Goal: Task Accomplishment & Management: Manage account settings

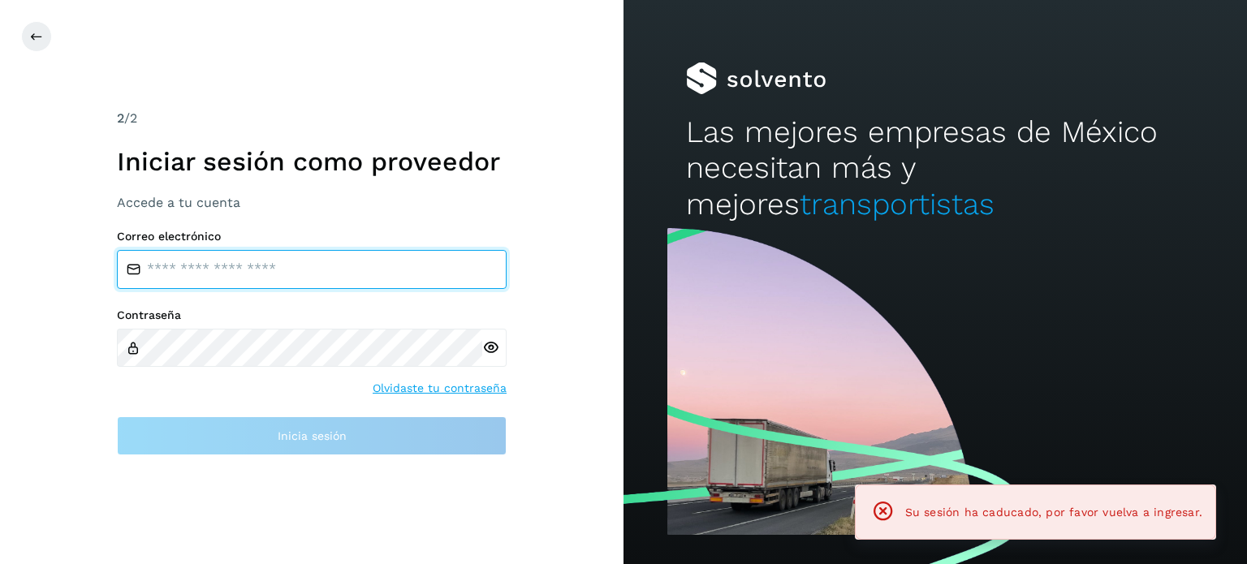
type input "**********"
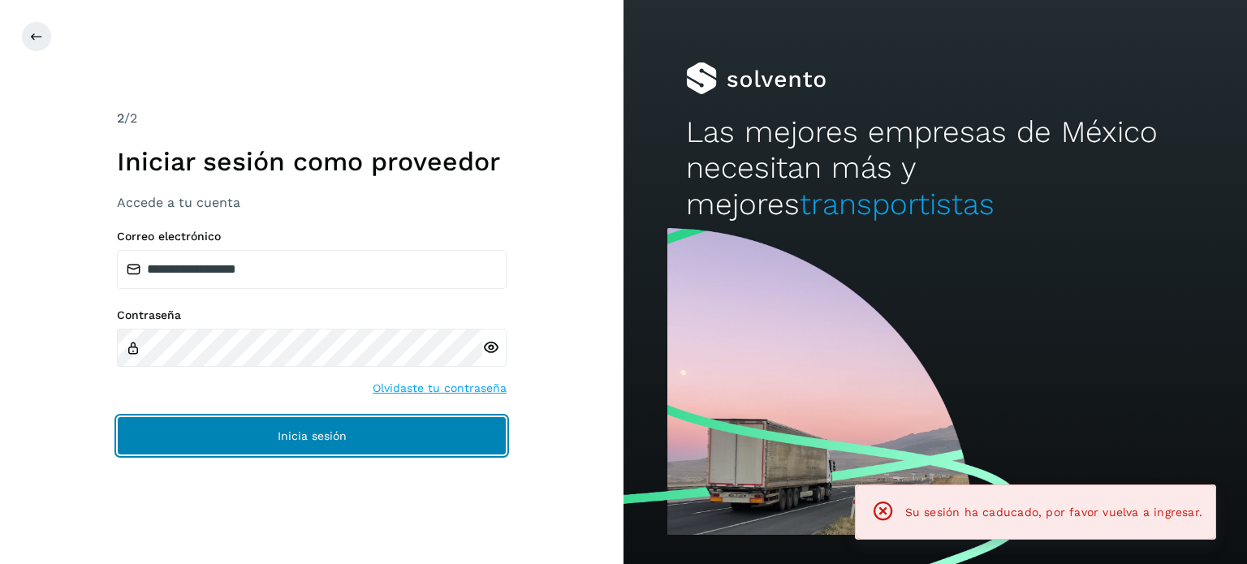
click at [367, 437] on button "Inicia sesión" at bounding box center [312, 435] width 390 height 39
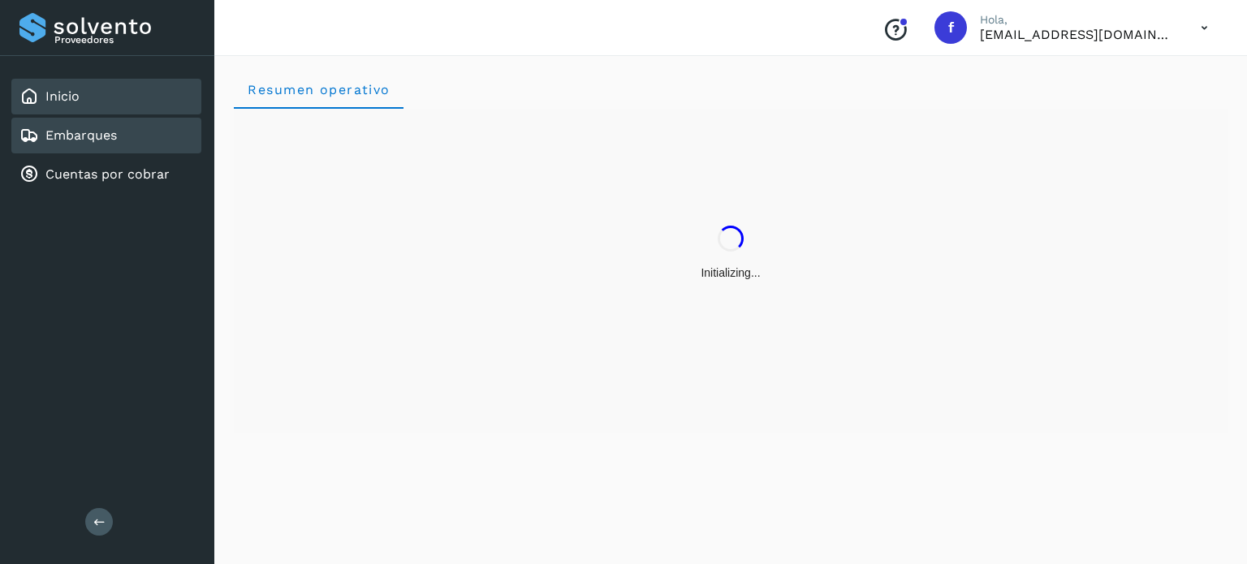
click at [123, 144] on div "Embarques" at bounding box center [106, 136] width 190 height 36
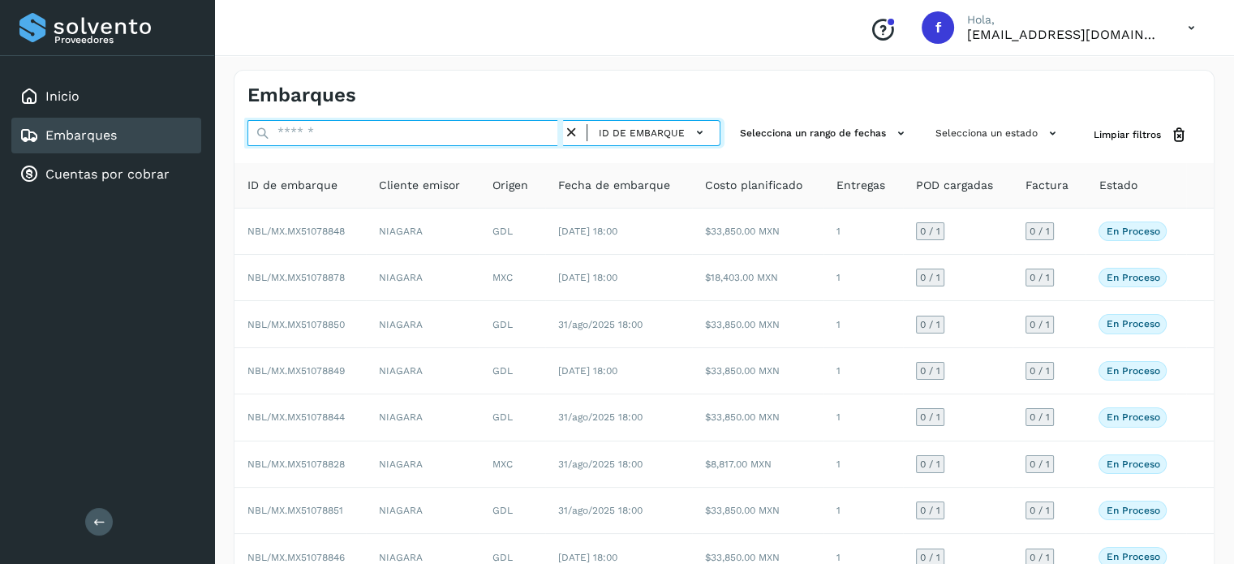
click at [308, 138] on input "text" at bounding box center [406, 133] width 316 height 26
paste input "**********"
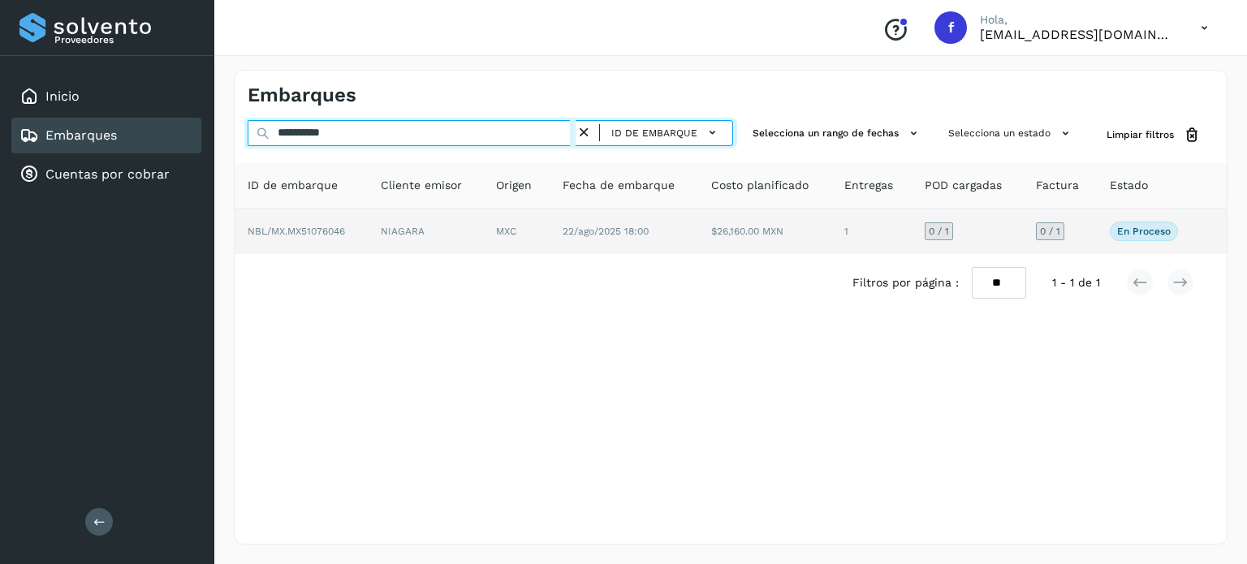
type input "**********"
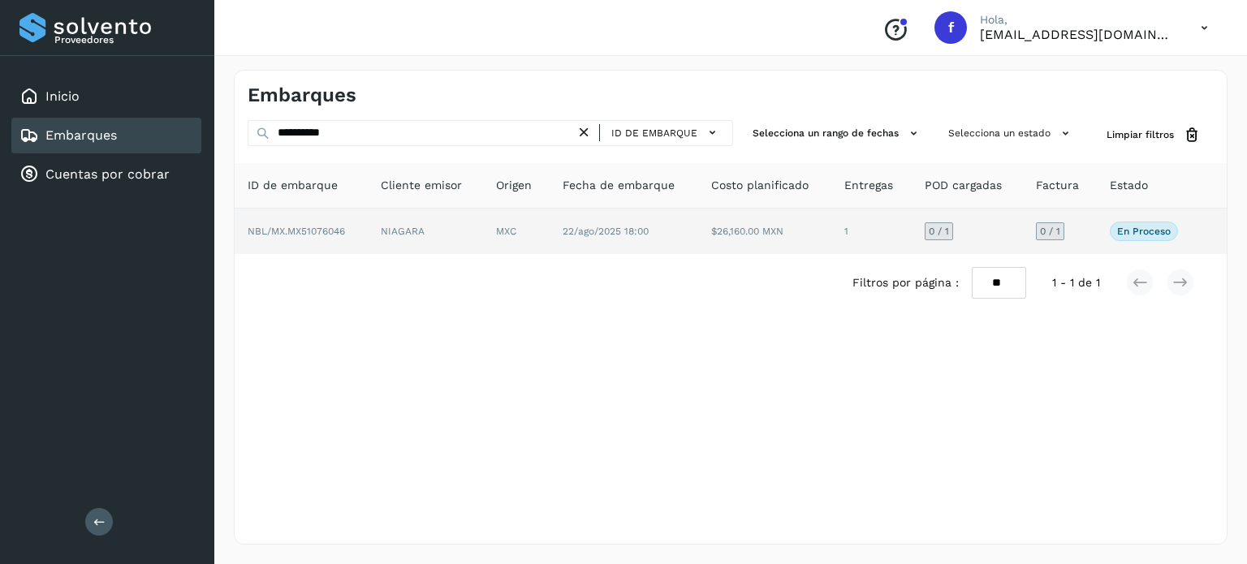
click at [623, 230] on span "22/ago/2025 18:00" at bounding box center [605, 231] width 86 height 11
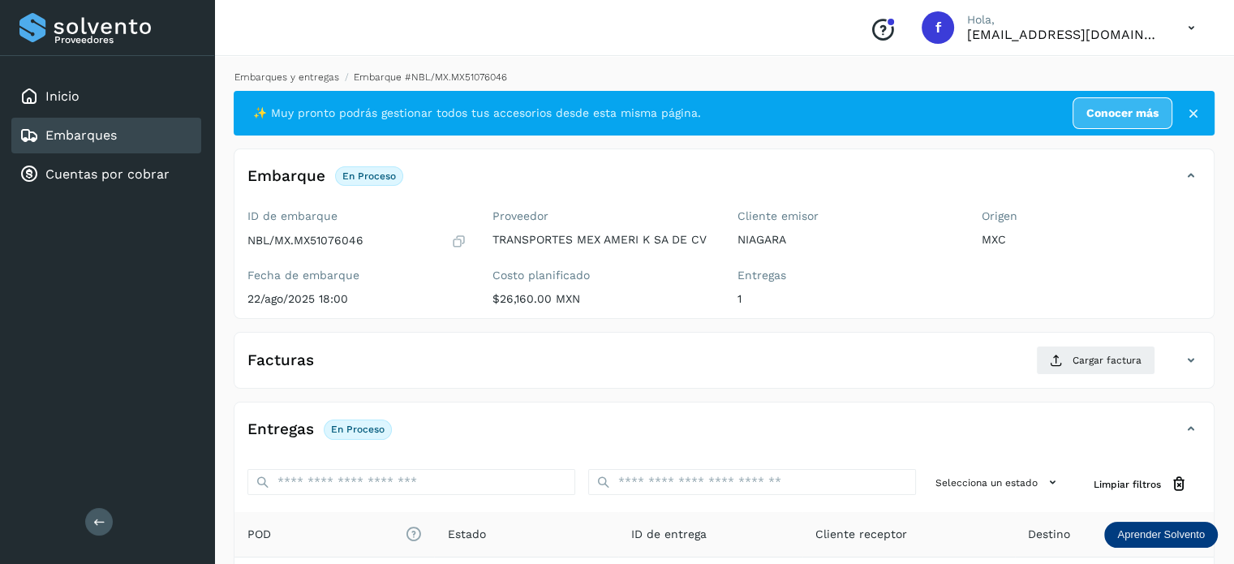
click at [276, 80] on link "Embarques y entregas" at bounding box center [287, 76] width 105 height 11
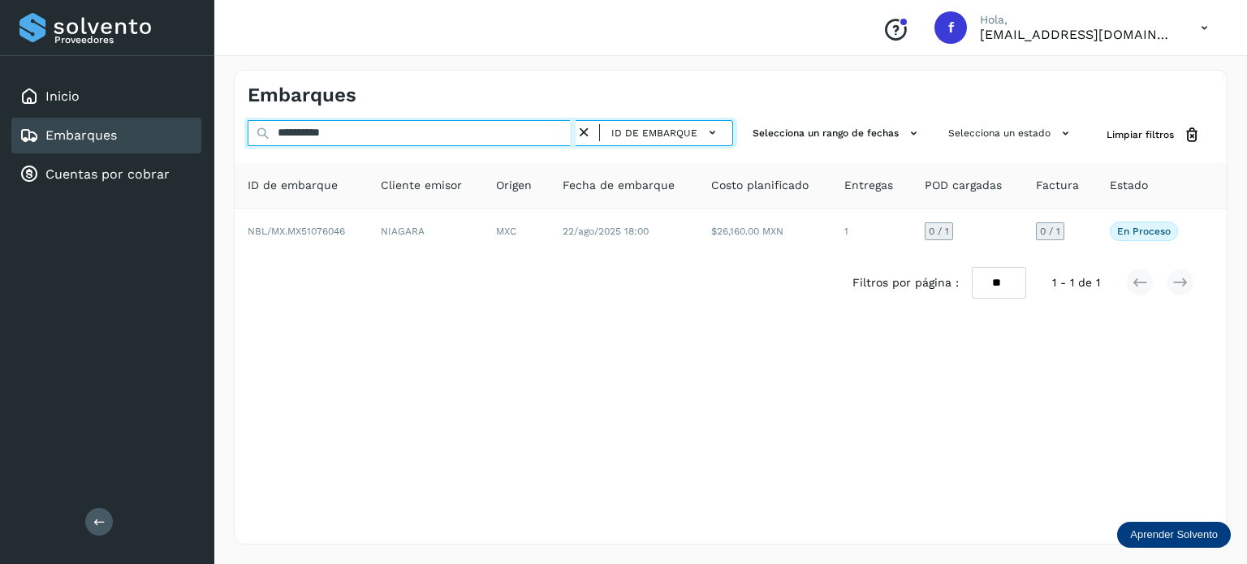
click at [319, 133] on input "**********" at bounding box center [412, 133] width 328 height 26
paste input "text"
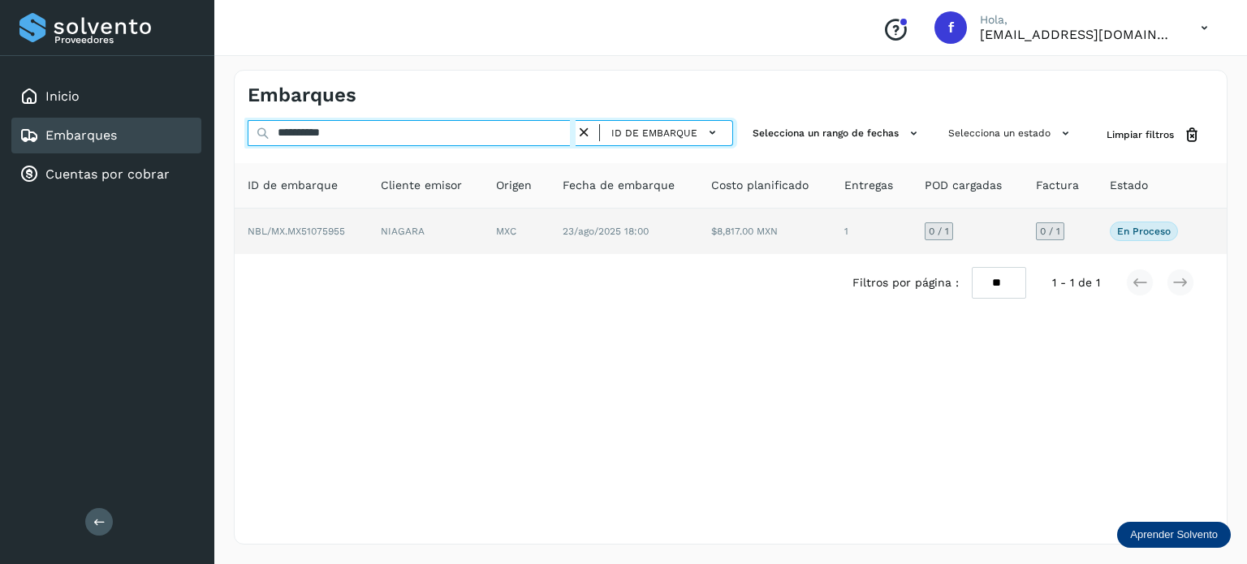
type input "**********"
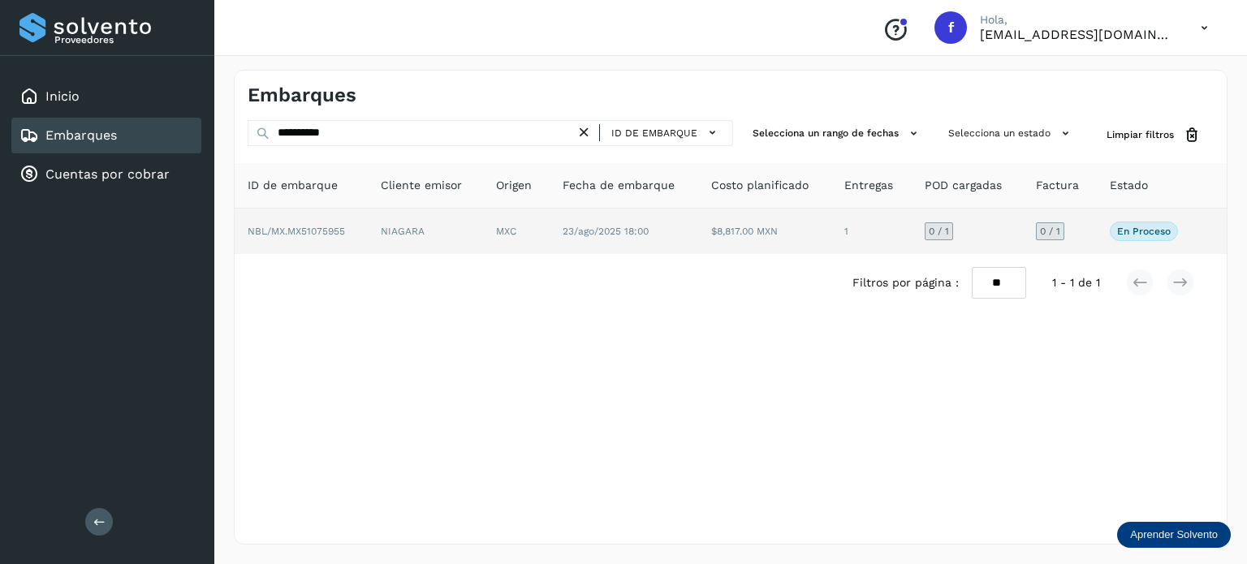
click at [605, 233] on span "23/ago/2025 18:00" at bounding box center [605, 231] width 86 height 11
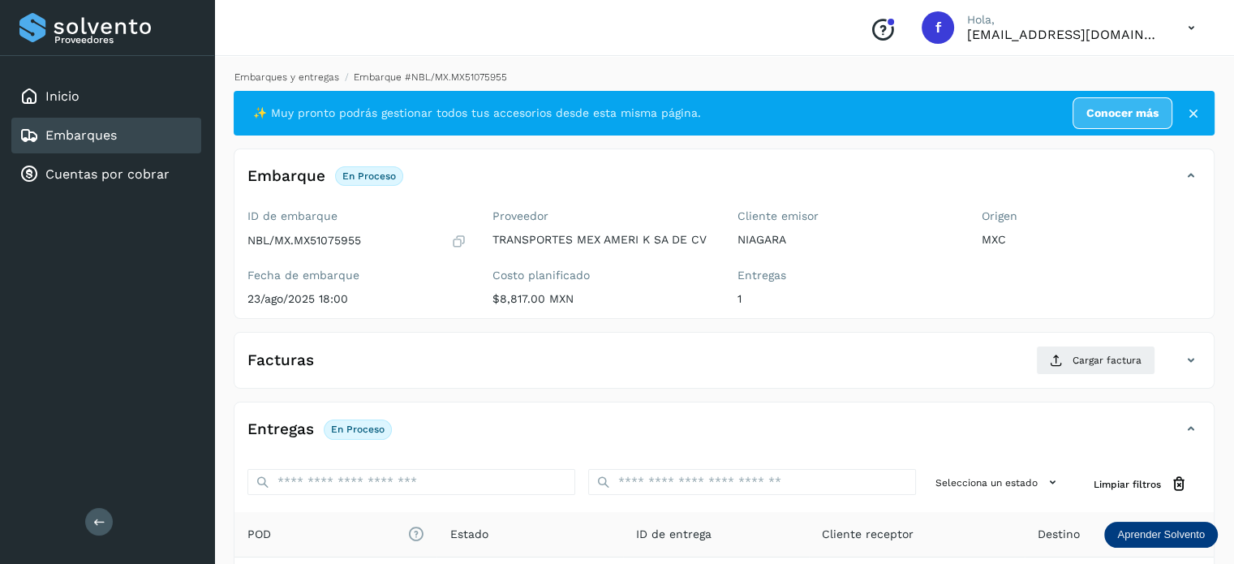
click at [286, 77] on link "Embarques y entregas" at bounding box center [287, 76] width 105 height 11
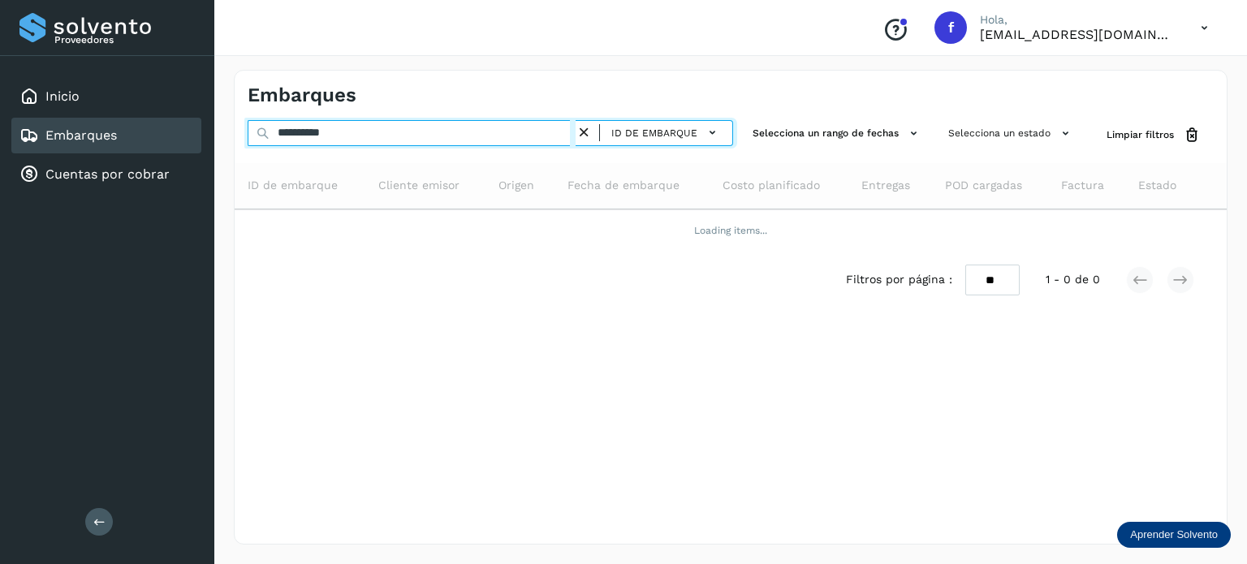
click at [312, 132] on input "**********" at bounding box center [412, 133] width 328 height 26
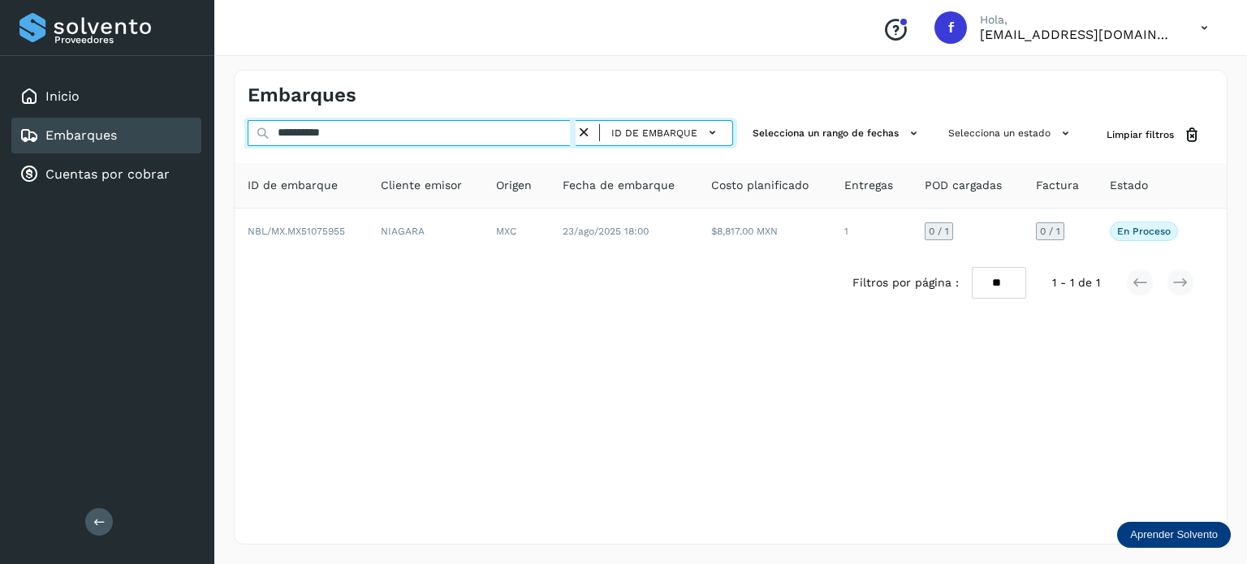
paste input "text"
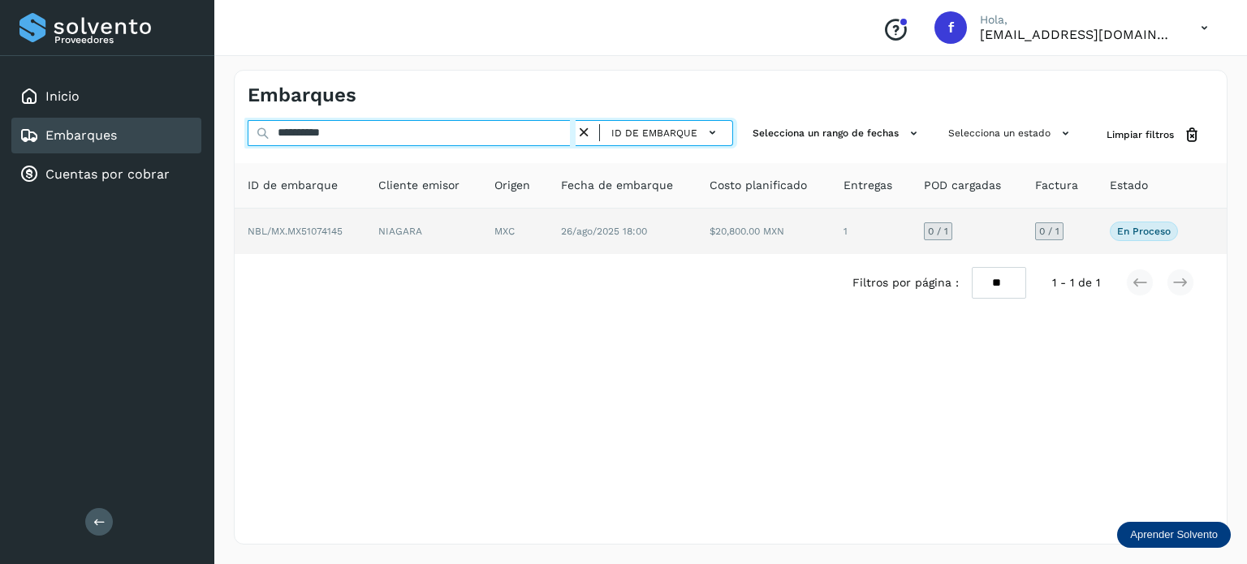
type input "**********"
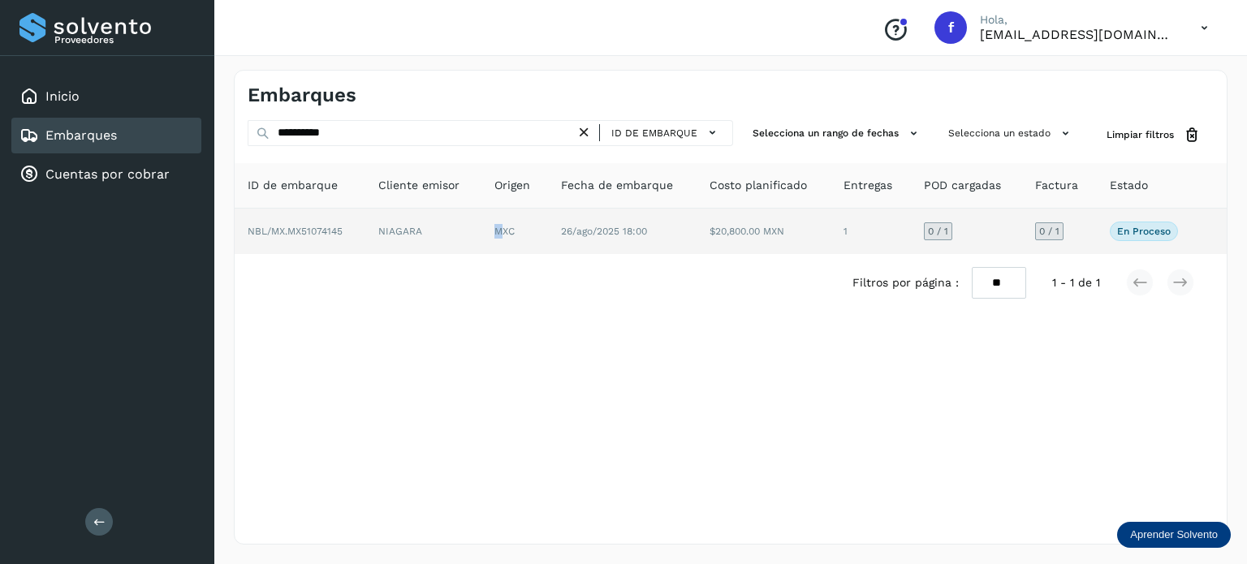
click at [499, 233] on td "MXC" at bounding box center [514, 231] width 67 height 45
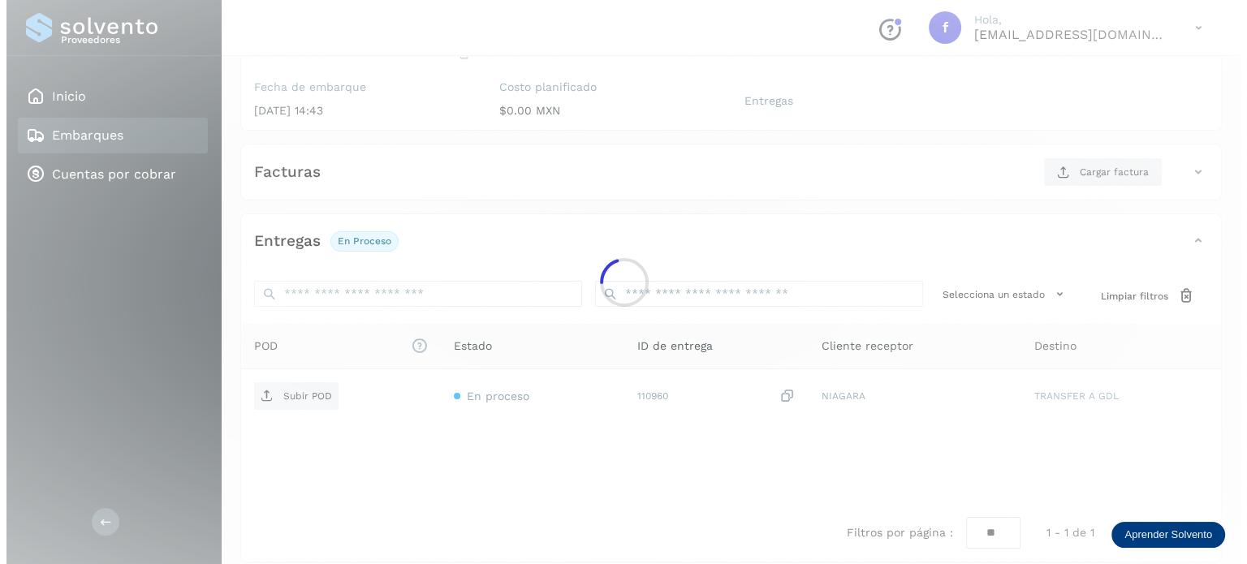
scroll to position [205, 0]
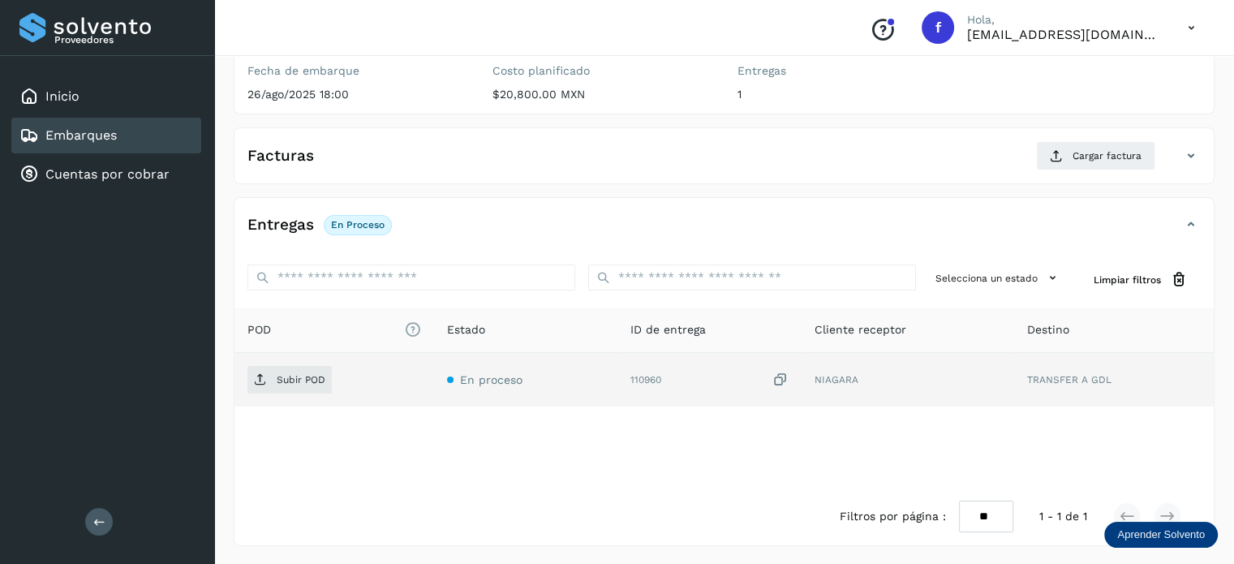
click at [782, 382] on icon at bounding box center [780, 380] width 16 height 17
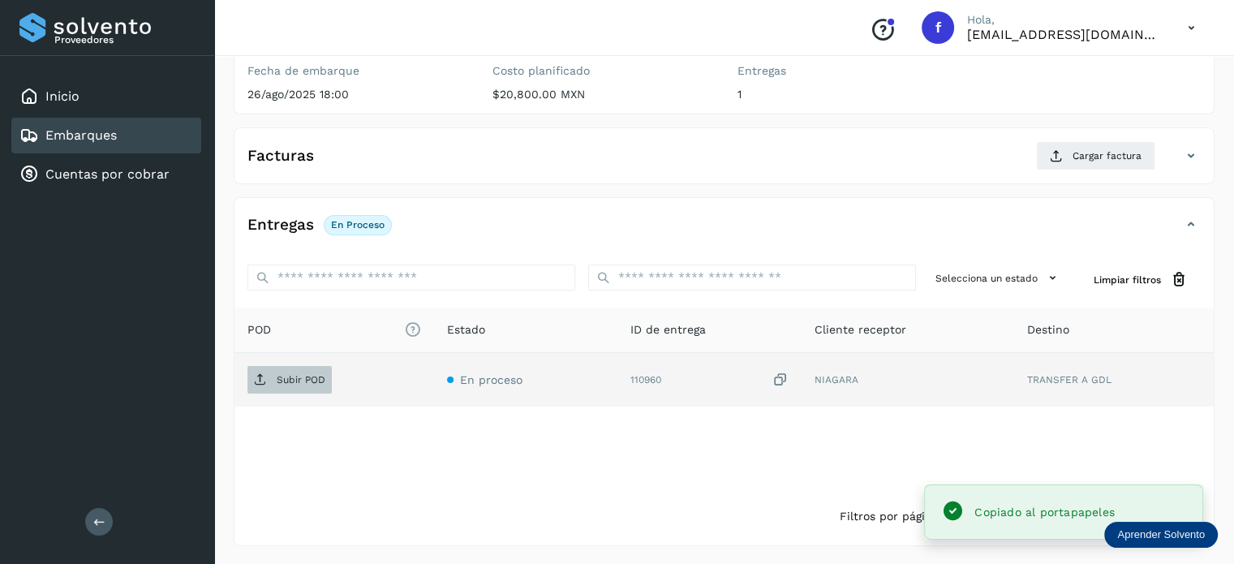
click at [295, 381] on p "Subir POD" at bounding box center [301, 379] width 49 height 11
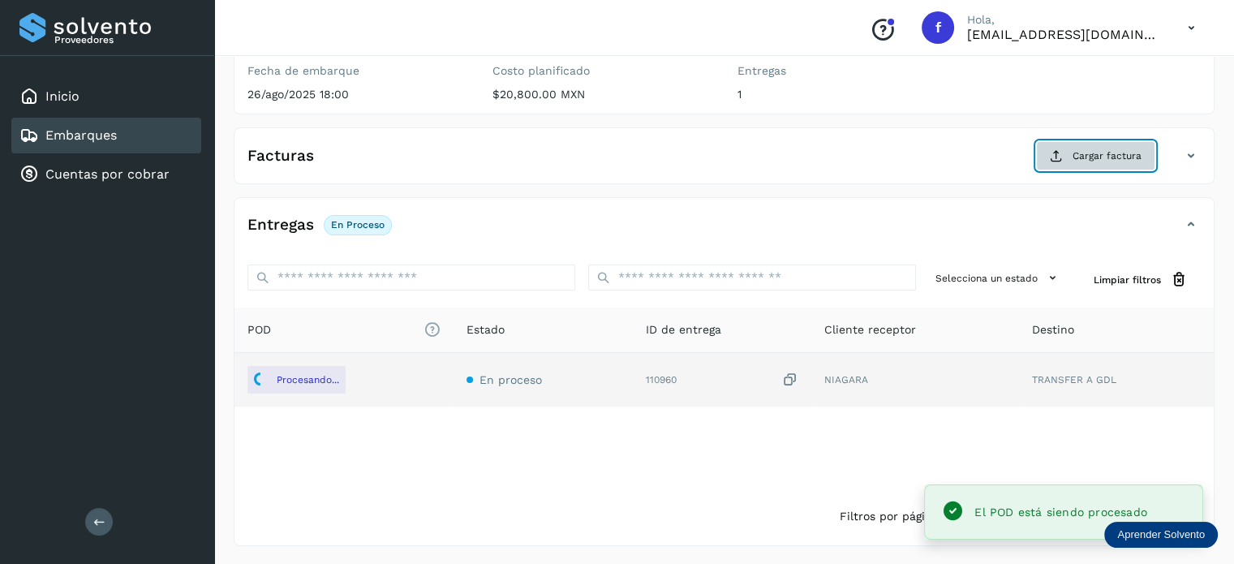
click at [1060, 168] on button "Cargar factura" at bounding box center [1095, 155] width 119 height 29
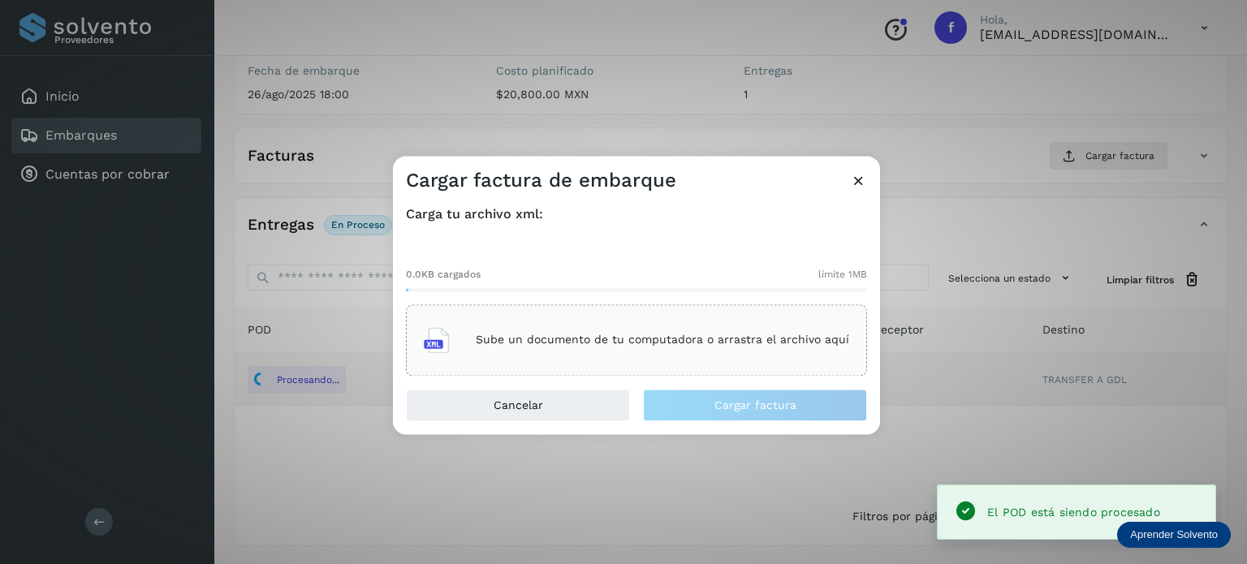
click at [635, 324] on div "Sube un documento de tu computadora o arrastra el archivo aquí" at bounding box center [636, 340] width 425 height 44
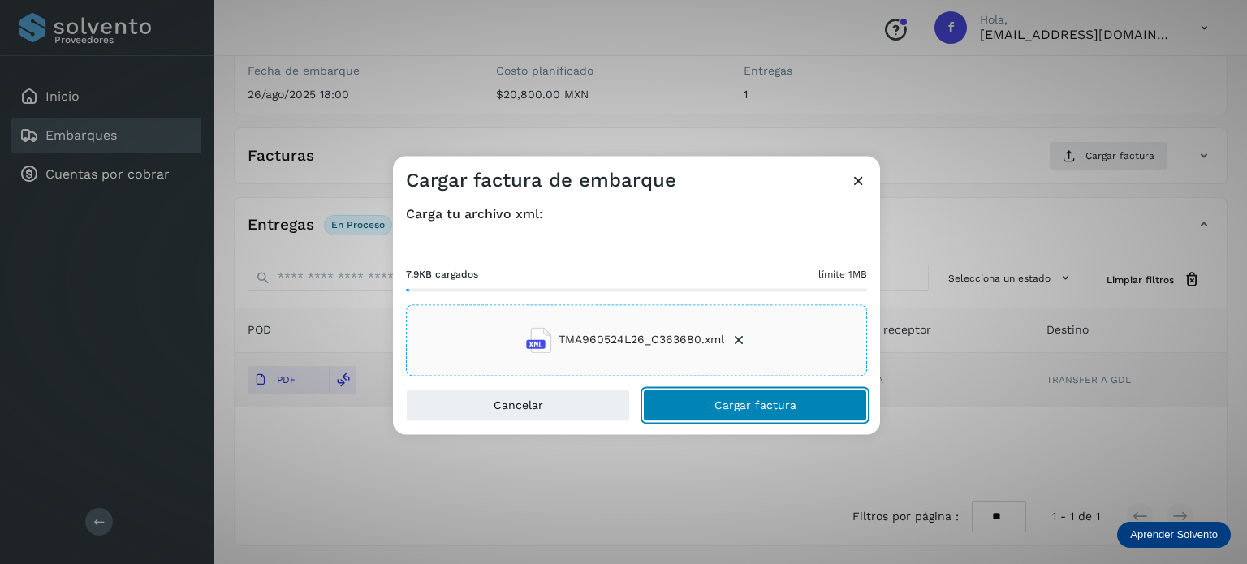
click at [757, 404] on span "Cargar factura" at bounding box center [755, 404] width 82 height 11
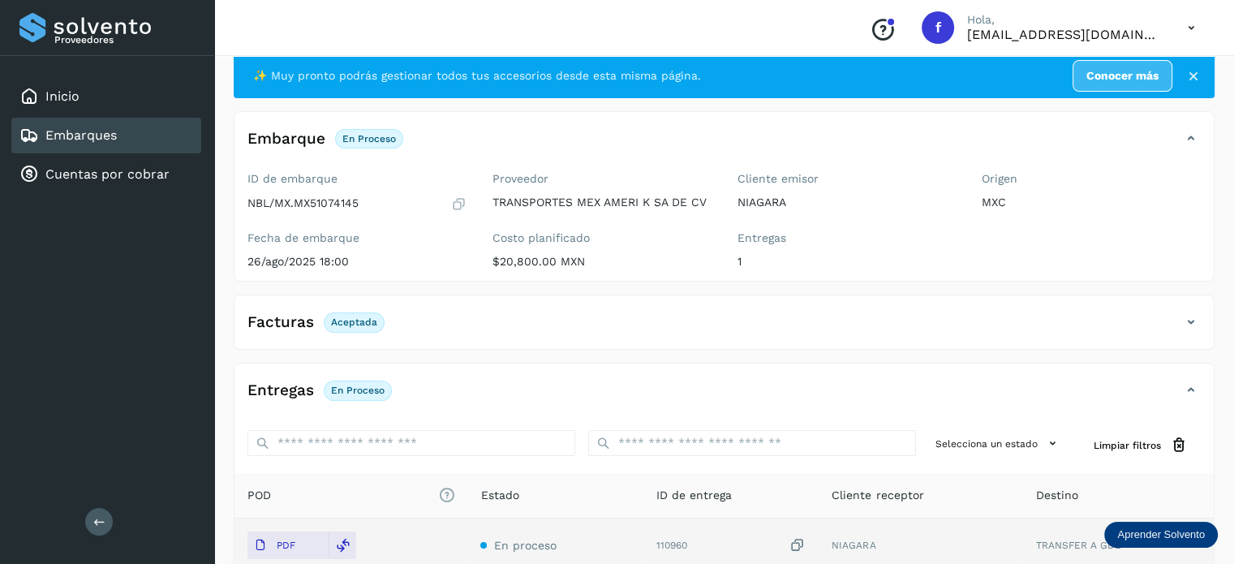
scroll to position [0, 0]
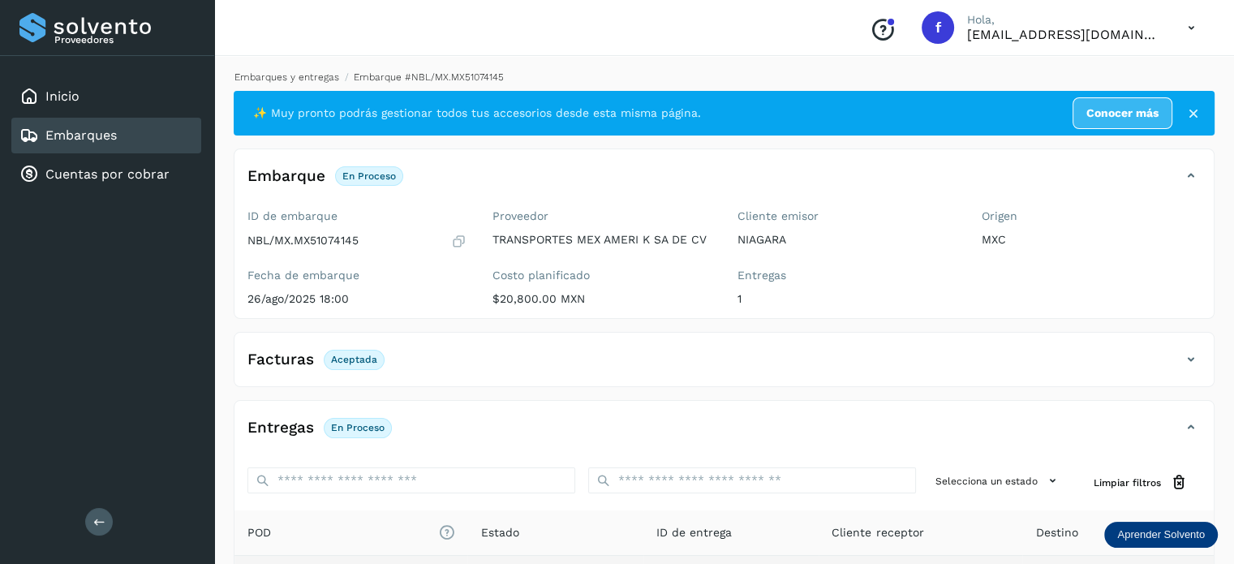
click at [286, 76] on link "Embarques y entregas" at bounding box center [287, 76] width 105 height 11
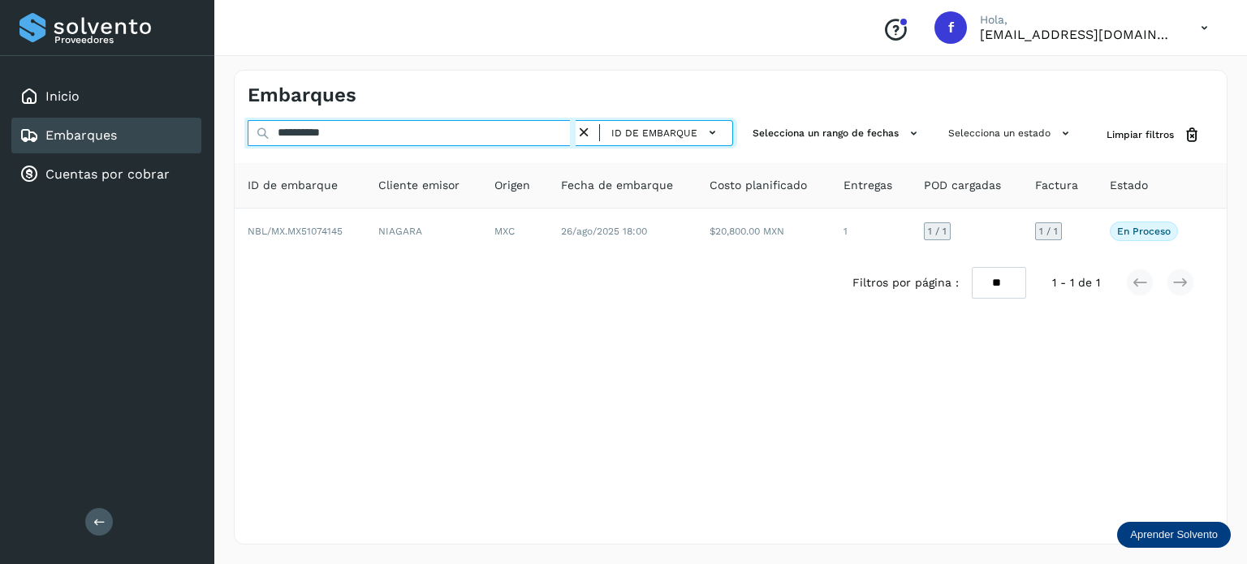
click at [323, 130] on input "**********" at bounding box center [412, 133] width 328 height 26
paste input "text"
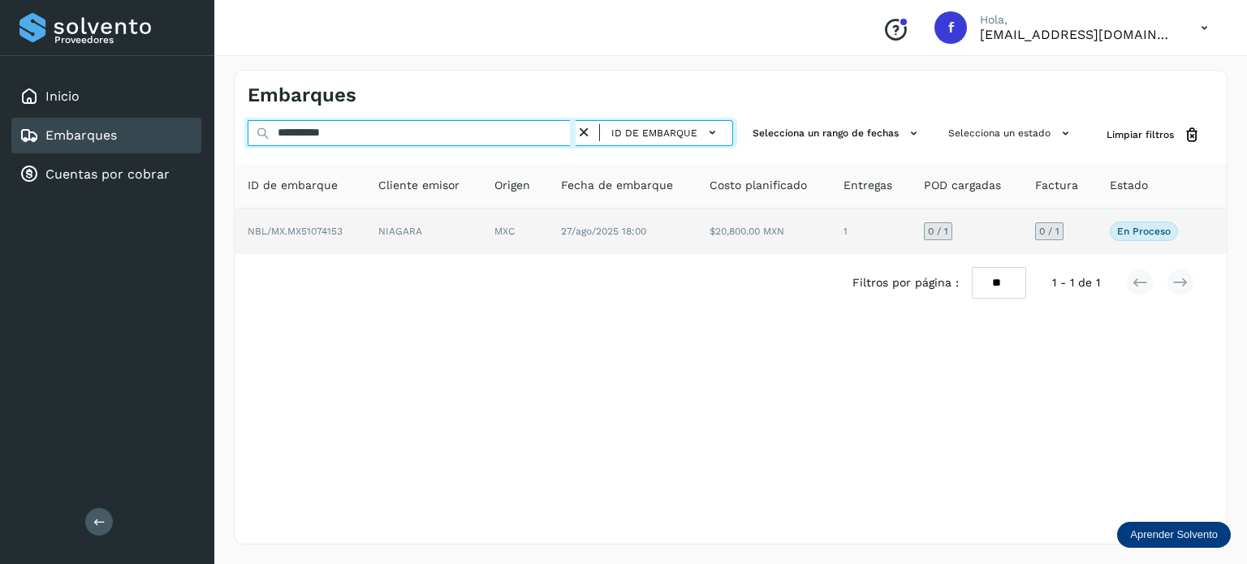
type input "**********"
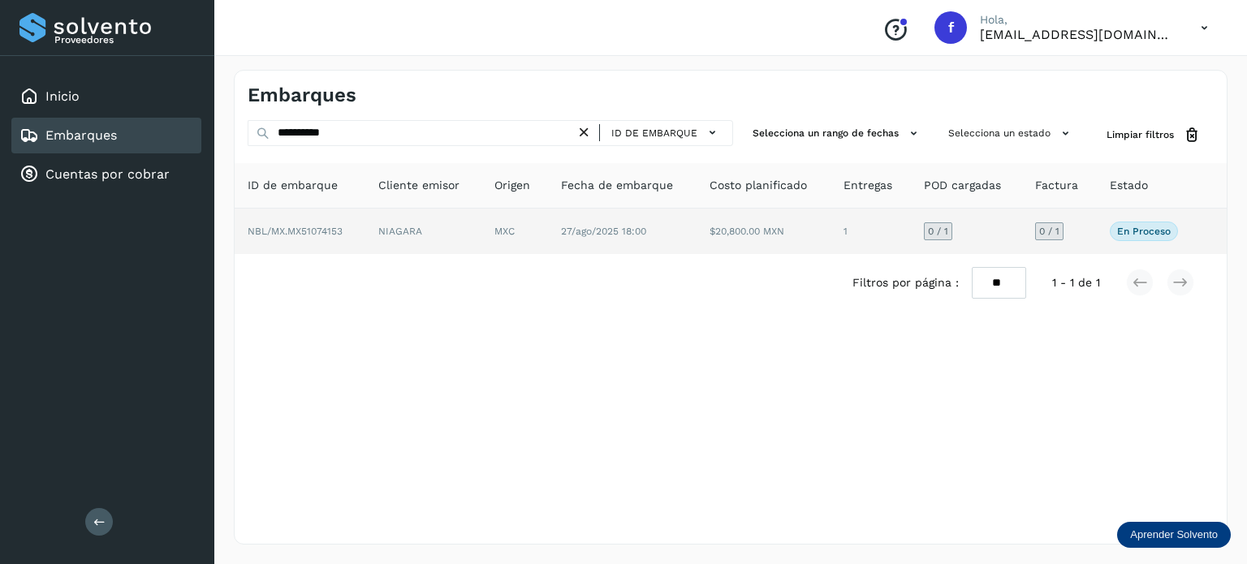
click at [599, 235] on span "27/ago/2025 18:00" at bounding box center [603, 231] width 85 height 11
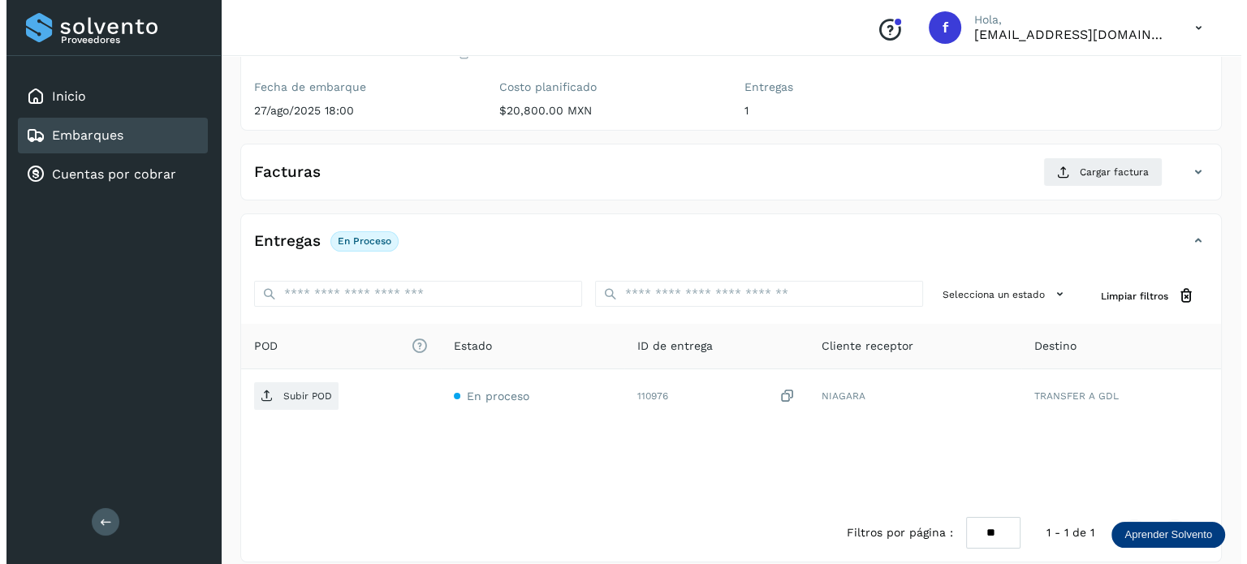
scroll to position [205, 0]
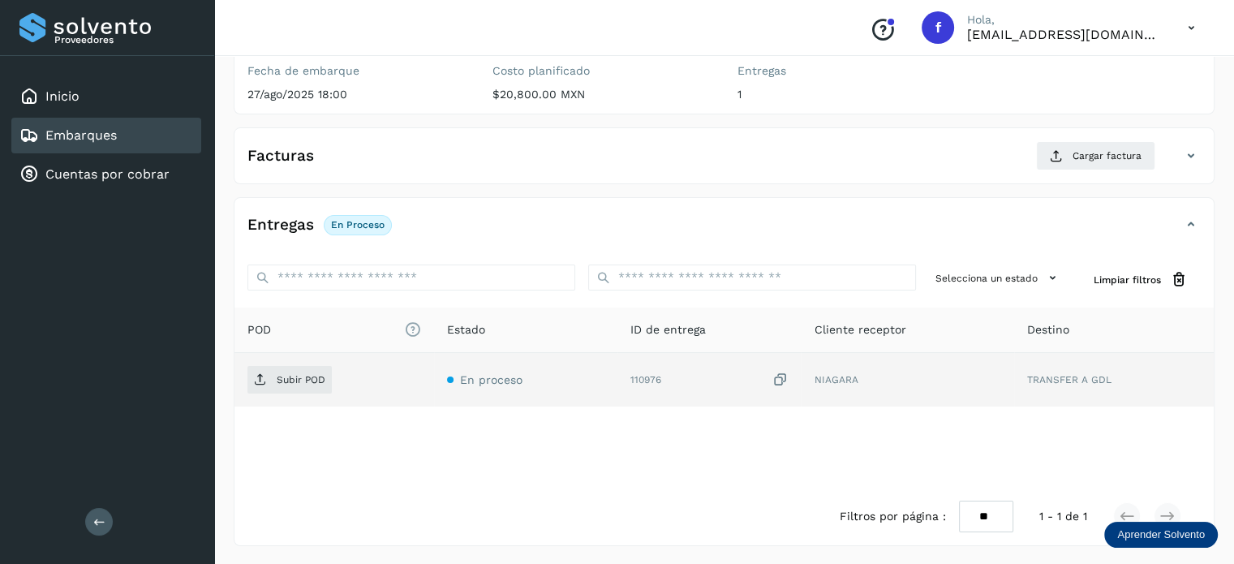
click at [777, 377] on icon at bounding box center [780, 380] width 16 height 17
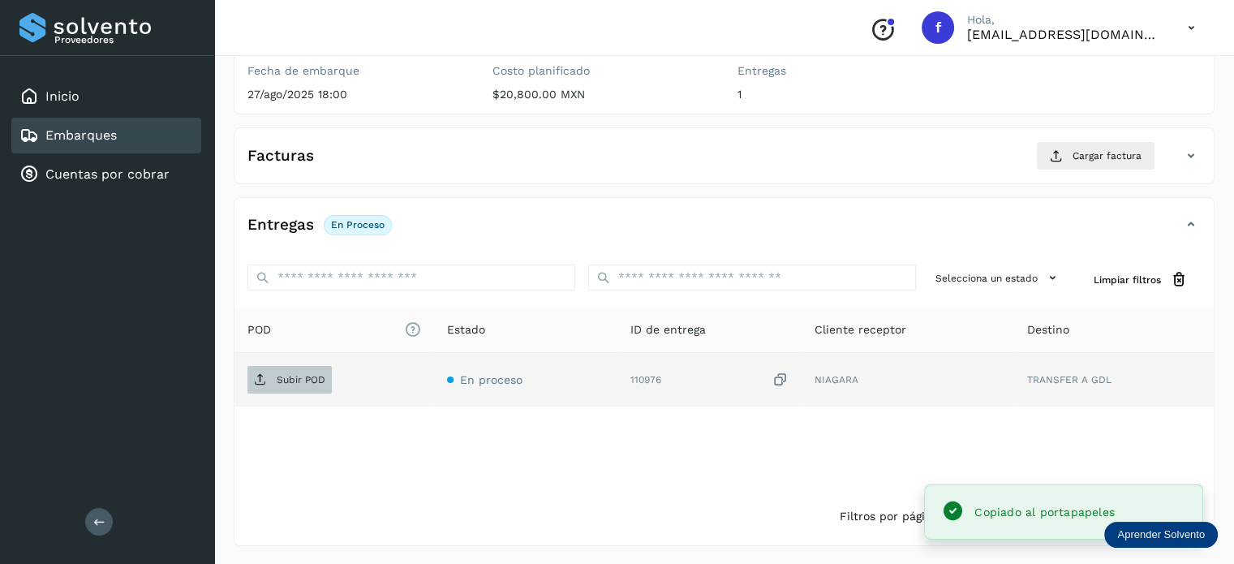
click at [248, 382] on td "Subir POD" at bounding box center [335, 380] width 200 height 54
click at [287, 377] on p "Subir POD" at bounding box center [301, 379] width 49 height 11
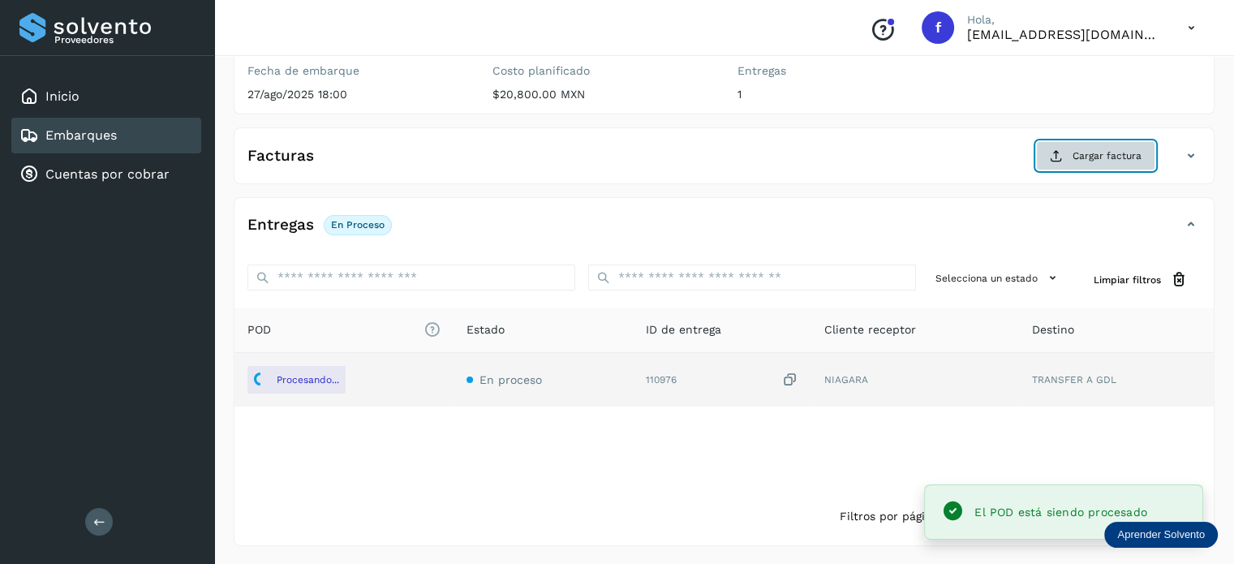
click at [1081, 165] on button "Cargar factura" at bounding box center [1095, 155] width 119 height 29
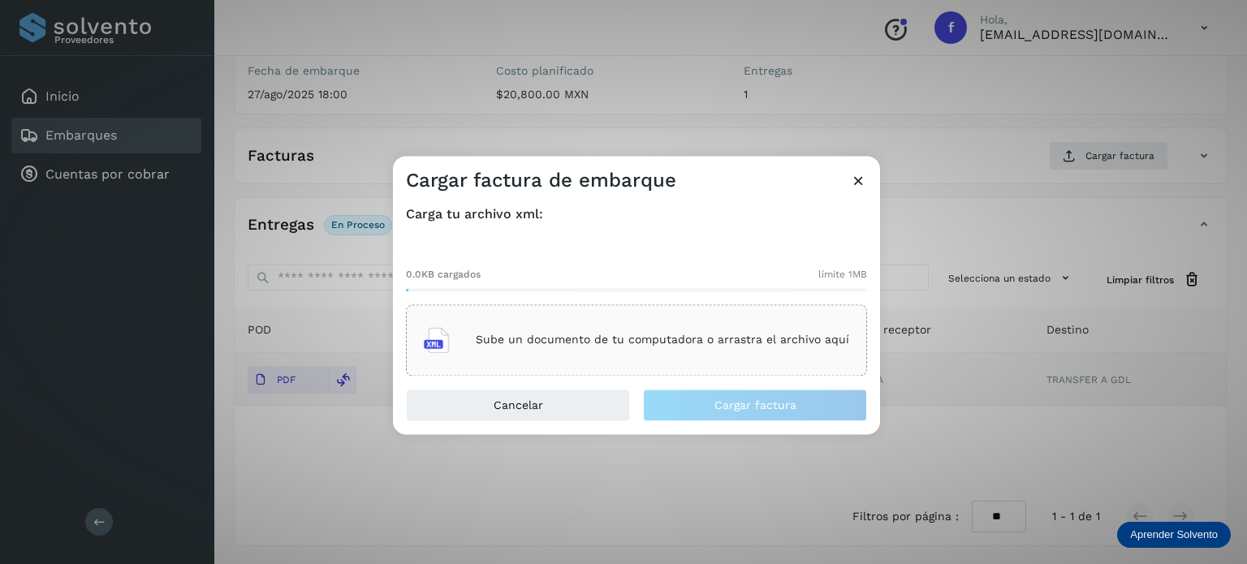
click at [664, 332] on div "Sube un documento de tu computadora o arrastra el archivo aquí" at bounding box center [636, 340] width 425 height 44
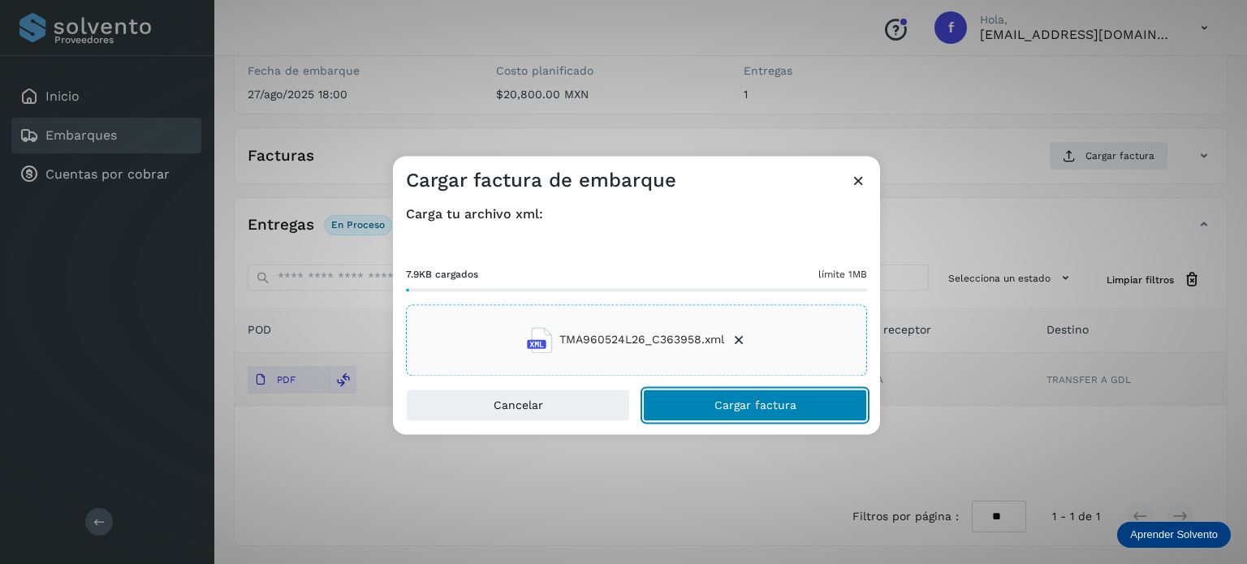
click at [728, 400] on span "Cargar factura" at bounding box center [755, 404] width 82 height 11
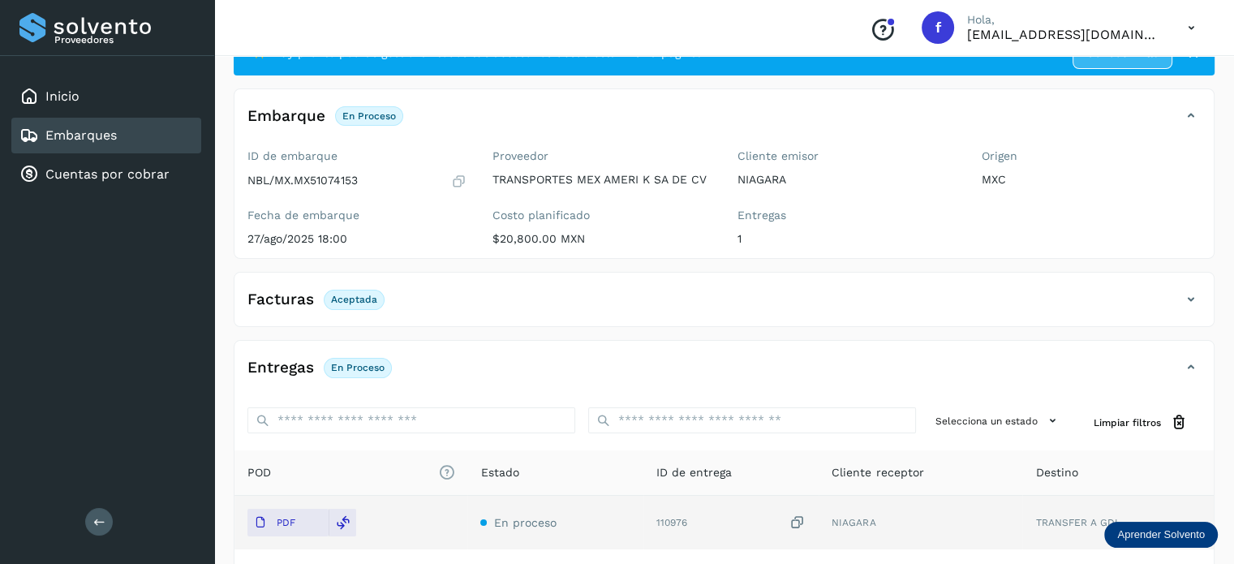
scroll to position [0, 0]
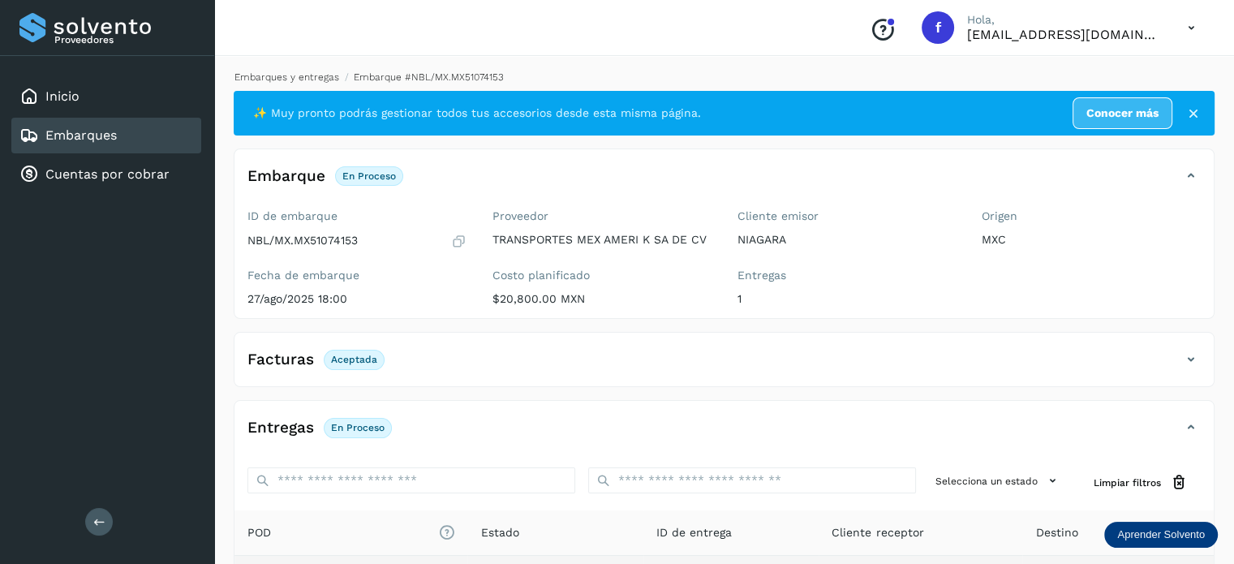
drag, startPoint x: 295, startPoint y: 70, endPoint x: 292, endPoint y: 80, distance: 10.8
click at [294, 71] on li "Embarques y entregas" at bounding box center [281, 77] width 115 height 15
click at [292, 81] on link "Embarques y entregas" at bounding box center [287, 76] width 105 height 11
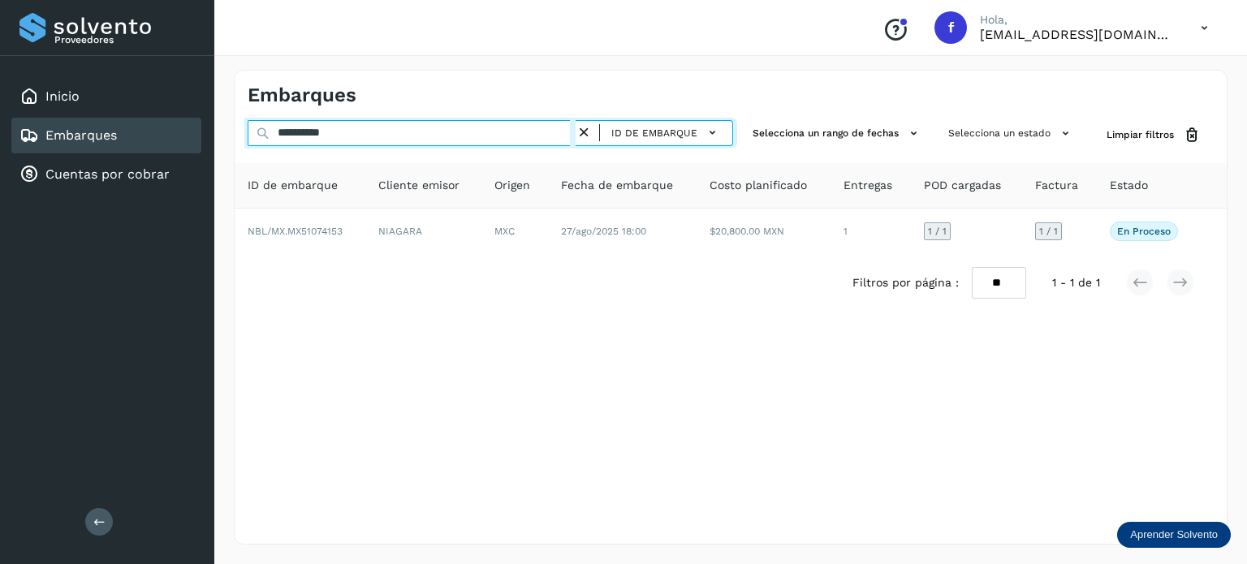
click at [322, 132] on input "**********" at bounding box center [412, 133] width 328 height 26
paste input "text"
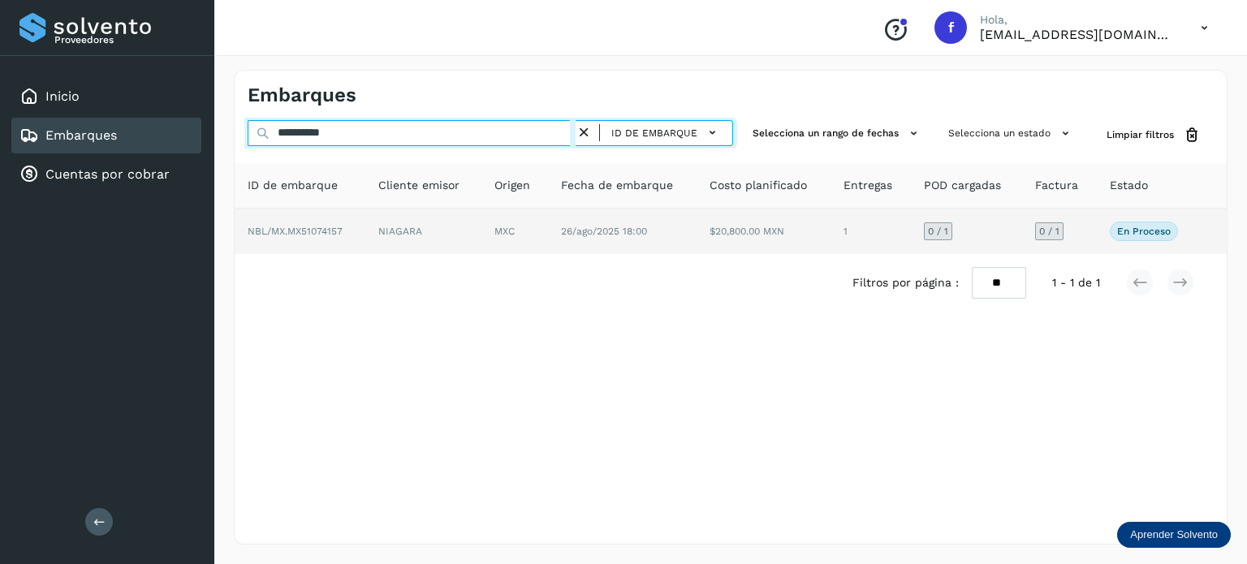
type input "**********"
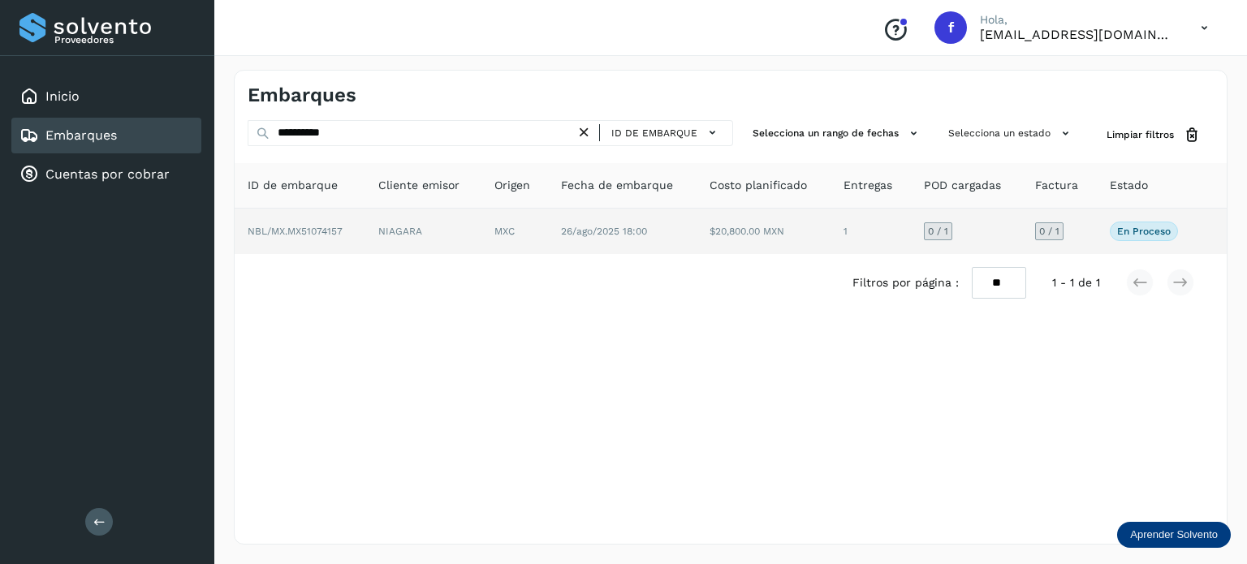
click at [558, 249] on td "26/ago/2025 18:00" at bounding box center [622, 231] width 149 height 45
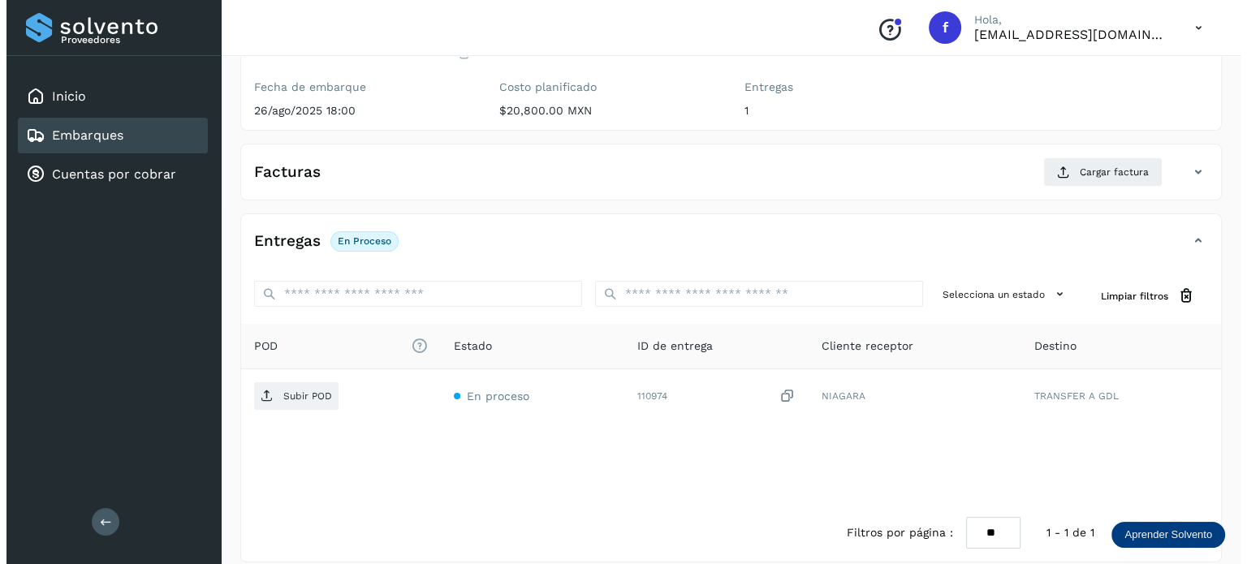
scroll to position [205, 0]
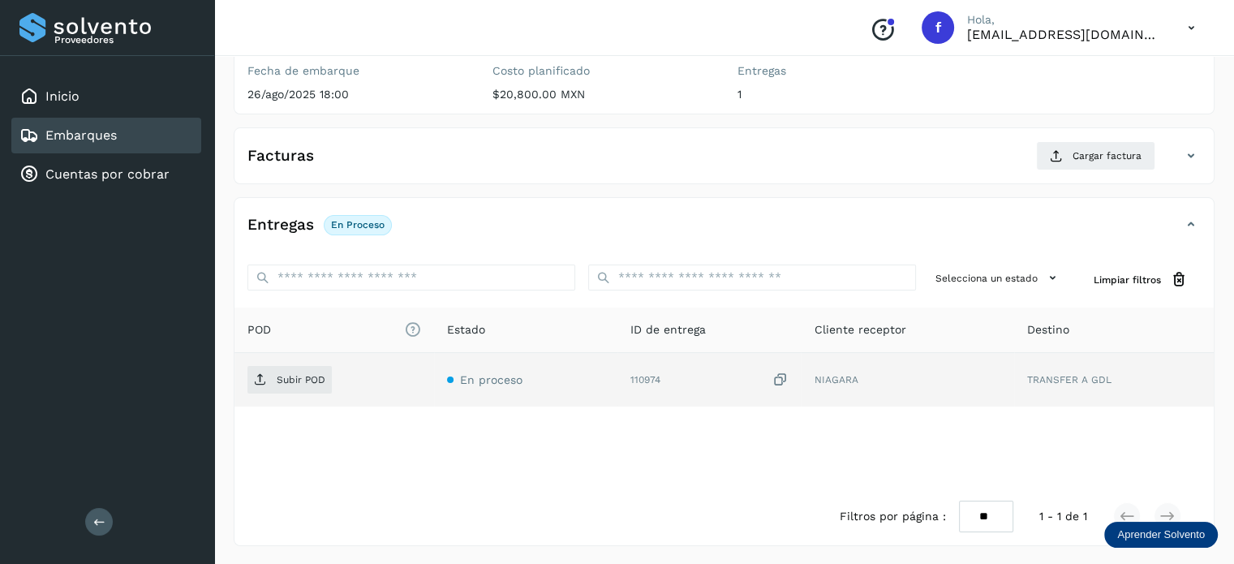
click at [782, 378] on icon at bounding box center [780, 380] width 16 height 17
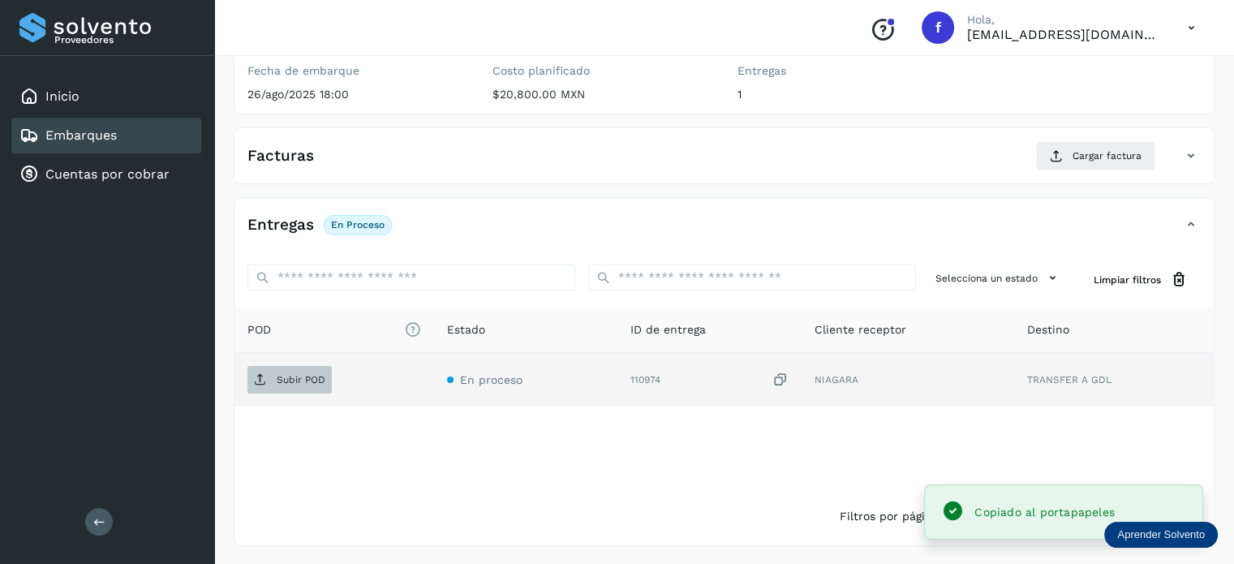
click at [298, 381] on p "Subir POD" at bounding box center [301, 379] width 49 height 11
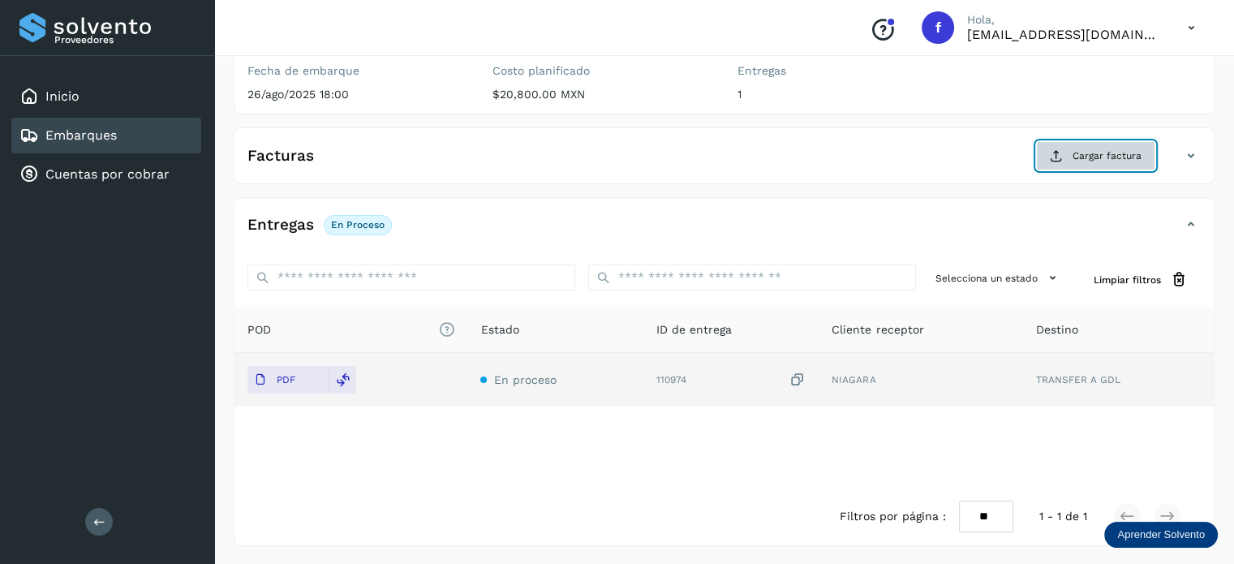
click at [1091, 157] on span "Cargar factura" at bounding box center [1107, 156] width 69 height 15
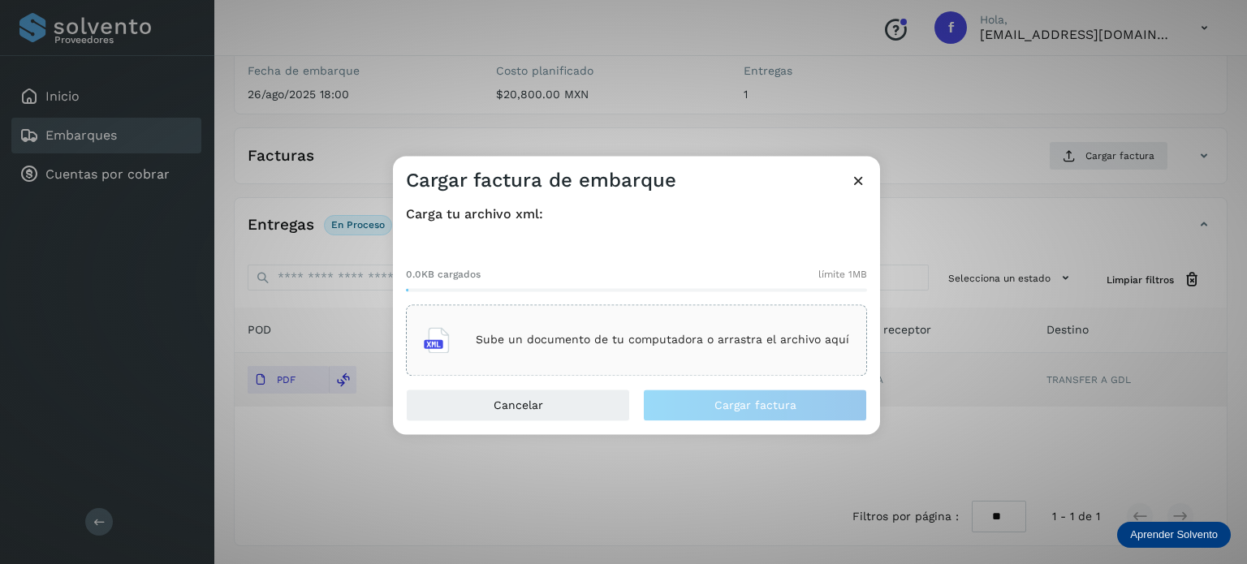
click at [549, 342] on p "Sube un documento de tu computadora o arrastra el archivo aquí" at bounding box center [662, 341] width 373 height 14
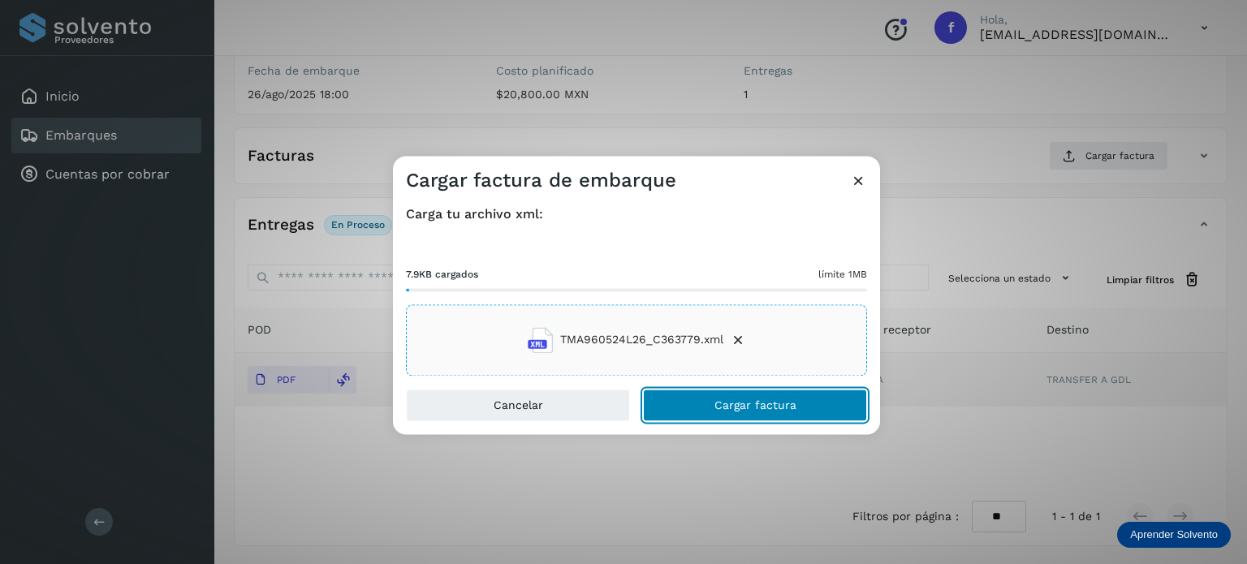
click at [698, 405] on button "Cargar factura" at bounding box center [755, 405] width 224 height 32
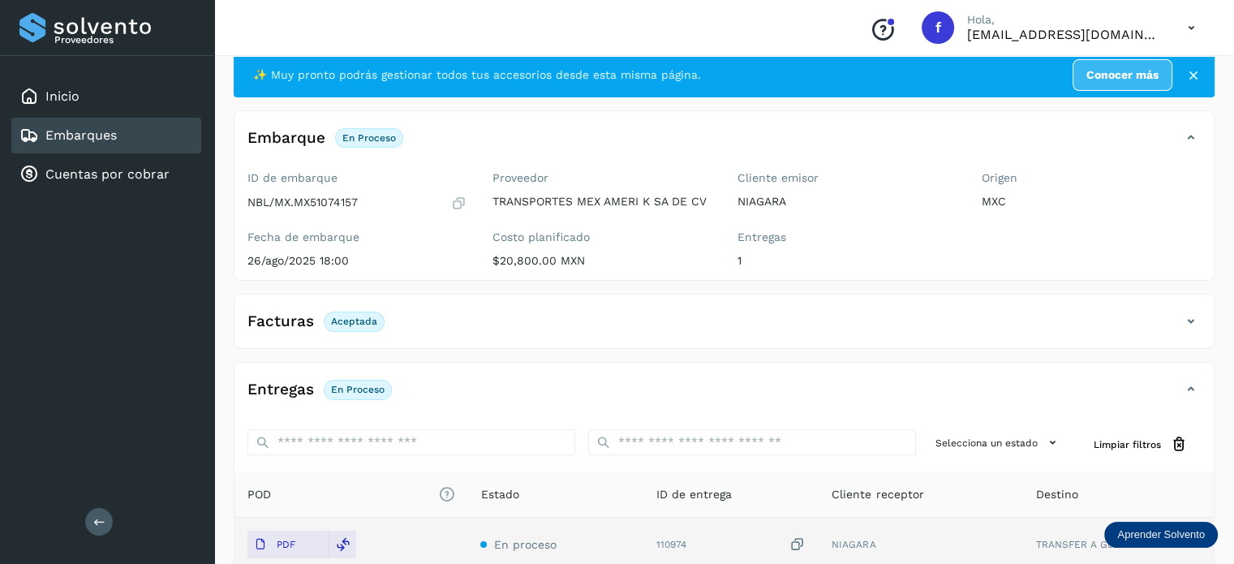
scroll to position [0, 0]
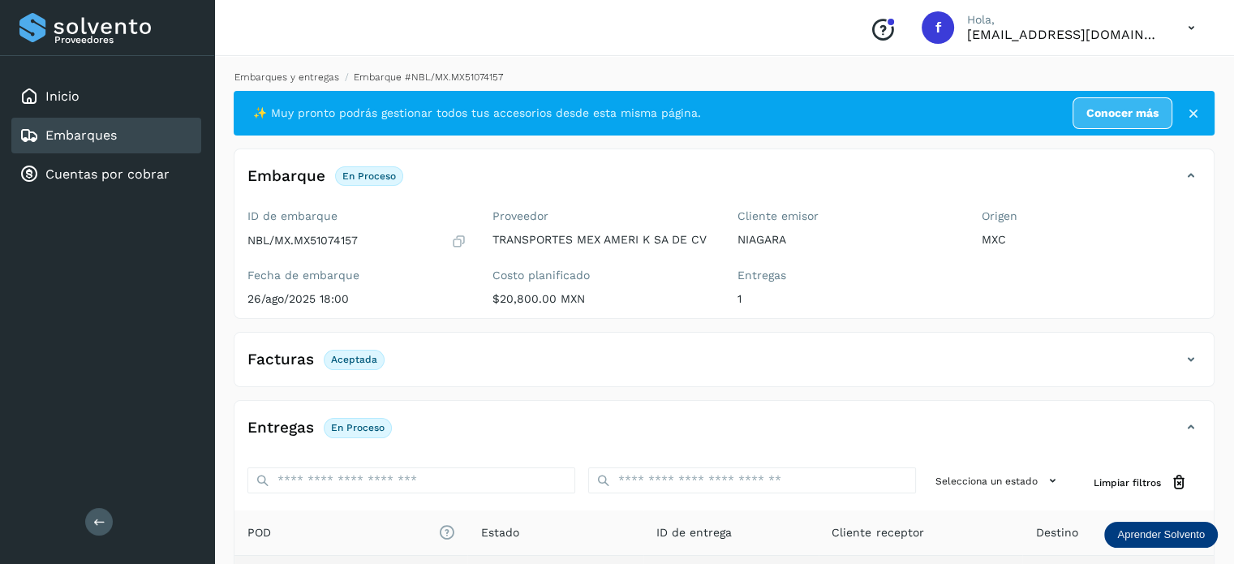
click at [285, 71] on link "Embarques y entregas" at bounding box center [287, 76] width 105 height 11
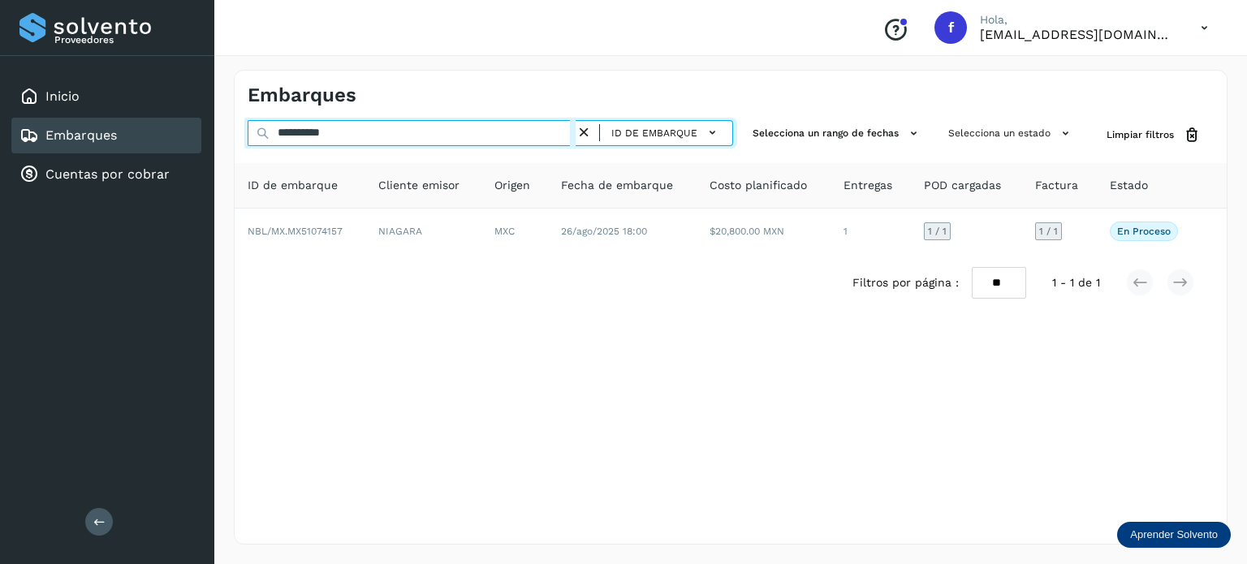
click at [319, 131] on input "**********" at bounding box center [412, 133] width 328 height 26
paste input "text"
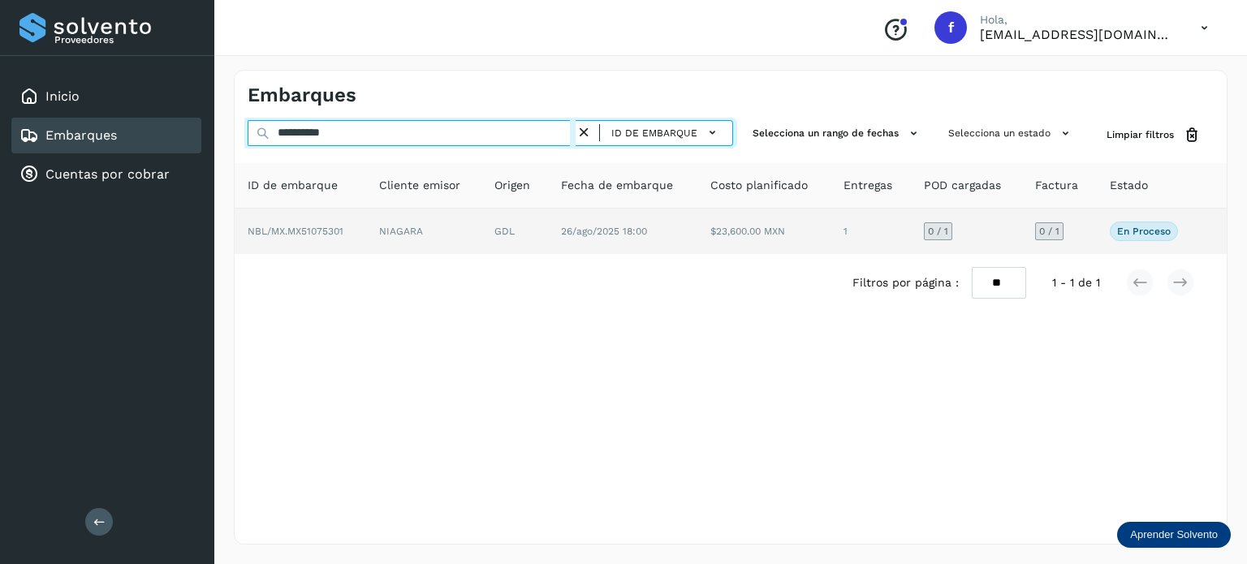
type input "**********"
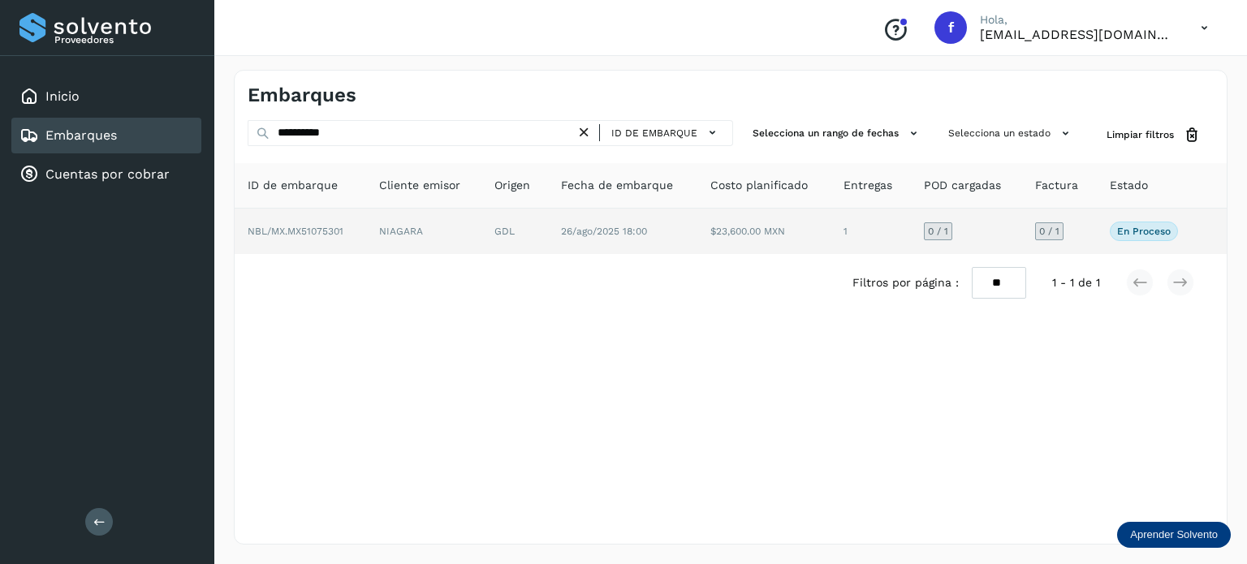
click at [592, 236] on td "26/ago/2025 18:00" at bounding box center [622, 231] width 149 height 45
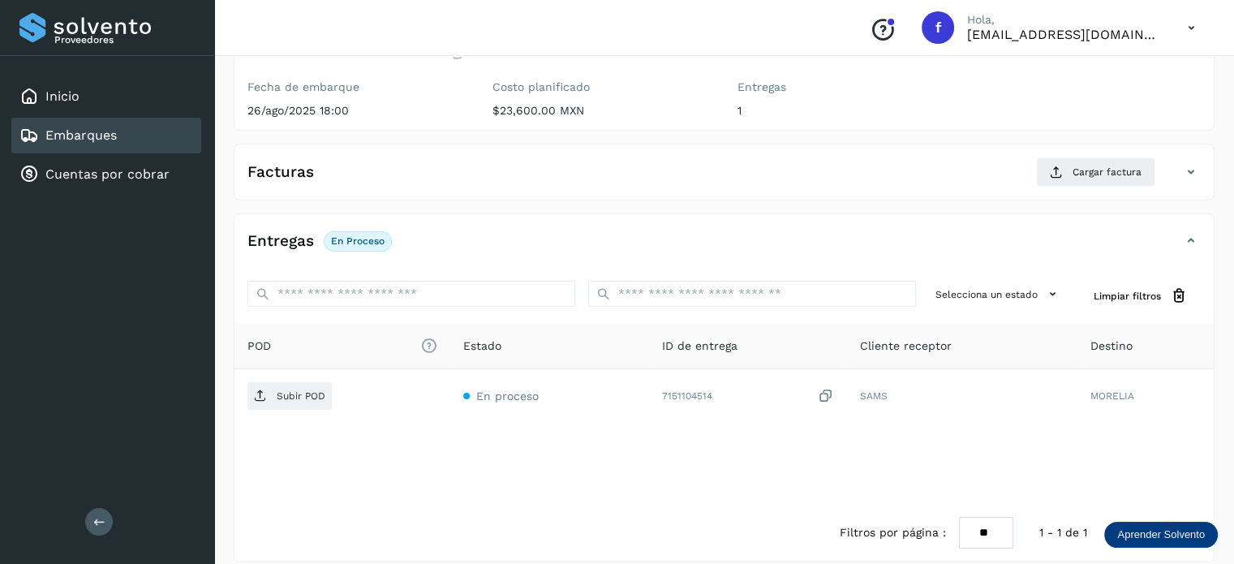
scroll to position [205, 0]
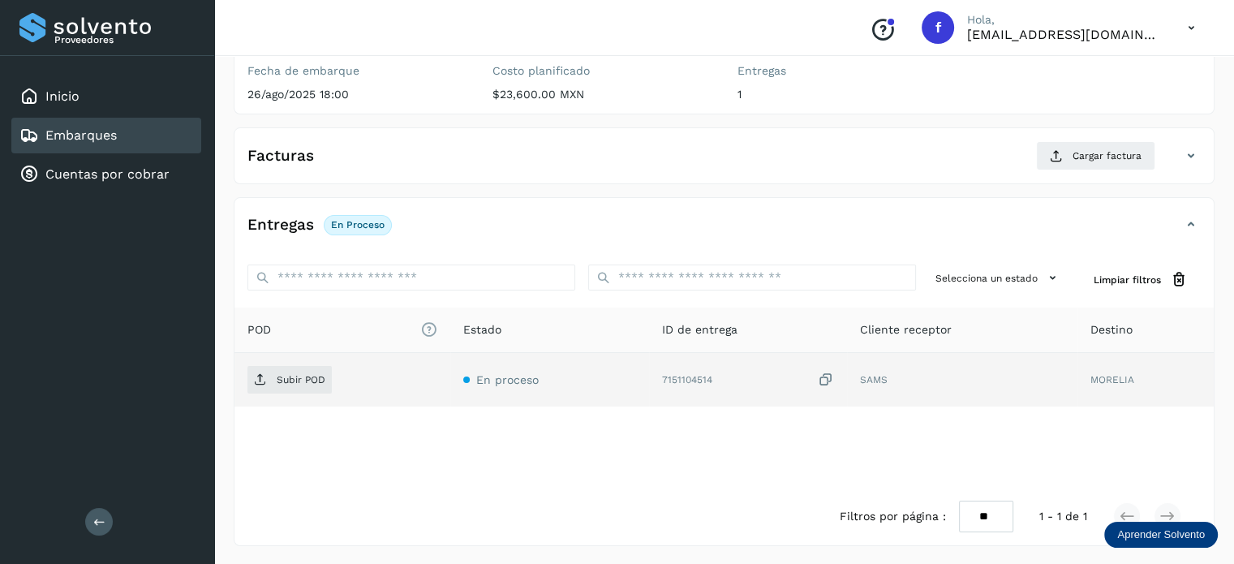
drag, startPoint x: 825, startPoint y: 379, endPoint x: 422, endPoint y: 381, distance: 402.5
click at [825, 378] on icon at bounding box center [826, 380] width 16 height 17
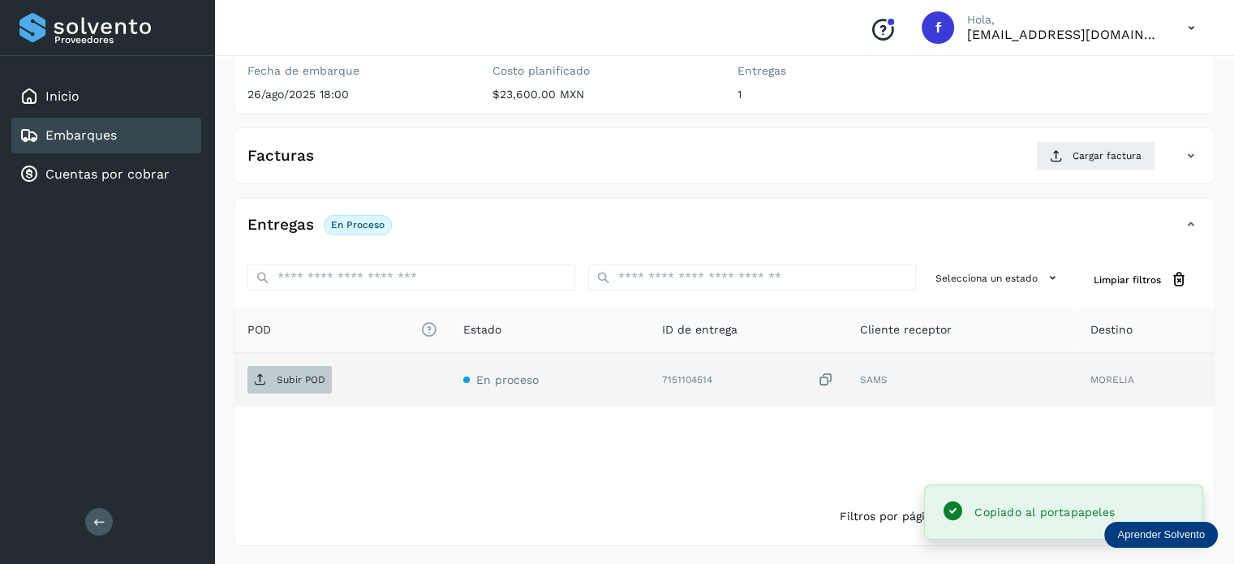
click at [318, 381] on p "Subir POD" at bounding box center [301, 379] width 49 height 11
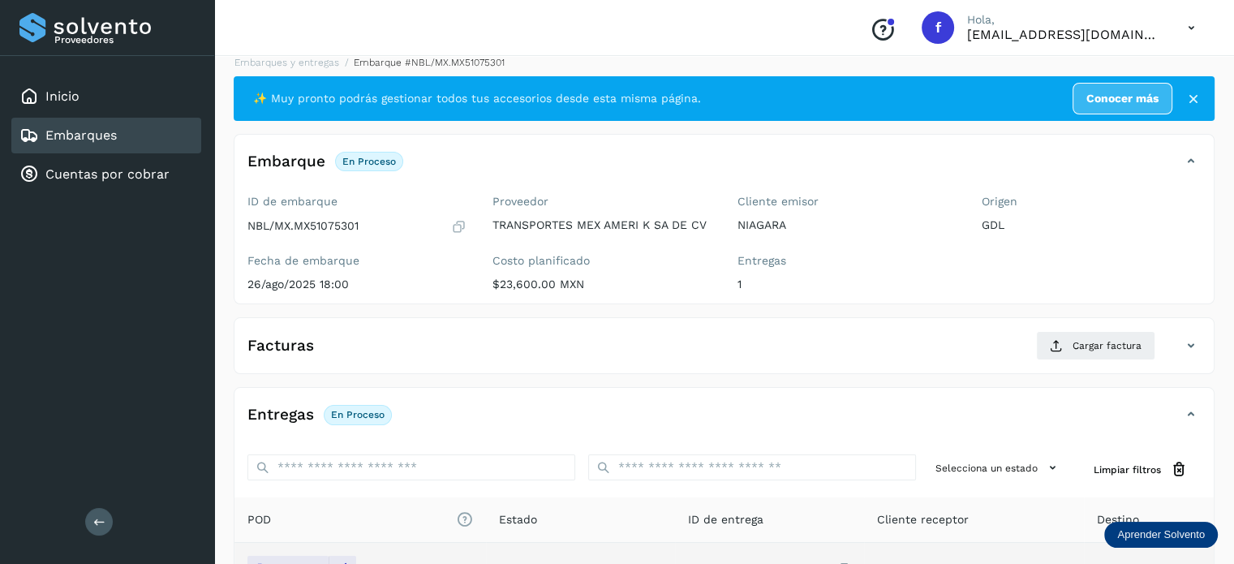
scroll to position [0, 0]
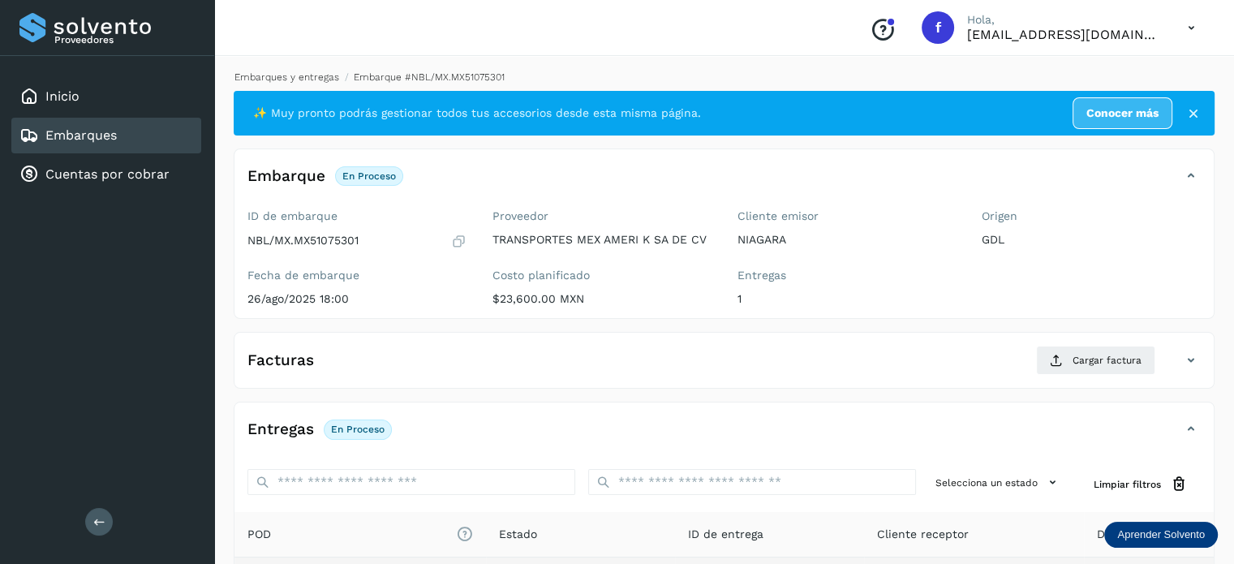
click at [296, 80] on link "Embarques y entregas" at bounding box center [287, 76] width 105 height 11
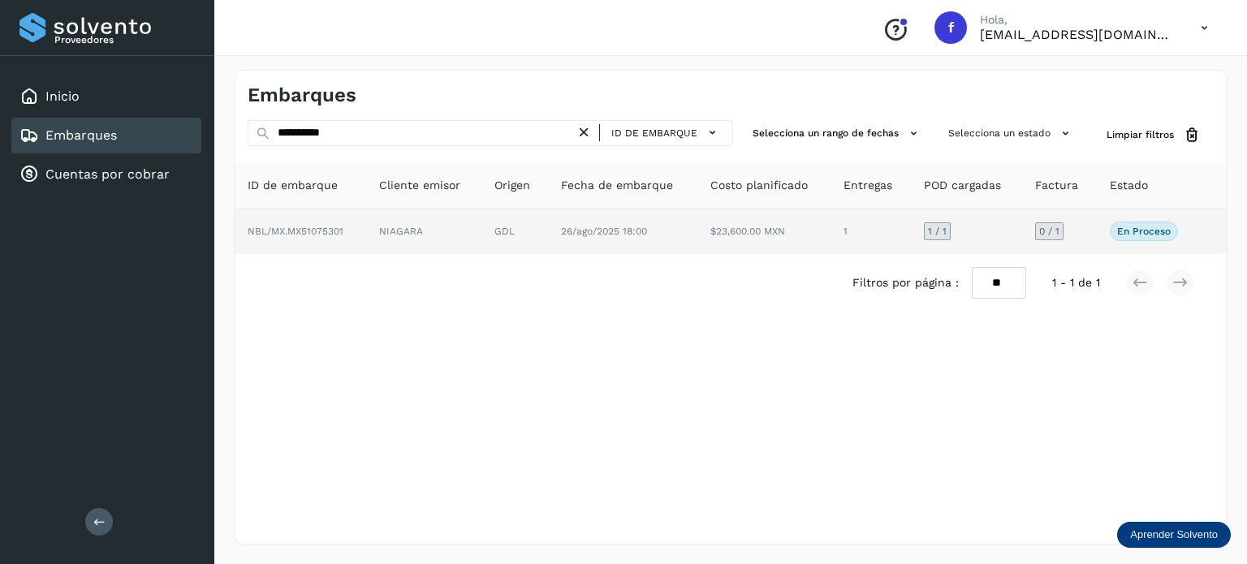
click at [823, 226] on td "$23,600.00 MXN" at bounding box center [763, 231] width 133 height 45
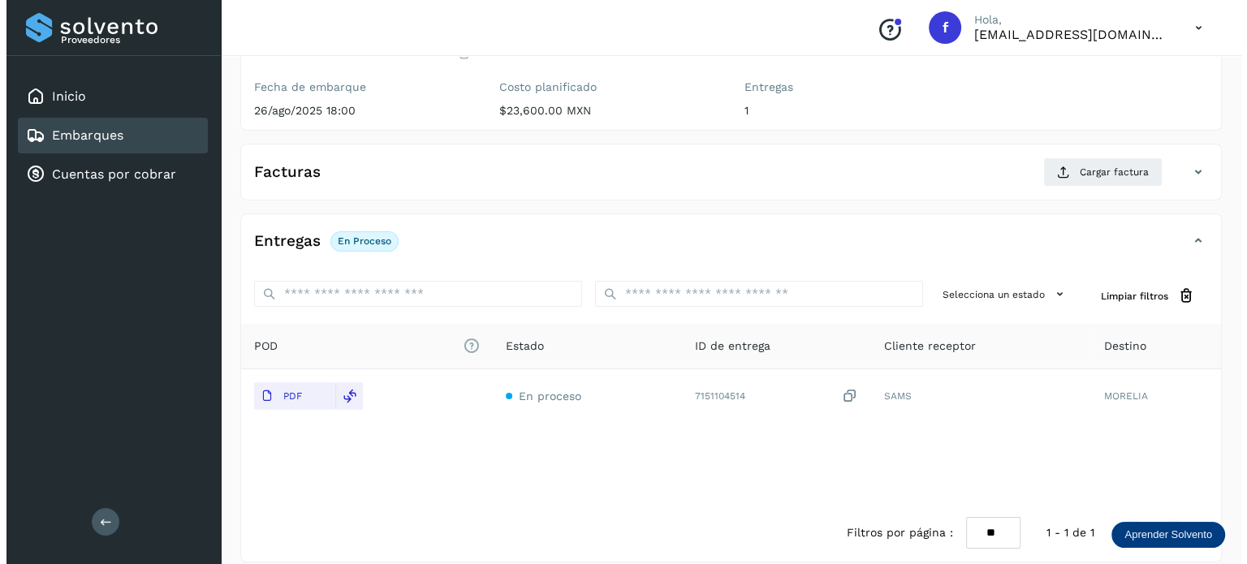
scroll to position [205, 0]
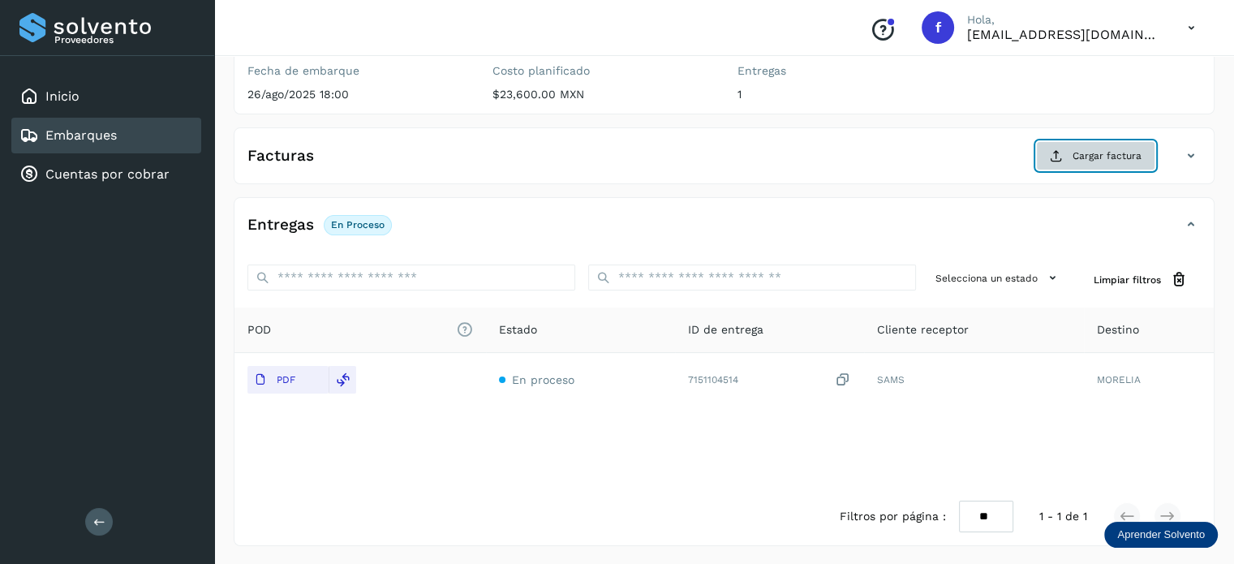
click at [1086, 160] on span "Cargar factura" at bounding box center [1107, 156] width 69 height 15
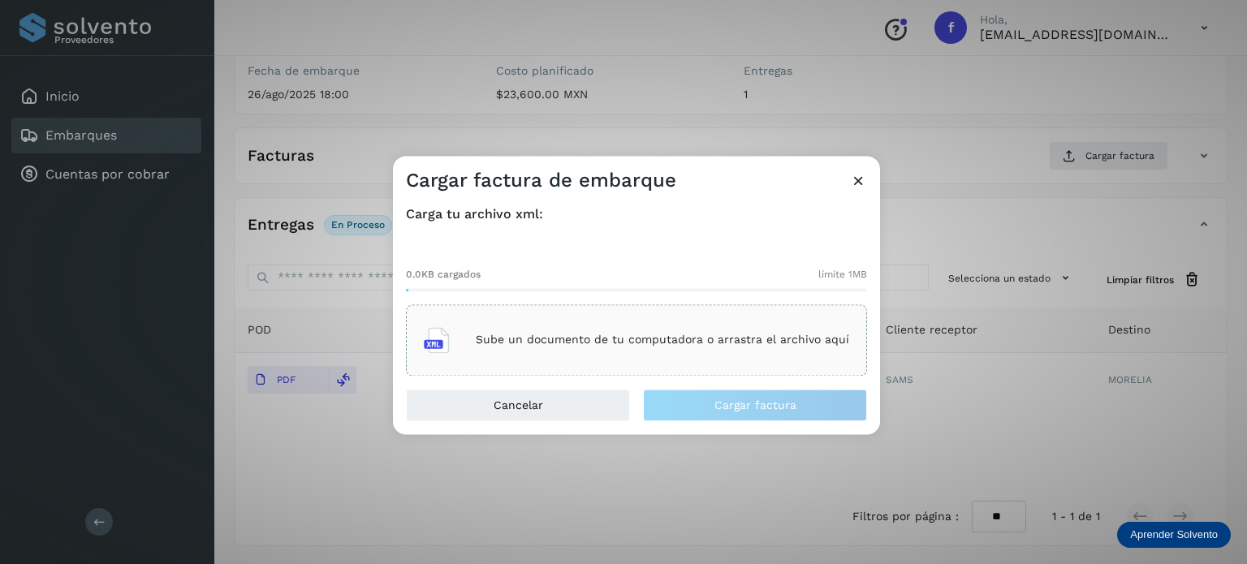
click at [584, 347] on div "Sube un documento de tu computadora o arrastra el archivo aquí" at bounding box center [636, 340] width 425 height 44
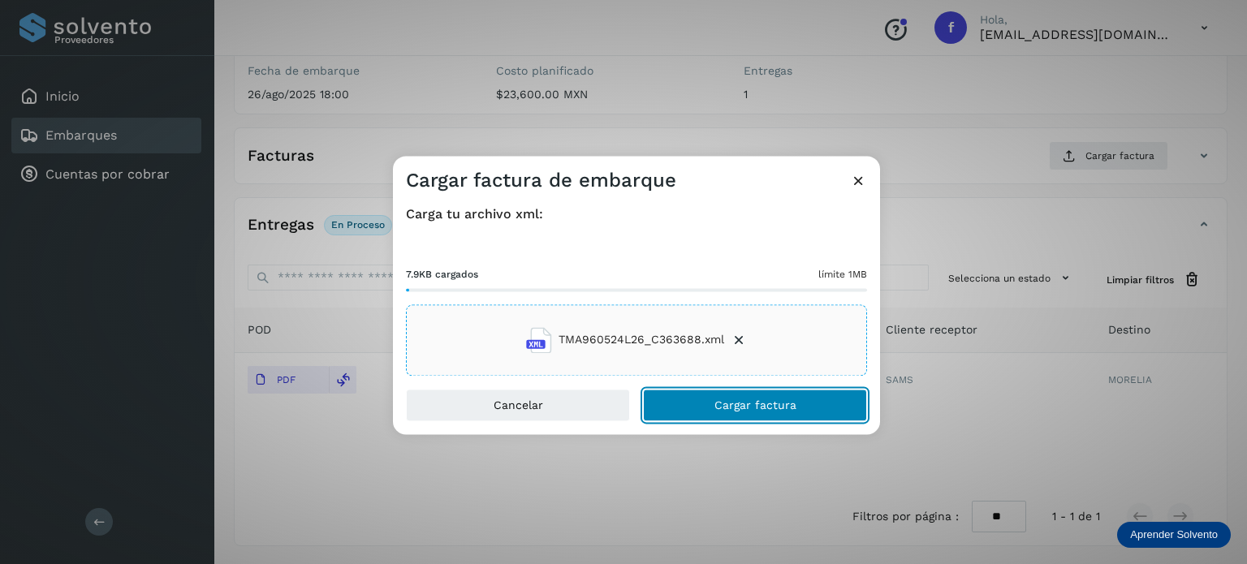
click at [712, 402] on button "Cargar factura" at bounding box center [755, 405] width 224 height 32
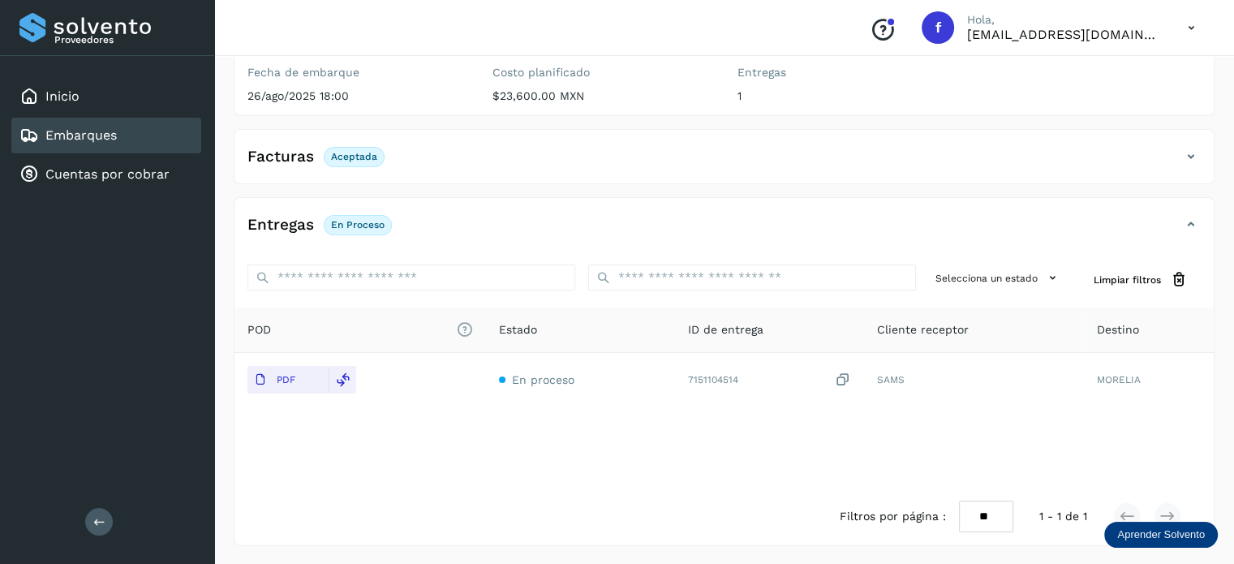
scroll to position [0, 0]
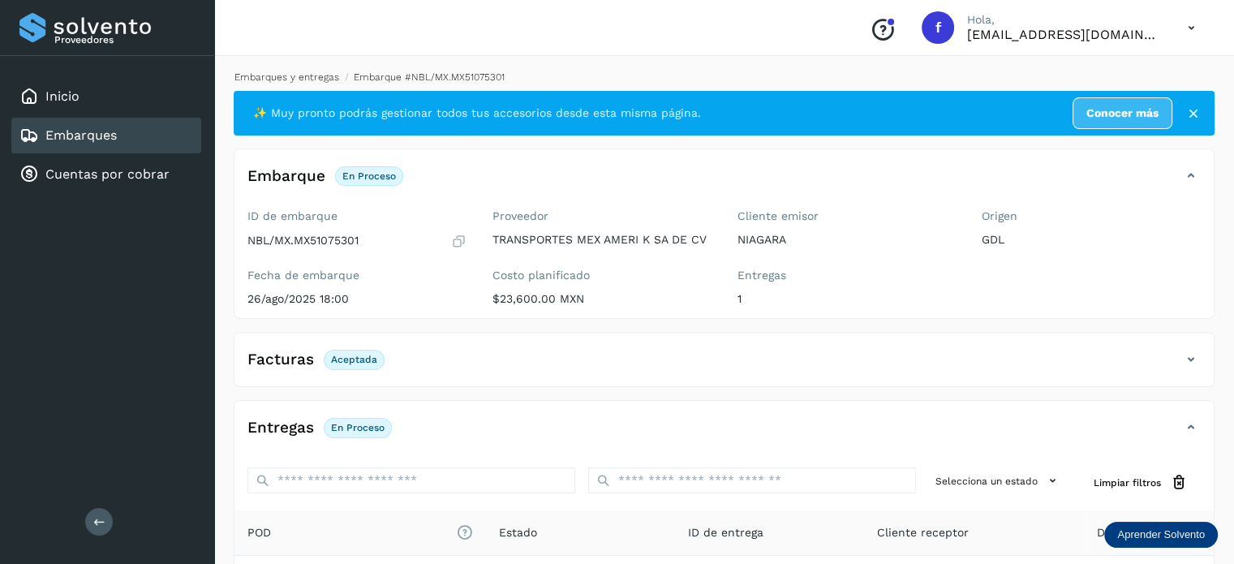
click at [293, 76] on link "Embarques y entregas" at bounding box center [287, 76] width 105 height 11
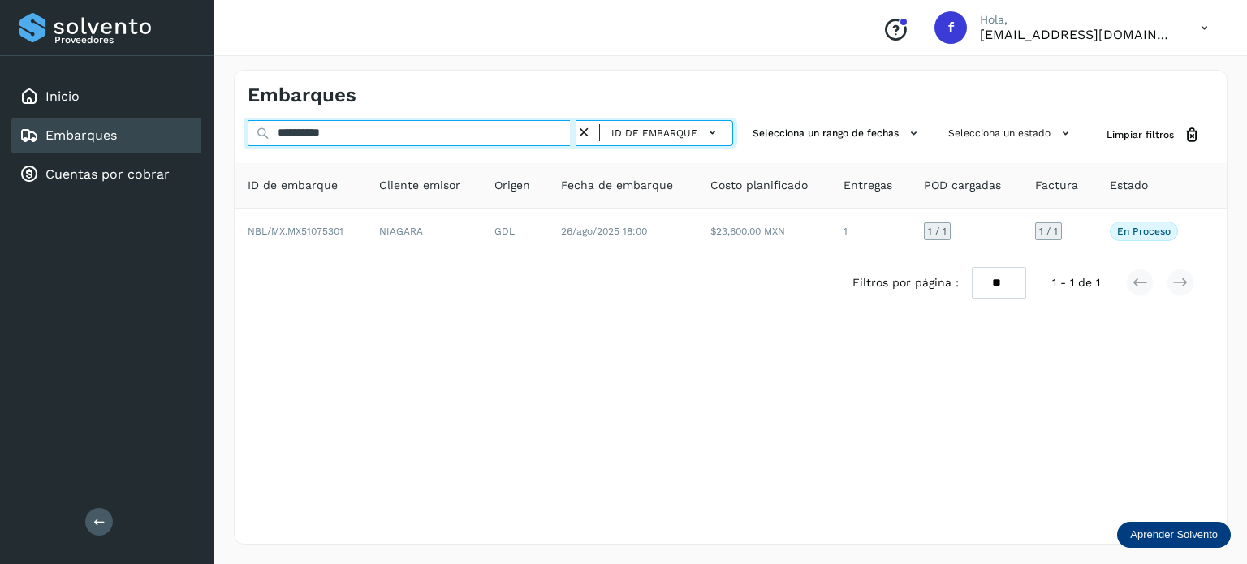
click at [297, 131] on input "**********" at bounding box center [412, 133] width 328 height 26
paste input "text"
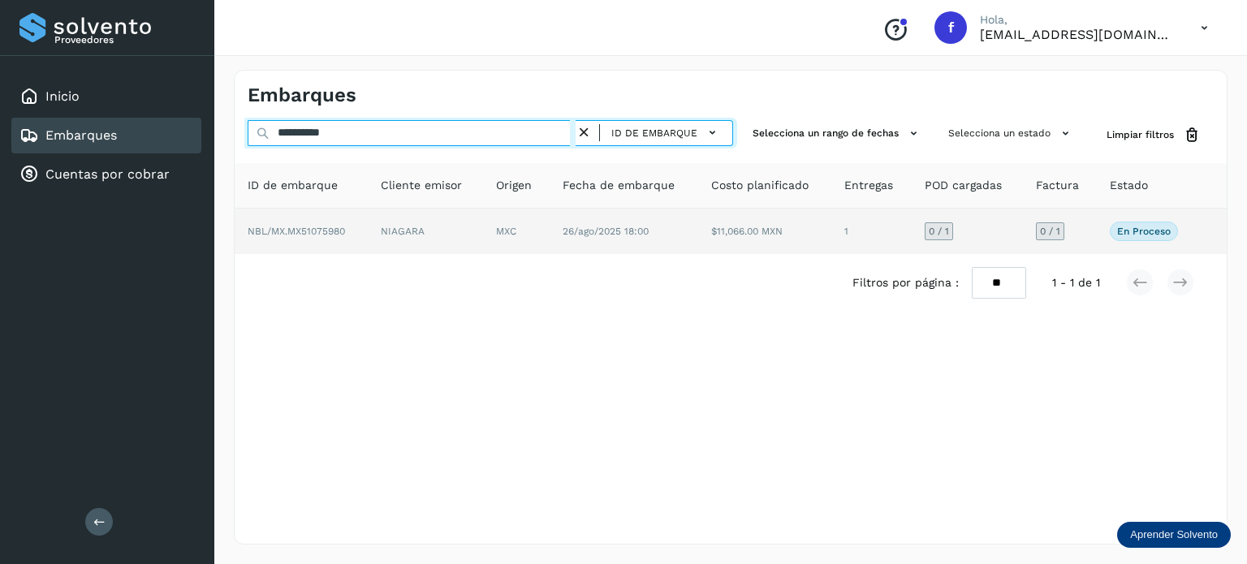
type input "**********"
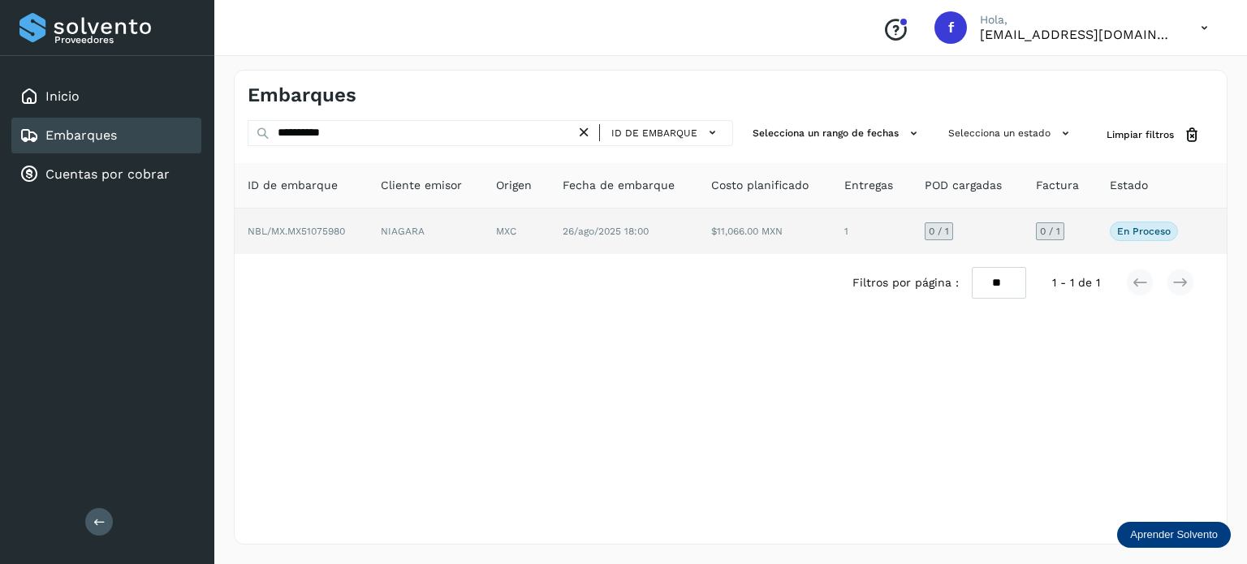
click at [523, 220] on td "MXC" at bounding box center [516, 231] width 67 height 45
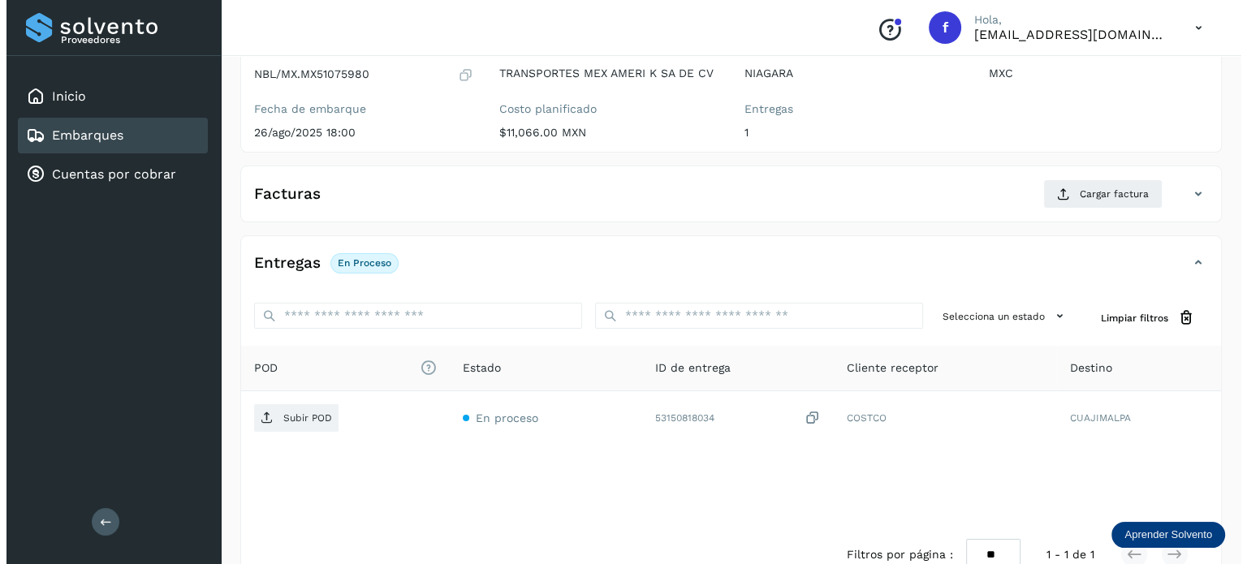
scroll to position [205, 0]
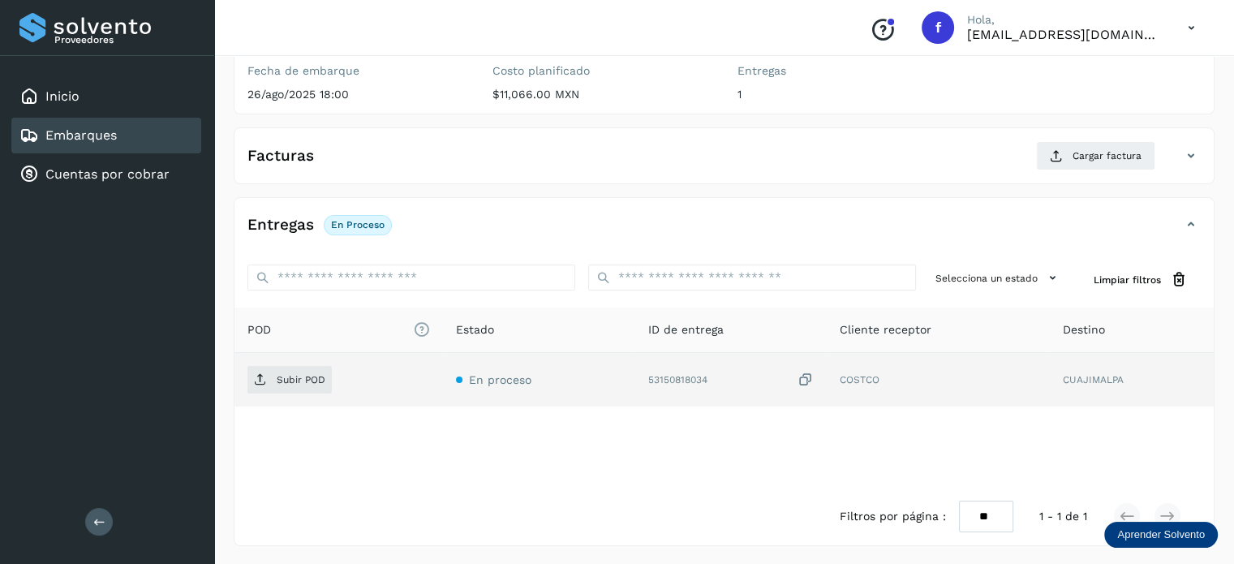
click at [807, 379] on icon at bounding box center [806, 380] width 16 height 17
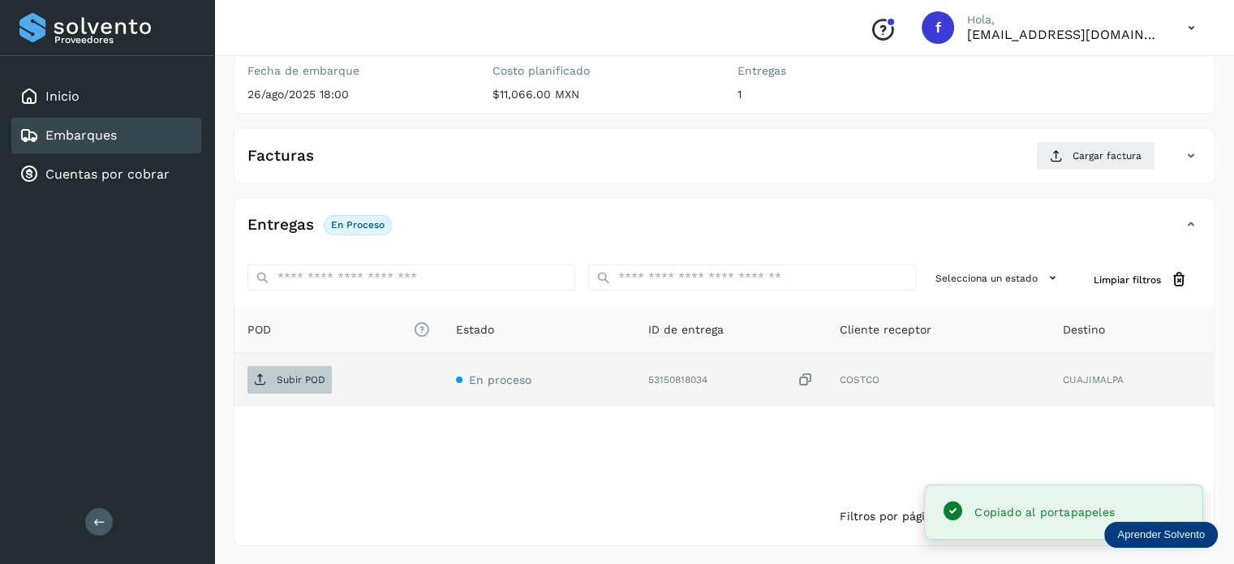
click at [304, 385] on span "Subir POD" at bounding box center [290, 380] width 84 height 26
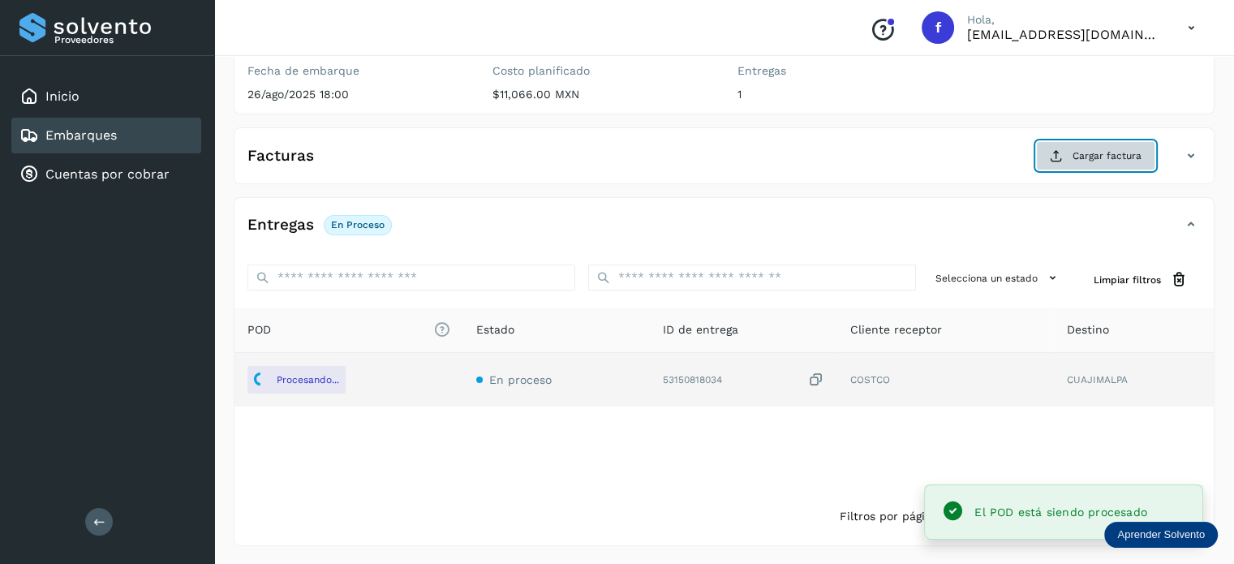
click at [1081, 149] on span "Cargar factura" at bounding box center [1107, 156] width 69 height 15
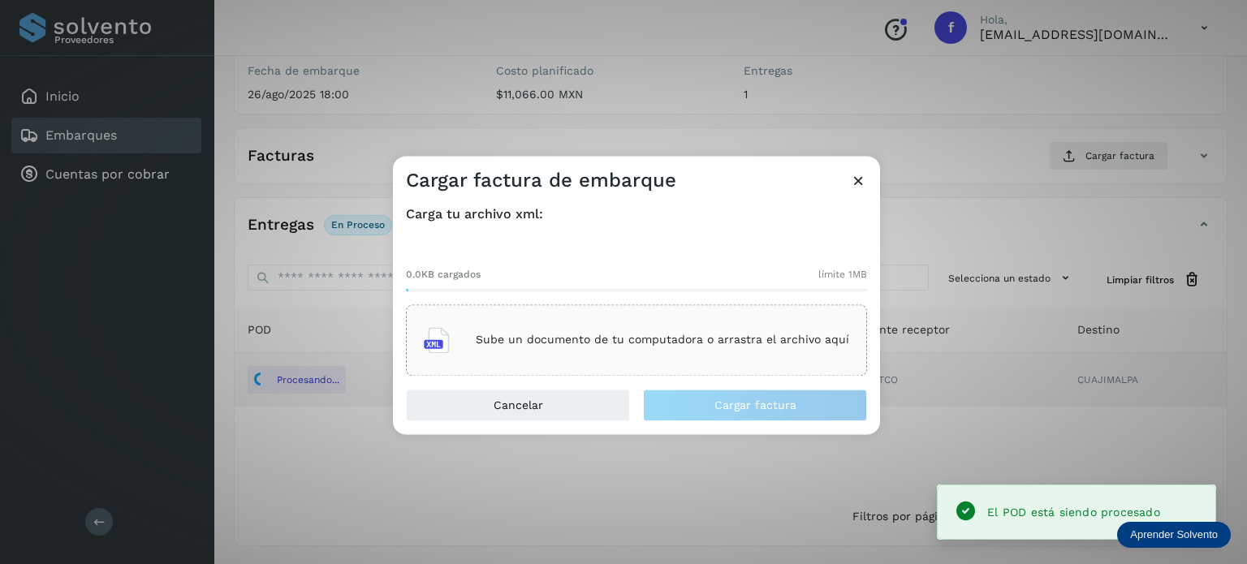
click at [711, 347] on div "Sube un documento de tu computadora o arrastra el archivo aquí" at bounding box center [636, 340] width 425 height 44
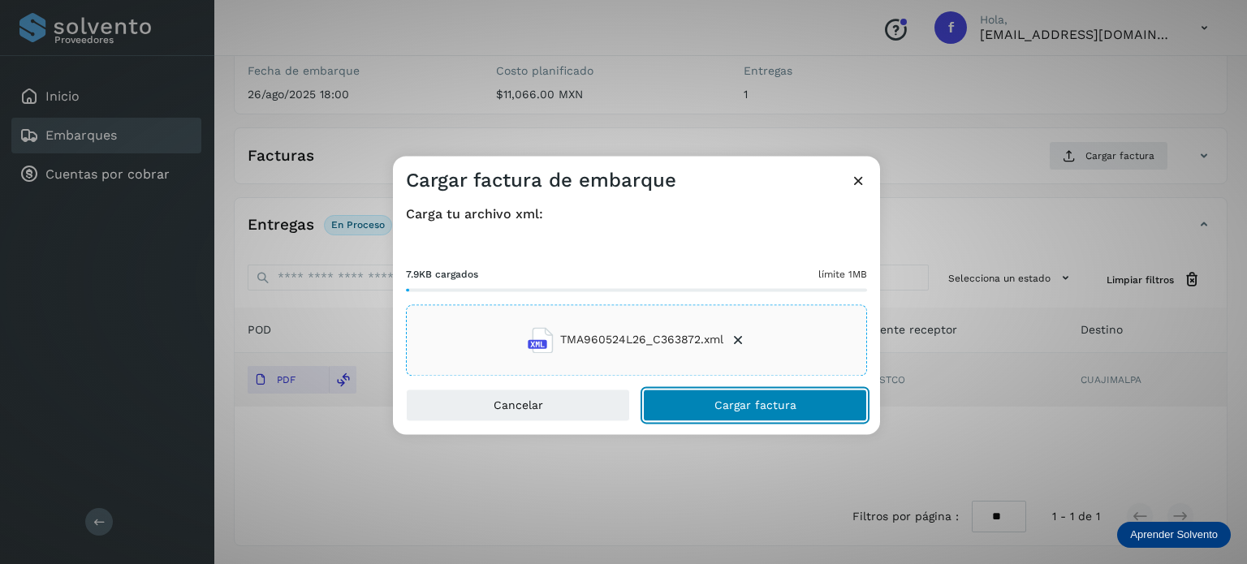
click at [709, 407] on button "Cargar factura" at bounding box center [755, 405] width 224 height 32
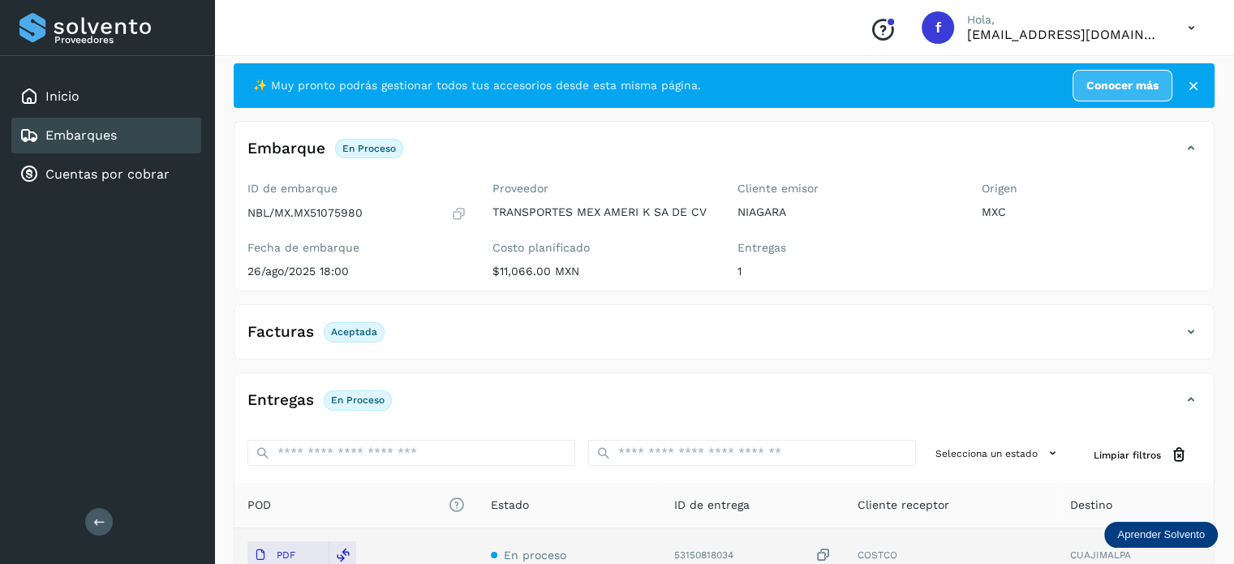
scroll to position [0, 0]
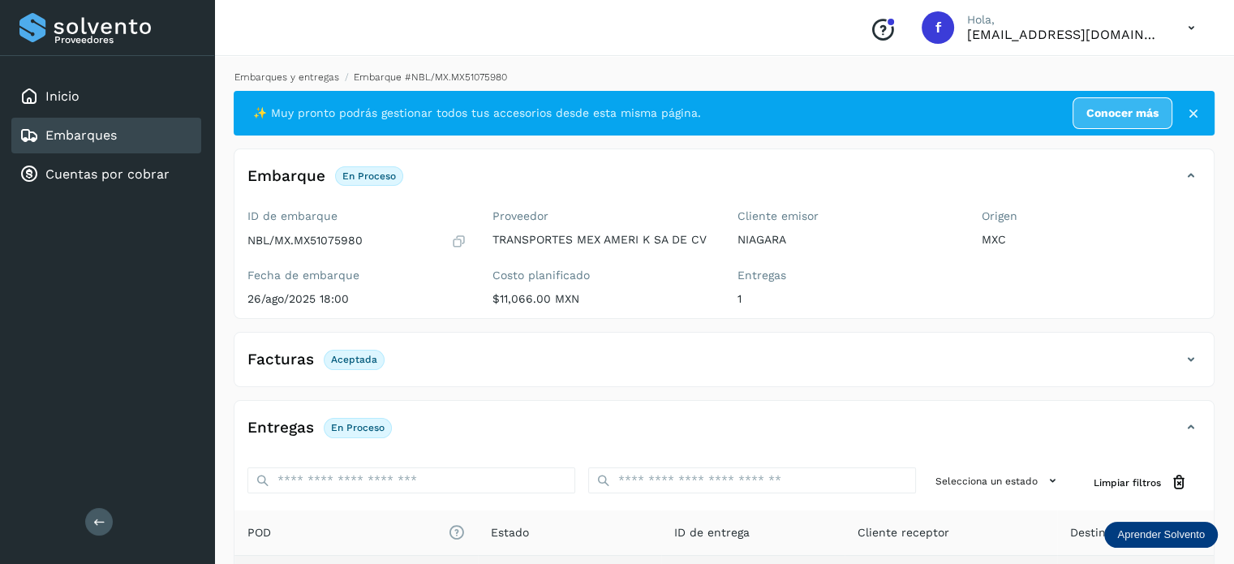
click at [305, 77] on link "Embarques y entregas" at bounding box center [287, 76] width 105 height 11
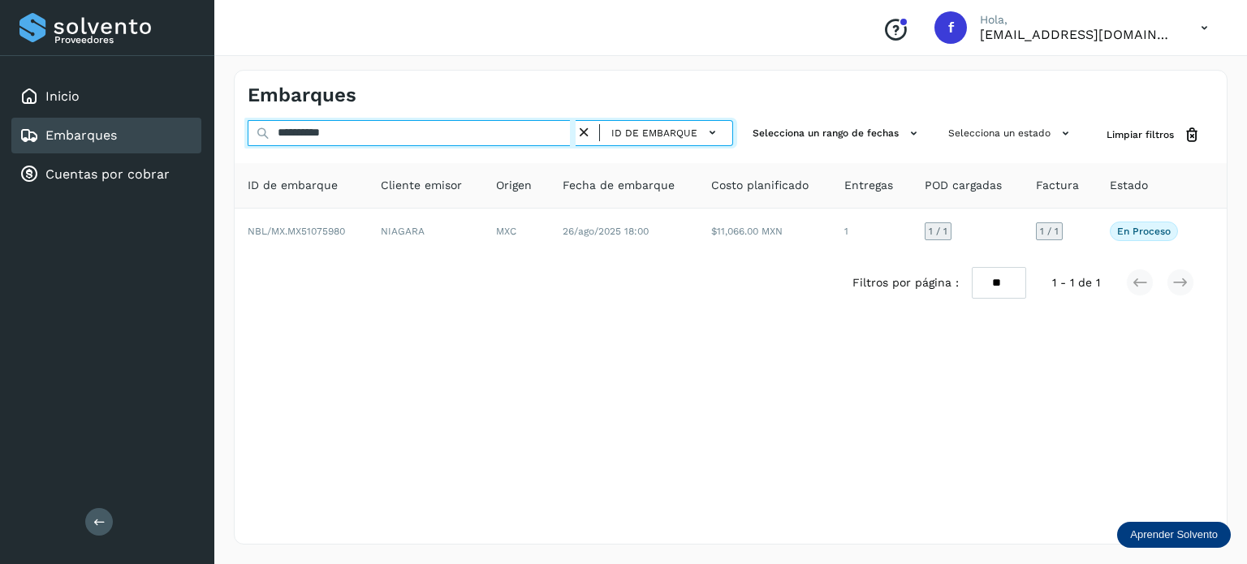
click at [321, 136] on input "**********" at bounding box center [412, 133] width 328 height 26
paste input "text"
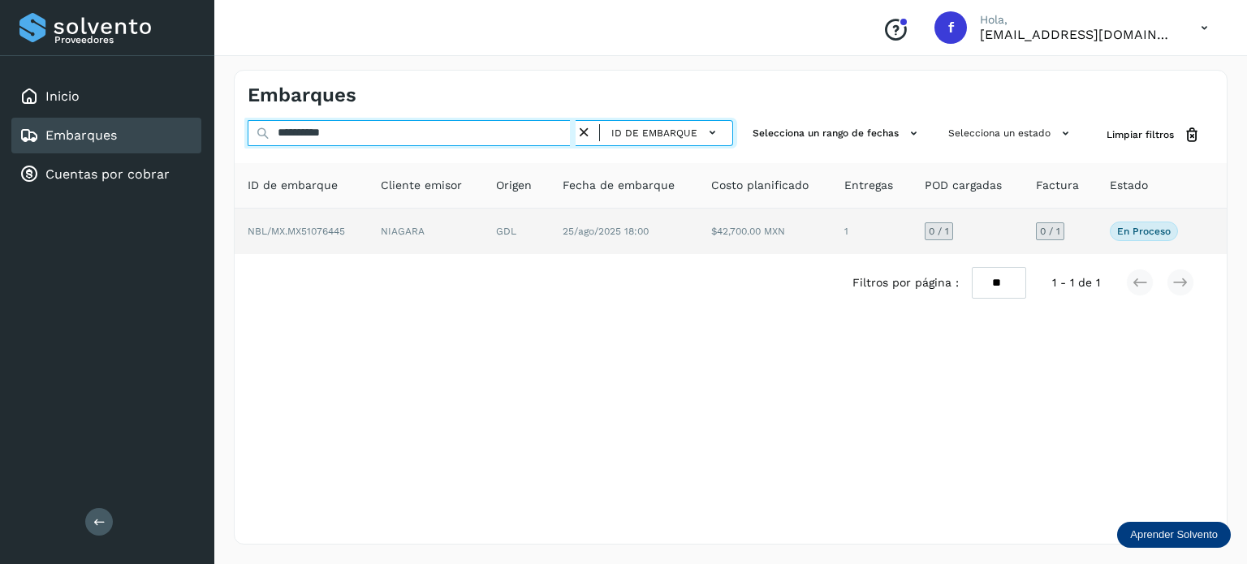
type input "**********"
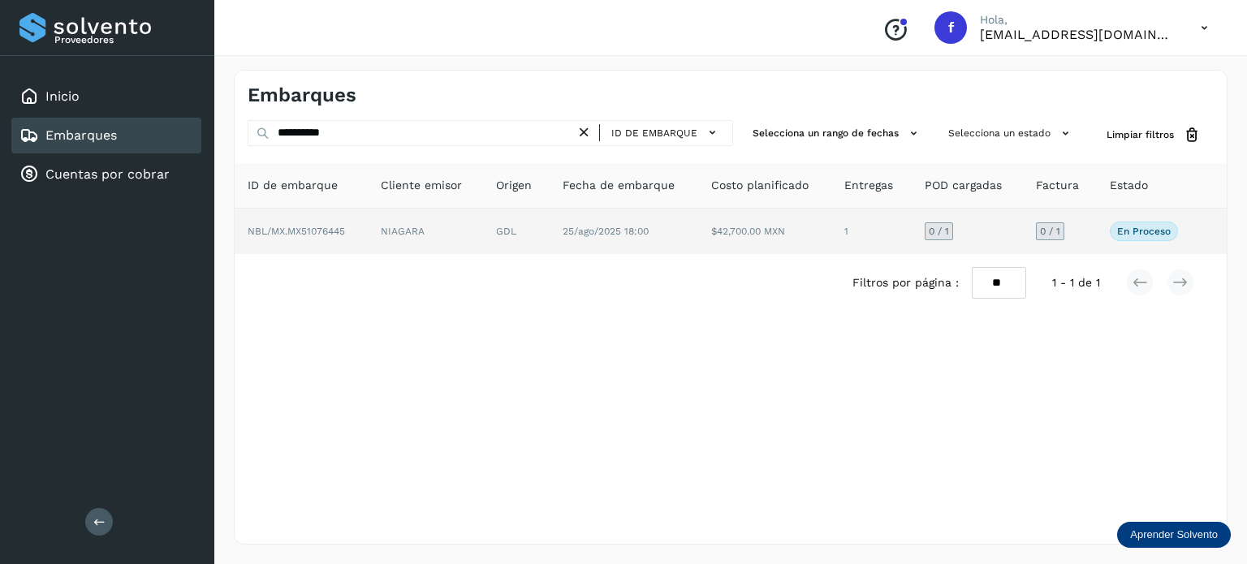
click at [532, 245] on td "GDL" at bounding box center [516, 231] width 67 height 45
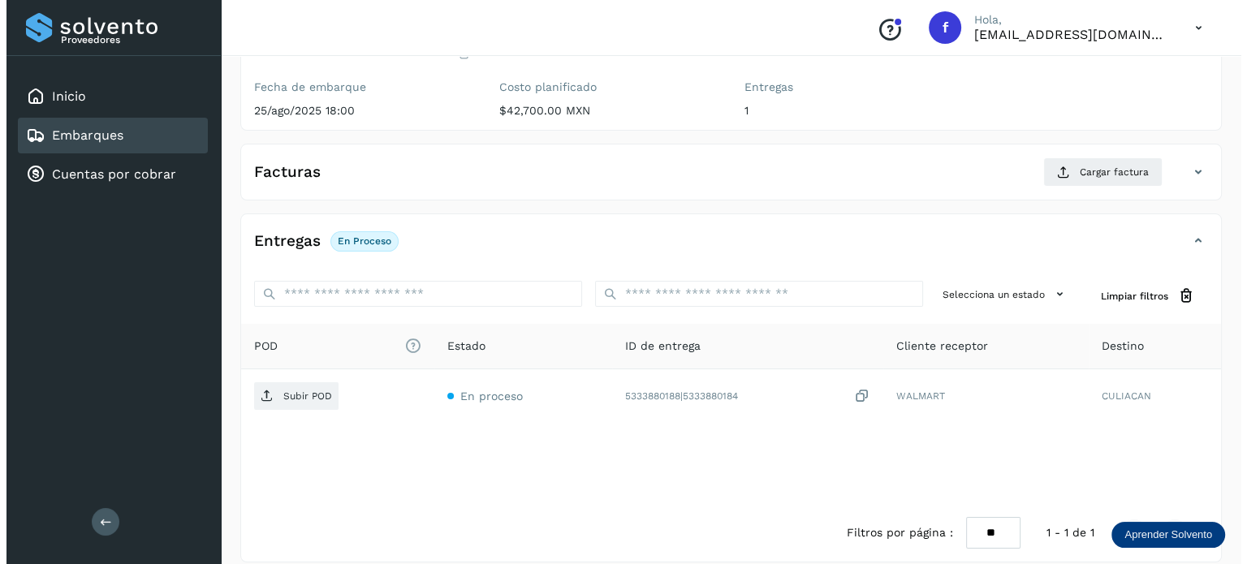
scroll to position [205, 0]
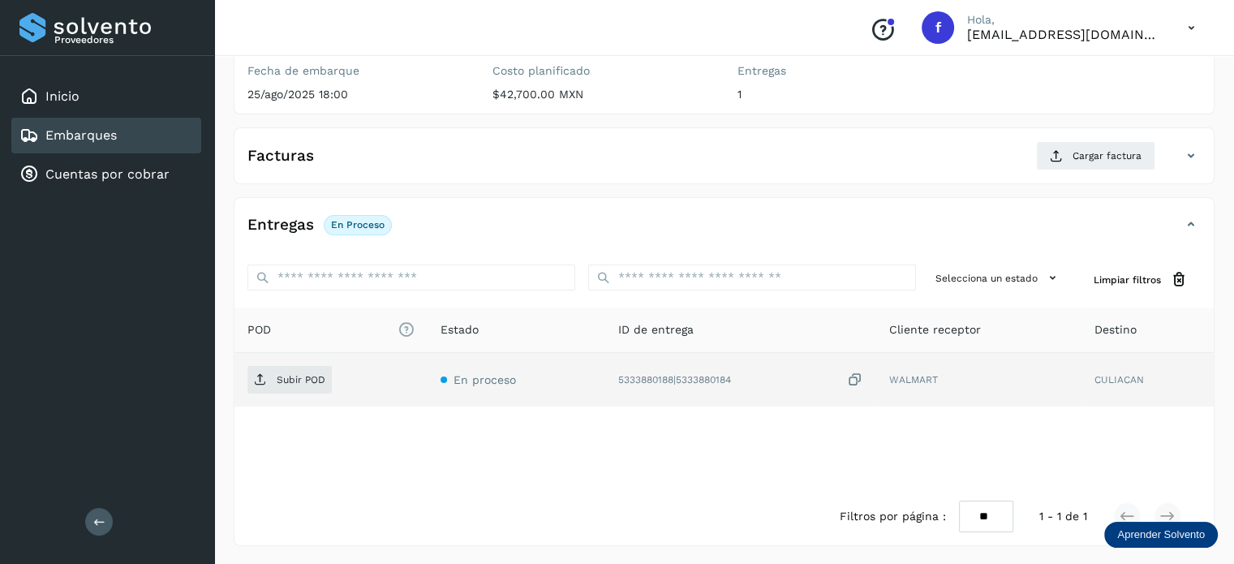
click at [860, 381] on icon at bounding box center [855, 380] width 16 height 17
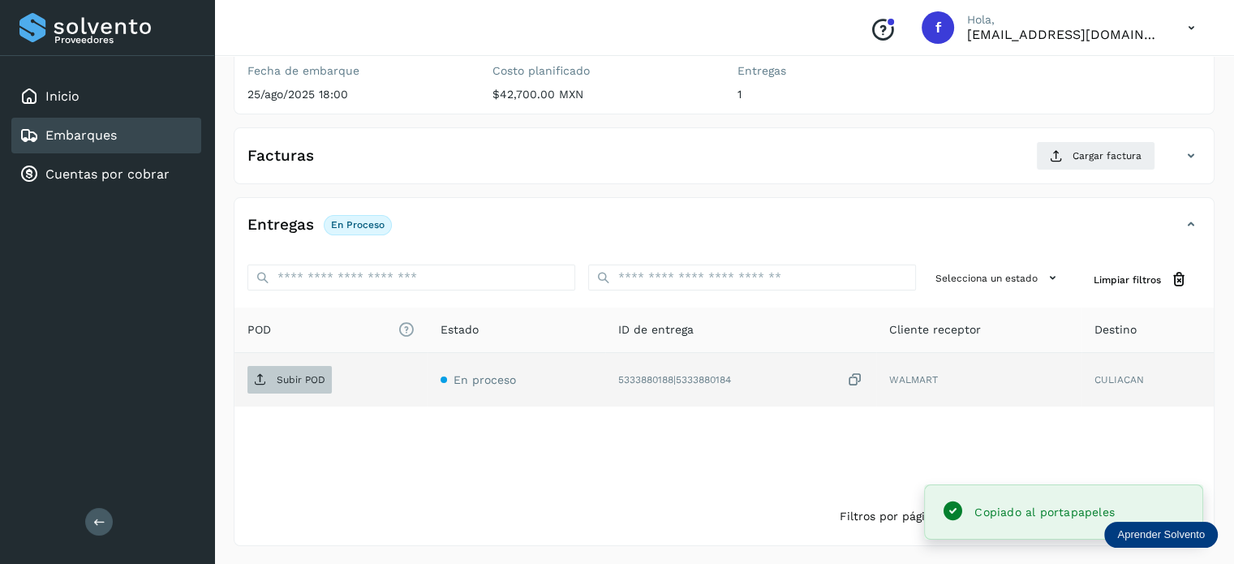
click at [314, 376] on p "Subir POD" at bounding box center [301, 379] width 49 height 11
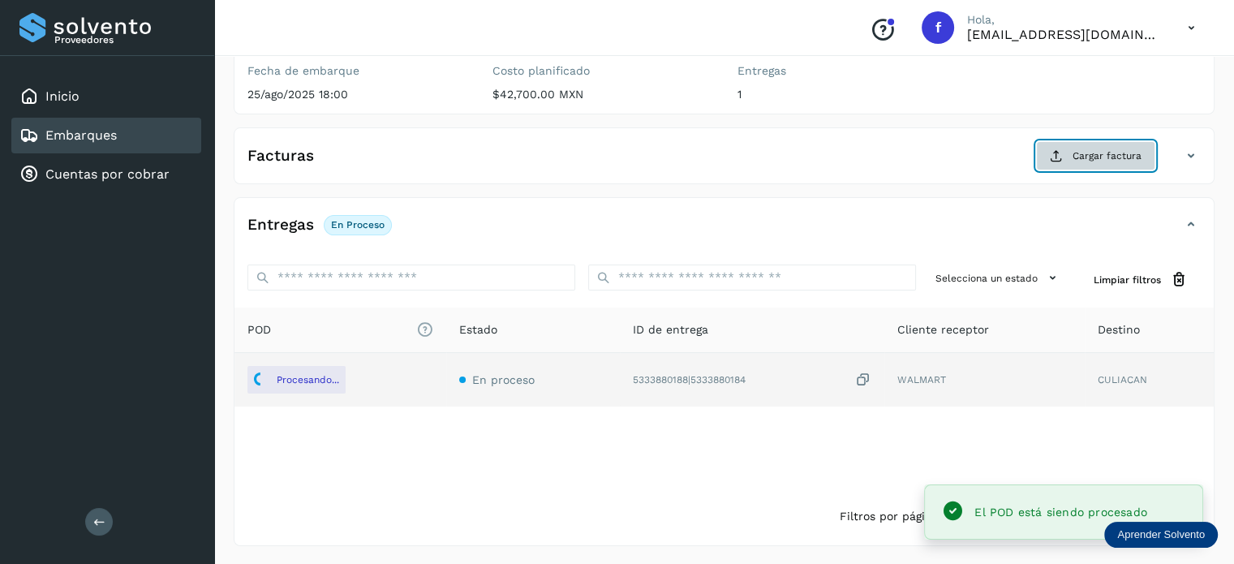
click at [1075, 155] on span "Cargar factura" at bounding box center [1107, 156] width 69 height 15
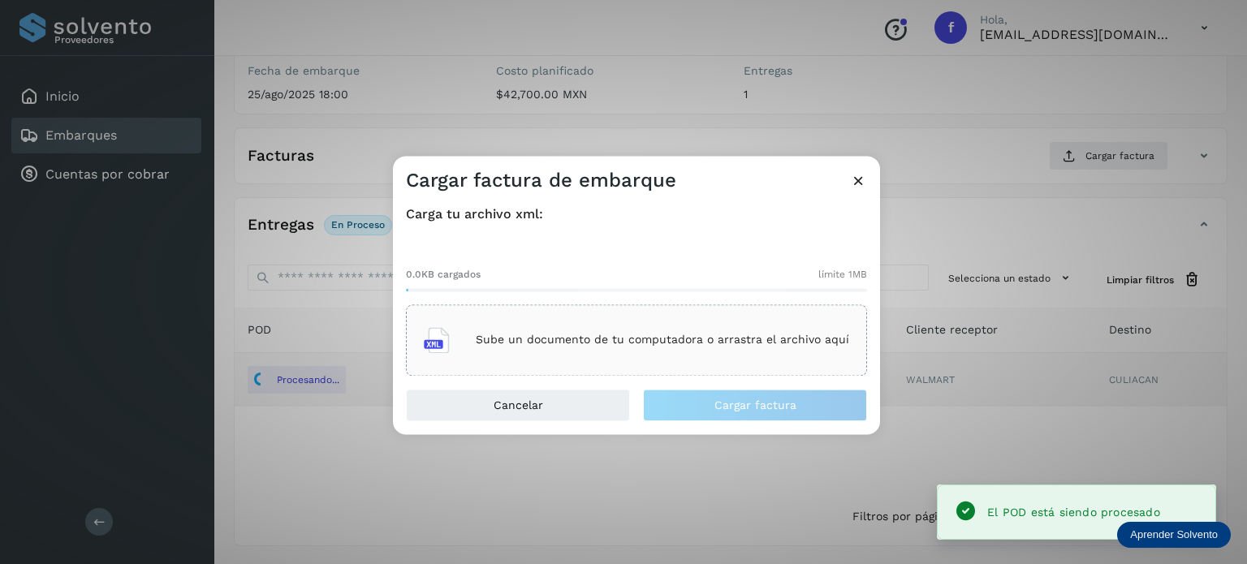
click at [767, 328] on div "Sube un documento de tu computadora o arrastra el archivo aquí" at bounding box center [636, 340] width 425 height 44
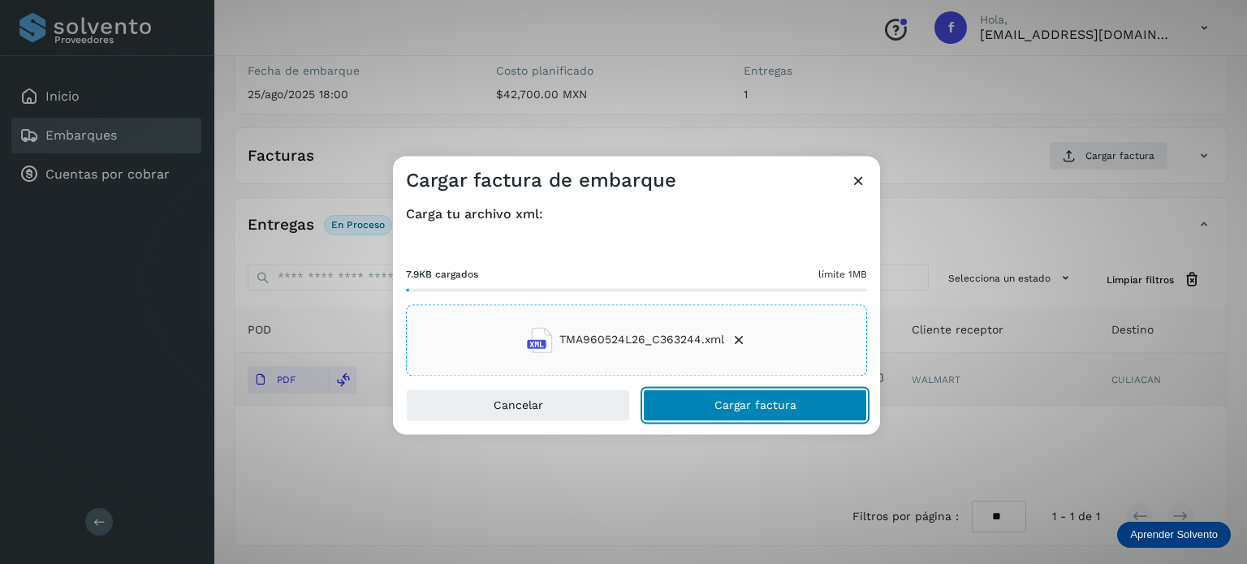
click at [795, 403] on button "Cargar factura" at bounding box center [755, 405] width 224 height 32
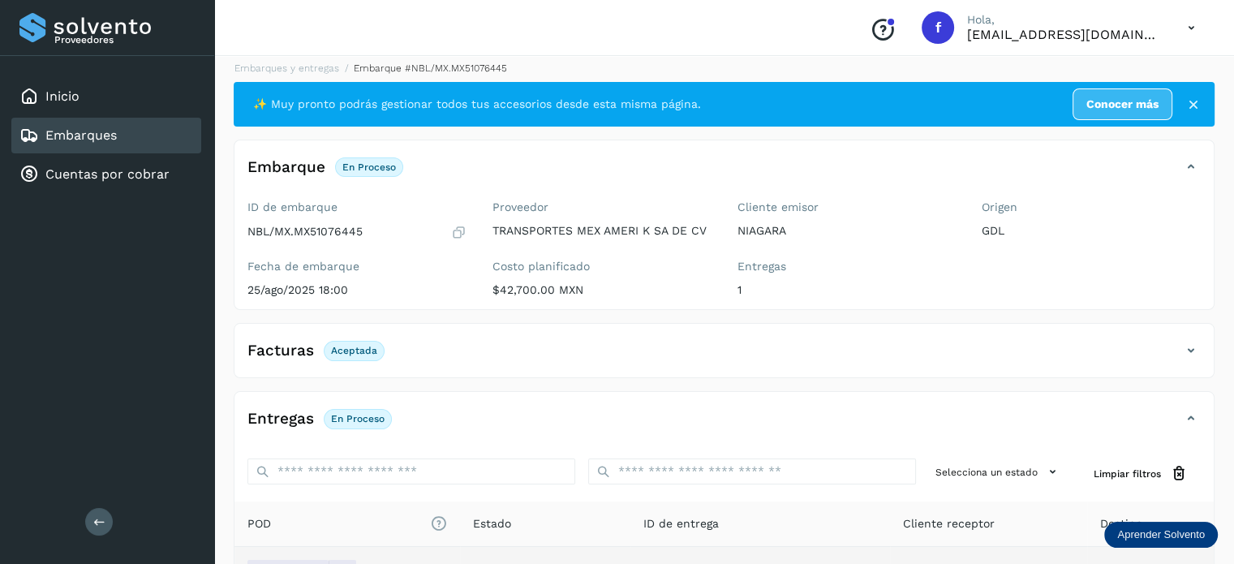
scroll to position [0, 0]
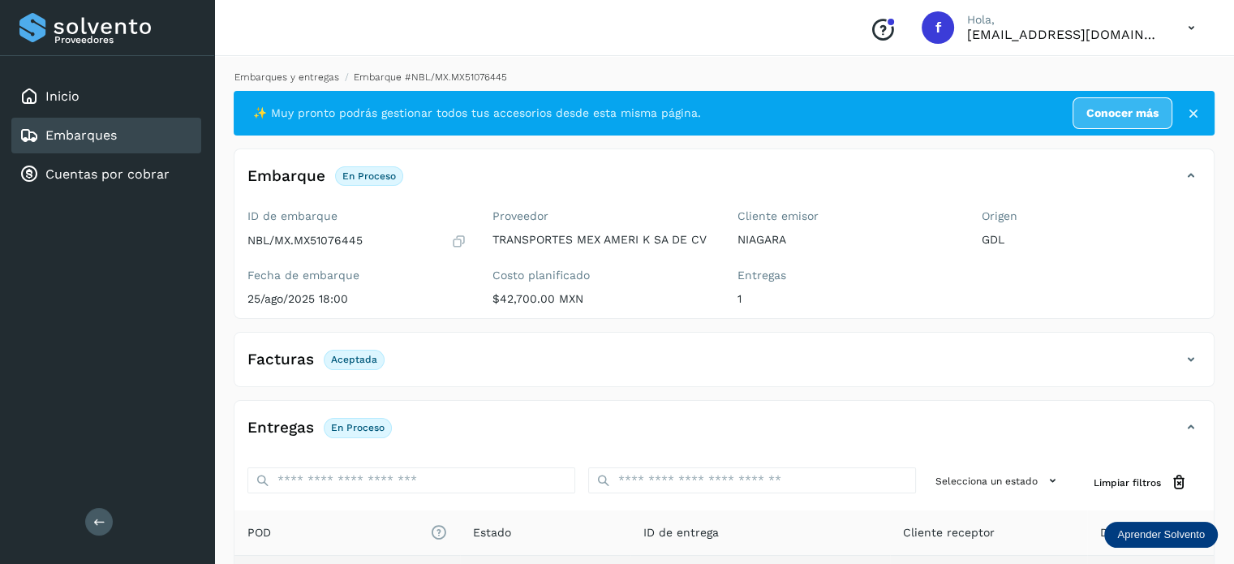
click at [273, 72] on link "Embarques y entregas" at bounding box center [287, 76] width 105 height 11
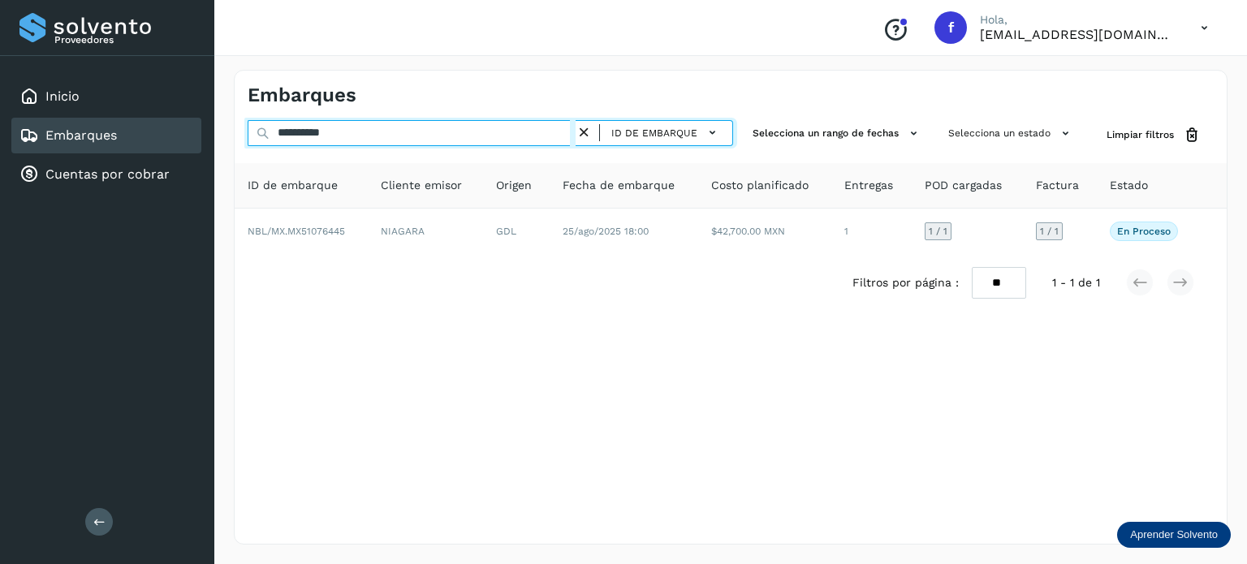
click at [314, 134] on input "**********" at bounding box center [412, 133] width 328 height 26
paste input "text"
type input "**********"
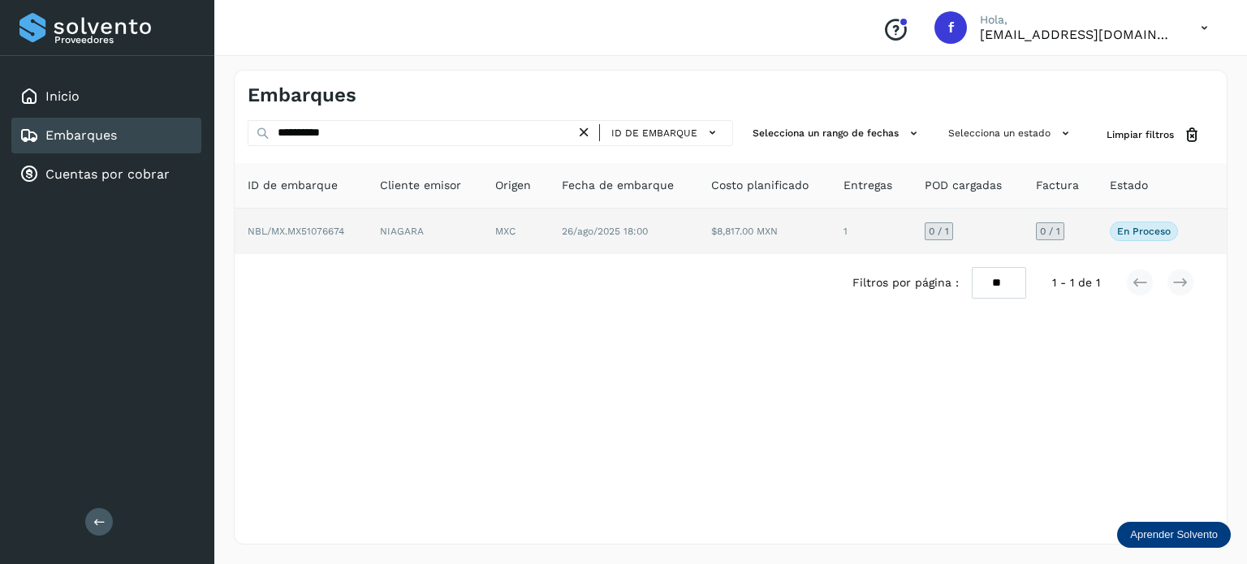
click at [393, 217] on td "NIAGARA" at bounding box center [424, 231] width 115 height 45
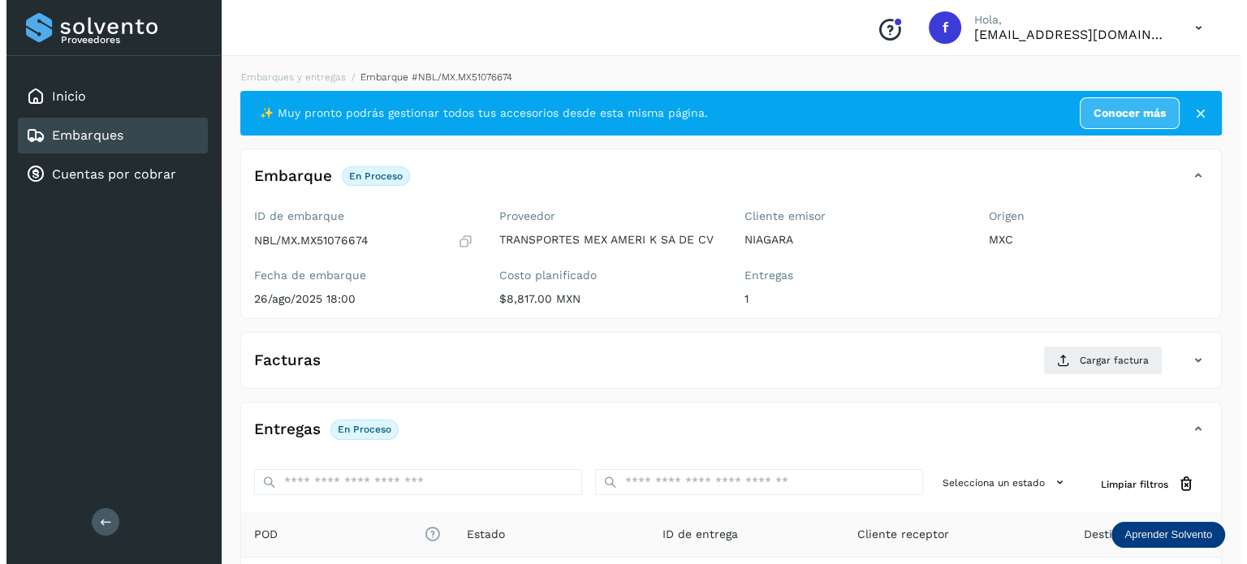
scroll to position [205, 0]
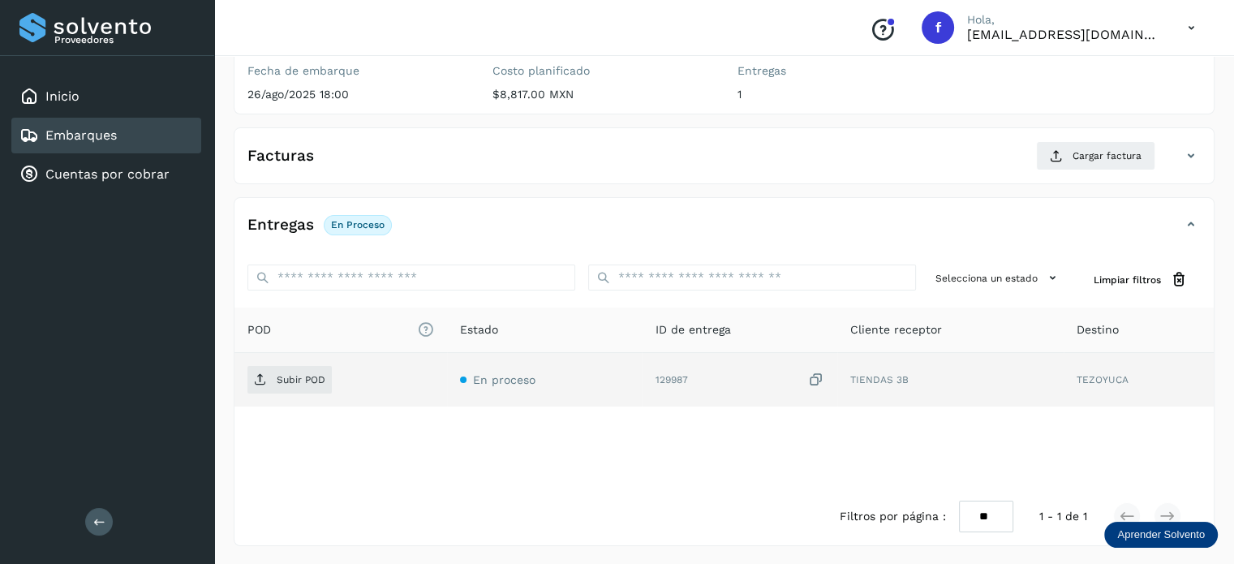
click at [815, 373] on icon at bounding box center [816, 380] width 16 height 17
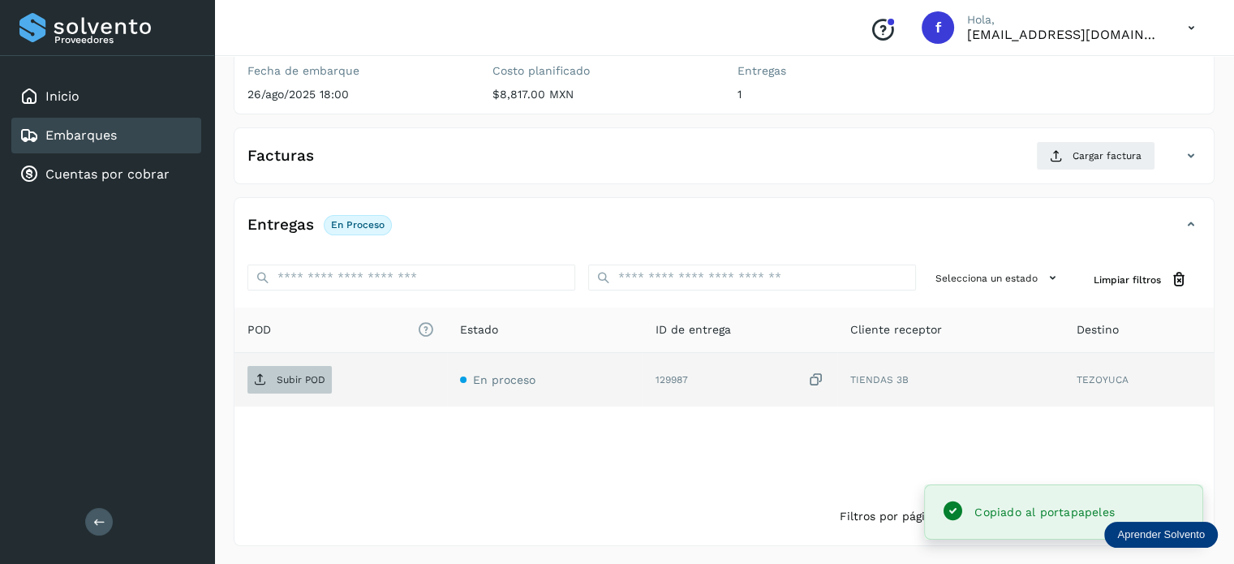
click at [290, 376] on p "Subir POD" at bounding box center [301, 379] width 49 height 11
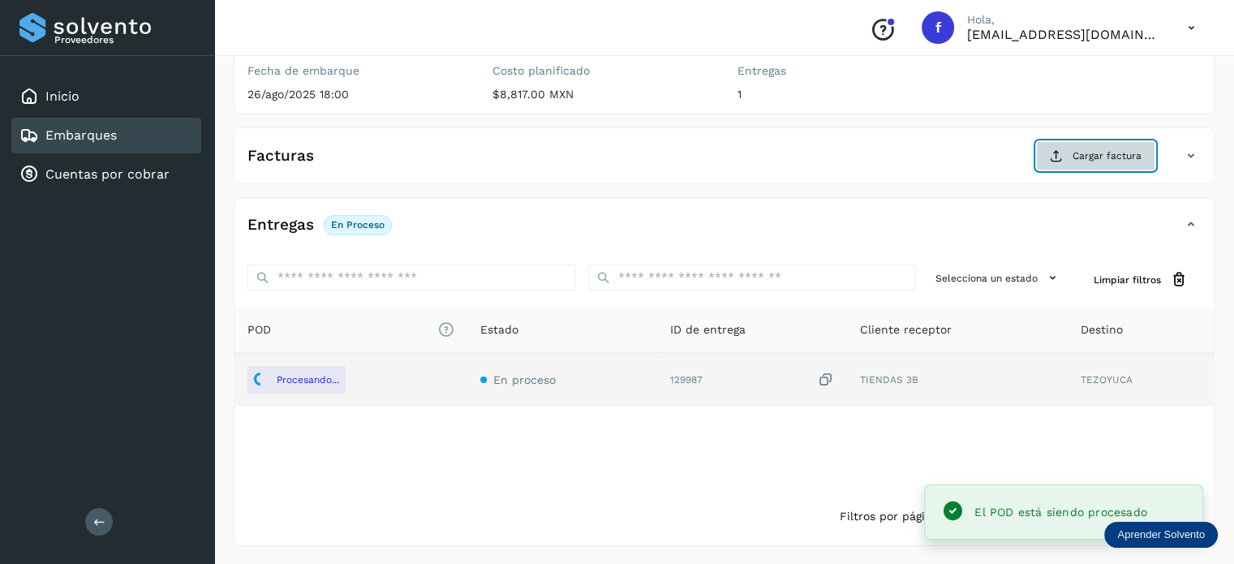
click at [1075, 155] on span "Cargar factura" at bounding box center [1107, 156] width 69 height 15
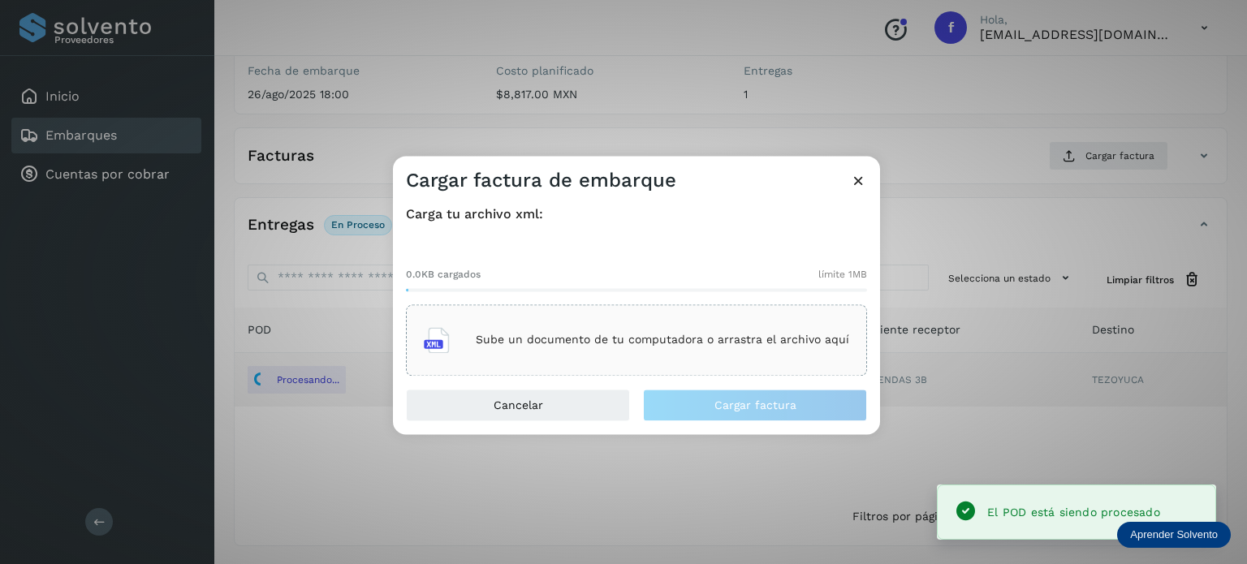
click at [784, 347] on div "Sube un documento de tu computadora o arrastra el archivo aquí" at bounding box center [636, 340] width 425 height 44
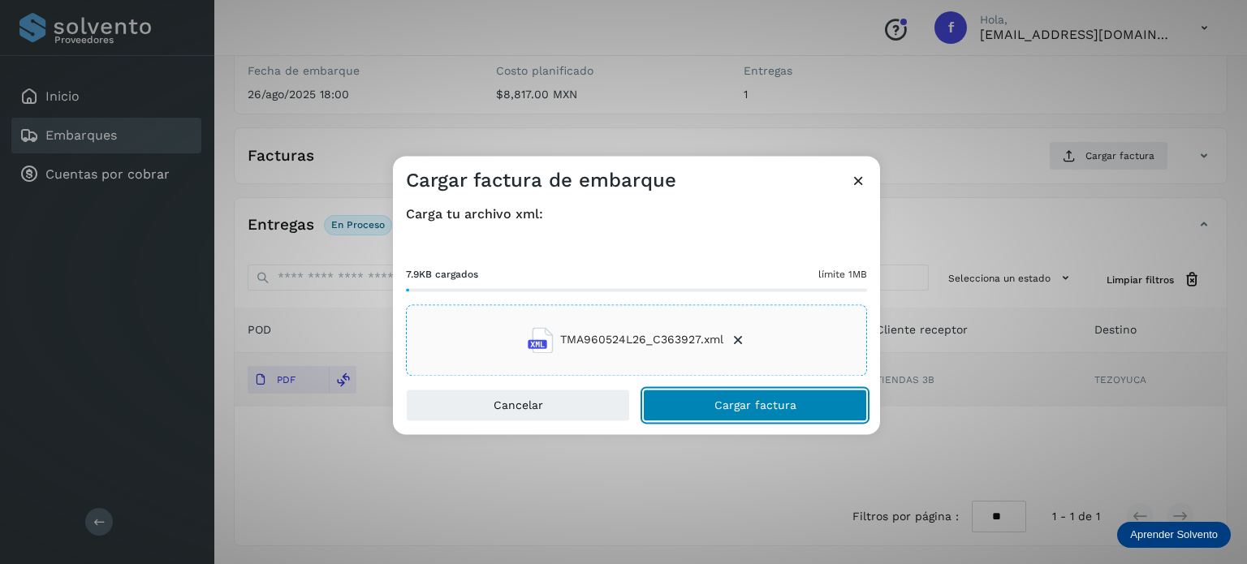
click at [682, 390] on button "Cargar factura" at bounding box center [755, 405] width 224 height 32
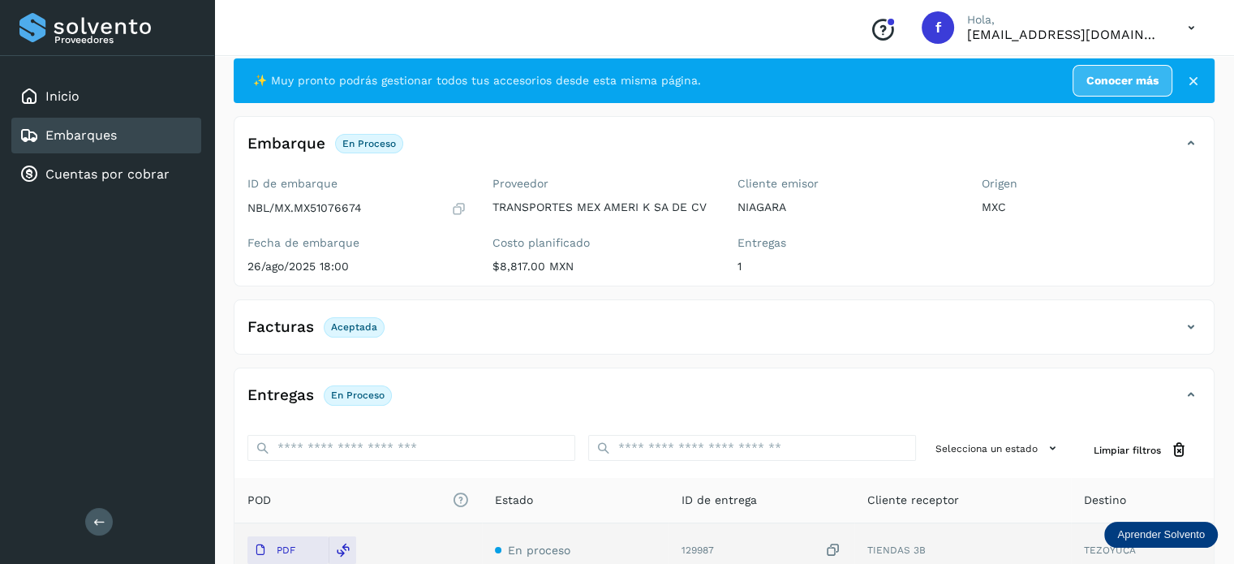
scroll to position [0, 0]
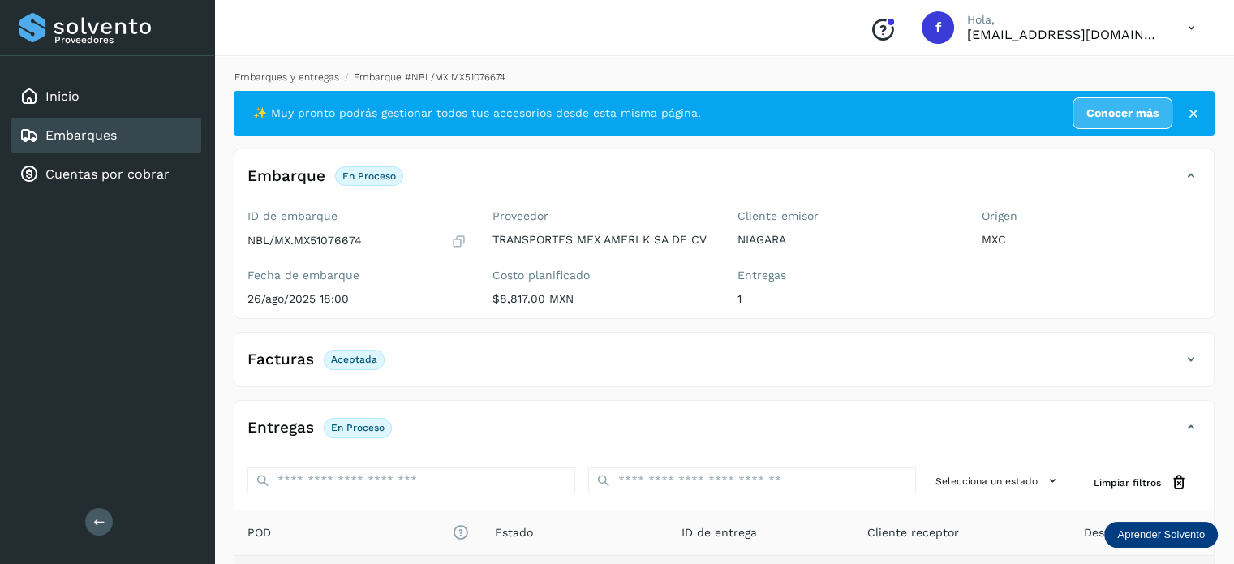
click at [286, 71] on link "Embarques y entregas" at bounding box center [287, 76] width 105 height 11
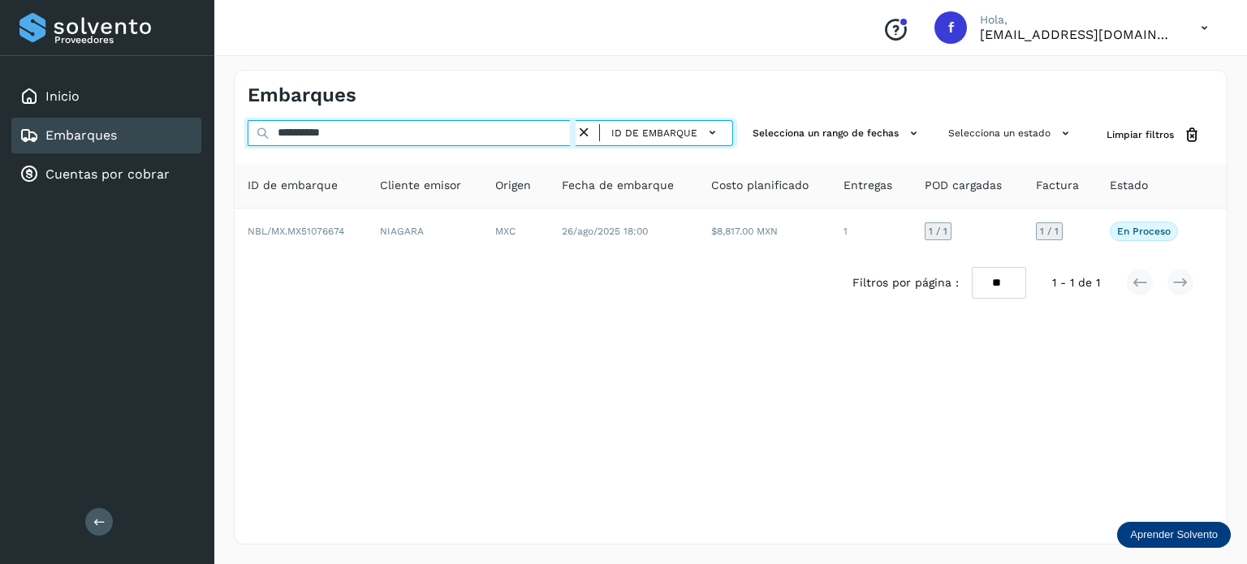
click at [320, 135] on input "**********" at bounding box center [412, 133] width 328 height 26
paste input "text"
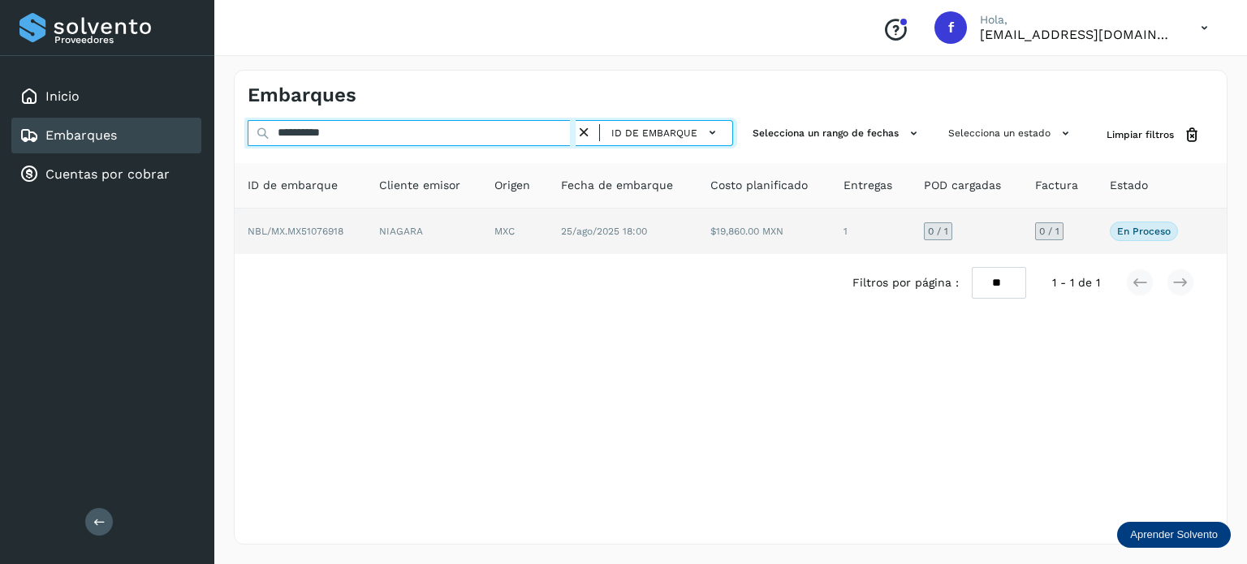
type input "**********"
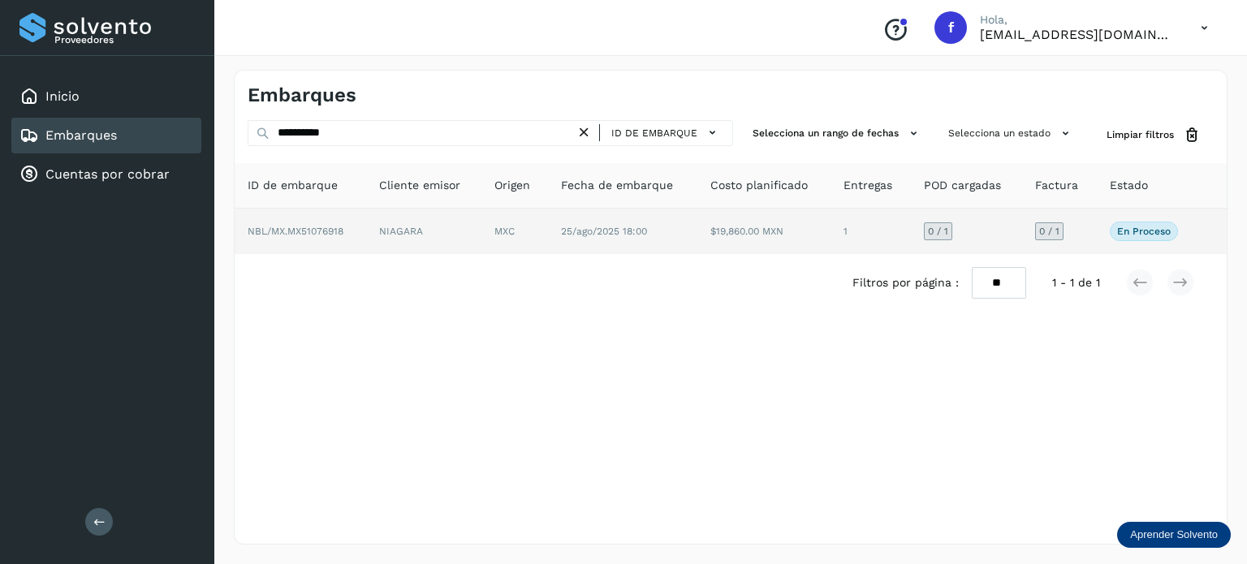
click at [395, 230] on td "NIAGARA" at bounding box center [423, 231] width 115 height 45
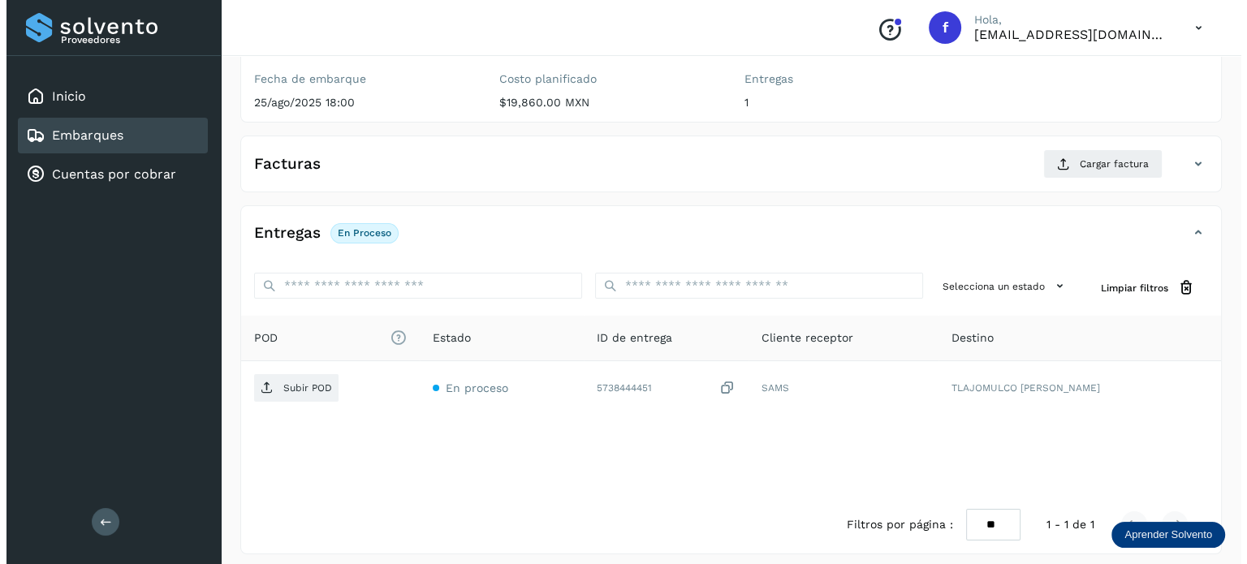
scroll to position [205, 0]
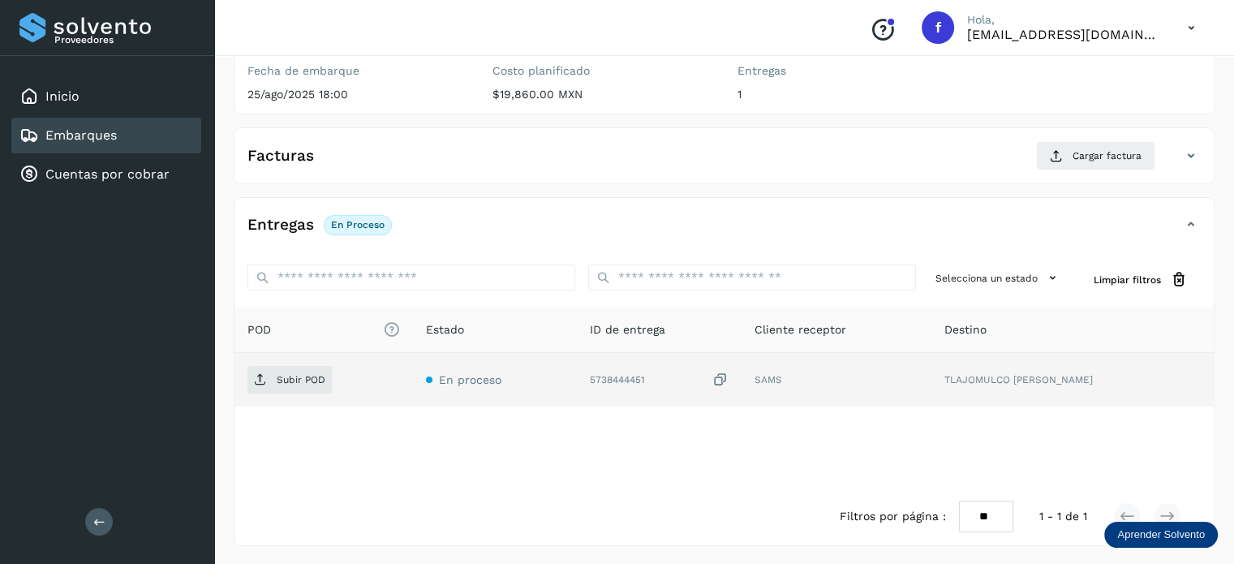
drag, startPoint x: 747, startPoint y: 375, endPoint x: 739, endPoint y: 377, distance: 8.3
click at [729, 376] on icon at bounding box center [721, 380] width 16 height 17
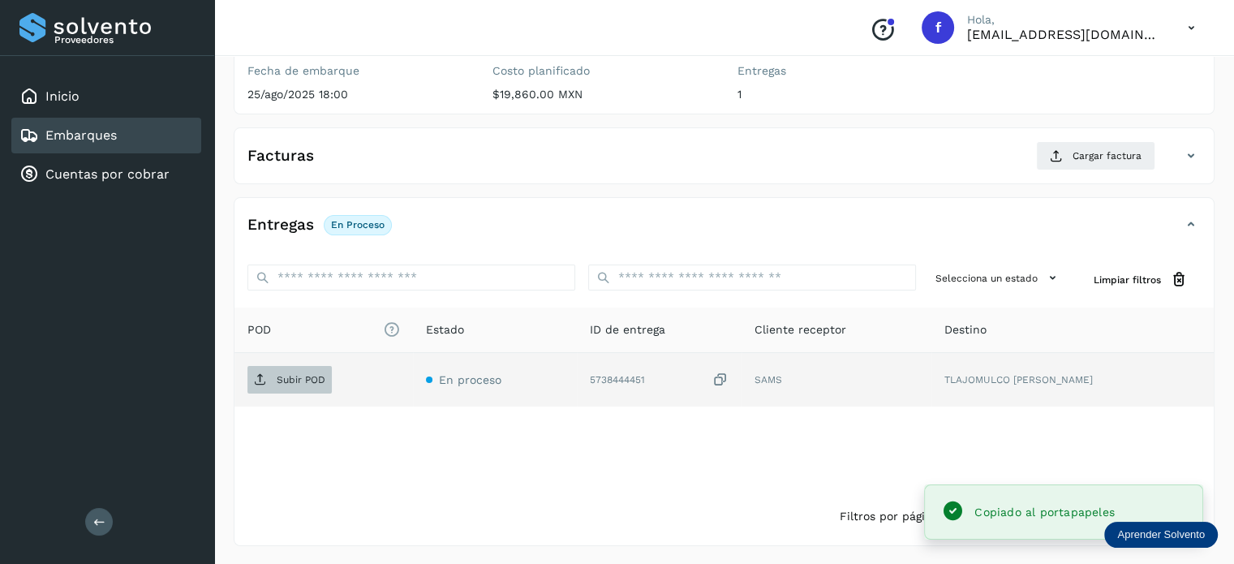
click at [319, 384] on span "Subir POD" at bounding box center [290, 380] width 84 height 26
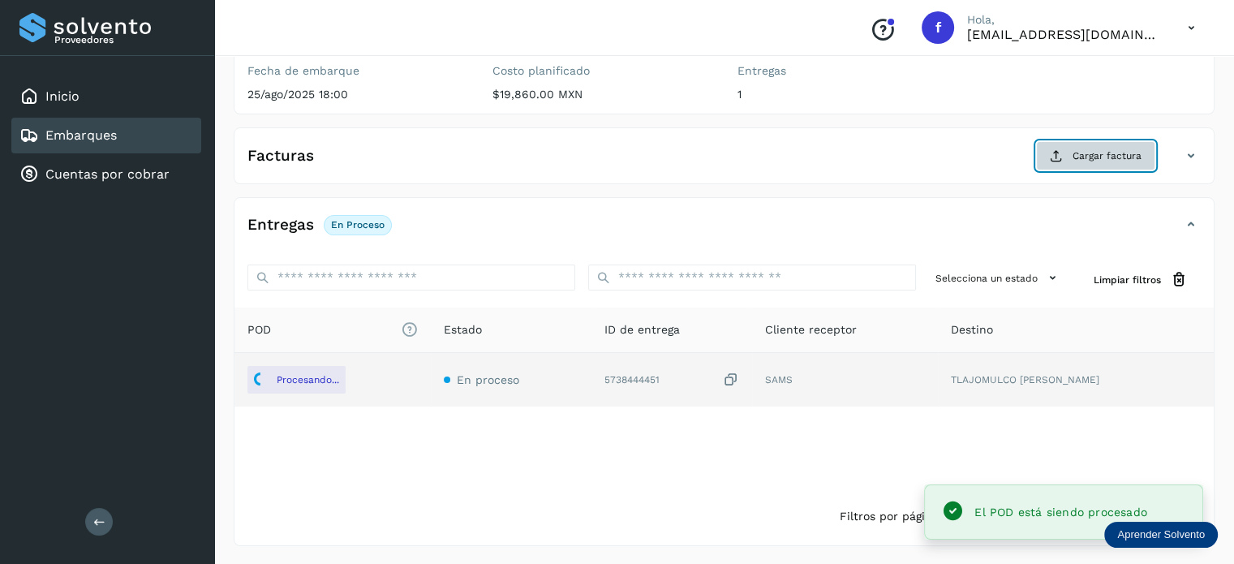
click at [1113, 155] on span "Cargar factura" at bounding box center [1107, 156] width 69 height 15
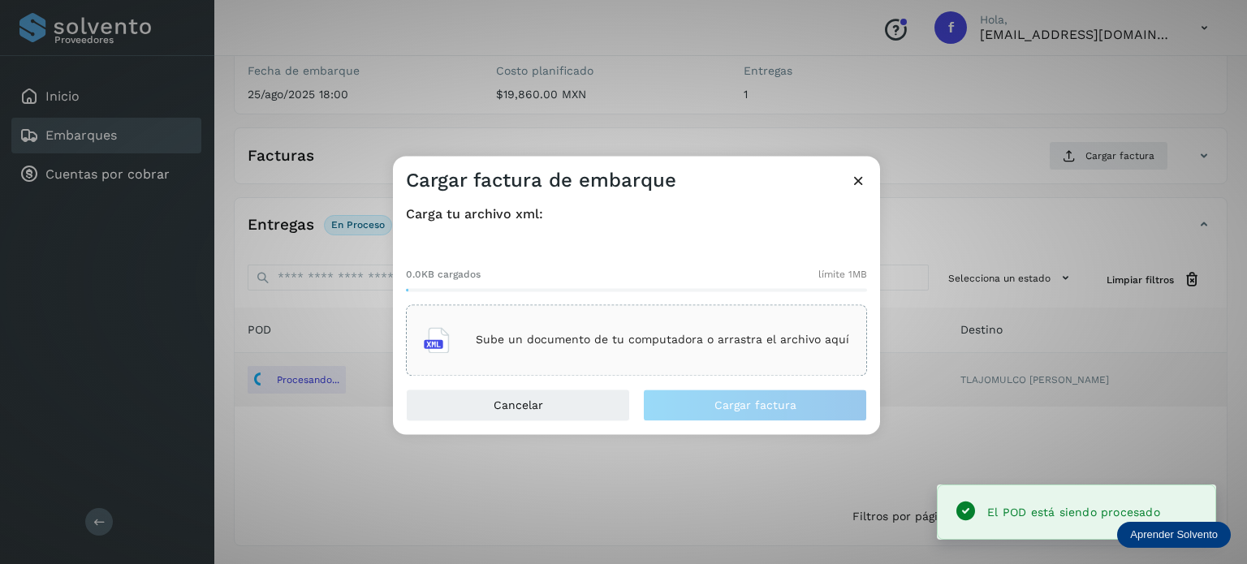
click at [726, 334] on p "Sube un documento de tu computadora o arrastra el archivo aquí" at bounding box center [662, 341] width 373 height 14
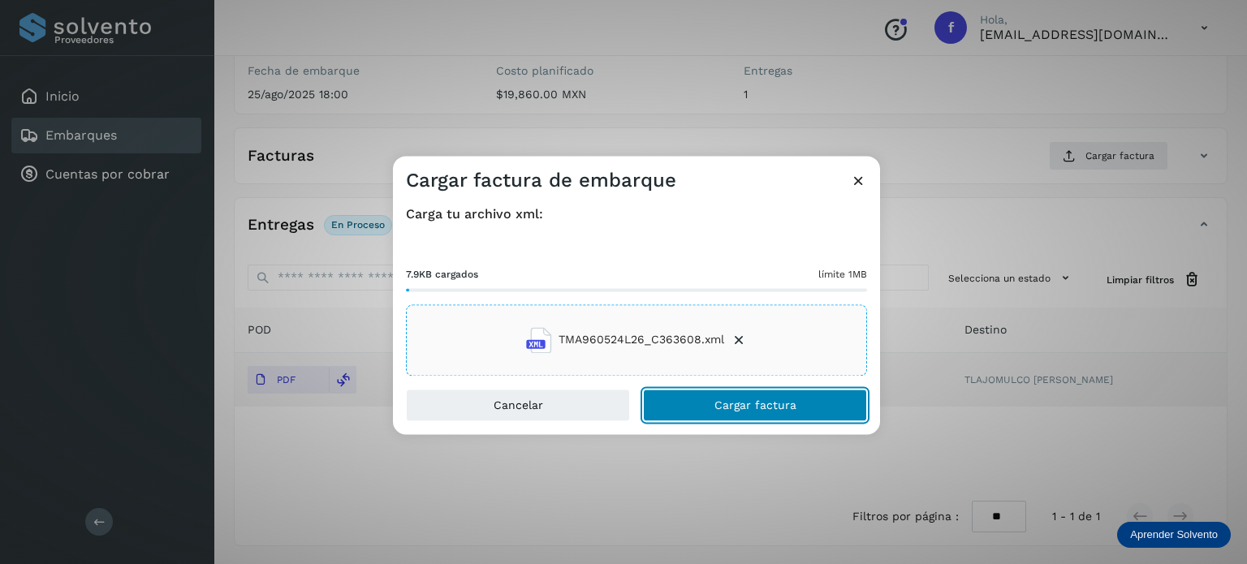
drag, startPoint x: 696, startPoint y: 405, endPoint x: 665, endPoint y: 344, distance: 68.2
click at [694, 407] on button "Cargar factura" at bounding box center [755, 405] width 224 height 32
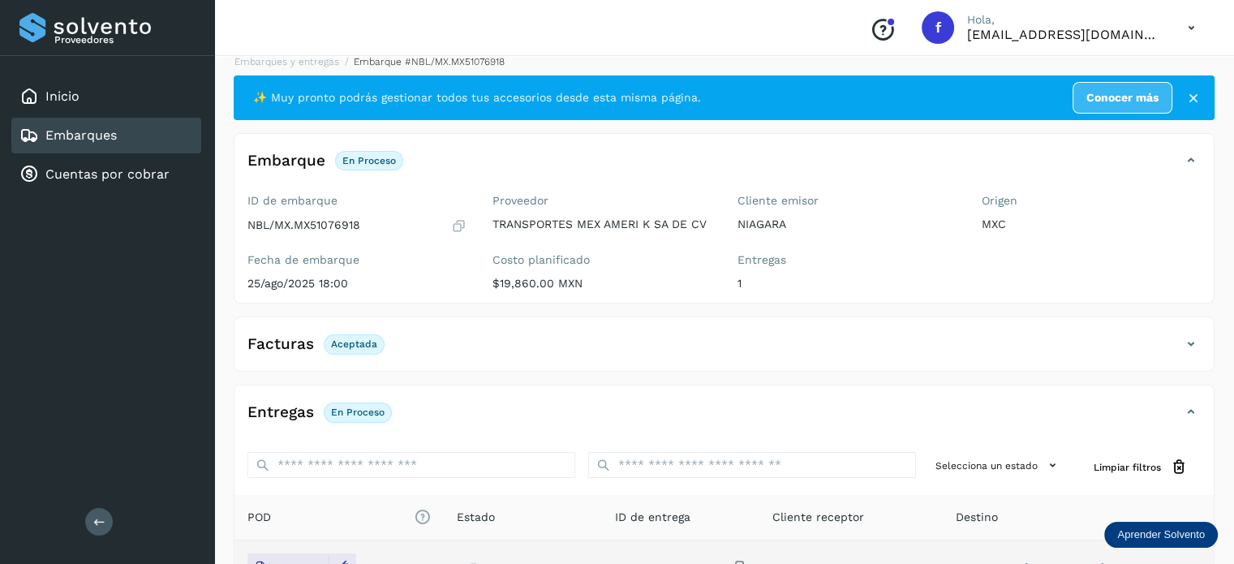
scroll to position [0, 0]
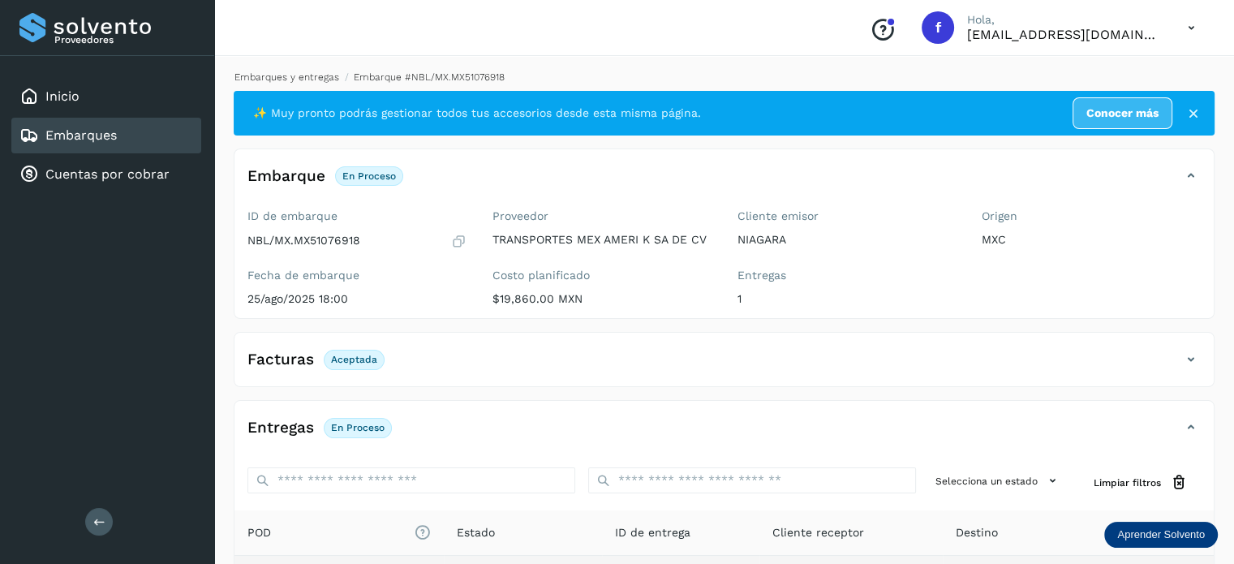
click at [295, 77] on link "Embarques y entregas" at bounding box center [287, 76] width 105 height 11
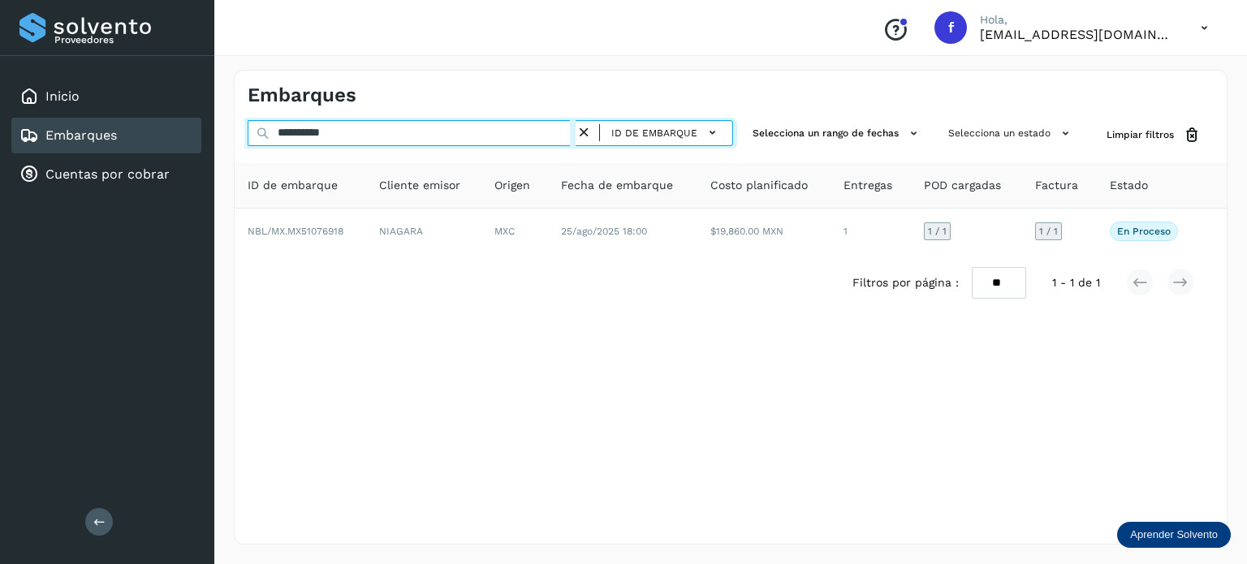
click at [333, 136] on input "**********" at bounding box center [412, 133] width 328 height 26
paste input "text"
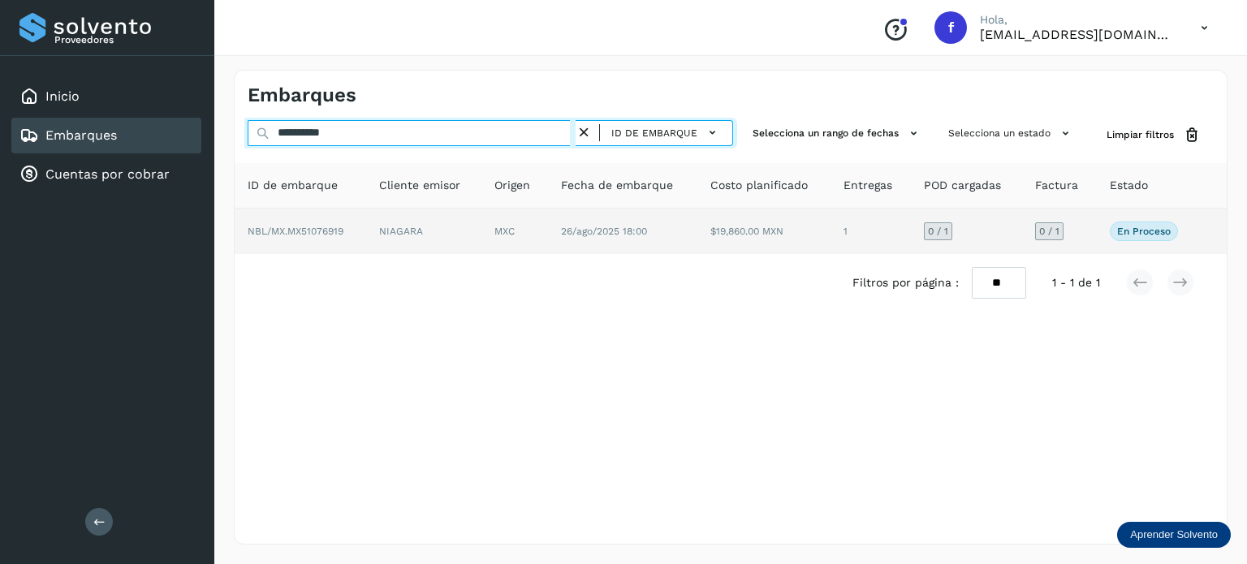
type input "**********"
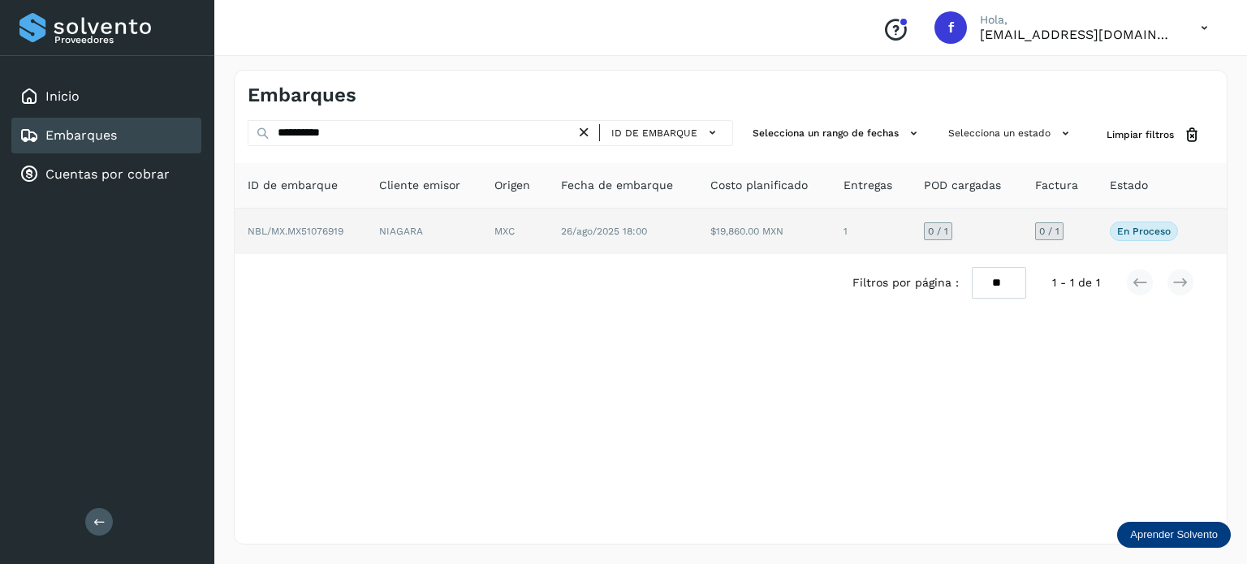
click at [608, 243] on td "26/ago/2025 18:00" at bounding box center [622, 231] width 149 height 45
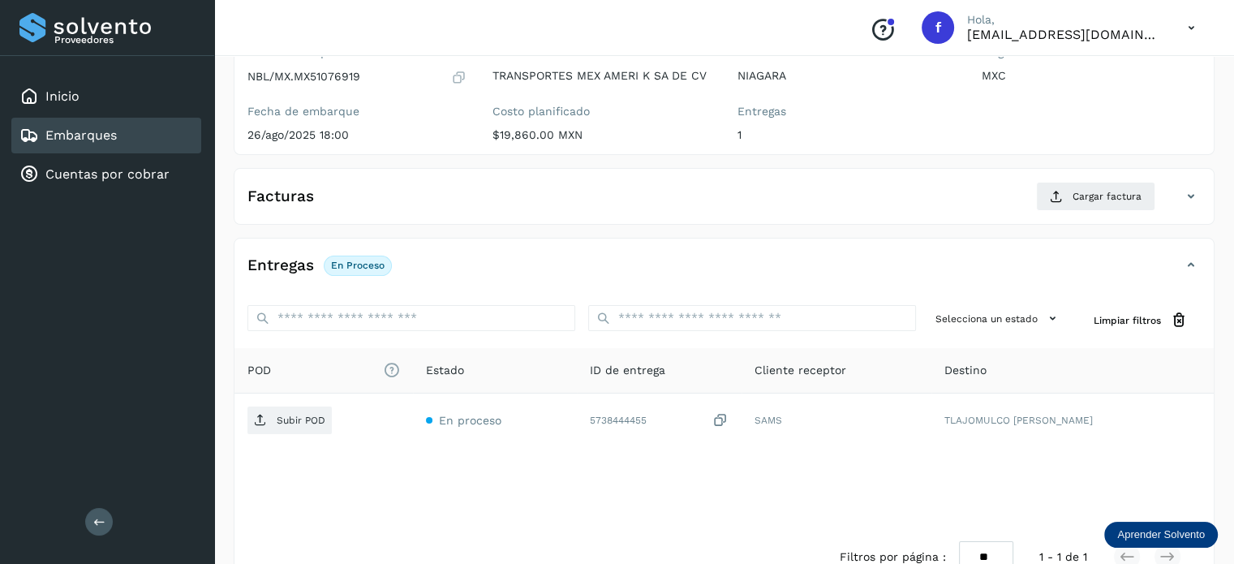
scroll to position [205, 0]
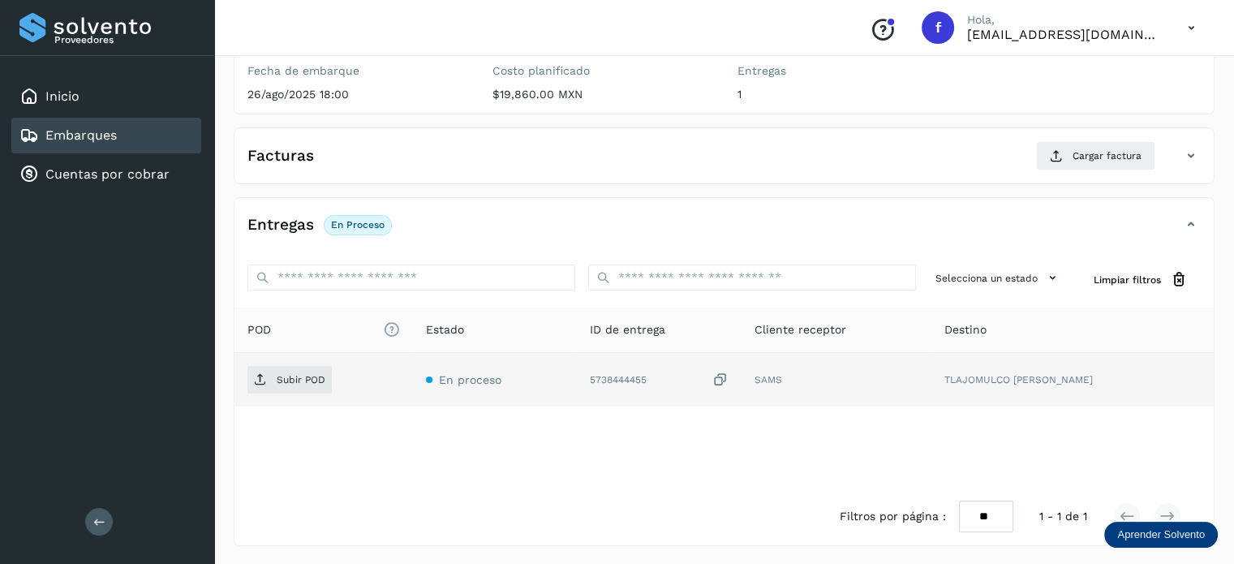
click at [729, 379] on icon at bounding box center [721, 380] width 16 height 17
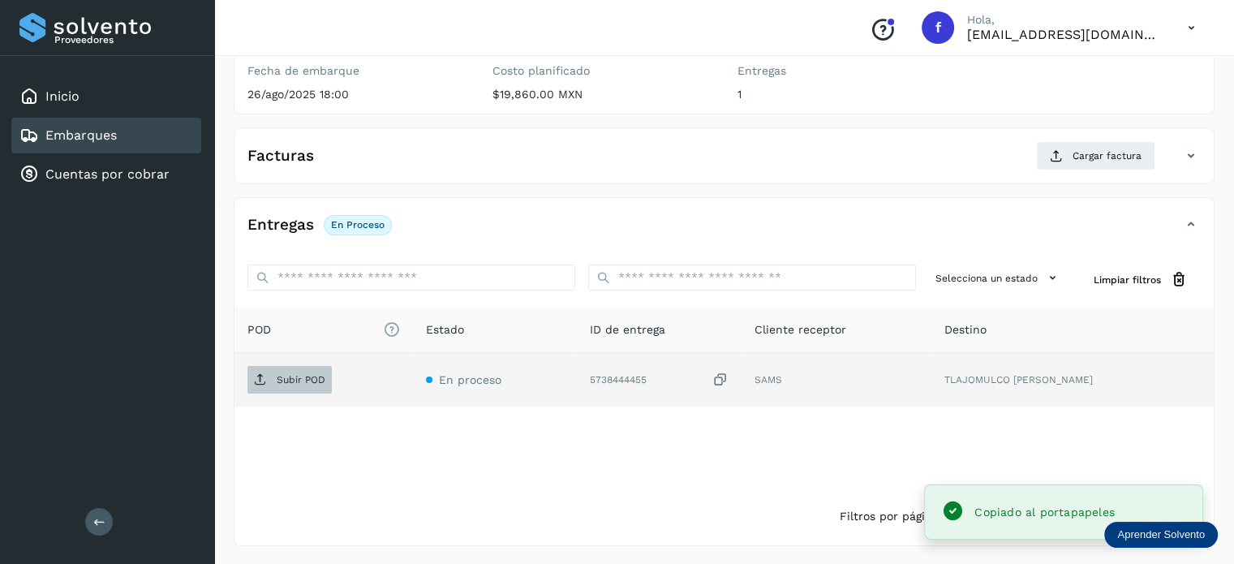
click at [281, 376] on p "Subir POD" at bounding box center [301, 379] width 49 height 11
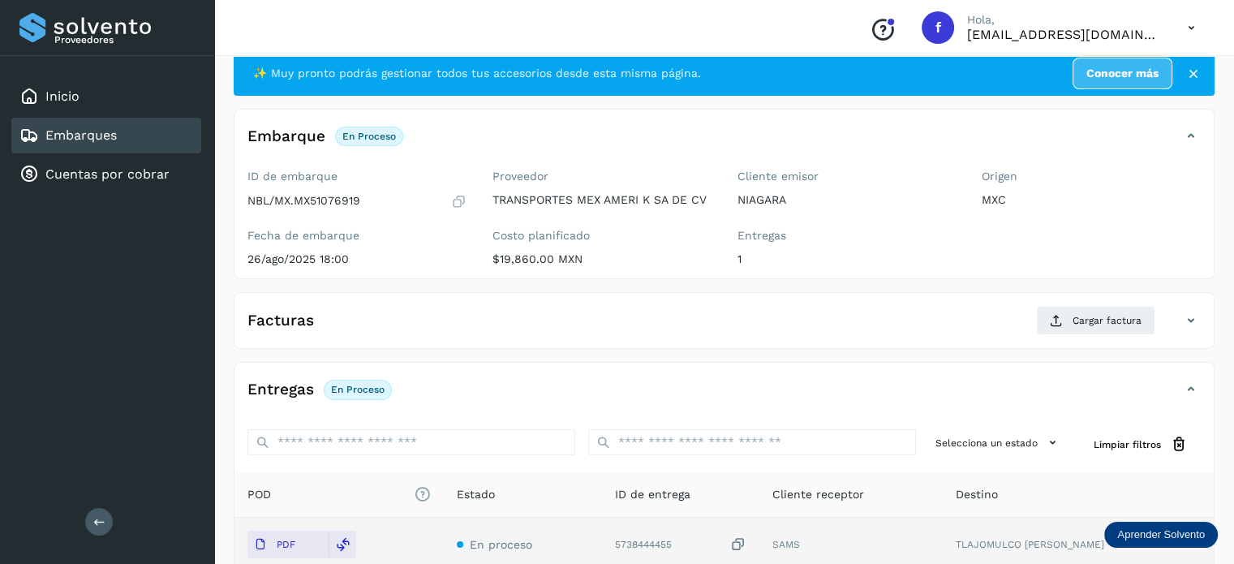
scroll to position [0, 0]
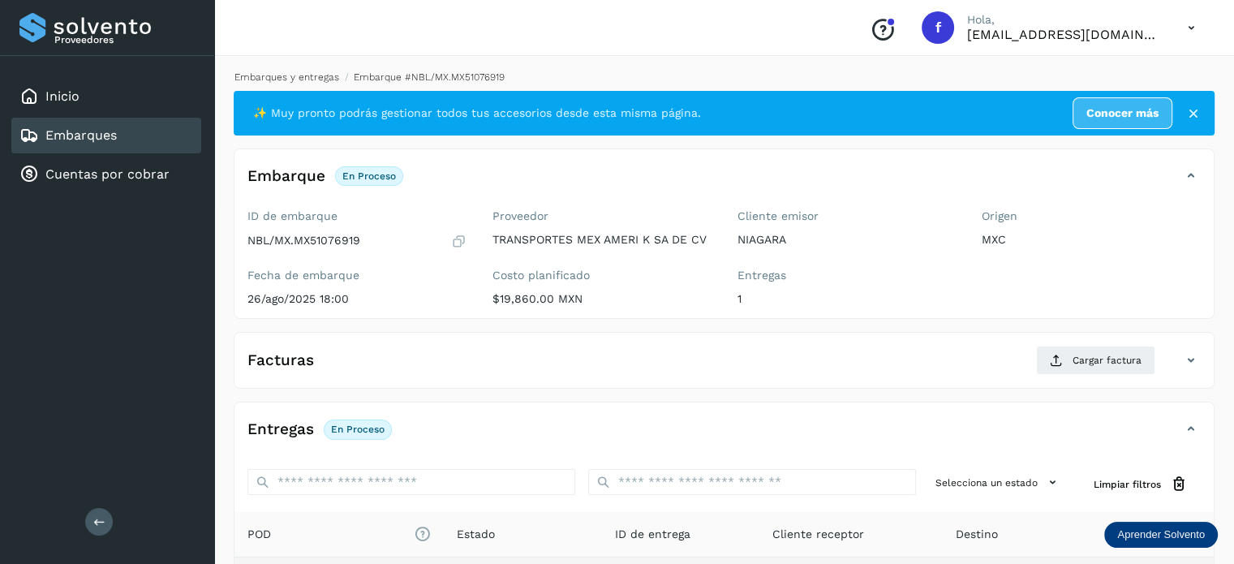
click at [291, 73] on li "Embarques y entregas" at bounding box center [281, 77] width 115 height 15
click at [291, 73] on link "Embarques y entregas" at bounding box center [287, 76] width 105 height 11
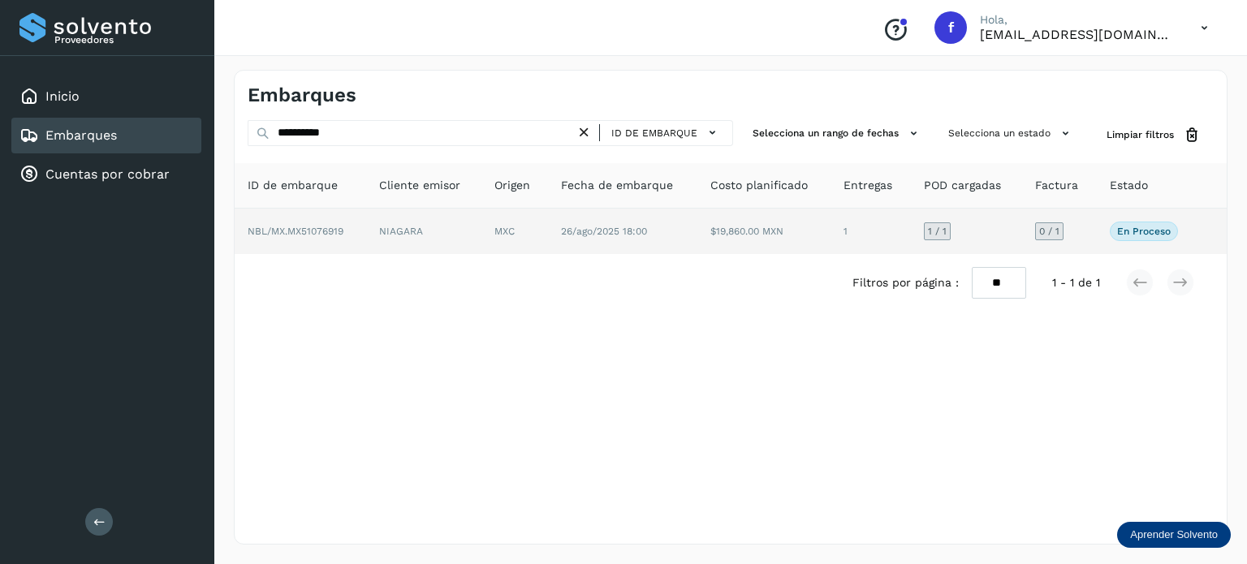
click at [584, 231] on span "26/ago/2025 18:00" at bounding box center [604, 231] width 86 height 11
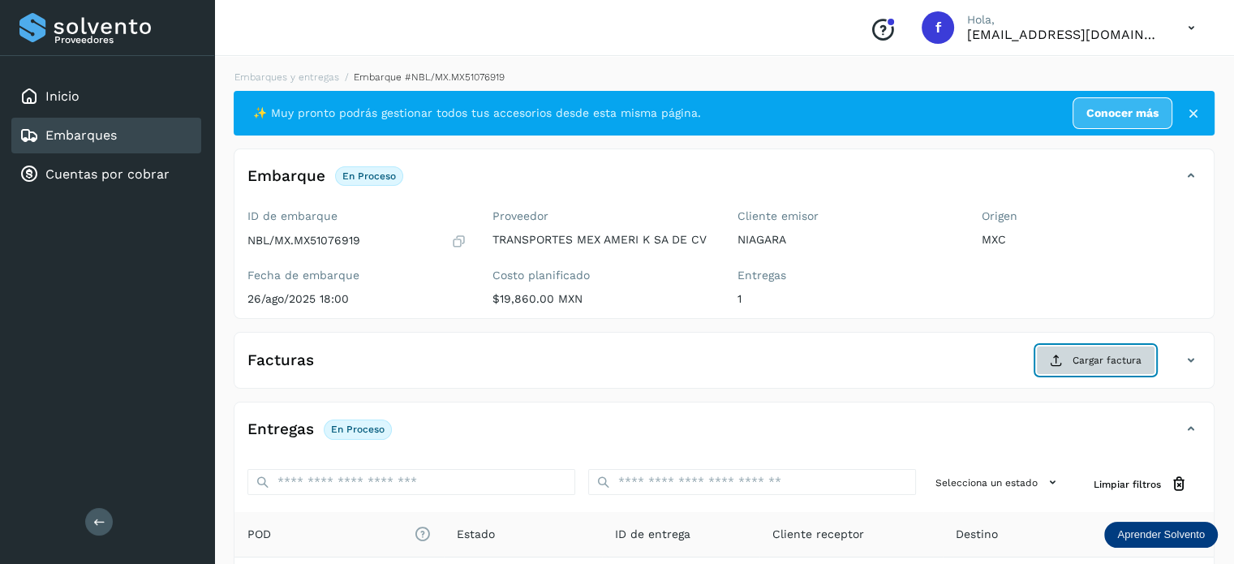
click at [1071, 373] on button "Cargar factura" at bounding box center [1095, 360] width 119 height 29
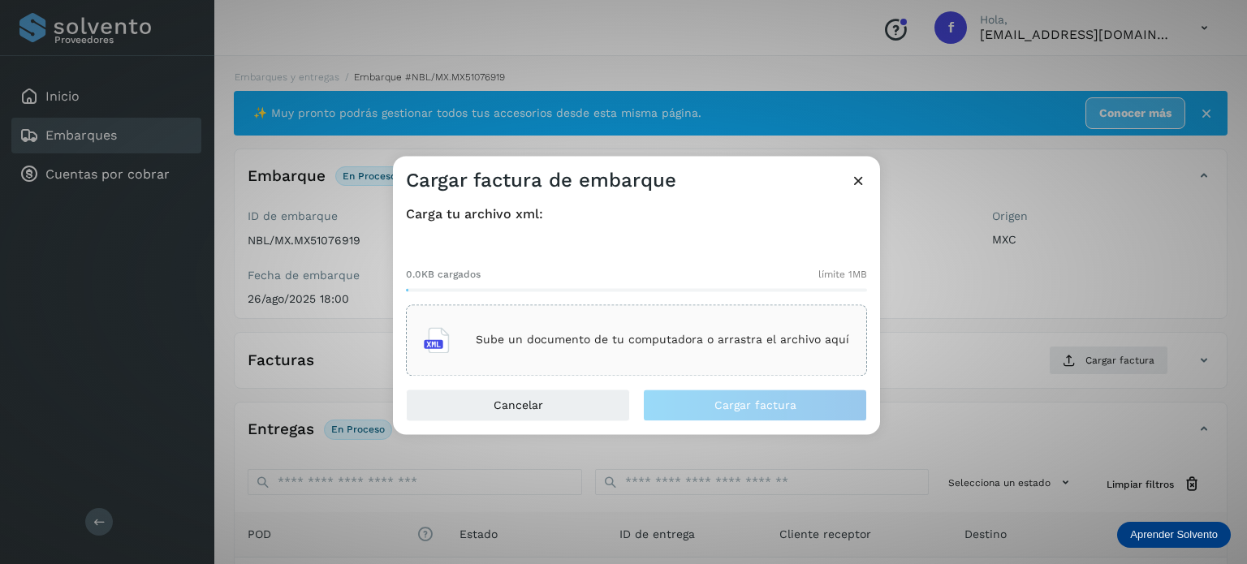
click at [682, 357] on div "Sube un documento de tu computadora o arrastra el archivo aquí" at bounding box center [636, 340] width 425 height 44
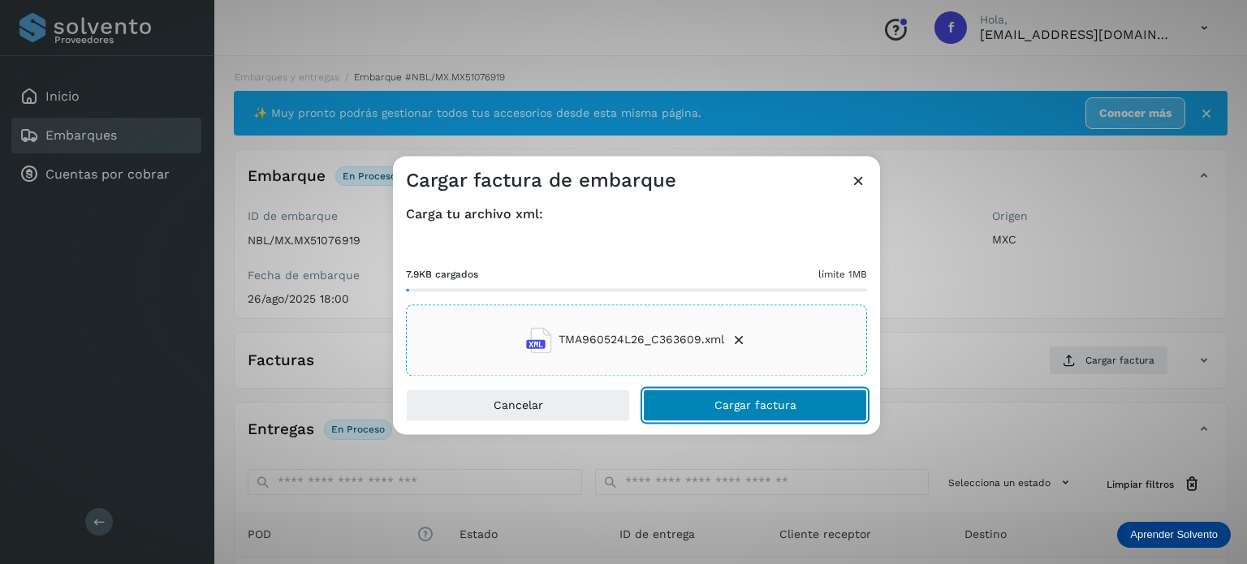
click at [698, 403] on button "Cargar factura" at bounding box center [755, 405] width 224 height 32
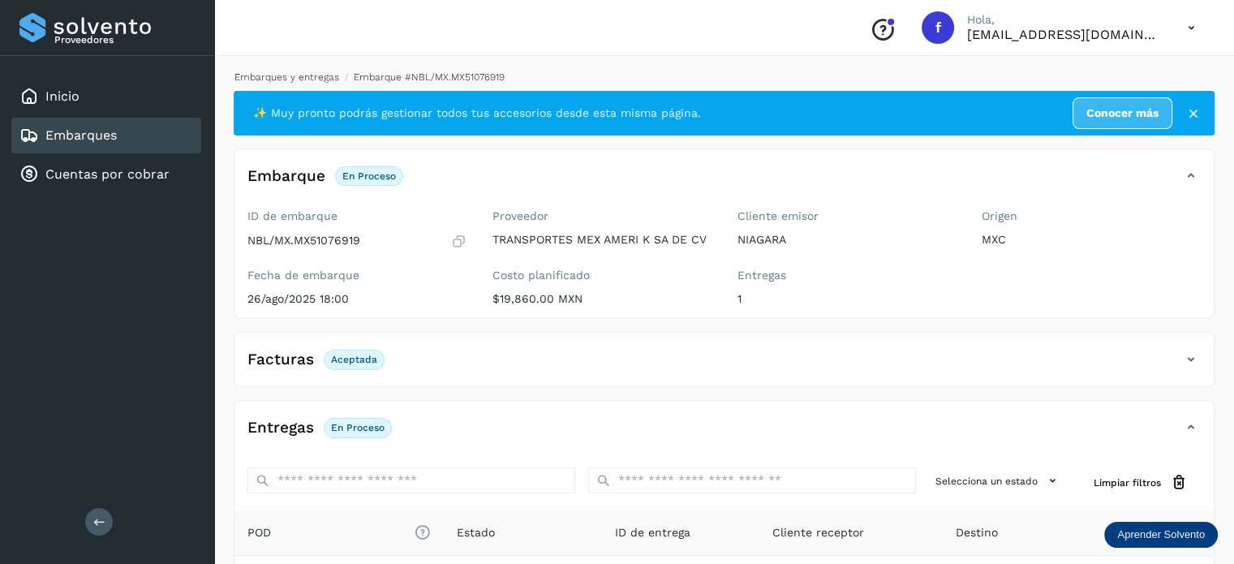
click at [289, 80] on link "Embarques y entregas" at bounding box center [287, 76] width 105 height 11
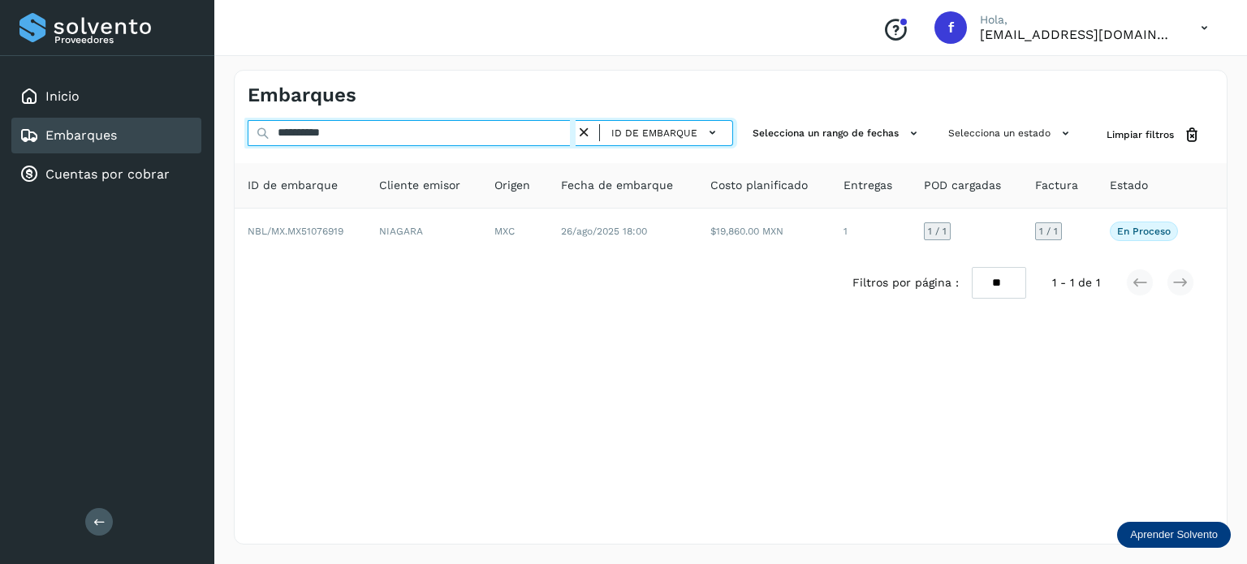
click at [338, 133] on input "**********" at bounding box center [412, 133] width 328 height 26
paste input "text"
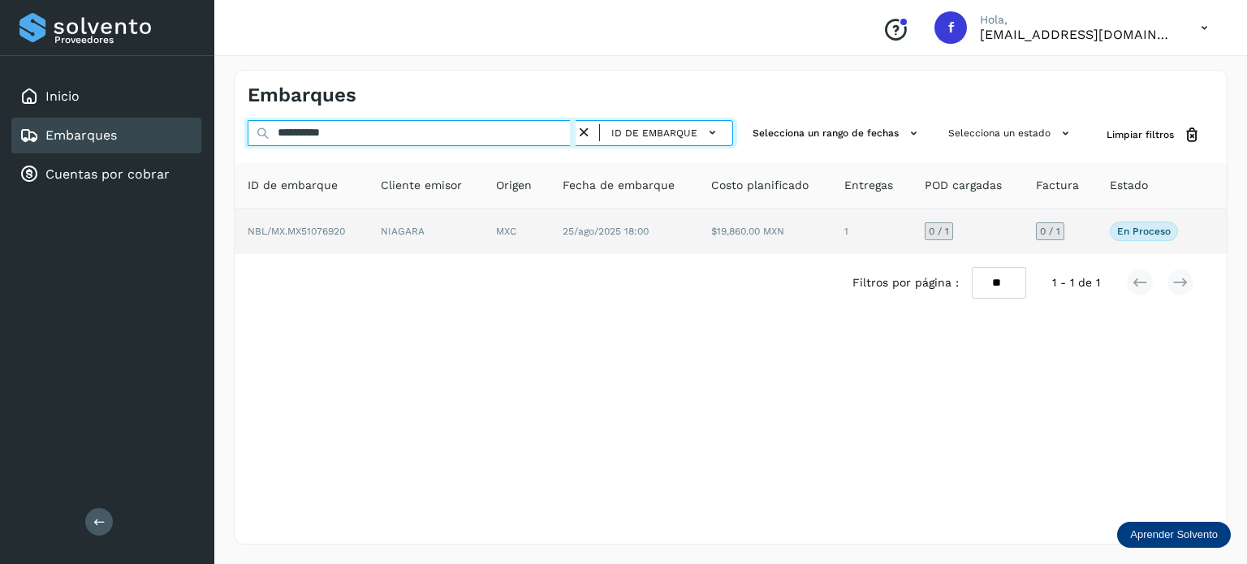
type input "**********"
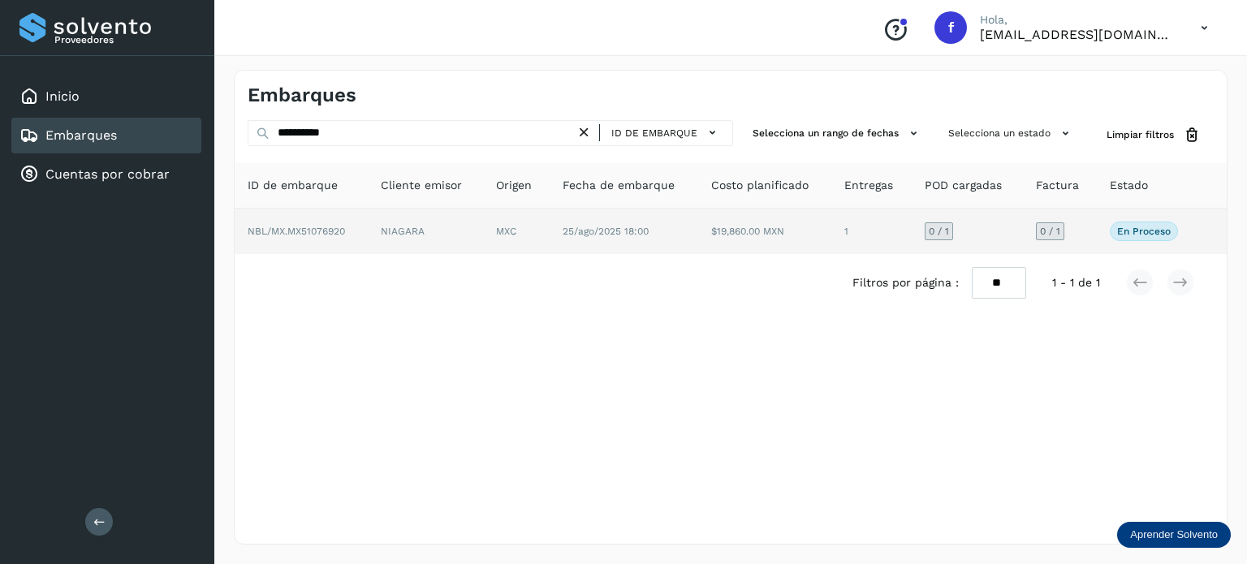
click at [565, 241] on td "25/ago/2025 18:00" at bounding box center [623, 231] width 149 height 45
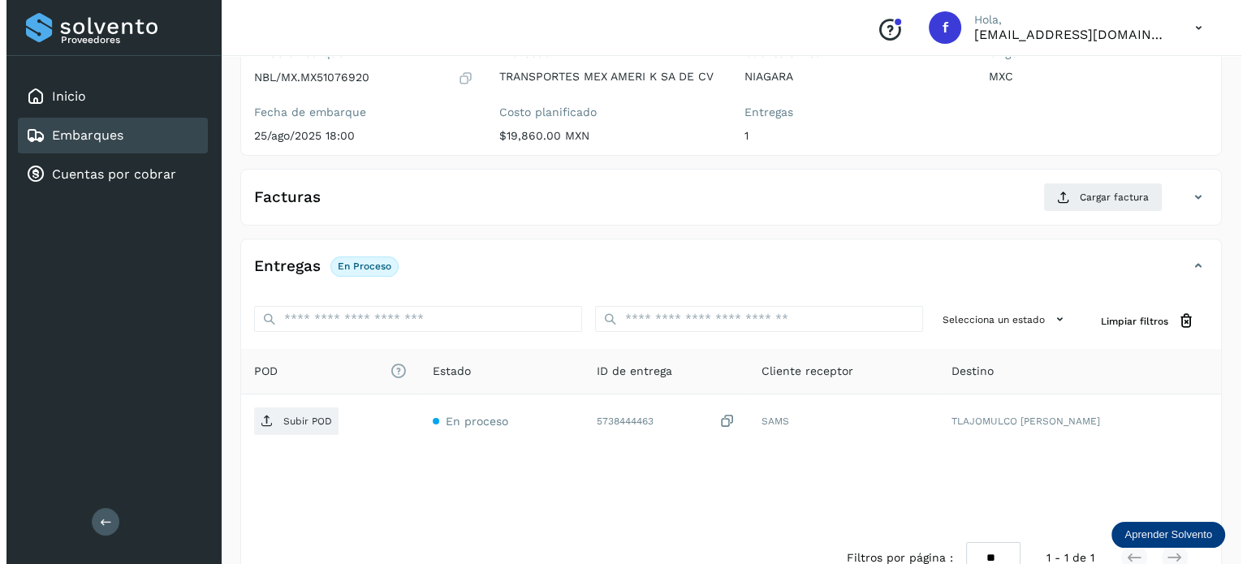
scroll to position [205, 0]
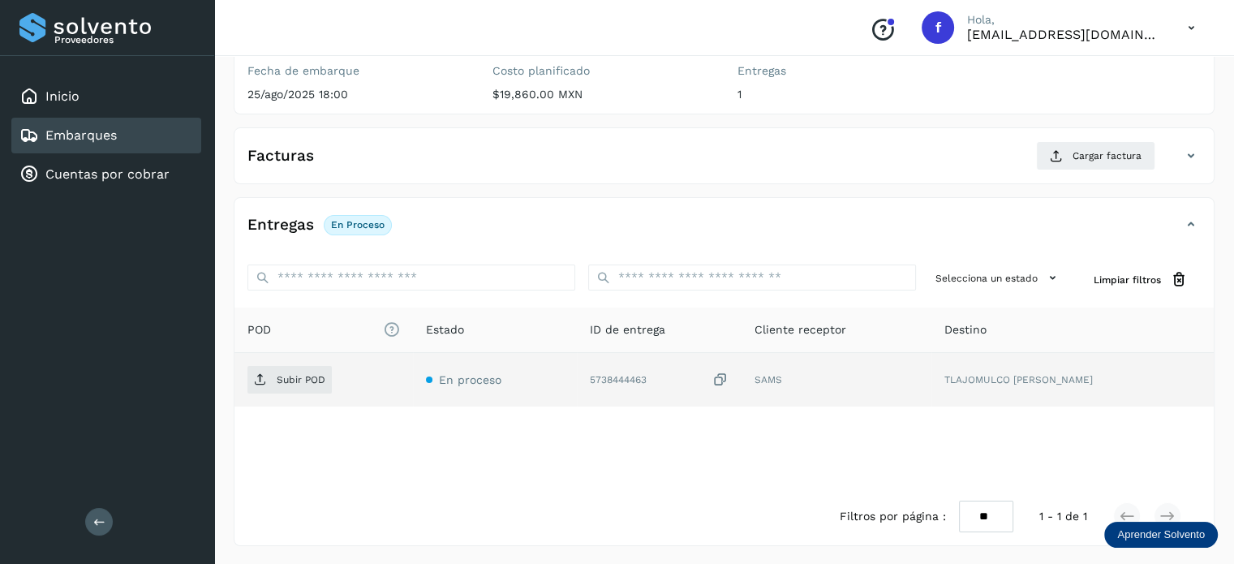
click at [729, 379] on icon at bounding box center [721, 380] width 16 height 17
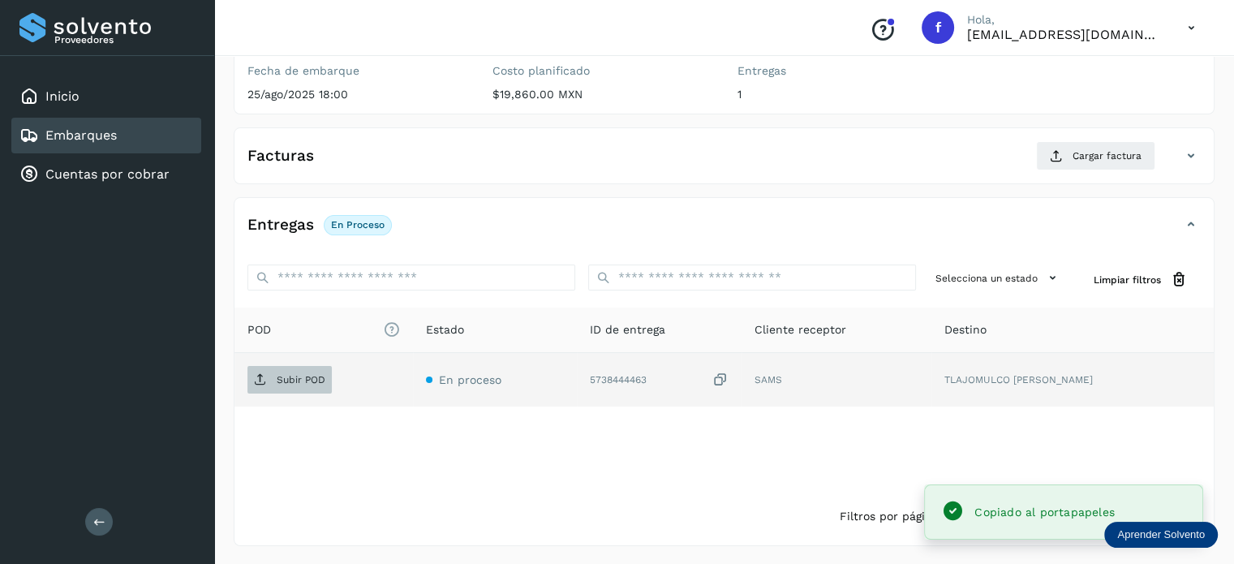
click at [289, 375] on p "Subir POD" at bounding box center [301, 379] width 49 height 11
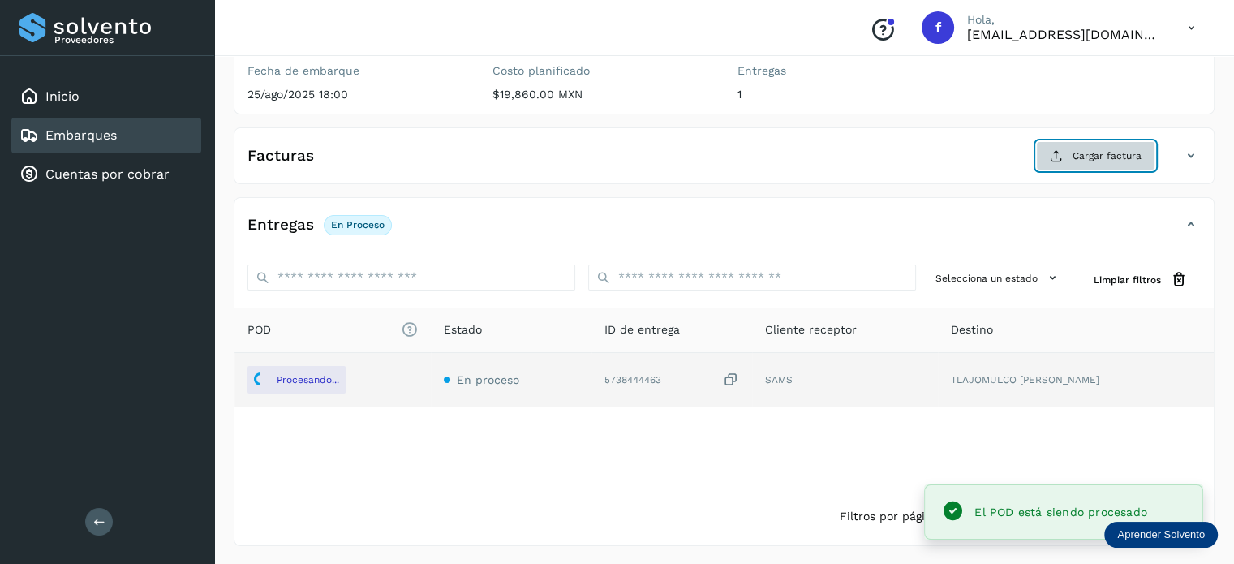
click at [1058, 156] on icon at bounding box center [1056, 155] width 13 height 13
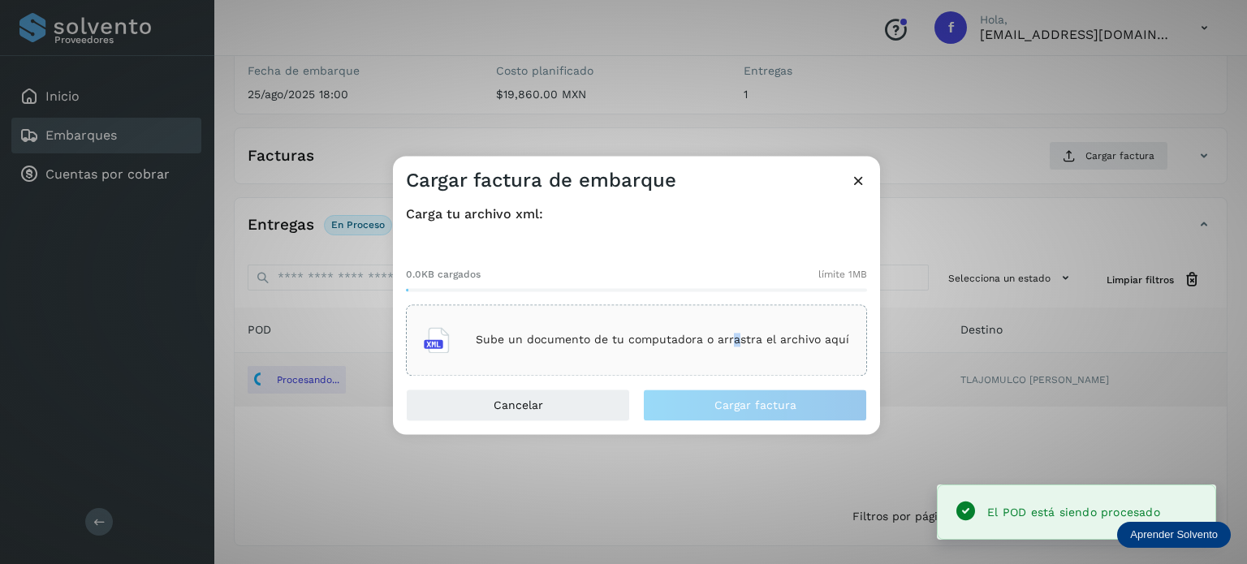
click at [735, 339] on p "Sube un documento de tu computadora o arrastra el archivo aquí" at bounding box center [662, 341] width 373 height 14
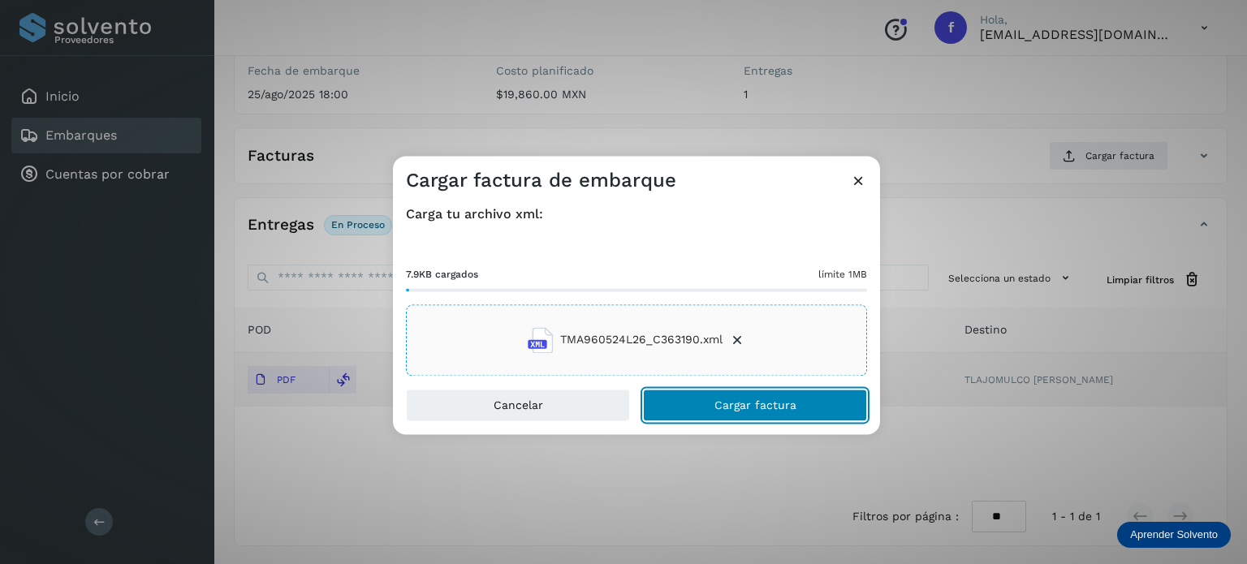
click at [769, 409] on span "Cargar factura" at bounding box center [755, 404] width 82 height 11
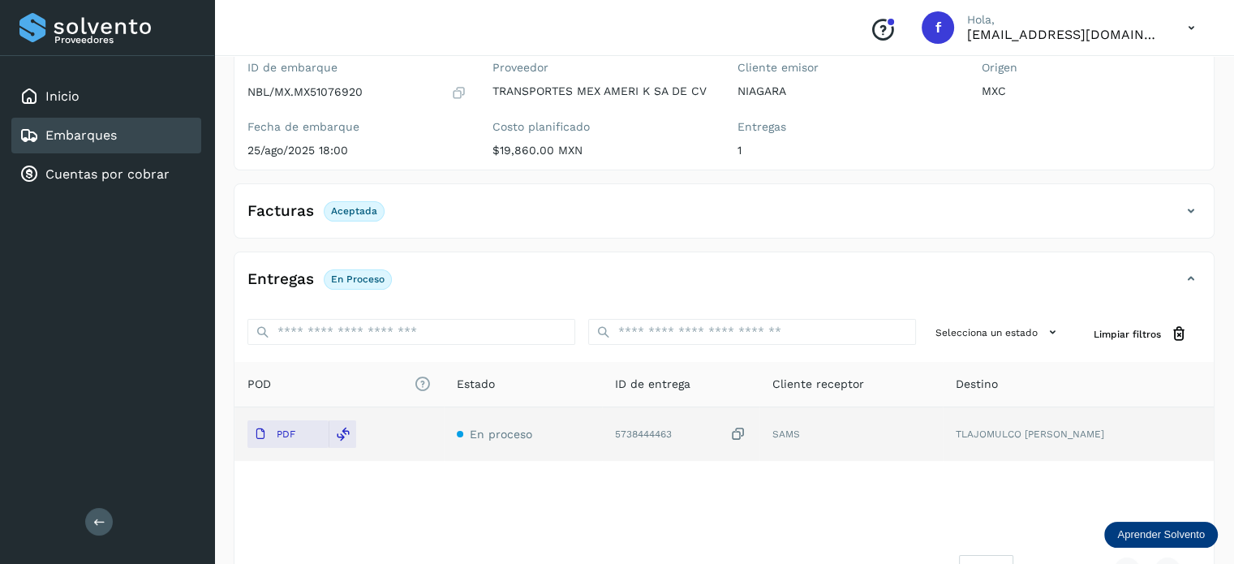
scroll to position [0, 0]
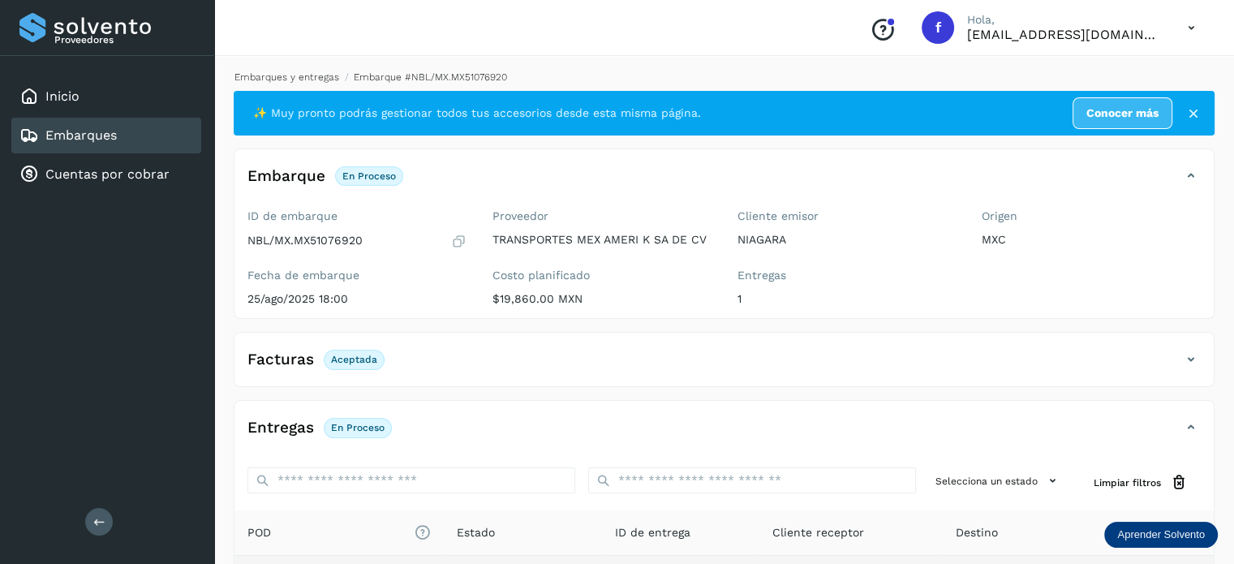
click at [308, 72] on link "Embarques y entregas" at bounding box center [287, 76] width 105 height 11
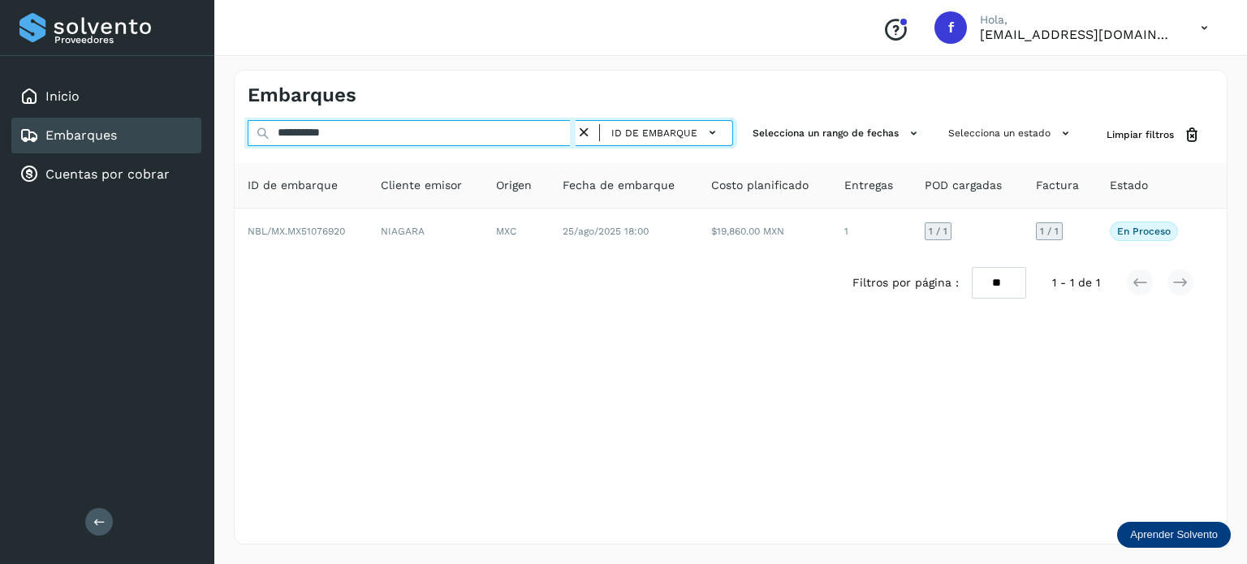
click at [309, 131] on input "**********" at bounding box center [412, 133] width 328 height 26
paste input "text"
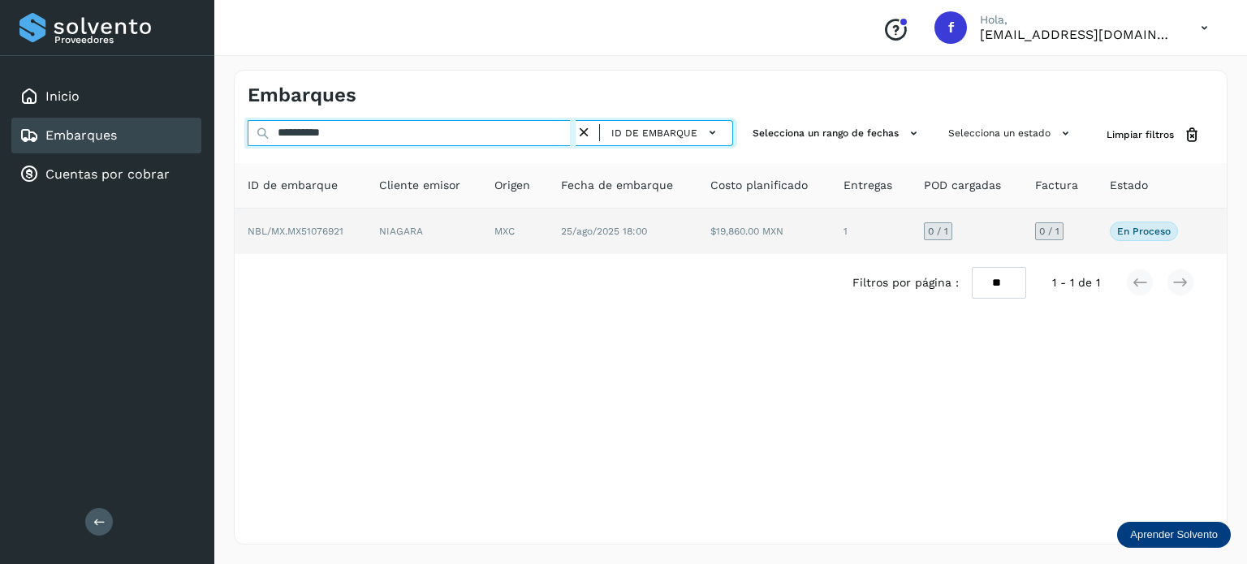
type input "**********"
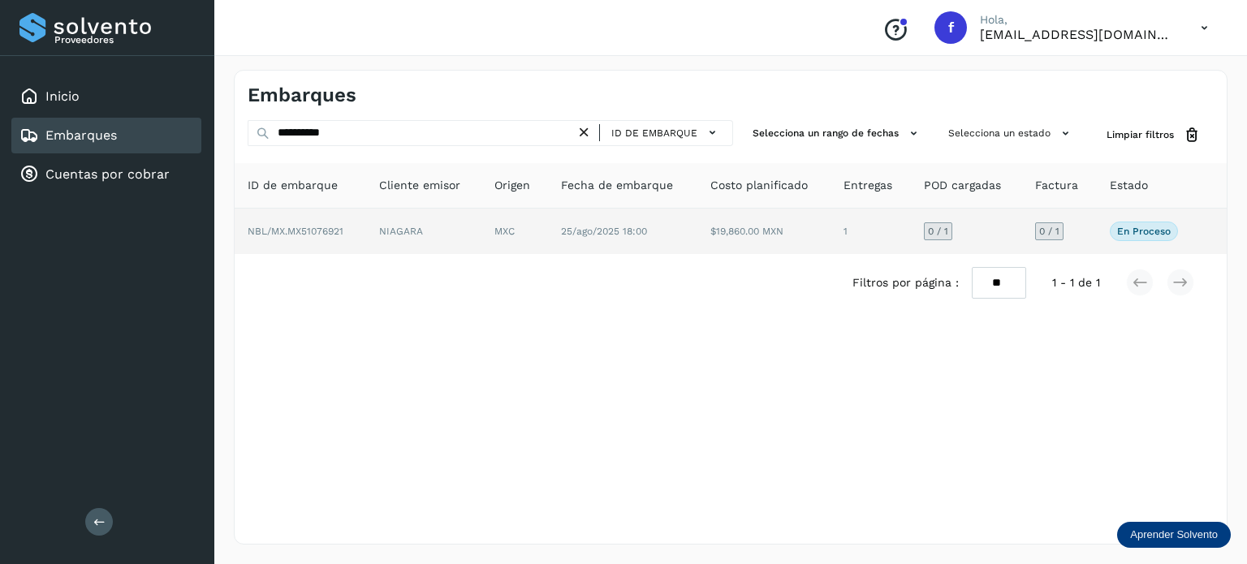
click at [467, 233] on td "NIAGARA" at bounding box center [423, 231] width 115 height 45
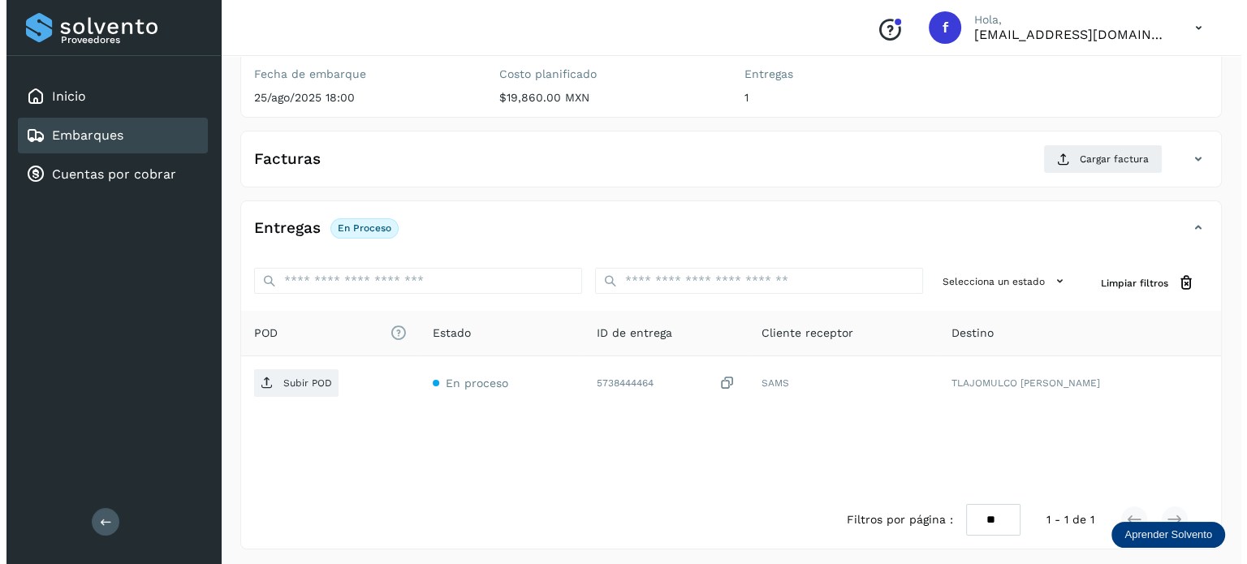
scroll to position [205, 0]
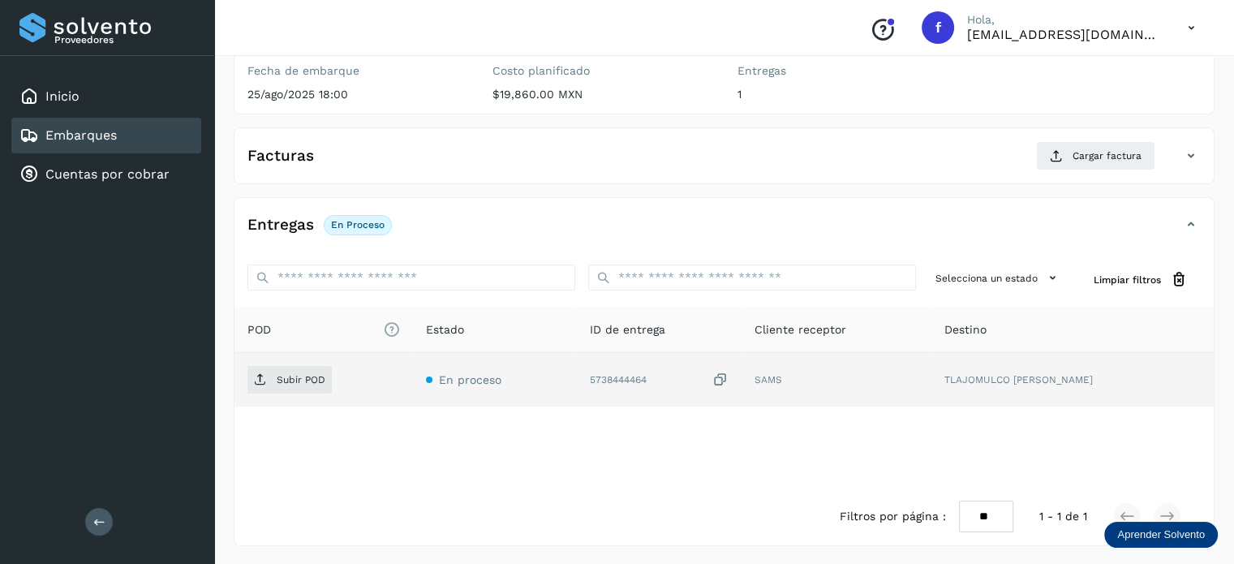
click at [729, 377] on icon at bounding box center [721, 380] width 16 height 17
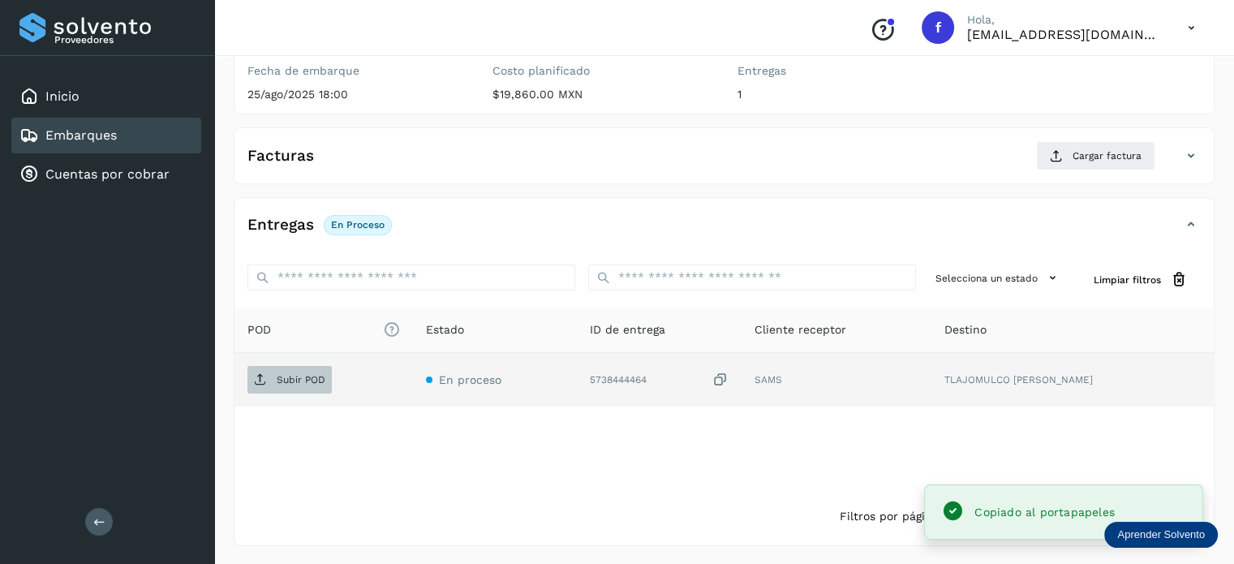
click at [312, 382] on p "Subir POD" at bounding box center [301, 379] width 49 height 11
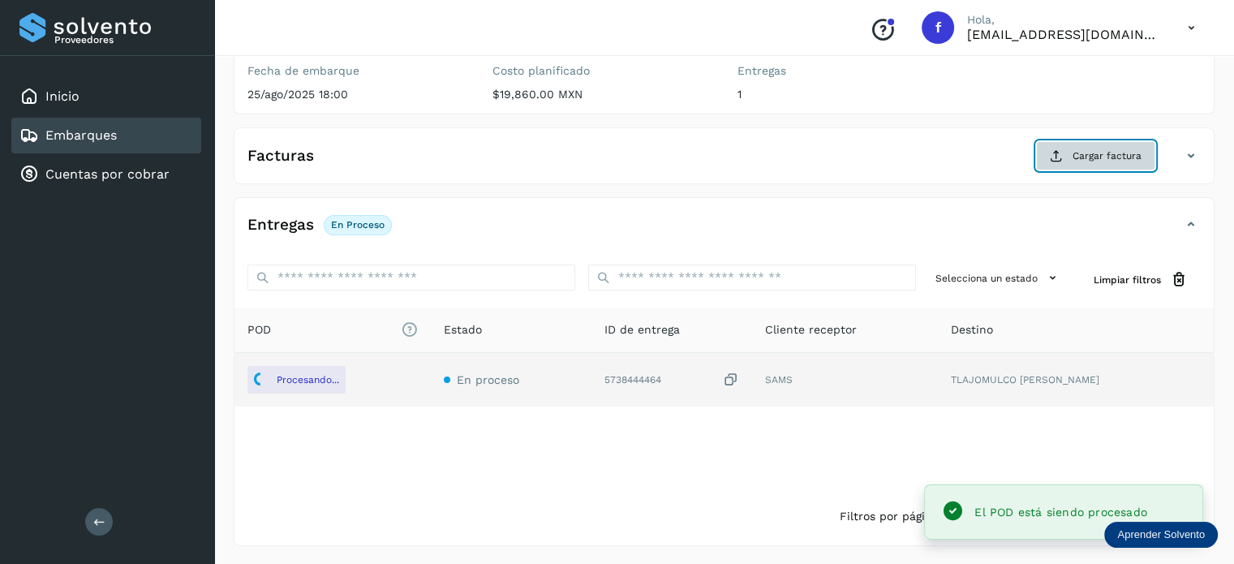
click at [1074, 162] on button "Cargar factura" at bounding box center [1095, 155] width 119 height 29
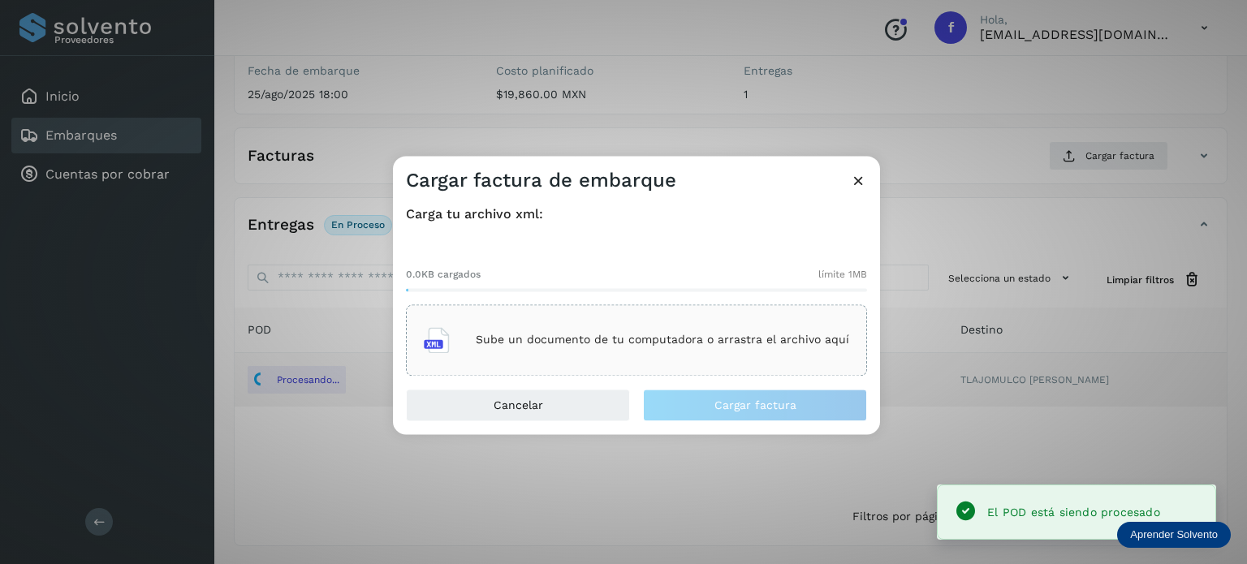
click at [701, 356] on div "Sube un documento de tu computadora o arrastra el archivo aquí" at bounding box center [636, 340] width 425 height 44
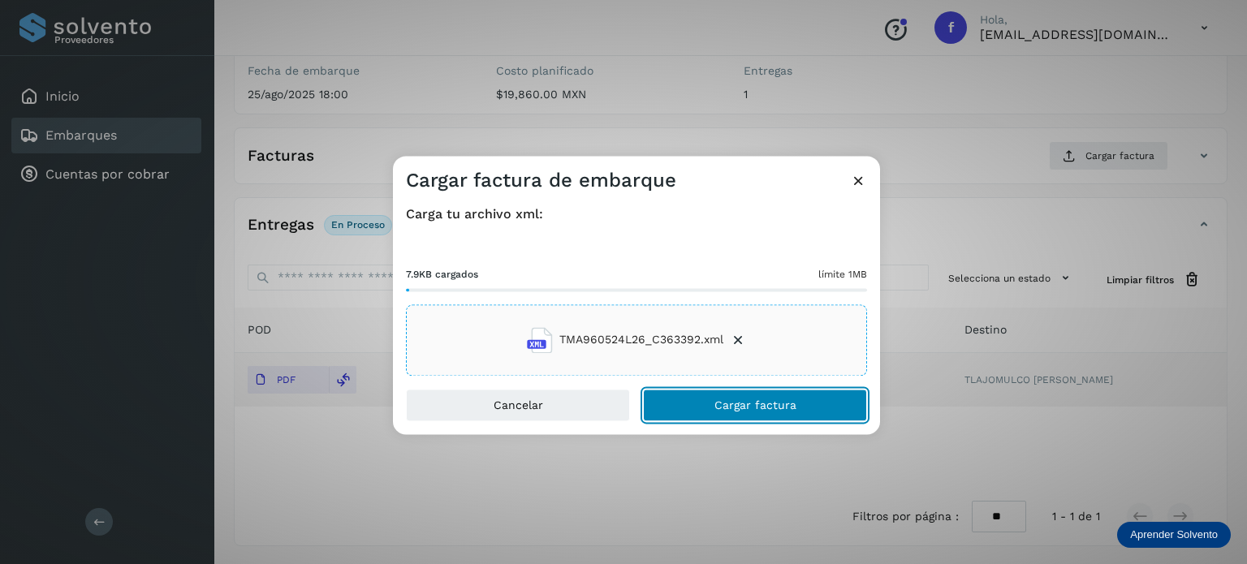
click at [717, 405] on span "Cargar factura" at bounding box center [755, 404] width 82 height 11
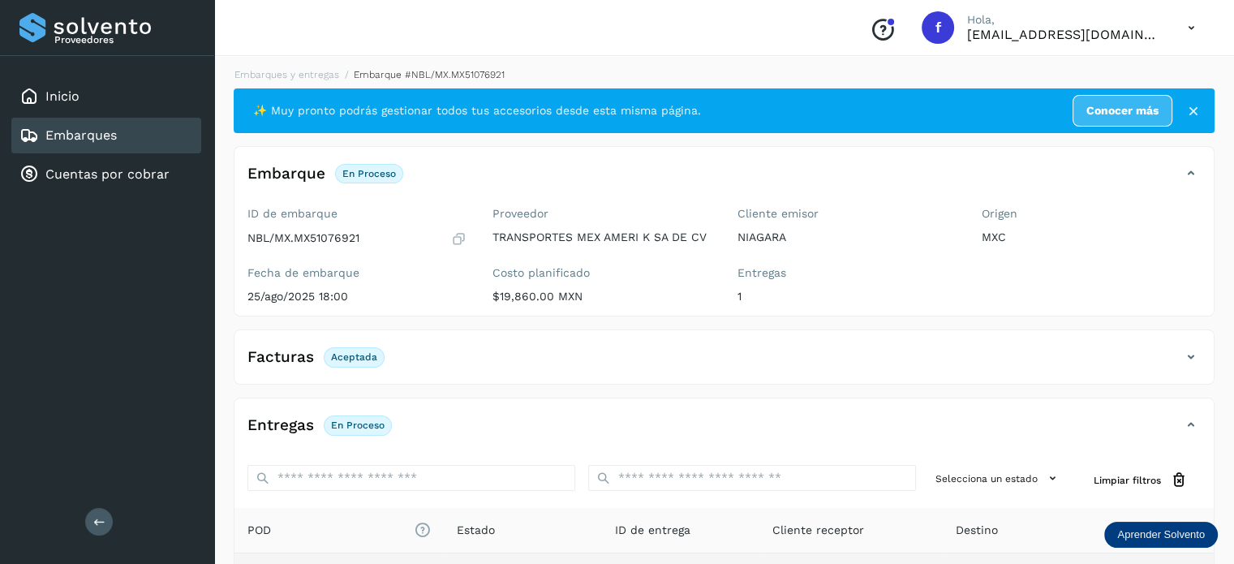
scroll to position [0, 0]
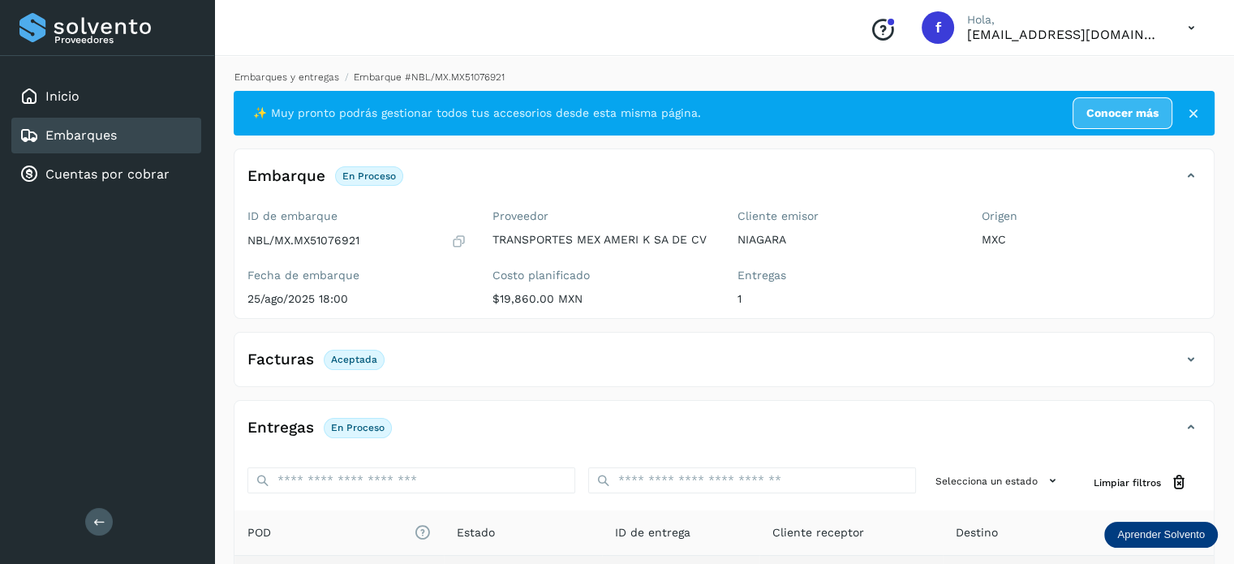
click at [303, 72] on link "Embarques y entregas" at bounding box center [287, 76] width 105 height 11
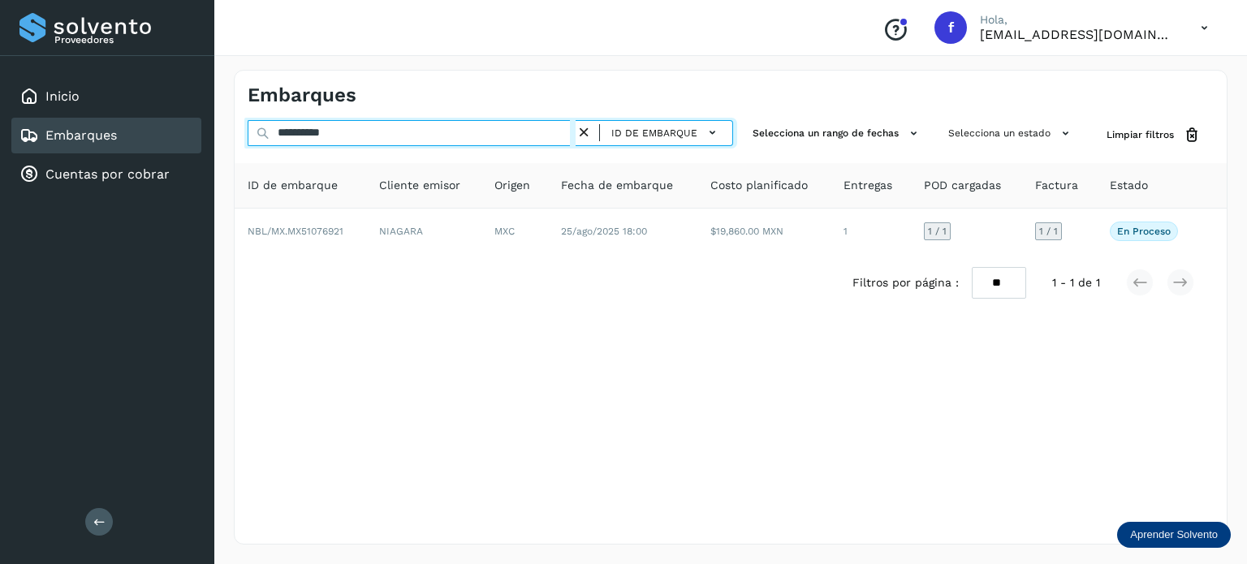
click at [321, 129] on input "**********" at bounding box center [412, 133] width 328 height 26
paste input "text"
type input "**********"
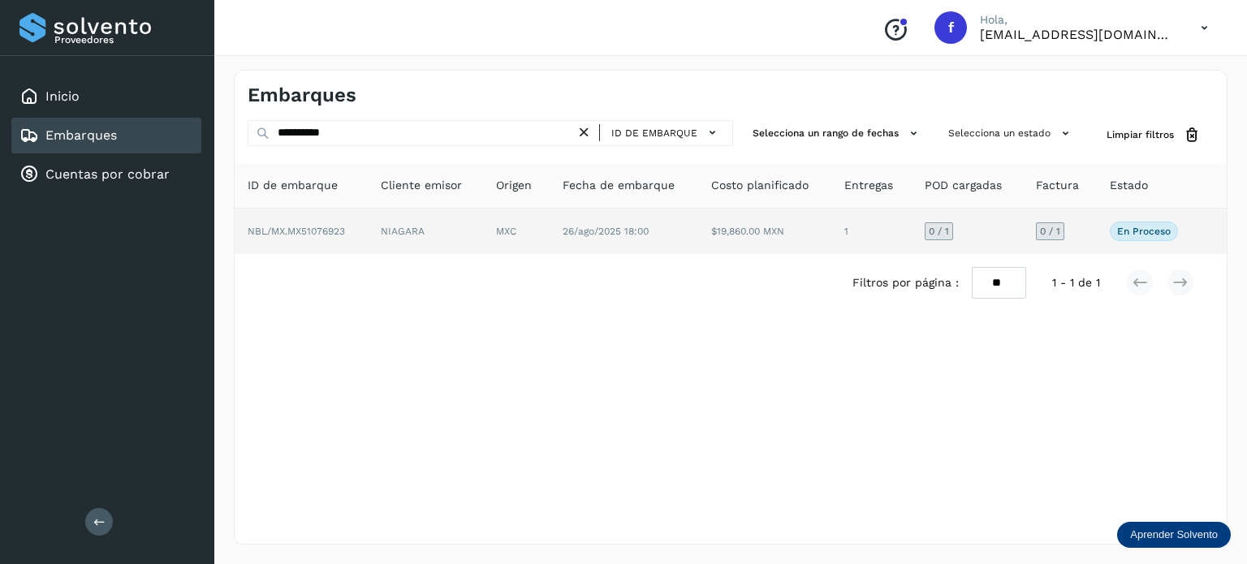
click at [407, 224] on td "NIAGARA" at bounding box center [425, 231] width 115 height 45
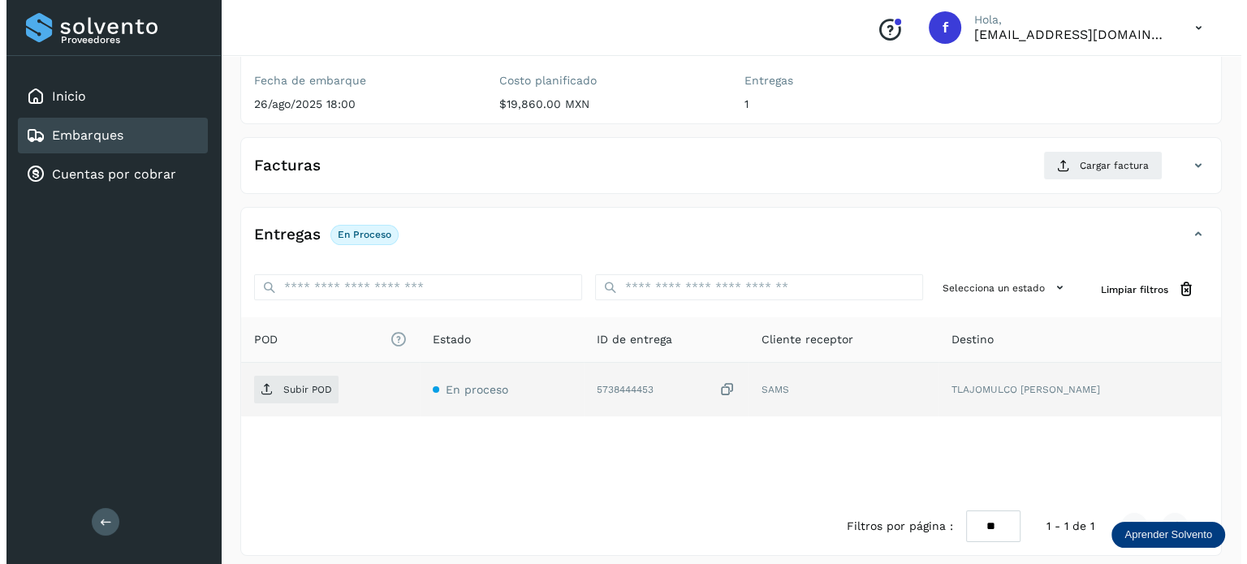
scroll to position [205, 0]
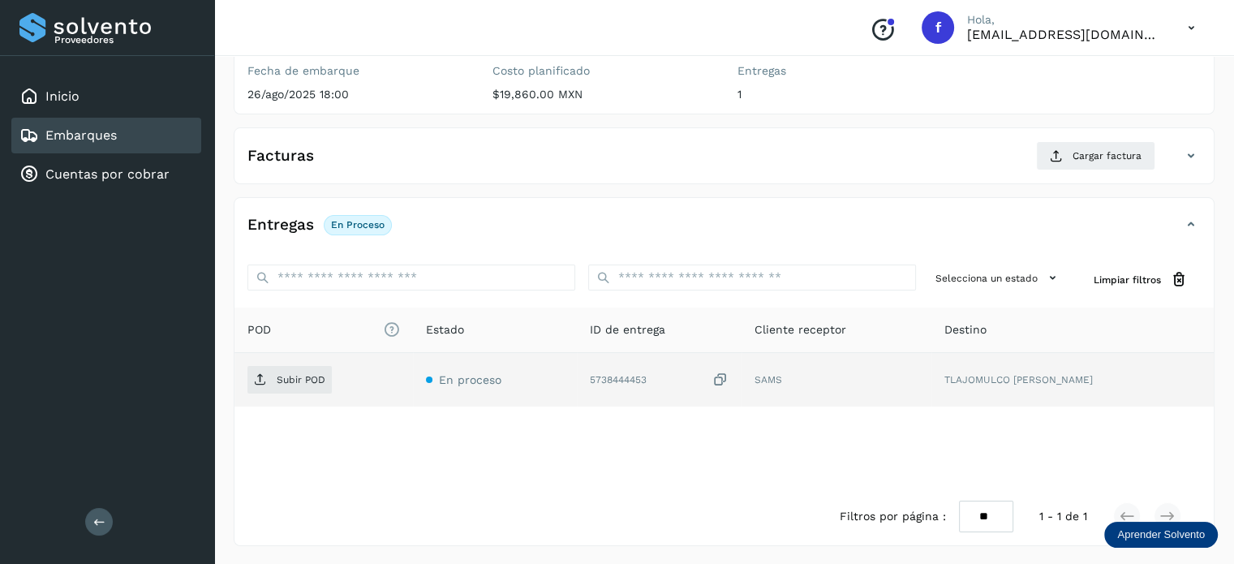
click at [729, 384] on icon at bounding box center [721, 380] width 16 height 17
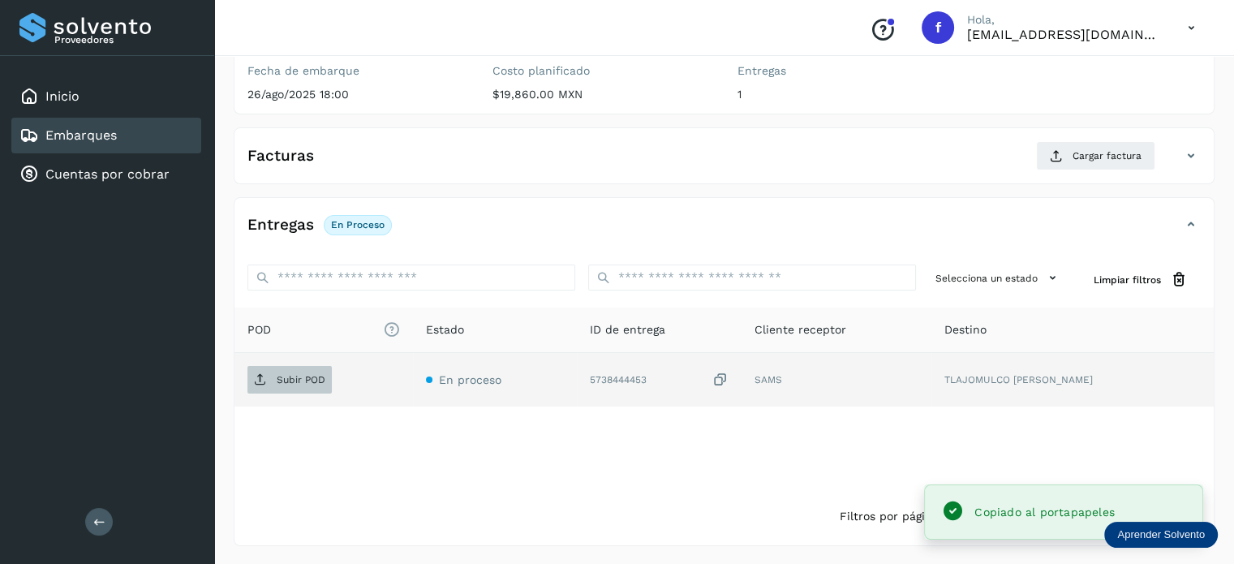
click at [292, 374] on p "Subir POD" at bounding box center [301, 379] width 49 height 11
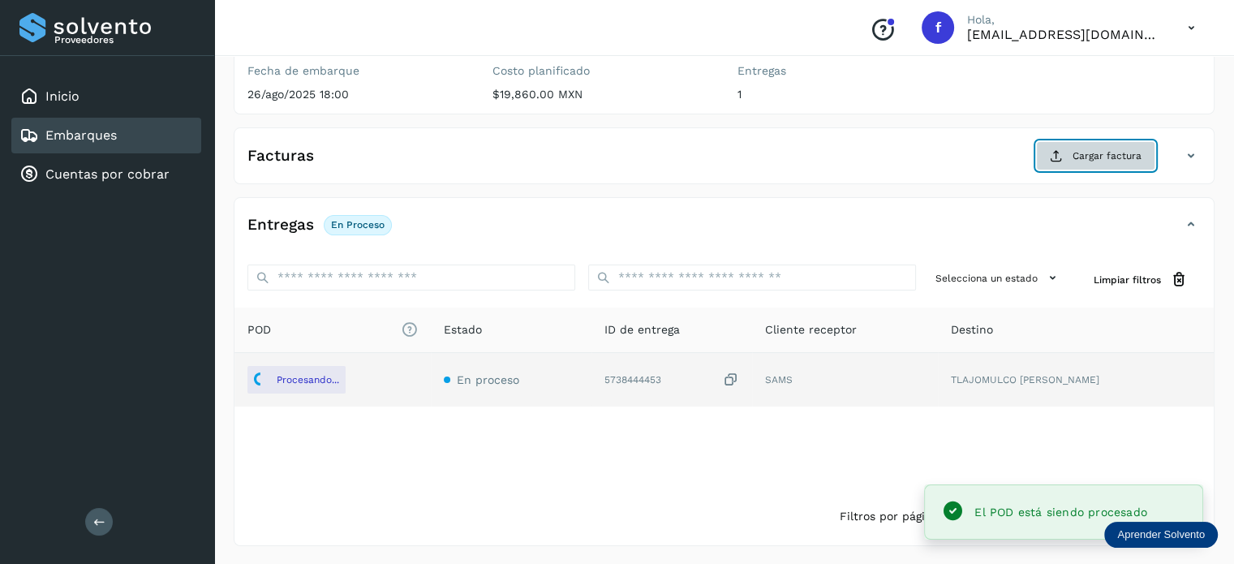
click at [1078, 157] on span "Cargar factura" at bounding box center [1107, 156] width 69 height 15
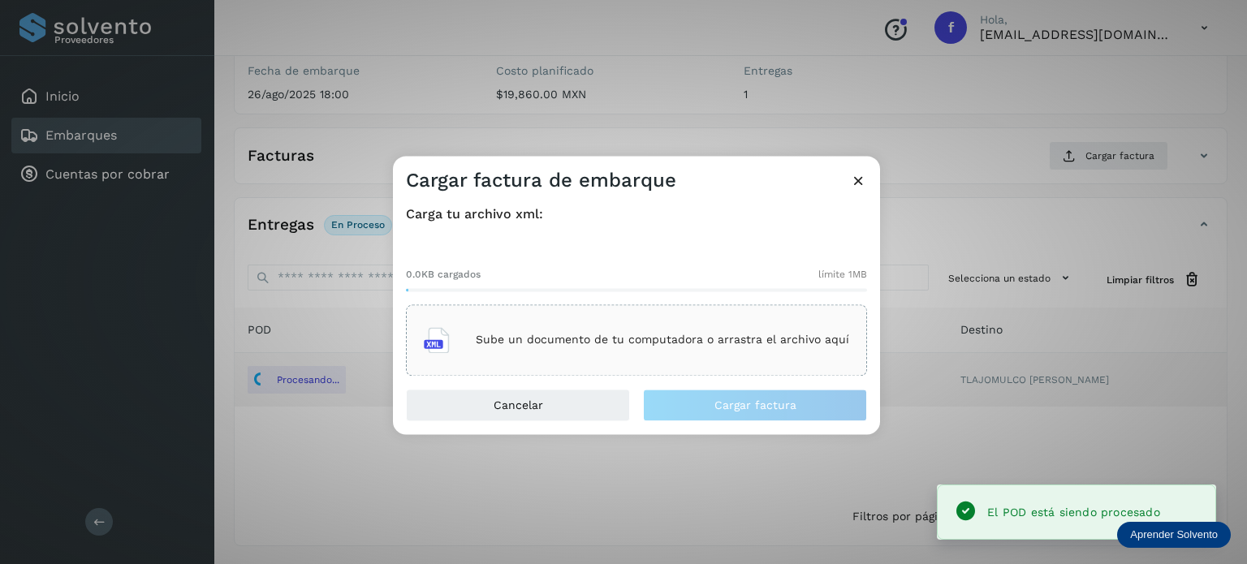
click at [664, 347] on div "Sube un documento de tu computadora o arrastra el archivo aquí" at bounding box center [636, 340] width 425 height 44
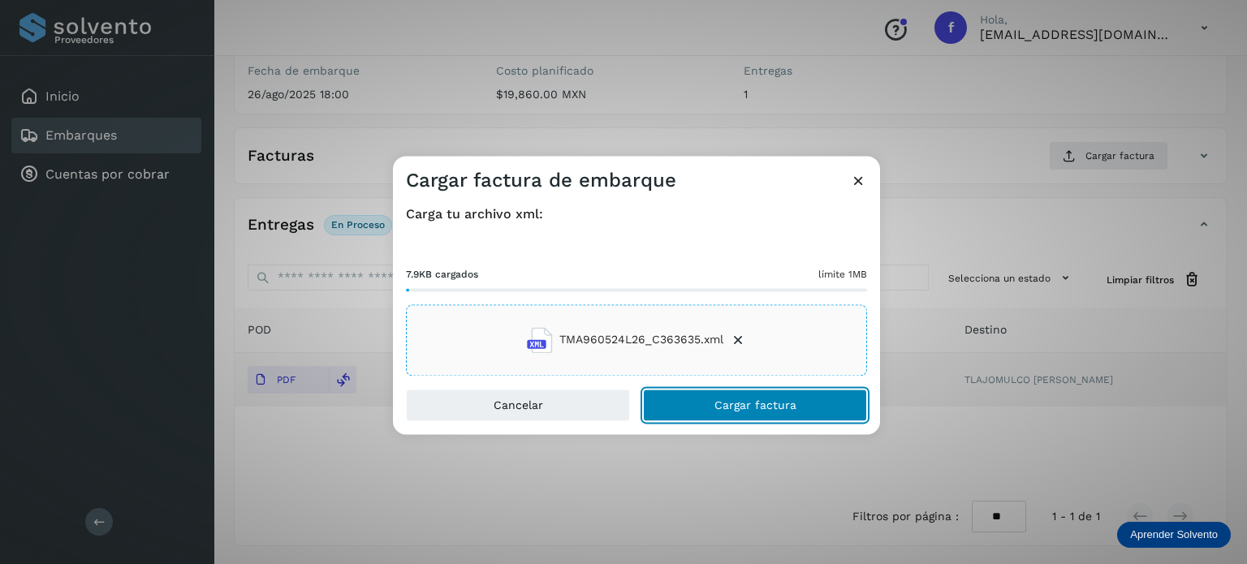
click at [739, 404] on span "Cargar factura" at bounding box center [755, 404] width 82 height 11
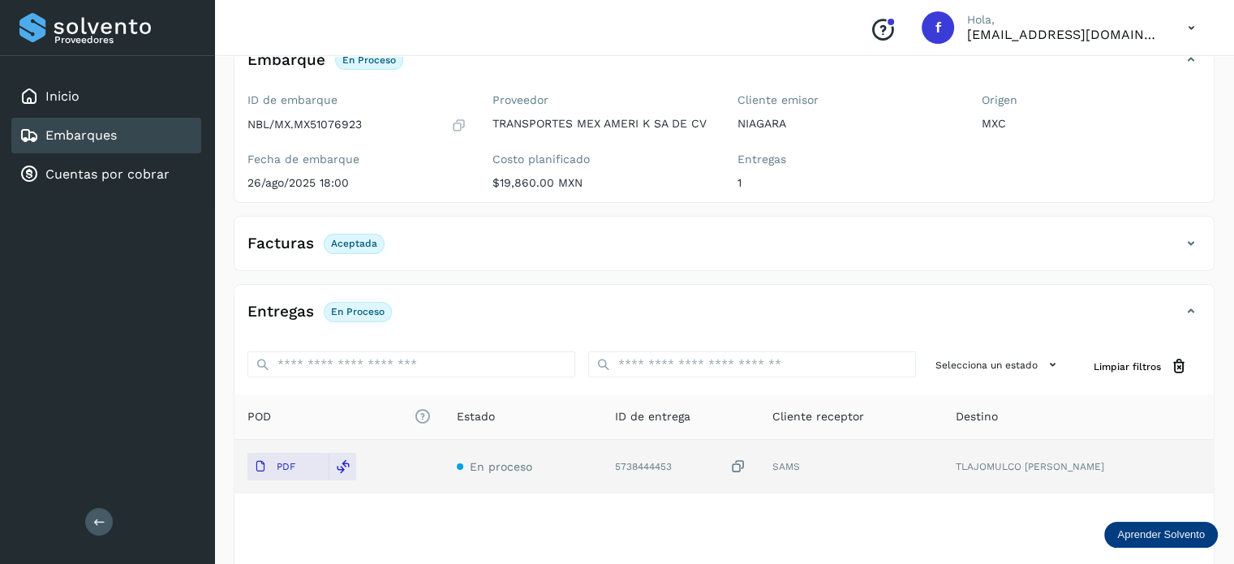
scroll to position [0, 0]
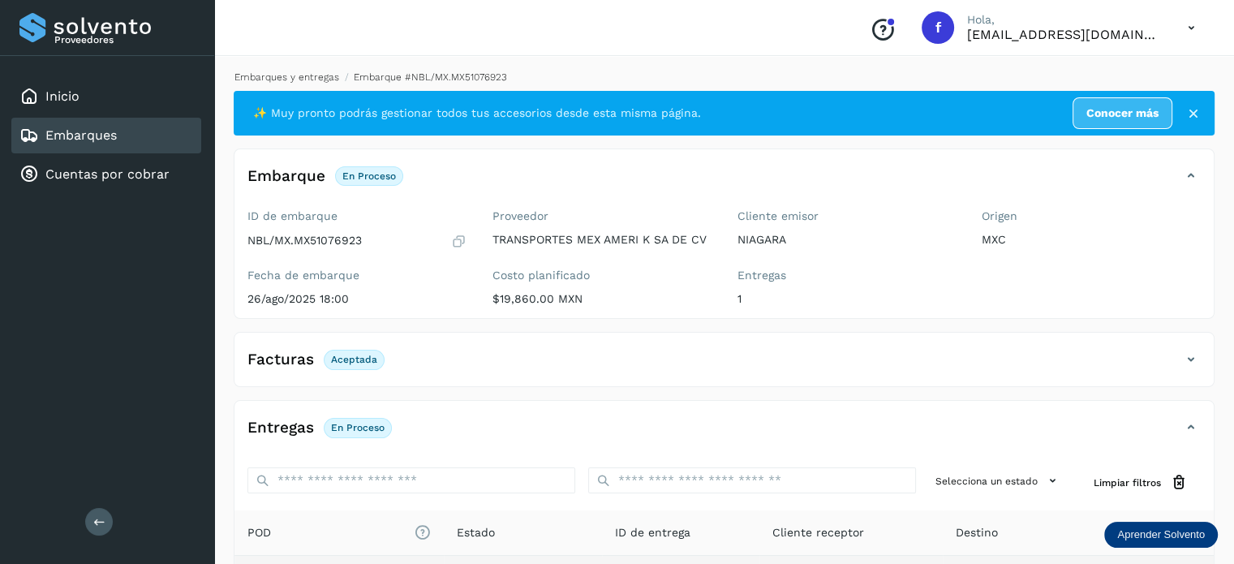
click at [265, 71] on link "Embarques y entregas" at bounding box center [287, 76] width 105 height 11
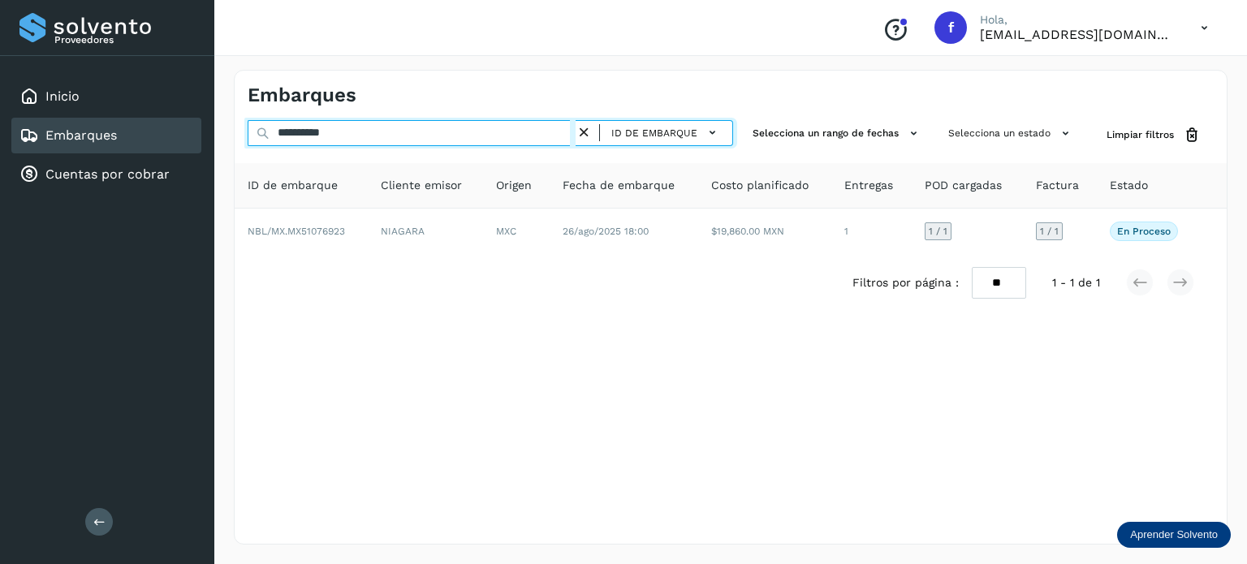
click at [312, 136] on input "**********" at bounding box center [412, 133] width 328 height 26
paste input "text"
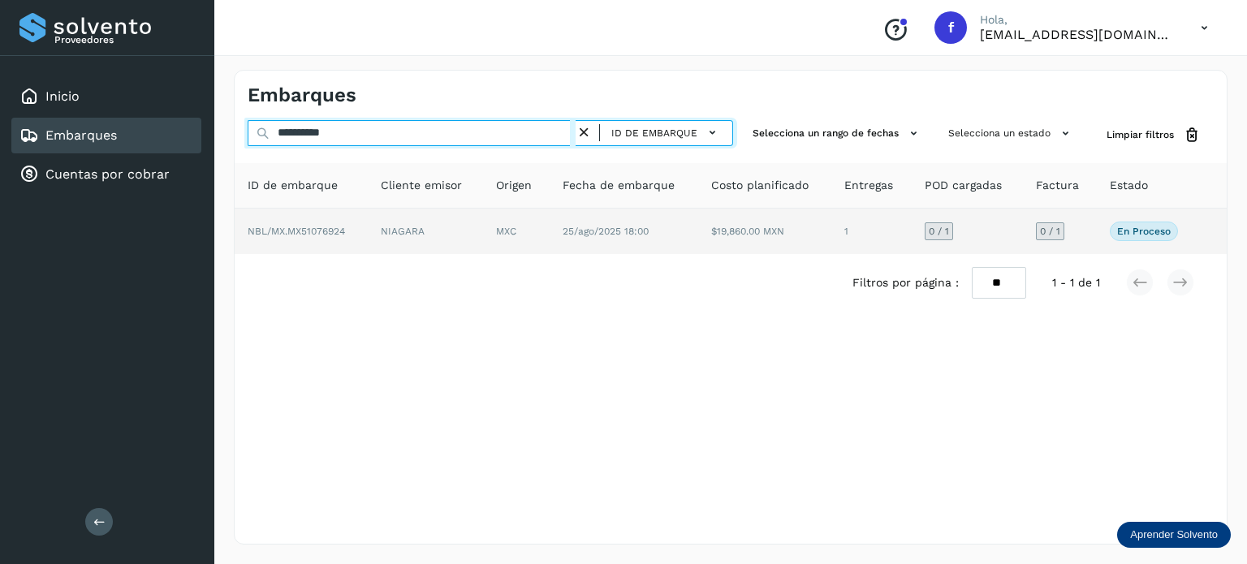
type input "**********"
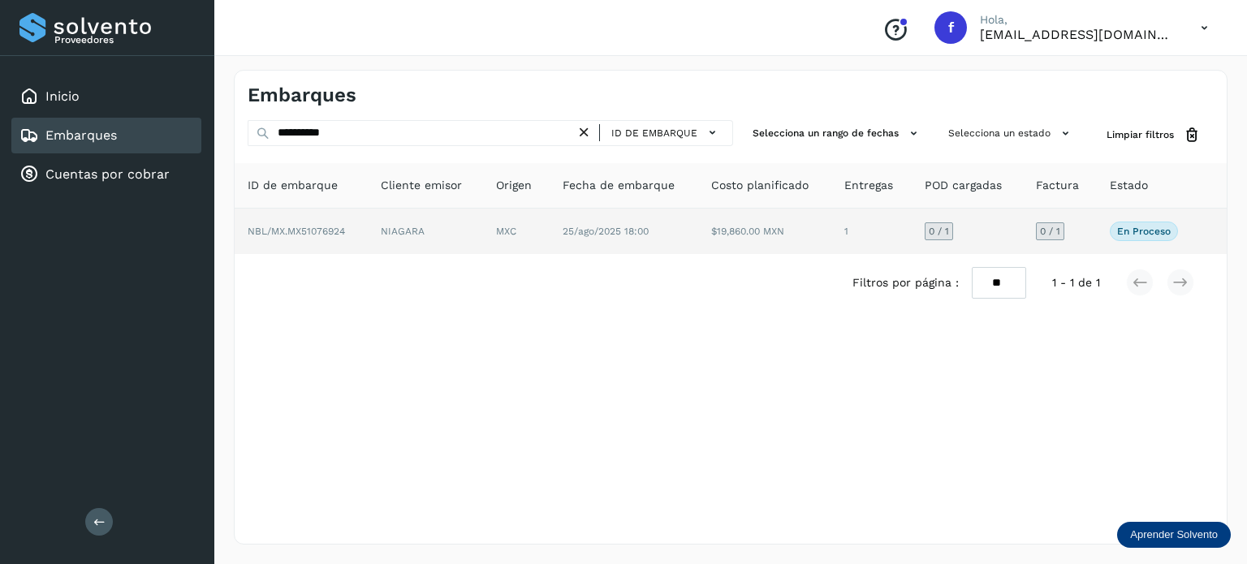
click at [600, 246] on td "25/ago/2025 18:00" at bounding box center [623, 231] width 149 height 45
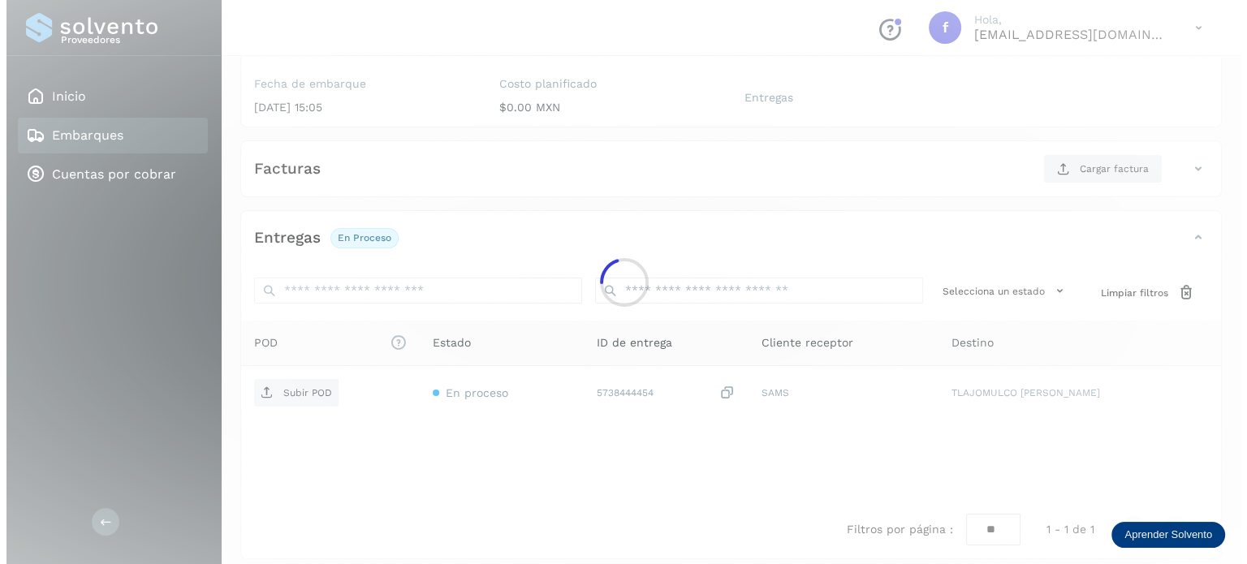
scroll to position [205, 0]
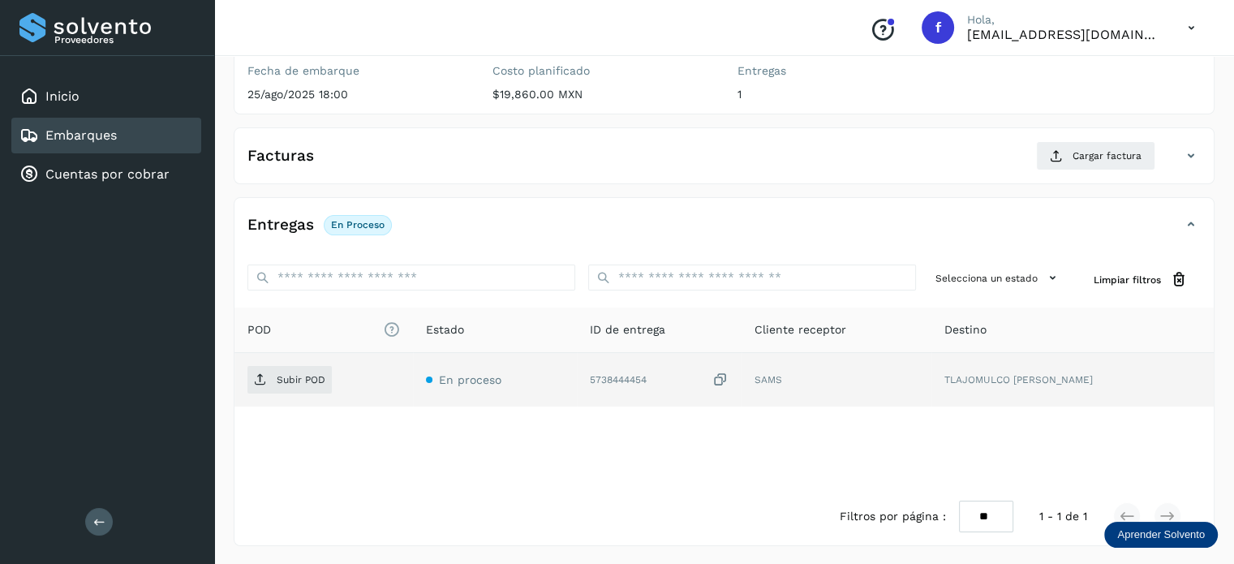
click at [729, 378] on icon at bounding box center [721, 380] width 16 height 17
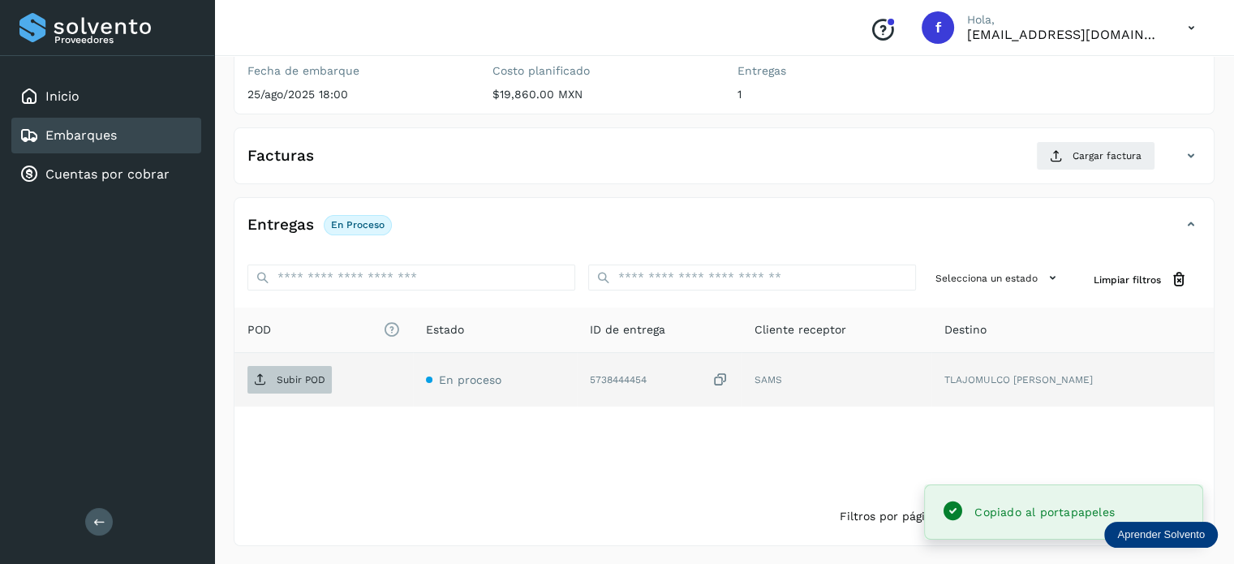
click at [266, 380] on span "Subir POD" at bounding box center [290, 380] width 84 height 26
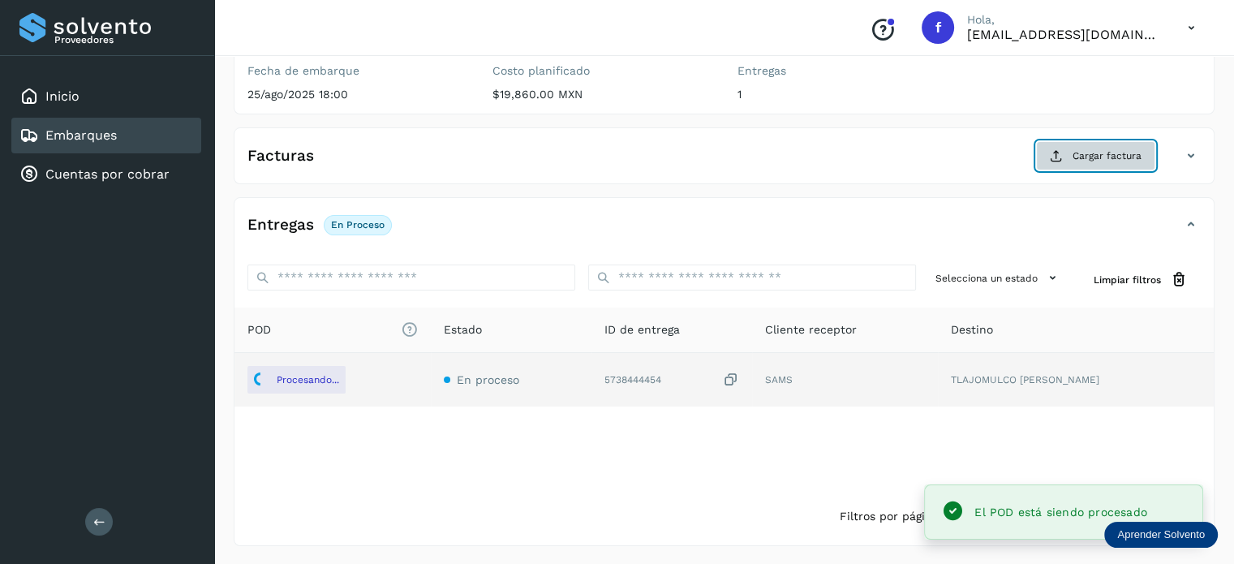
click at [1114, 161] on span "Cargar factura" at bounding box center [1107, 156] width 69 height 15
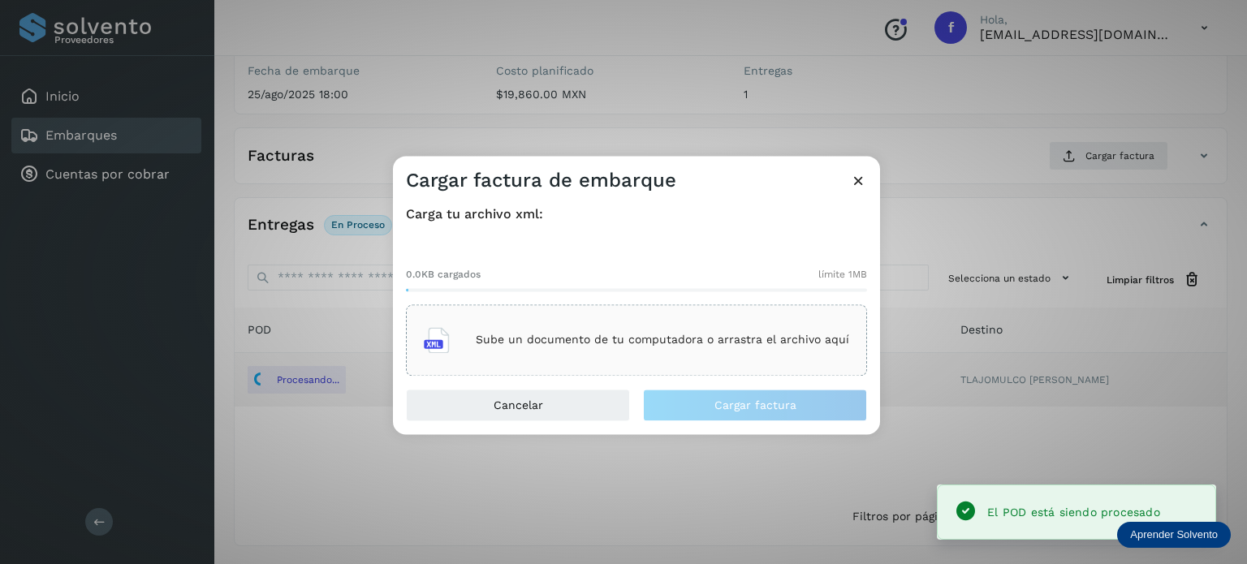
click at [721, 341] on p "Sube un documento de tu computadora o arrastra el archivo aquí" at bounding box center [662, 341] width 373 height 14
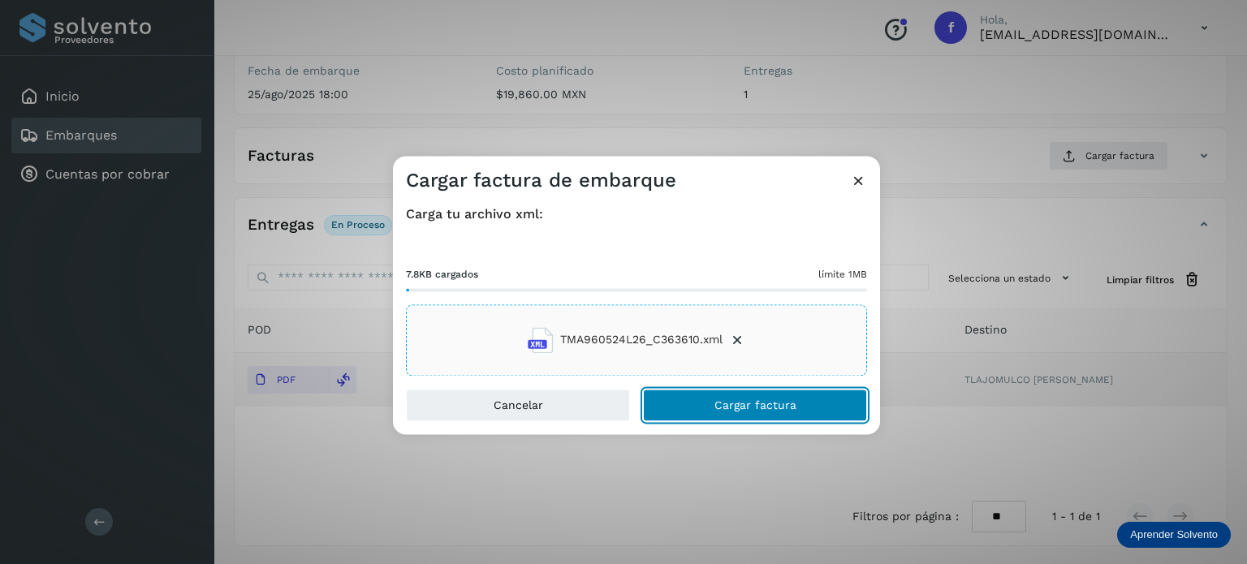
click at [724, 399] on span "Cargar factura" at bounding box center [755, 404] width 82 height 11
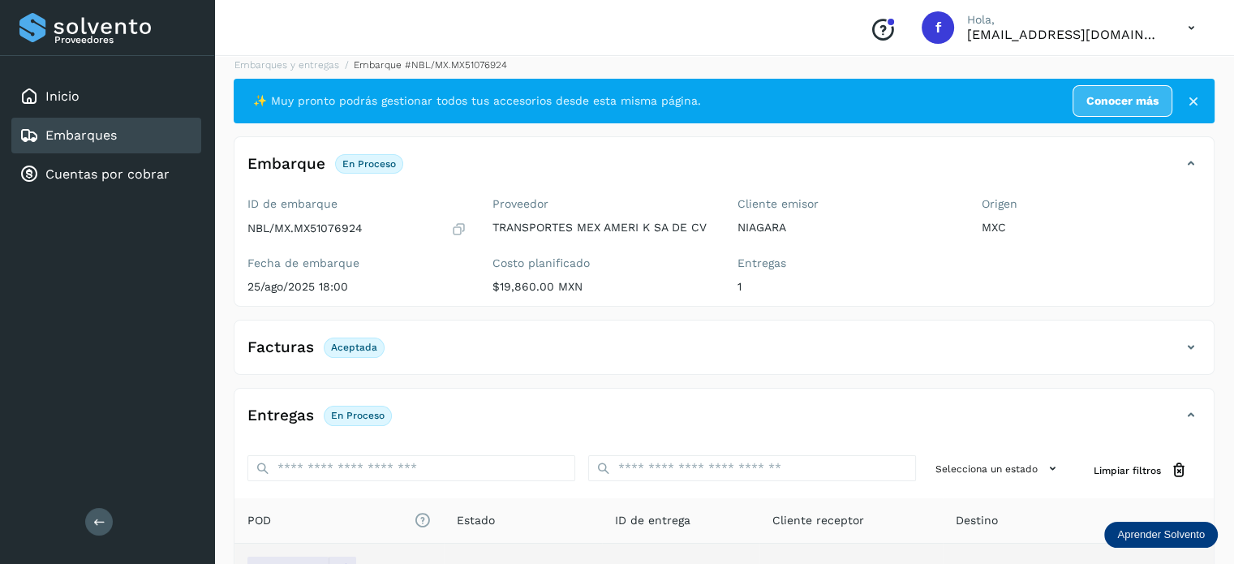
scroll to position [0, 0]
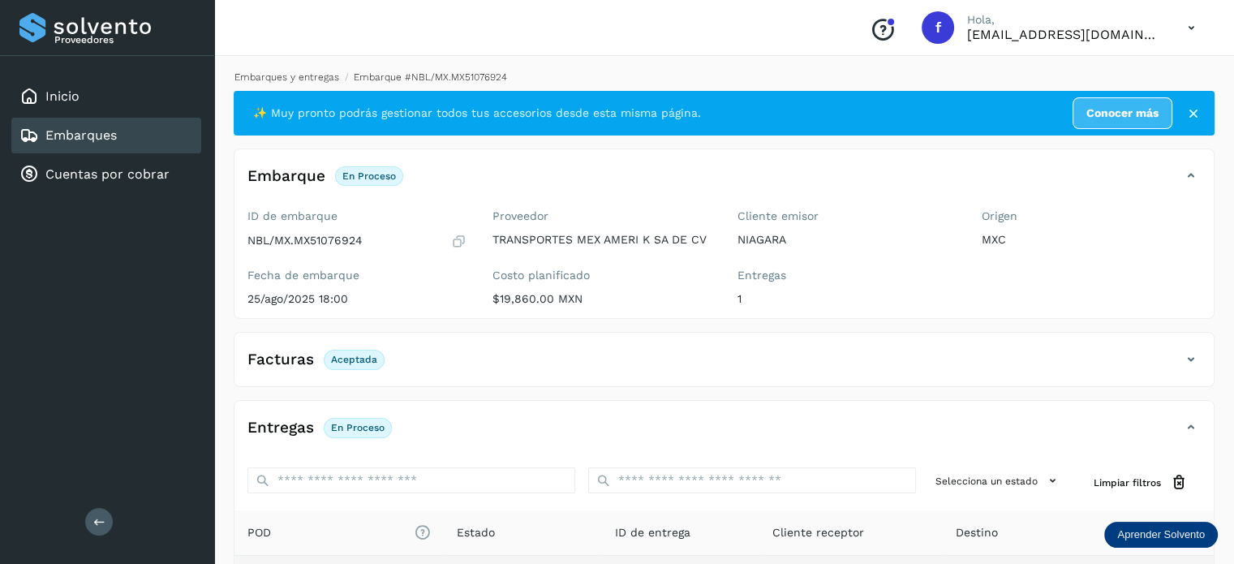
click at [312, 71] on link "Embarques y entregas" at bounding box center [287, 76] width 105 height 11
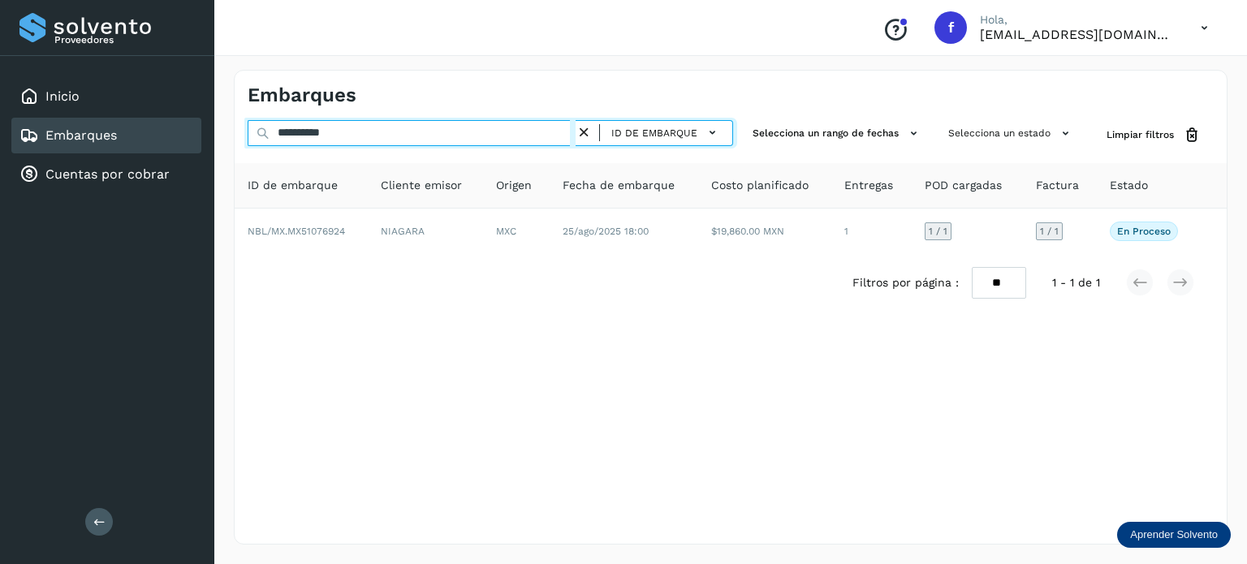
click at [300, 127] on input "**********" at bounding box center [412, 133] width 328 height 26
paste input "text"
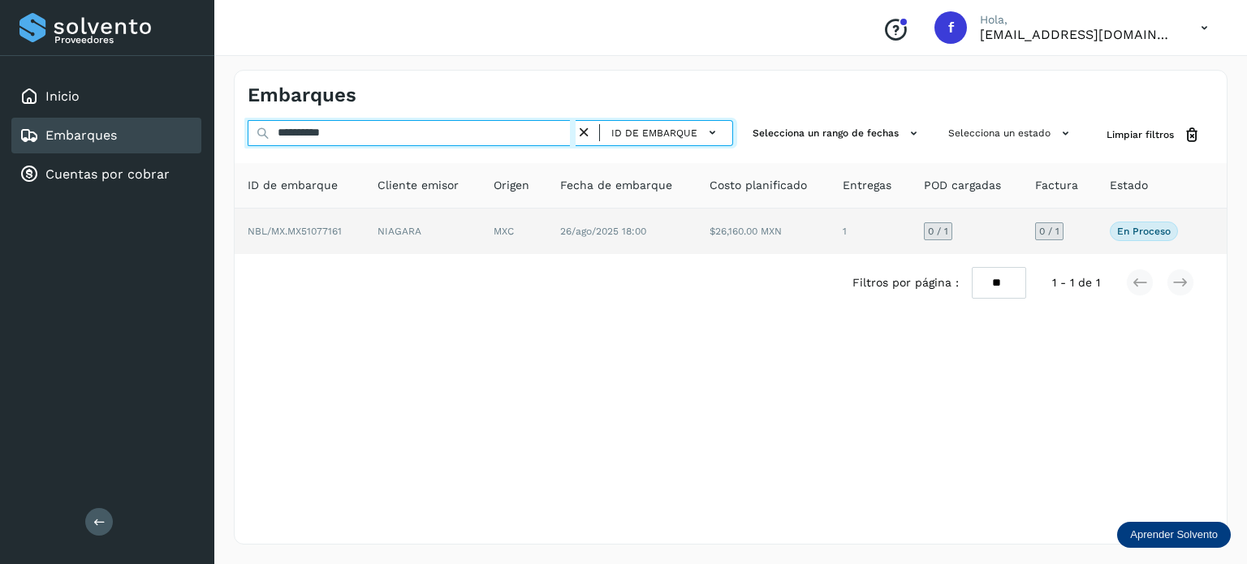
type input "**********"
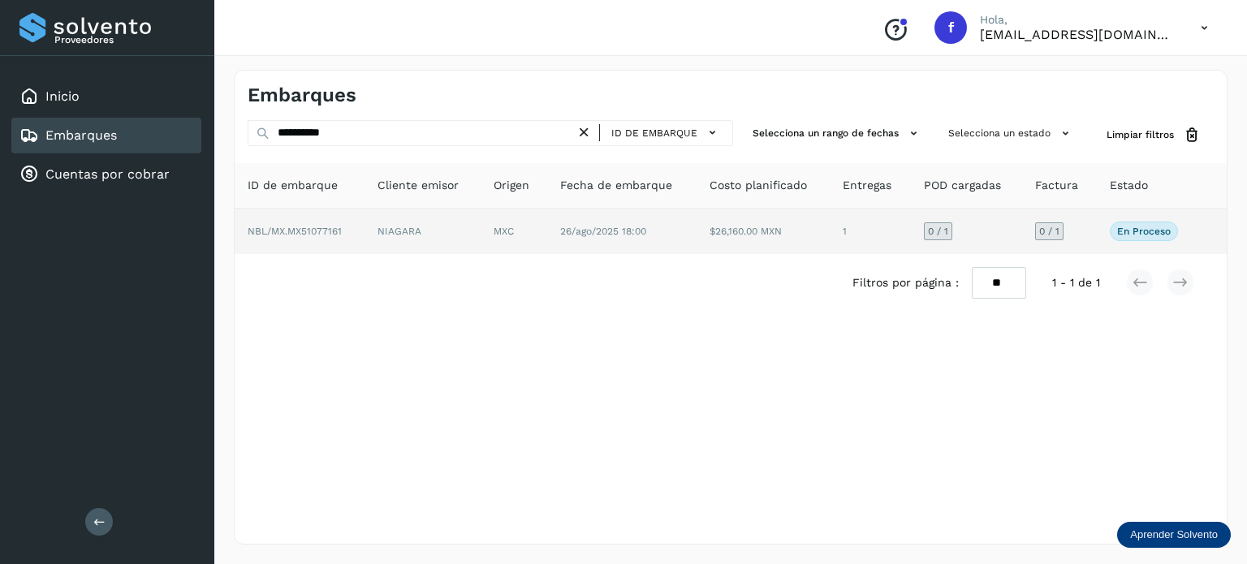
click at [659, 230] on td "26/ago/2025 18:00" at bounding box center [621, 231] width 149 height 45
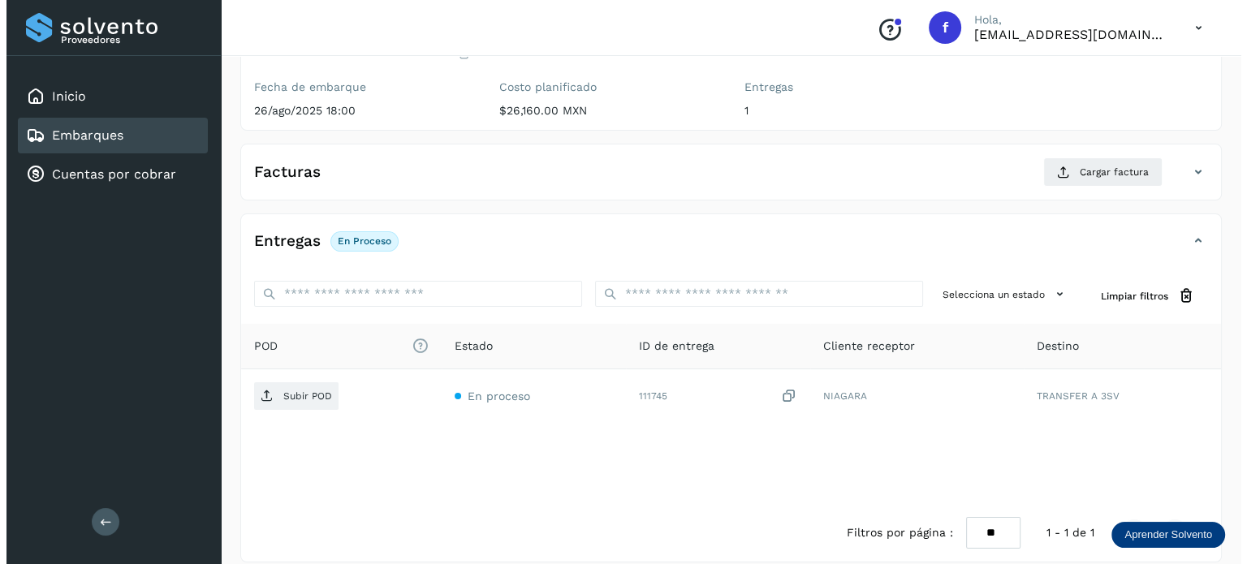
scroll to position [205, 0]
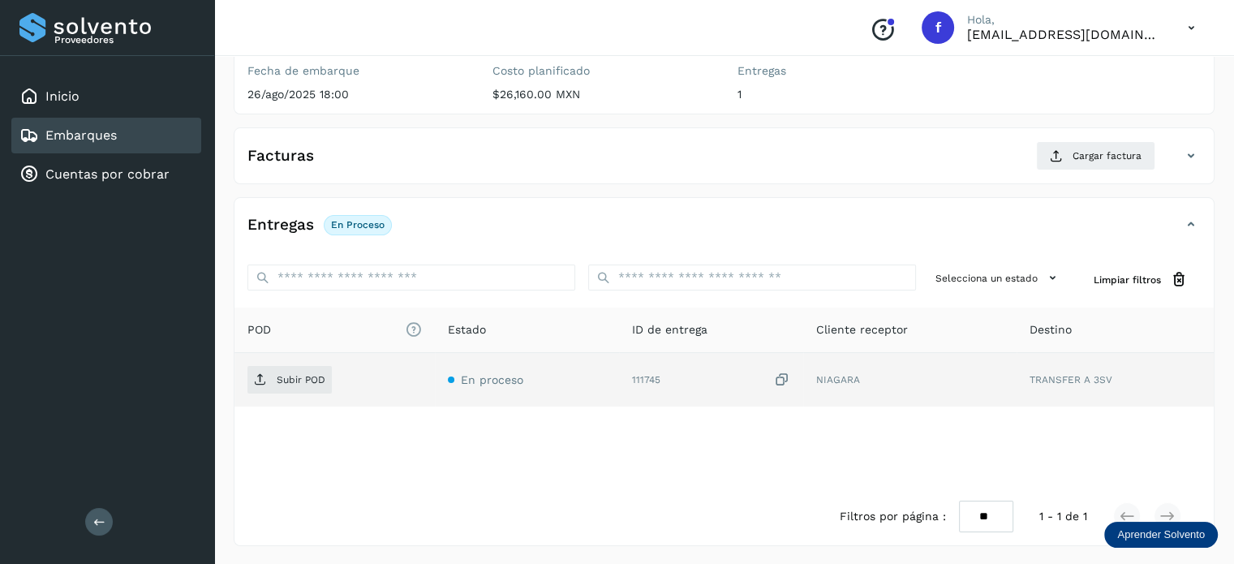
click at [784, 376] on icon at bounding box center [782, 380] width 16 height 17
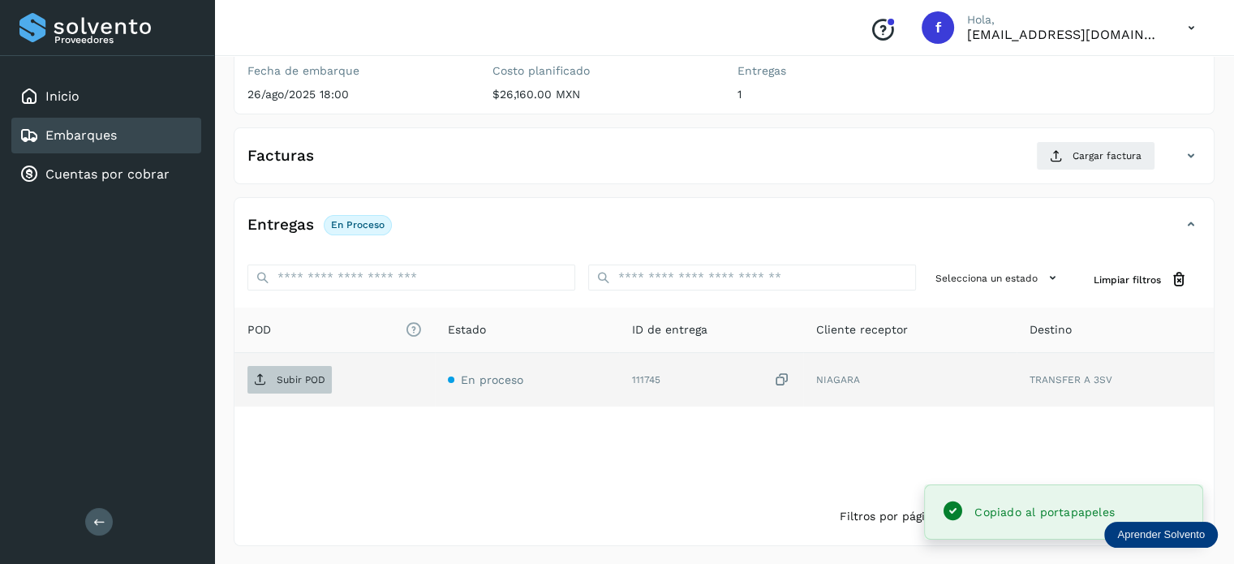
click at [311, 381] on p "Subir POD" at bounding box center [301, 379] width 49 height 11
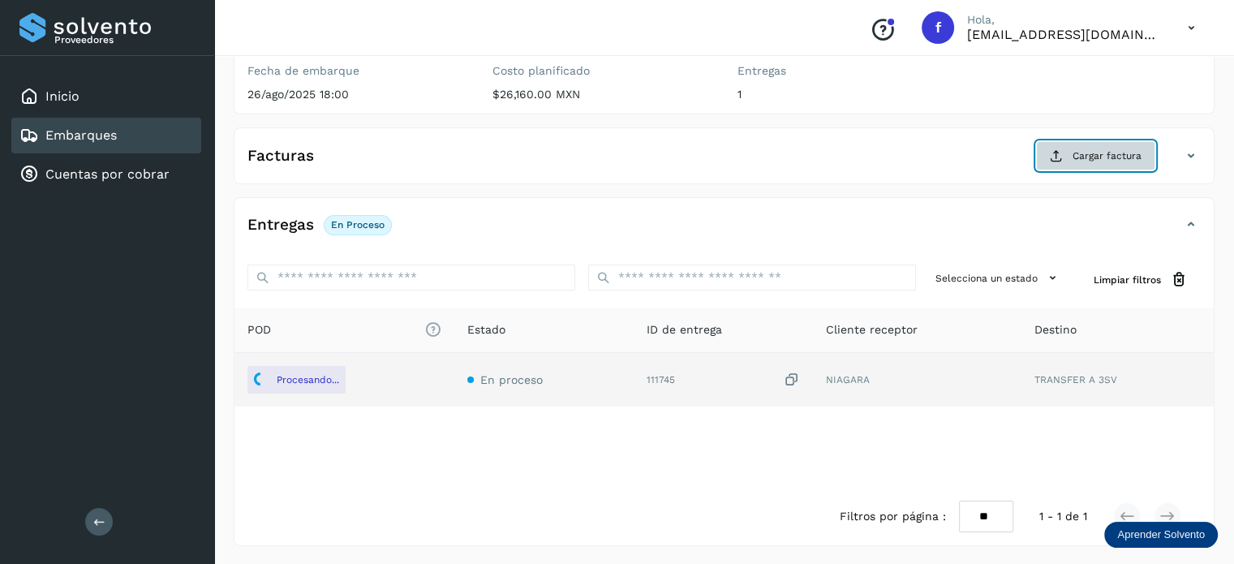
click at [1103, 159] on span "Cargar factura" at bounding box center [1107, 156] width 69 height 15
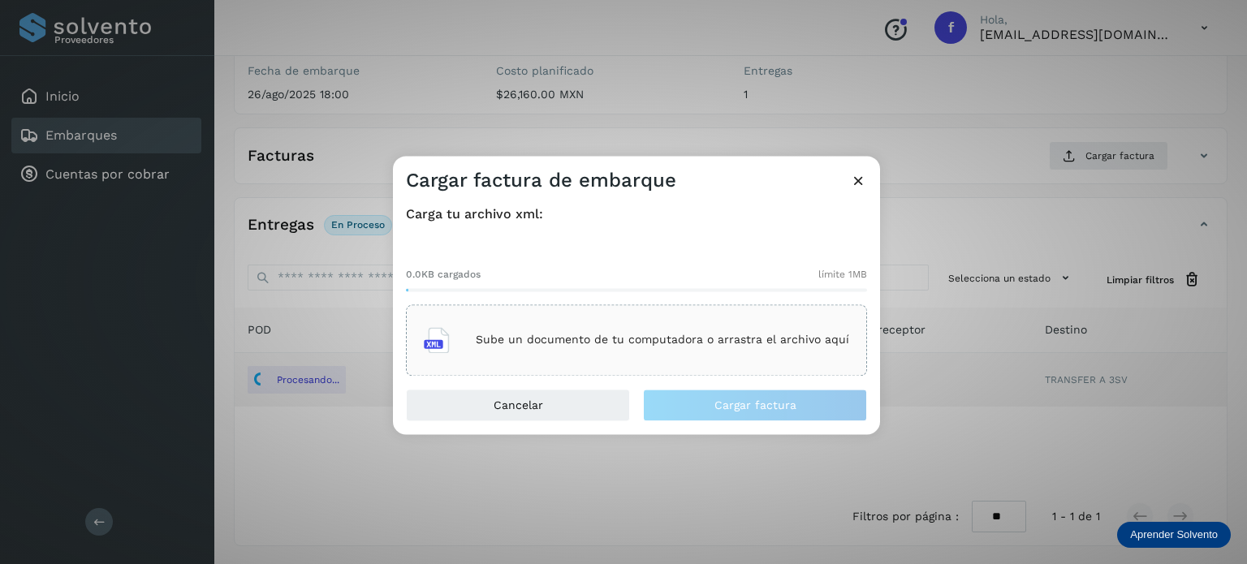
click at [669, 371] on div "Sube un documento de tu computadora o arrastra el archivo aquí" at bounding box center [636, 339] width 461 height 71
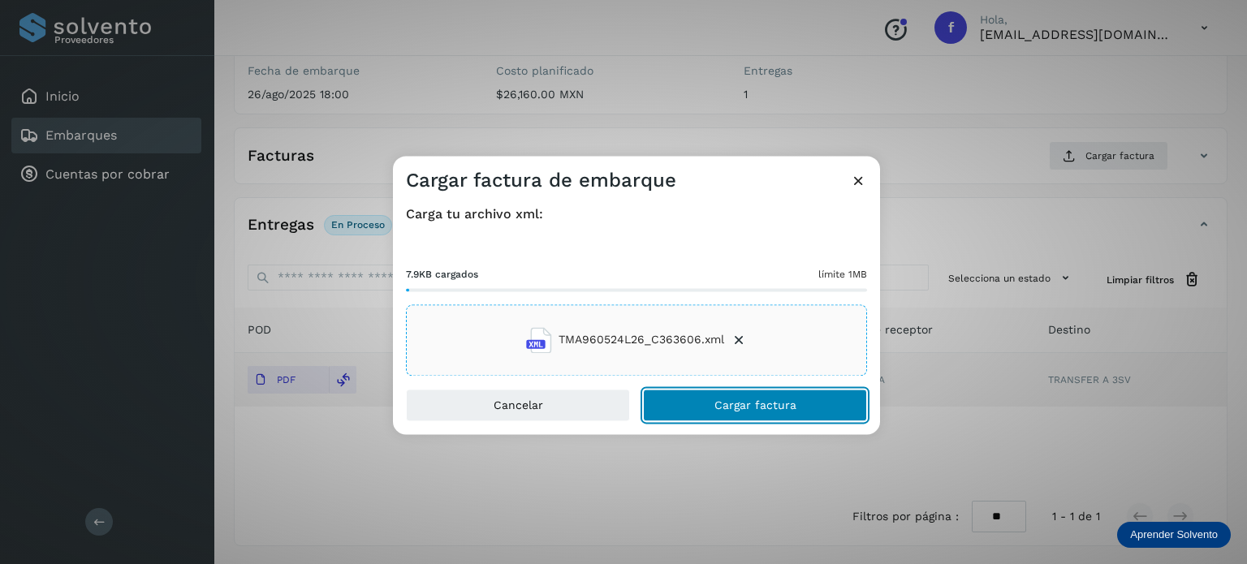
drag, startPoint x: 691, startPoint y: 400, endPoint x: 641, endPoint y: 347, distance: 72.9
click at [691, 399] on button "Cargar factura" at bounding box center [755, 405] width 224 height 32
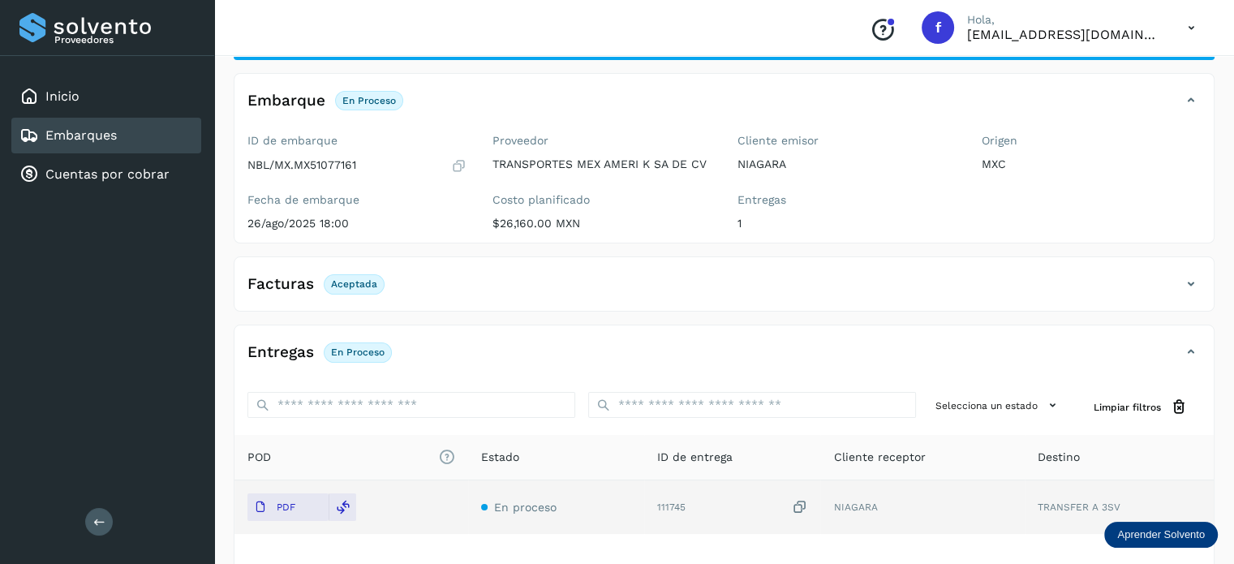
scroll to position [0, 0]
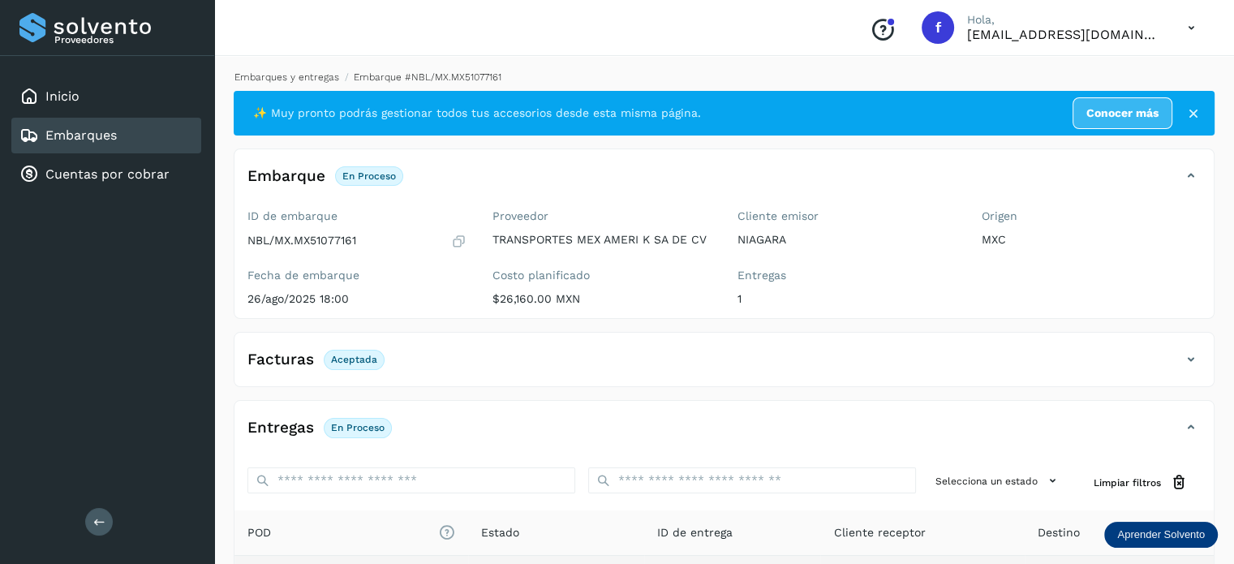
click at [303, 77] on link "Embarques y entregas" at bounding box center [287, 76] width 105 height 11
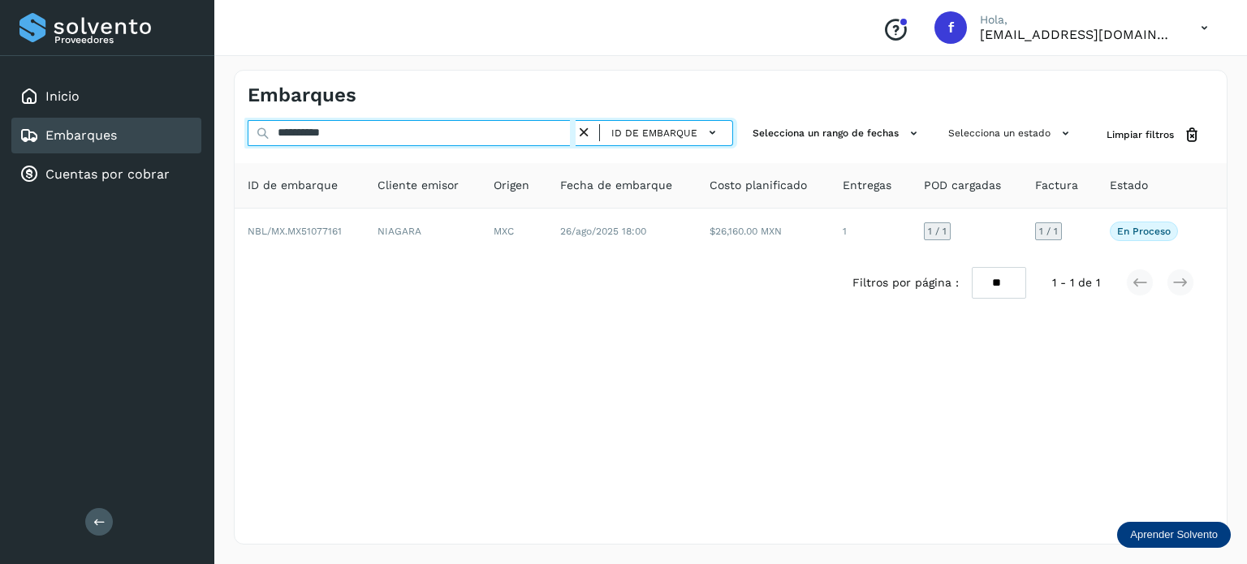
click at [308, 126] on input "**********" at bounding box center [412, 133] width 328 height 26
paste input "text"
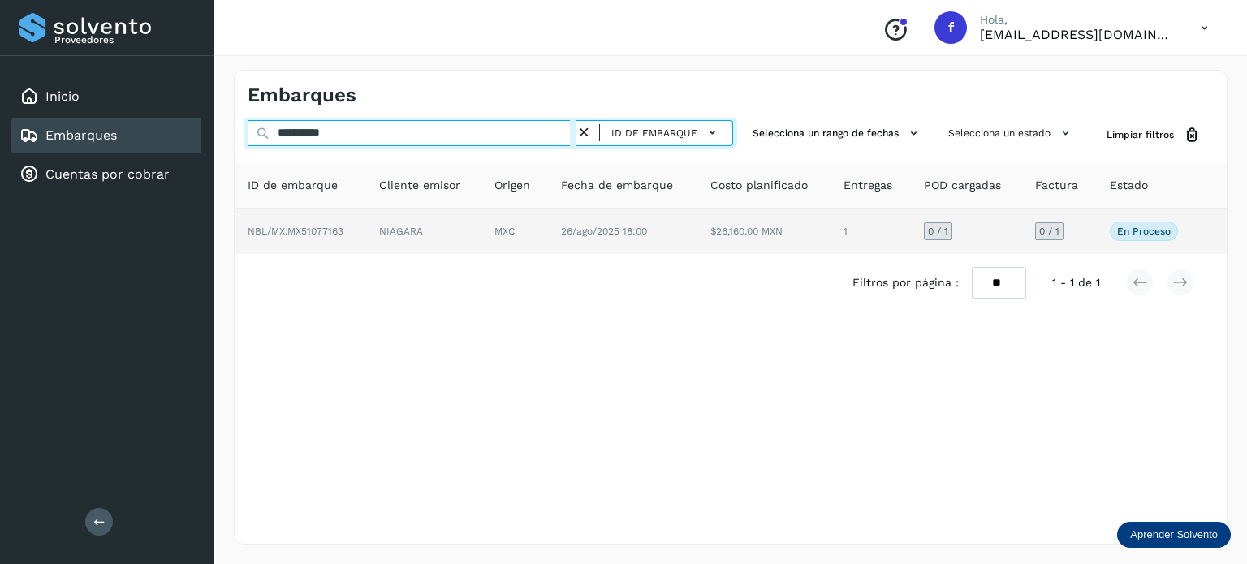
type input "**********"
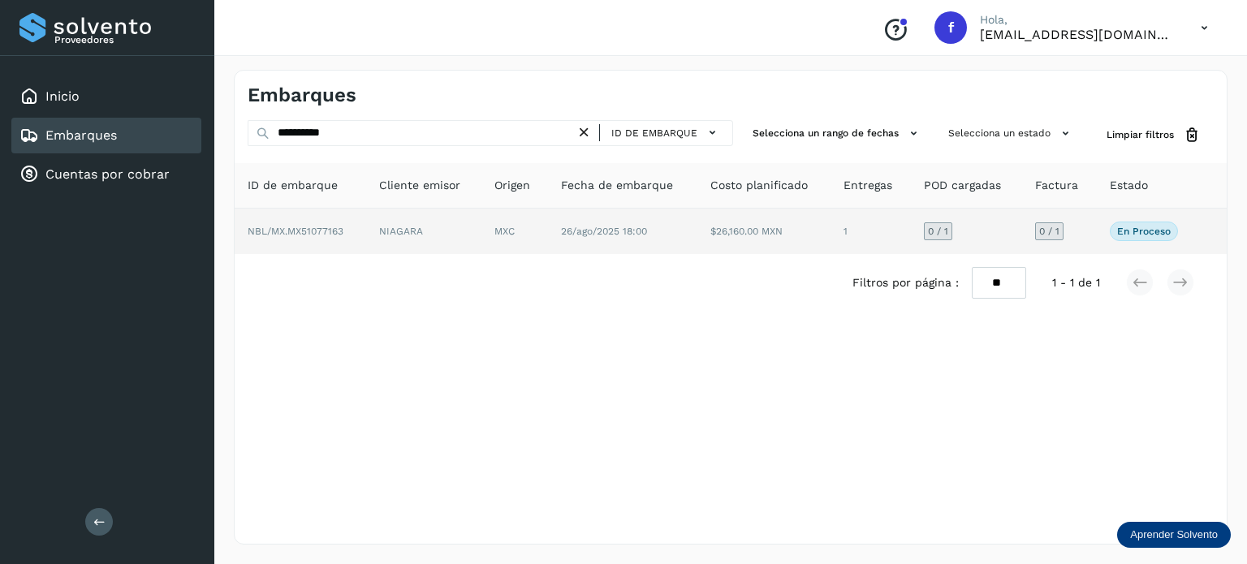
click at [623, 246] on td "26/ago/2025 18:00" at bounding box center [622, 231] width 149 height 45
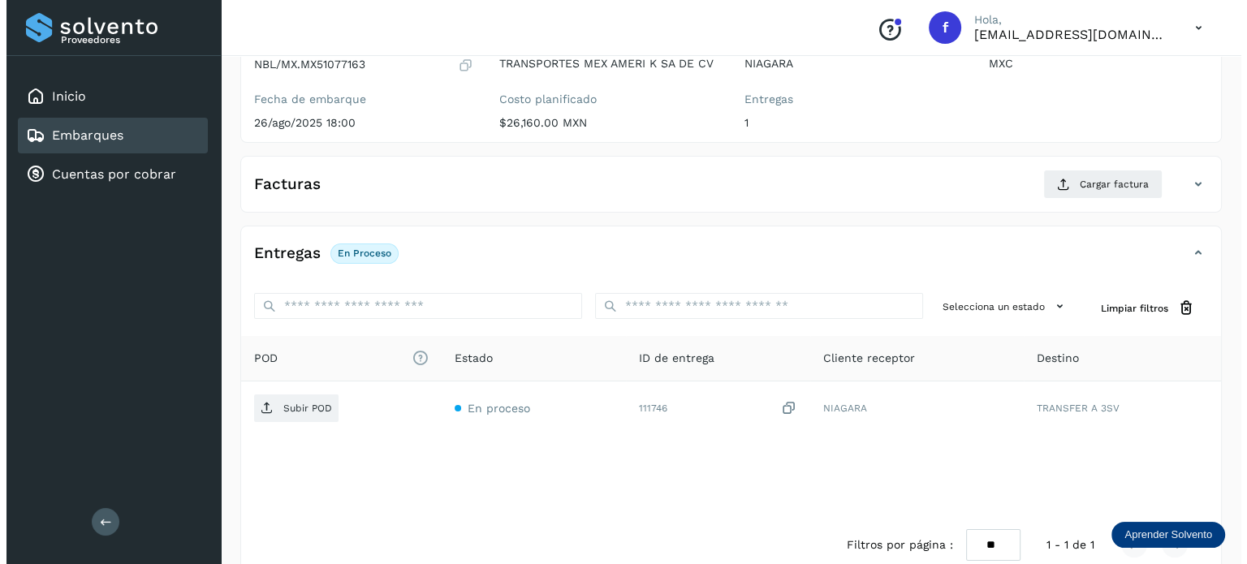
scroll to position [205, 0]
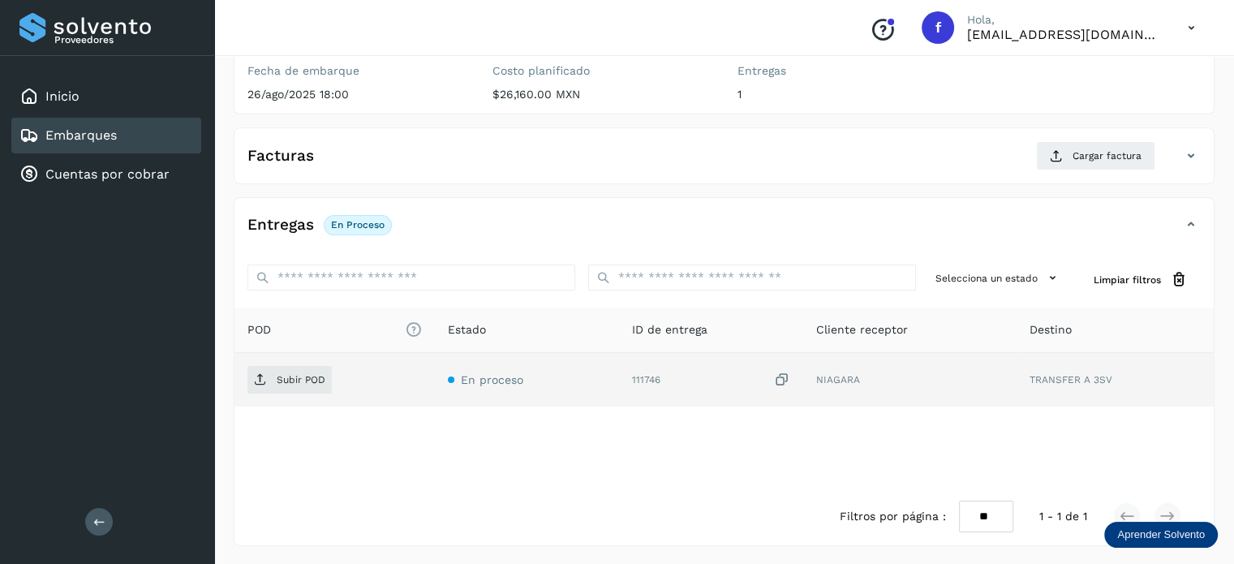
click at [786, 381] on icon at bounding box center [782, 380] width 16 height 17
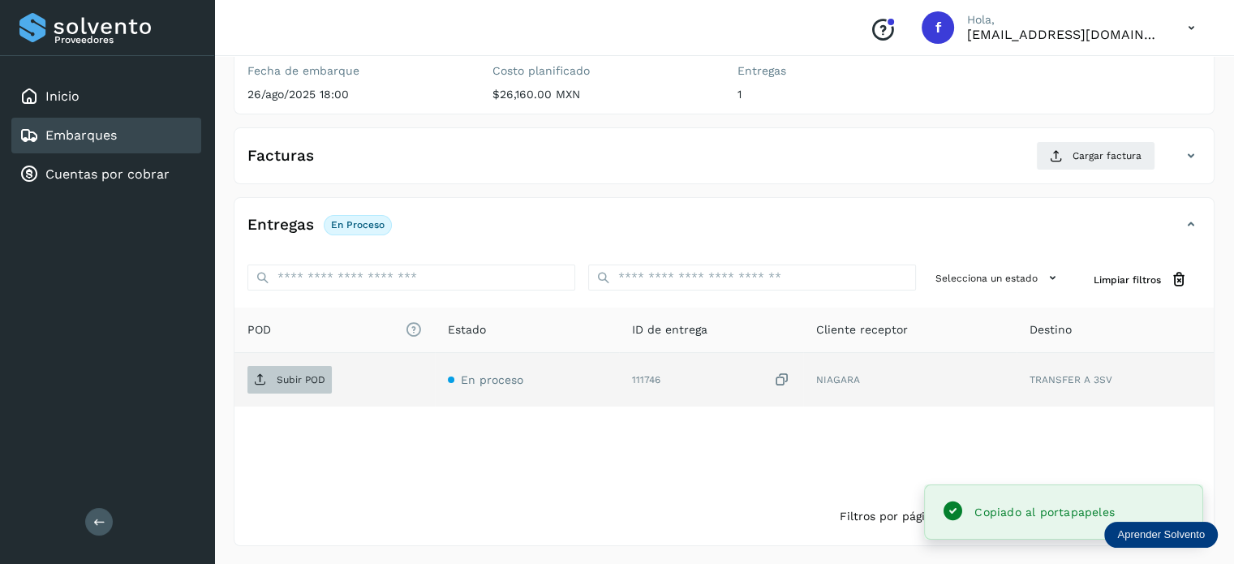
click at [315, 386] on span "Subir POD" at bounding box center [290, 380] width 84 height 26
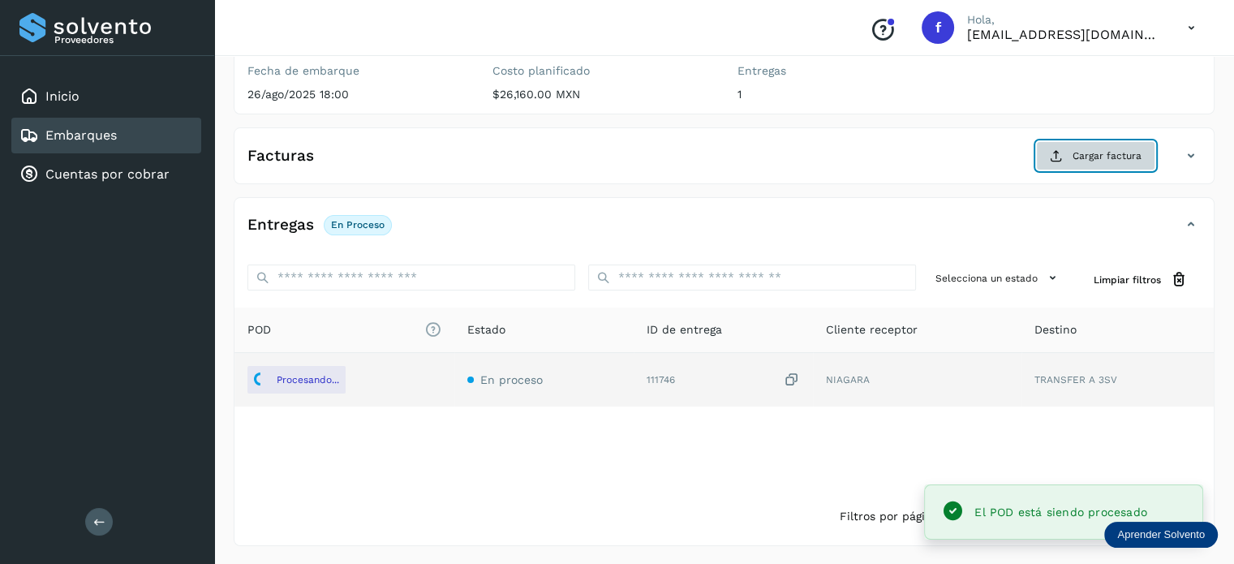
click at [1079, 155] on span "Cargar factura" at bounding box center [1107, 156] width 69 height 15
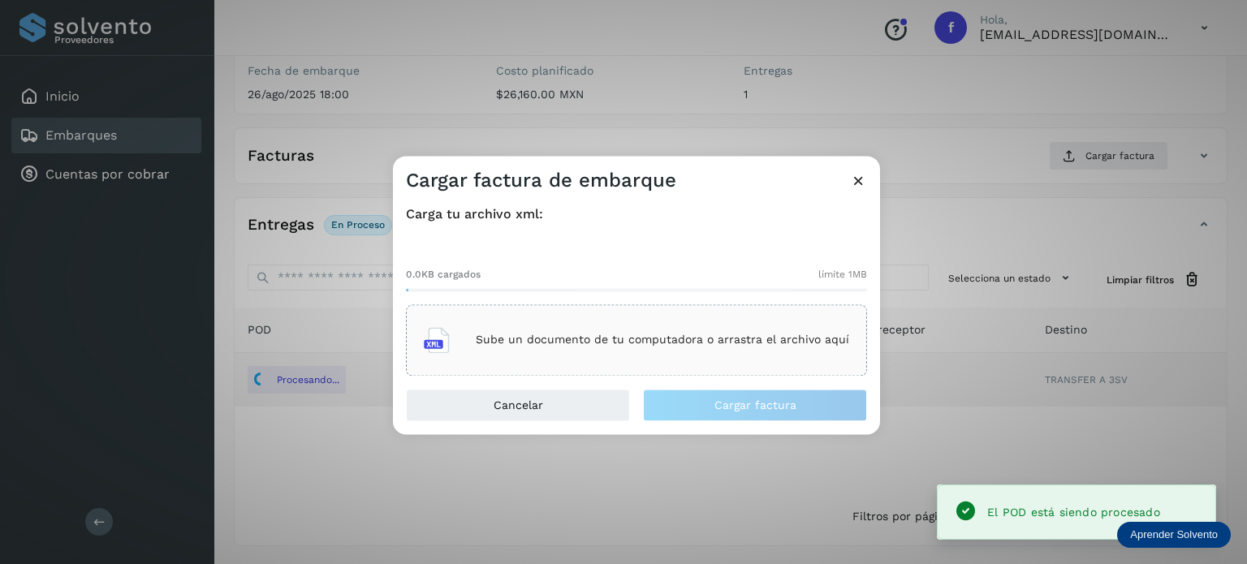
click at [640, 352] on div "Sube un documento de tu computadora o arrastra el archivo aquí" at bounding box center [636, 340] width 425 height 44
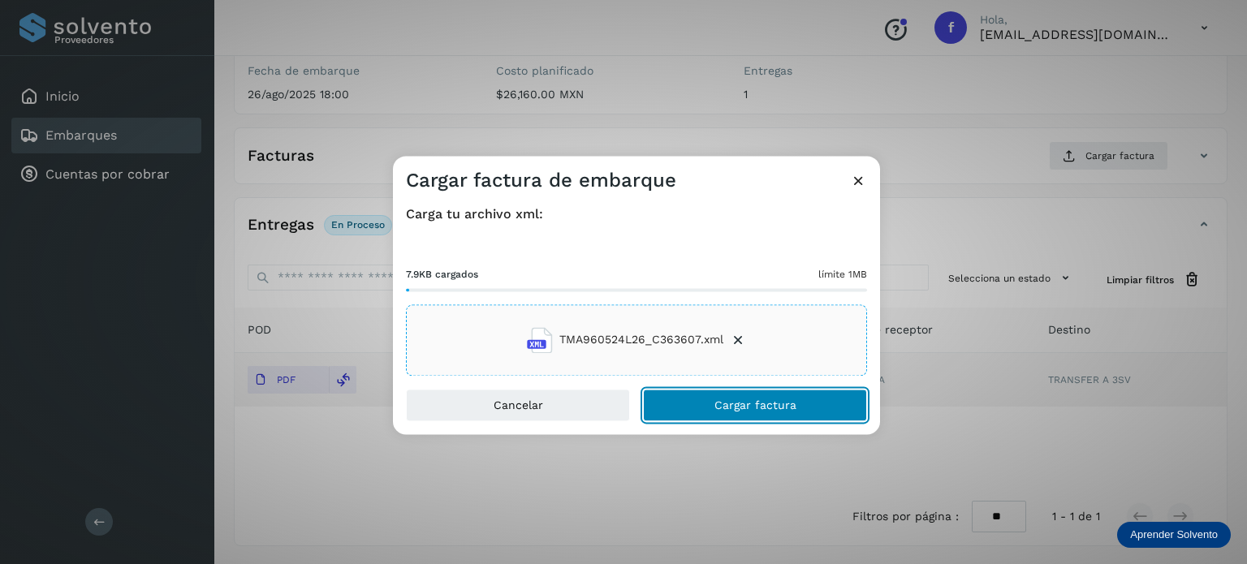
click at [725, 405] on span "Cargar factura" at bounding box center [755, 404] width 82 height 11
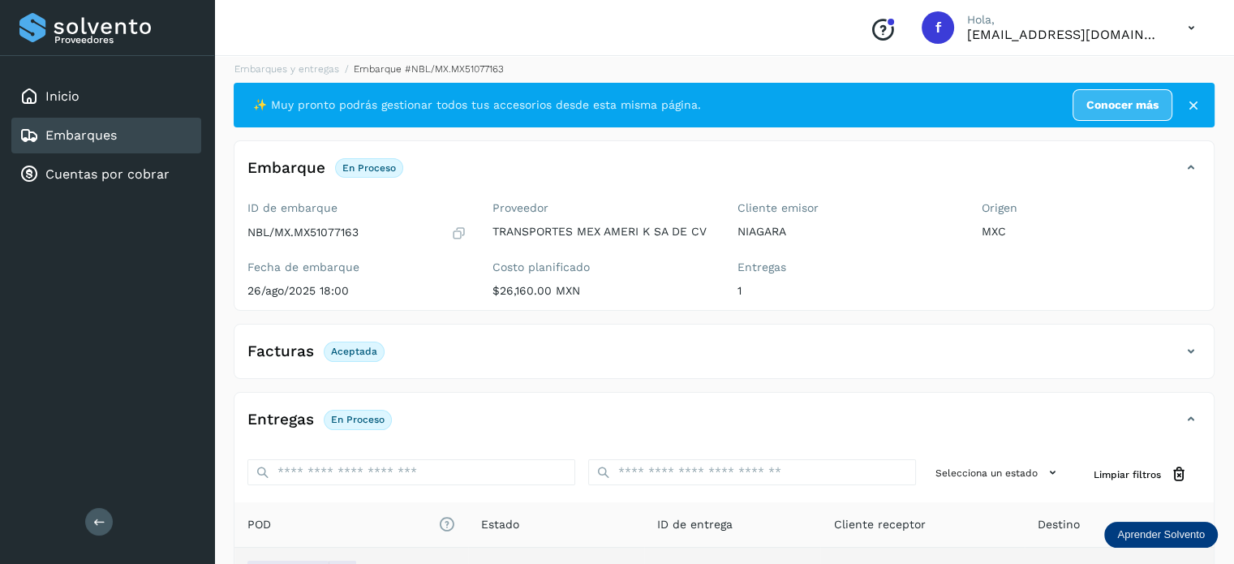
scroll to position [0, 0]
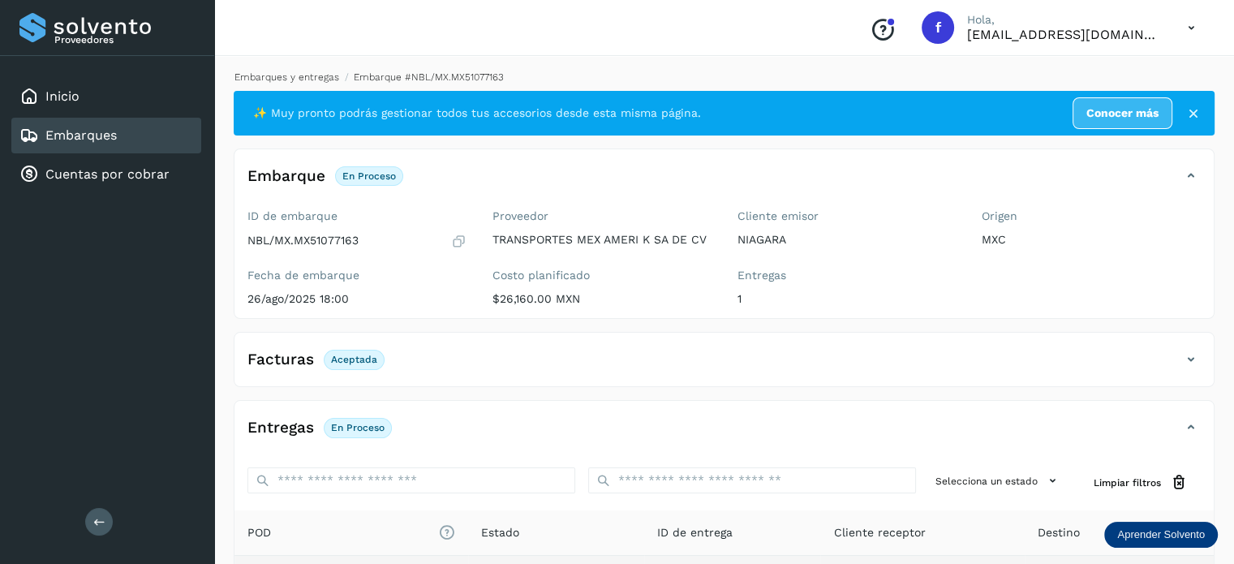
click at [274, 78] on link "Embarques y entregas" at bounding box center [287, 76] width 105 height 11
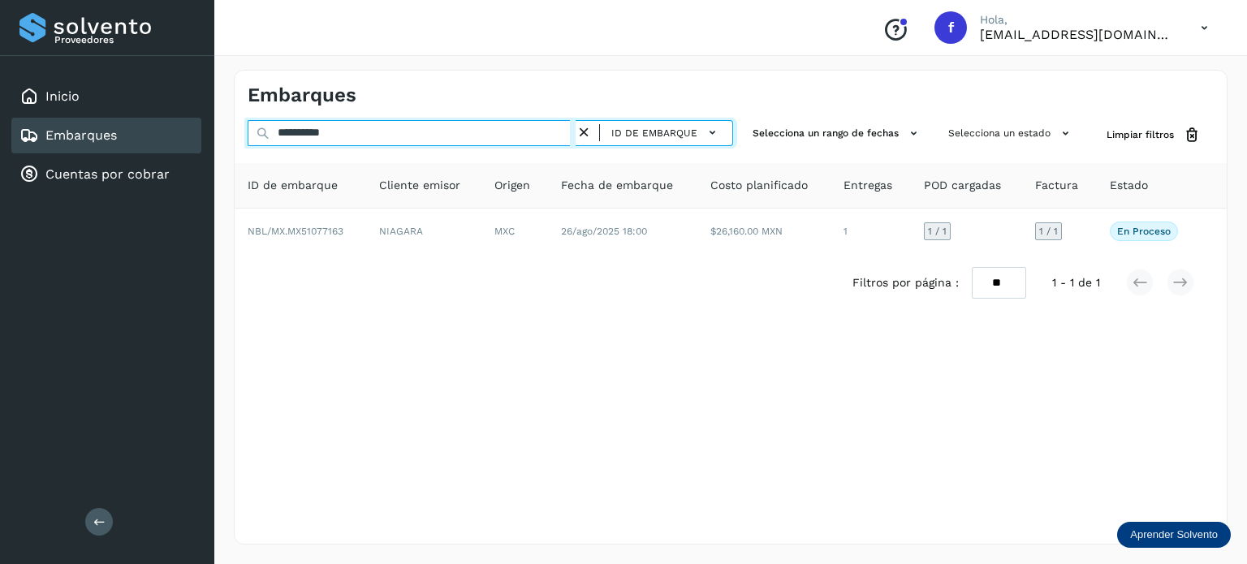
click at [319, 134] on input "**********" at bounding box center [412, 133] width 328 height 26
paste input "text"
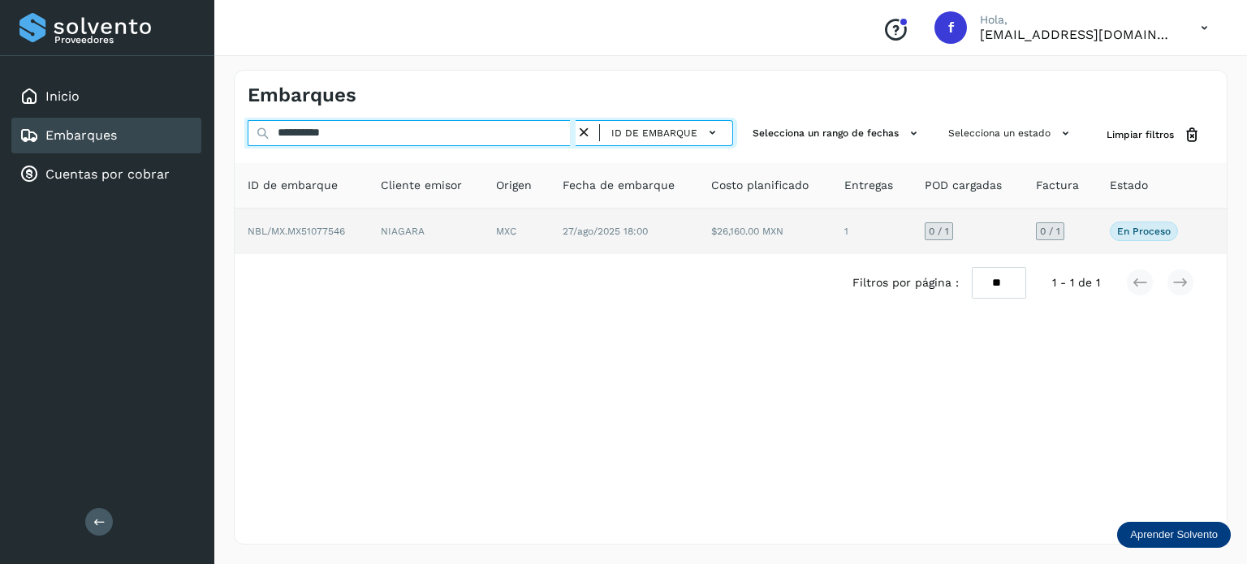
type input "**********"
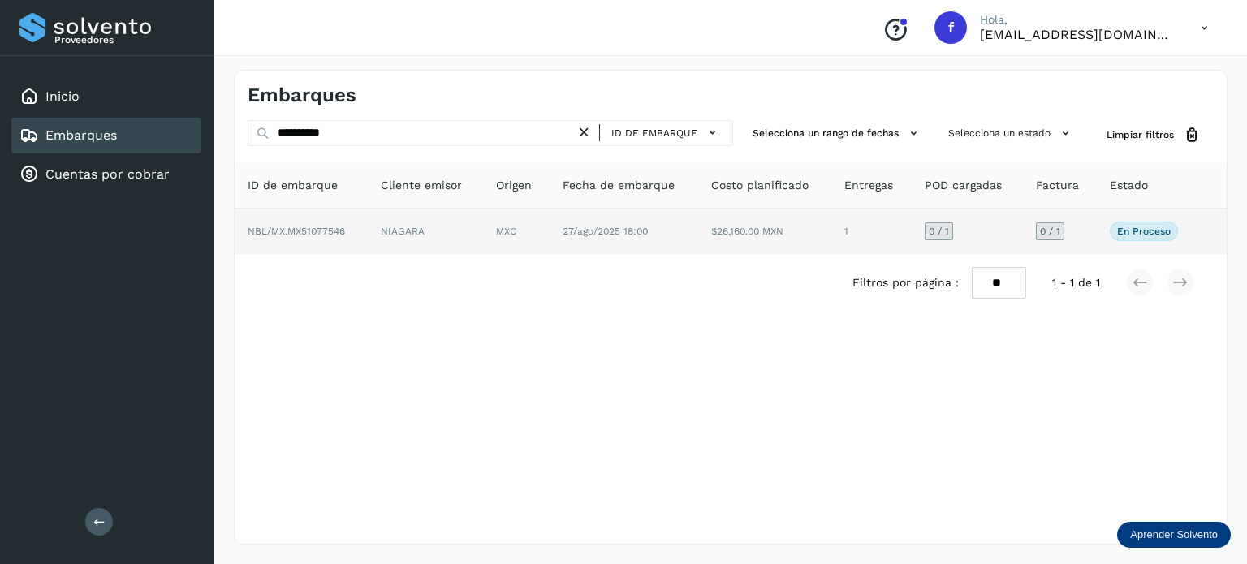
click at [537, 242] on td "MXC" at bounding box center [516, 231] width 67 height 45
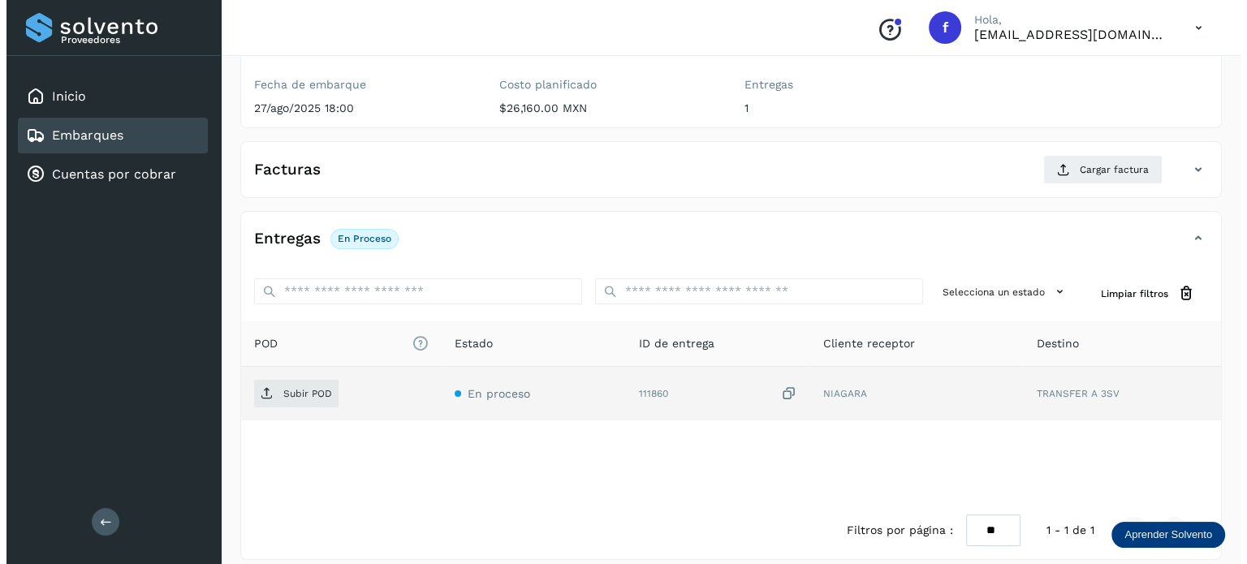
scroll to position [205, 0]
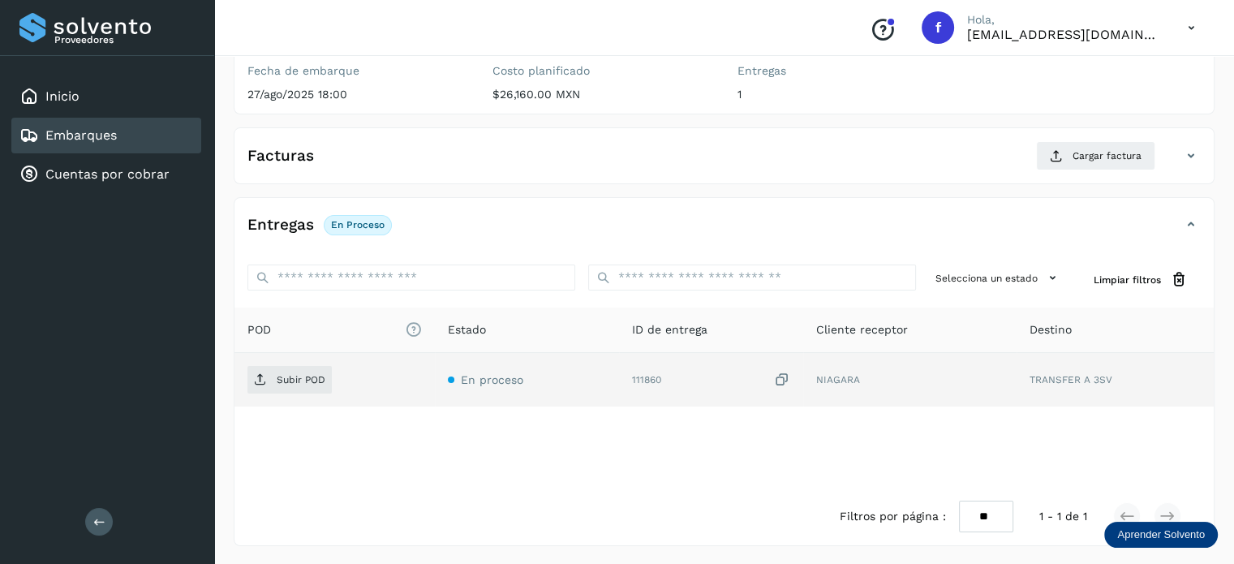
drag, startPoint x: 785, startPoint y: 381, endPoint x: 528, endPoint y: 366, distance: 256.9
click at [782, 381] on icon at bounding box center [782, 380] width 16 height 17
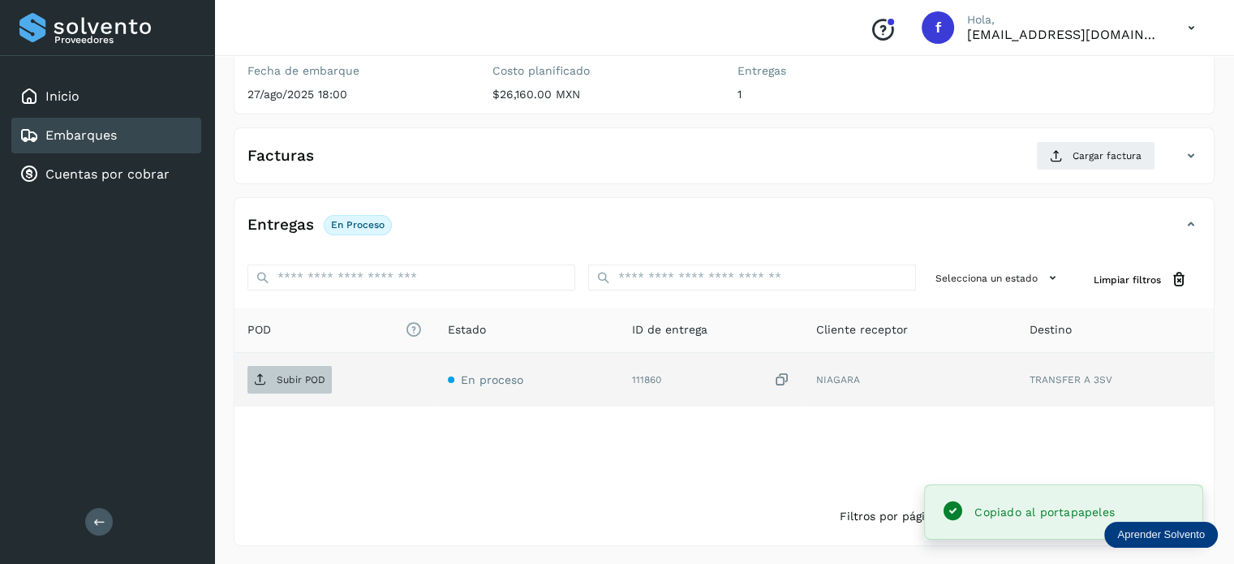
click at [297, 367] on span "Subir POD" at bounding box center [290, 380] width 84 height 26
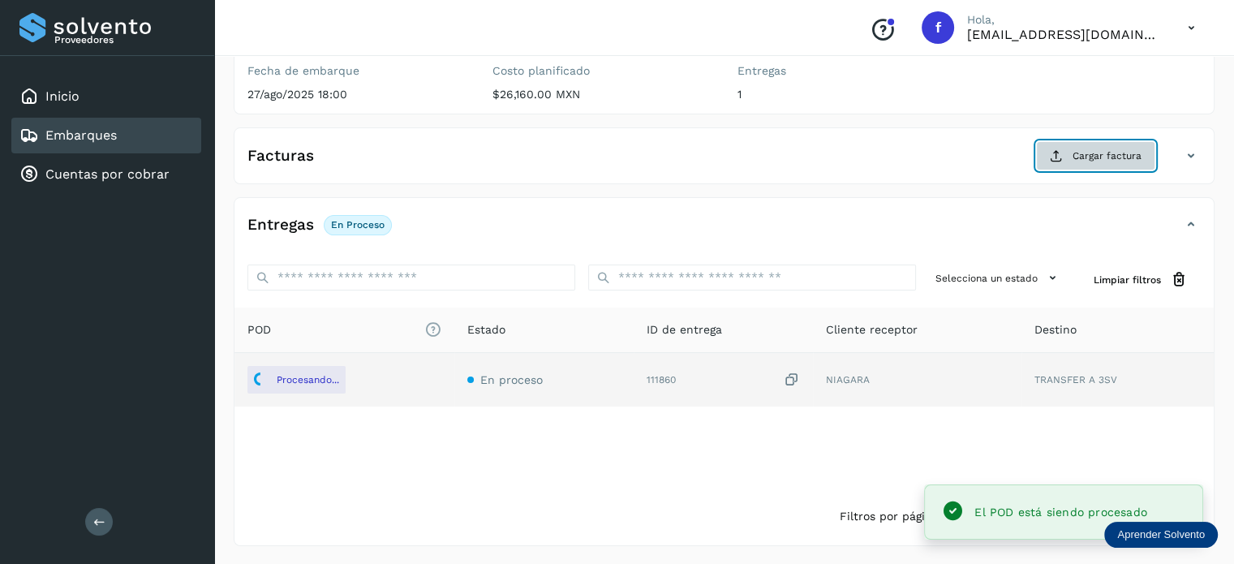
click at [1075, 161] on span "Cargar factura" at bounding box center [1107, 156] width 69 height 15
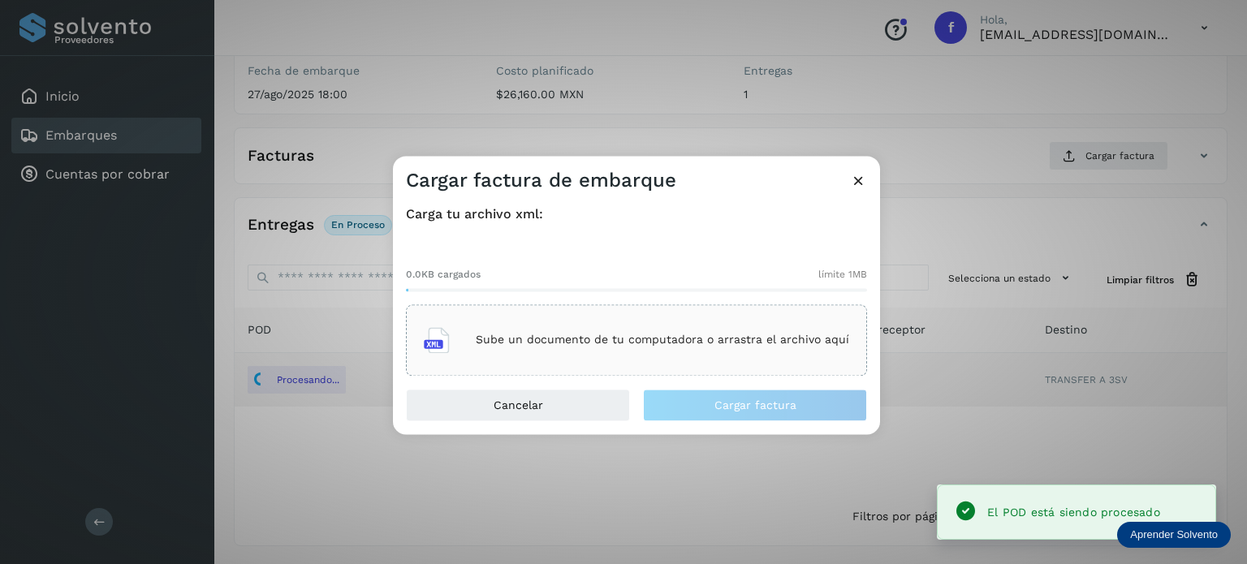
click at [732, 345] on p "Sube un documento de tu computadora o arrastra el archivo aquí" at bounding box center [662, 341] width 373 height 14
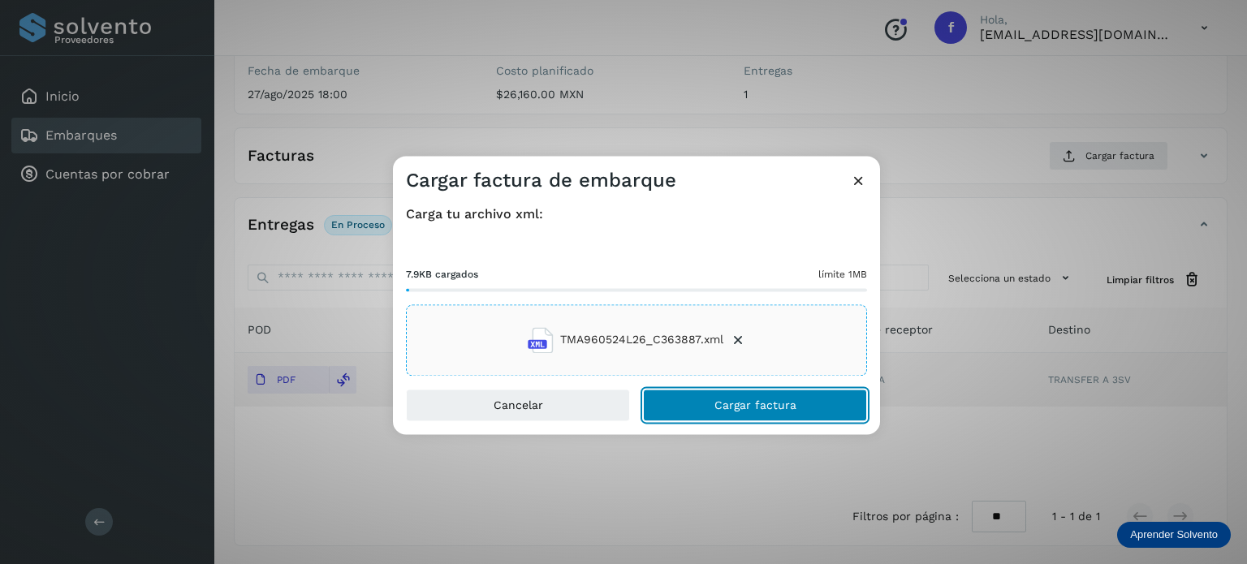
click at [707, 401] on button "Cargar factura" at bounding box center [755, 405] width 224 height 32
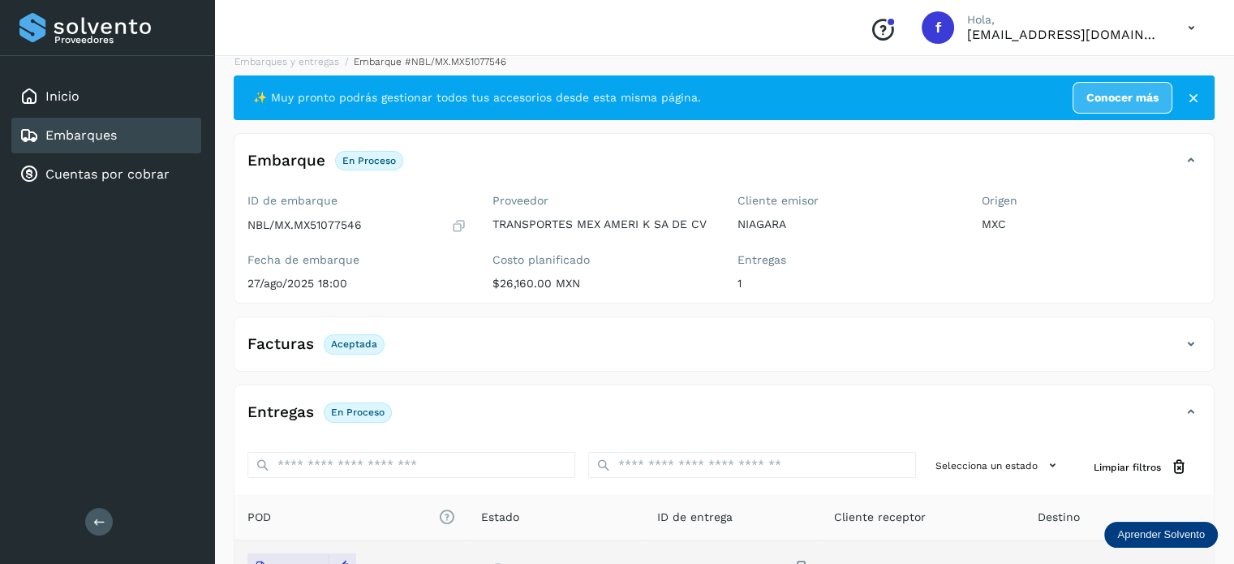
scroll to position [0, 0]
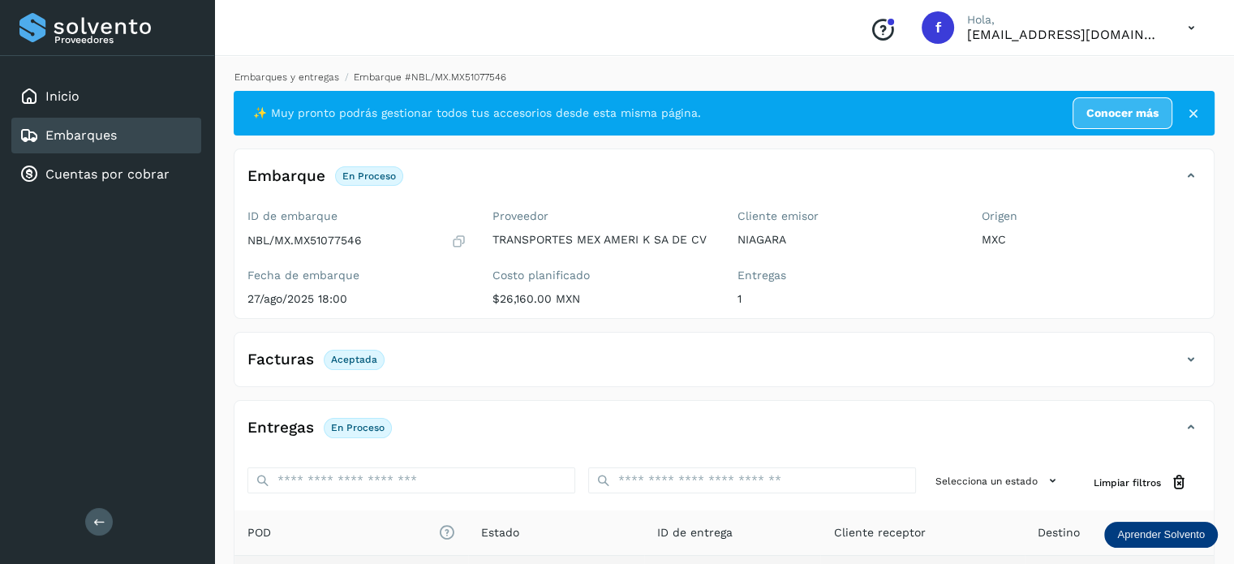
click at [278, 71] on li "Embarques y entregas" at bounding box center [281, 77] width 115 height 15
click at [282, 78] on link "Embarques y entregas" at bounding box center [287, 76] width 105 height 11
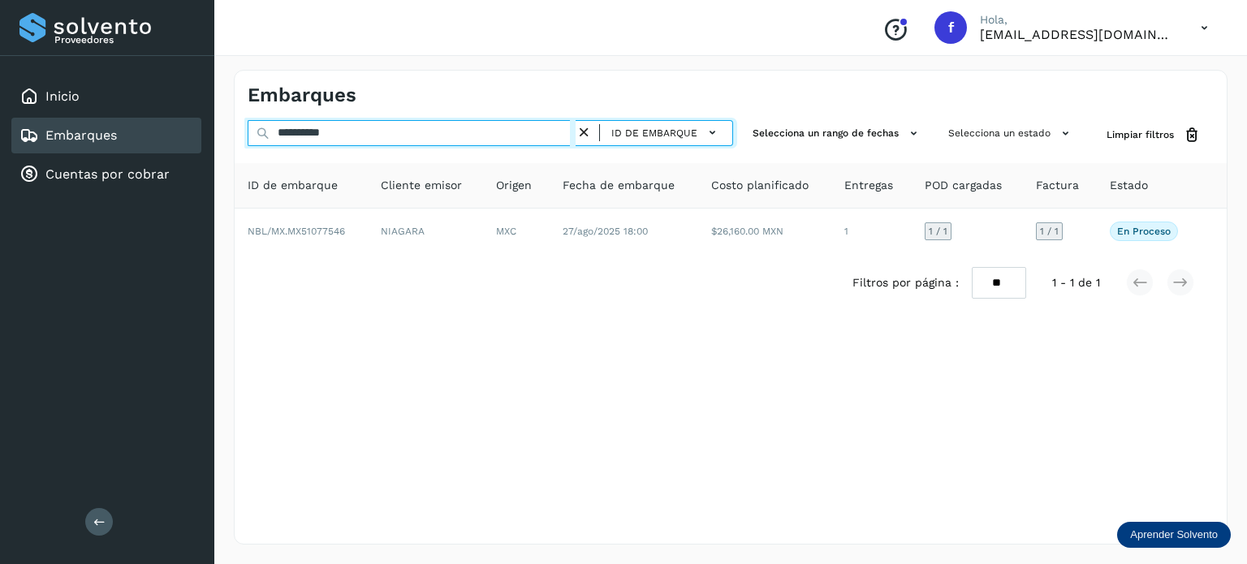
click at [340, 131] on input "**********" at bounding box center [412, 133] width 328 height 26
paste input "text"
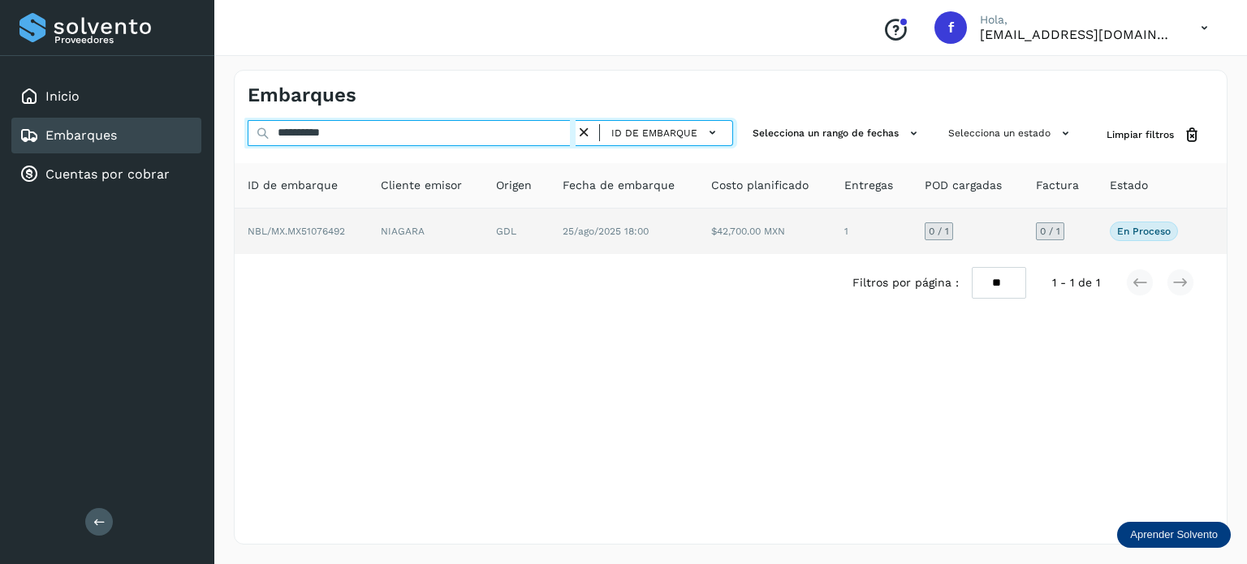
type input "**********"
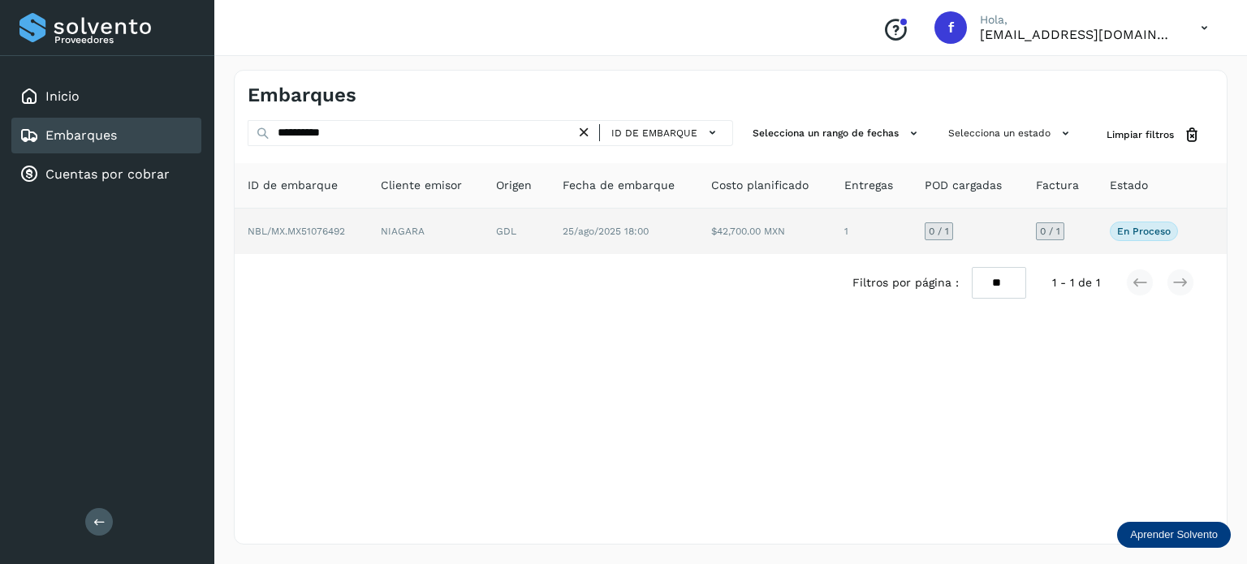
click at [489, 251] on td "GDL" at bounding box center [516, 231] width 67 height 45
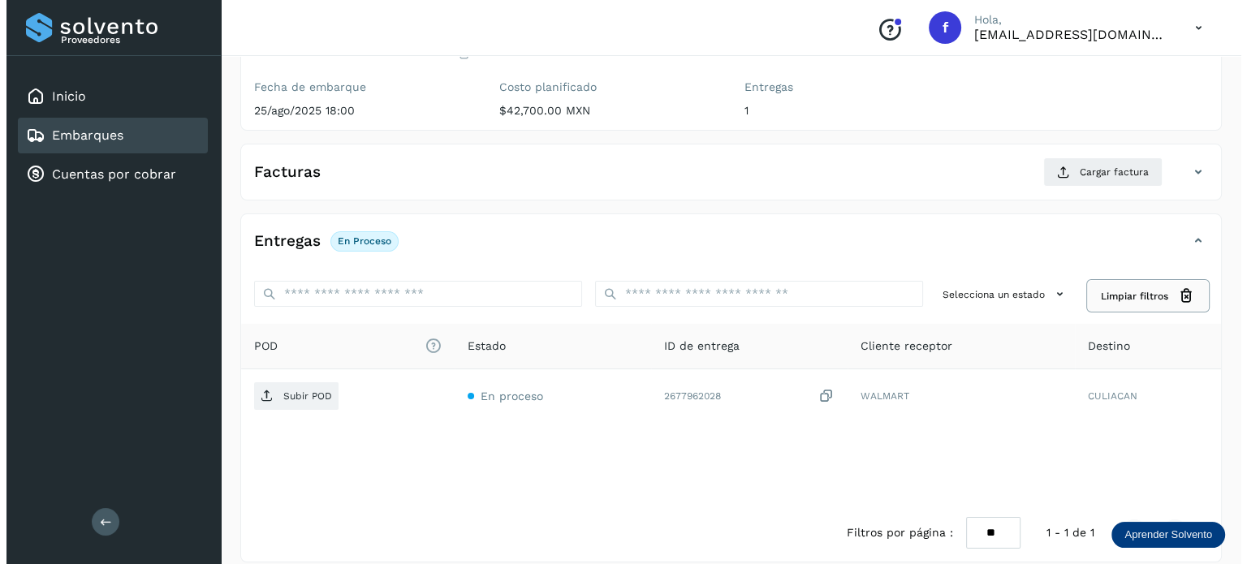
scroll to position [205, 0]
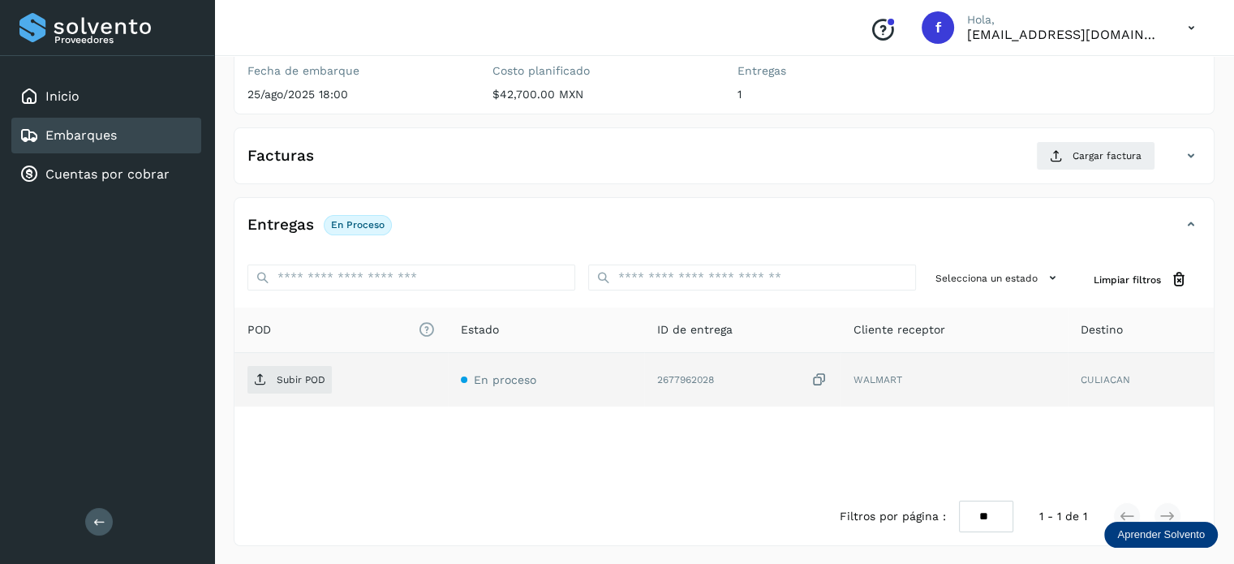
click at [818, 378] on icon at bounding box center [820, 380] width 16 height 17
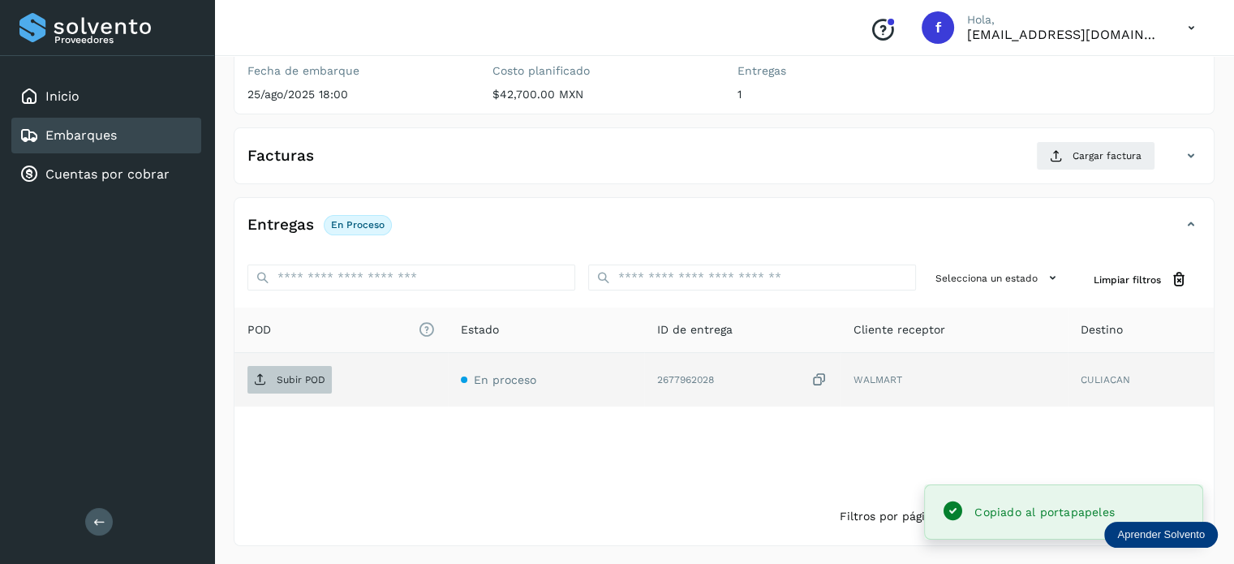
click at [319, 383] on p "Subir POD" at bounding box center [301, 379] width 49 height 11
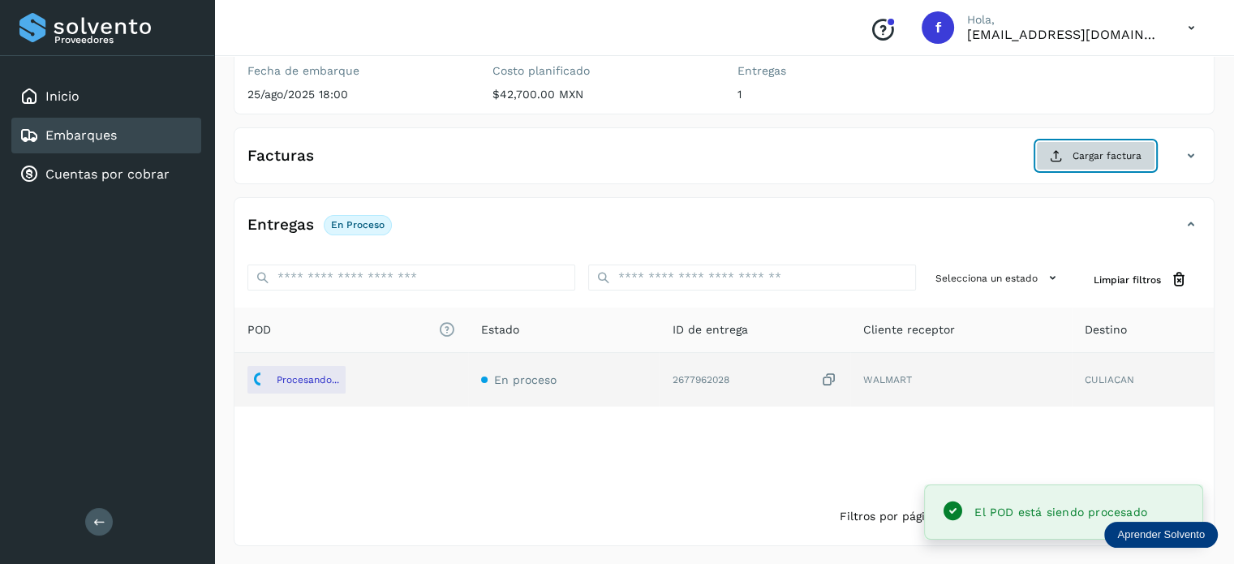
click at [1112, 165] on button "Cargar factura" at bounding box center [1095, 155] width 119 height 29
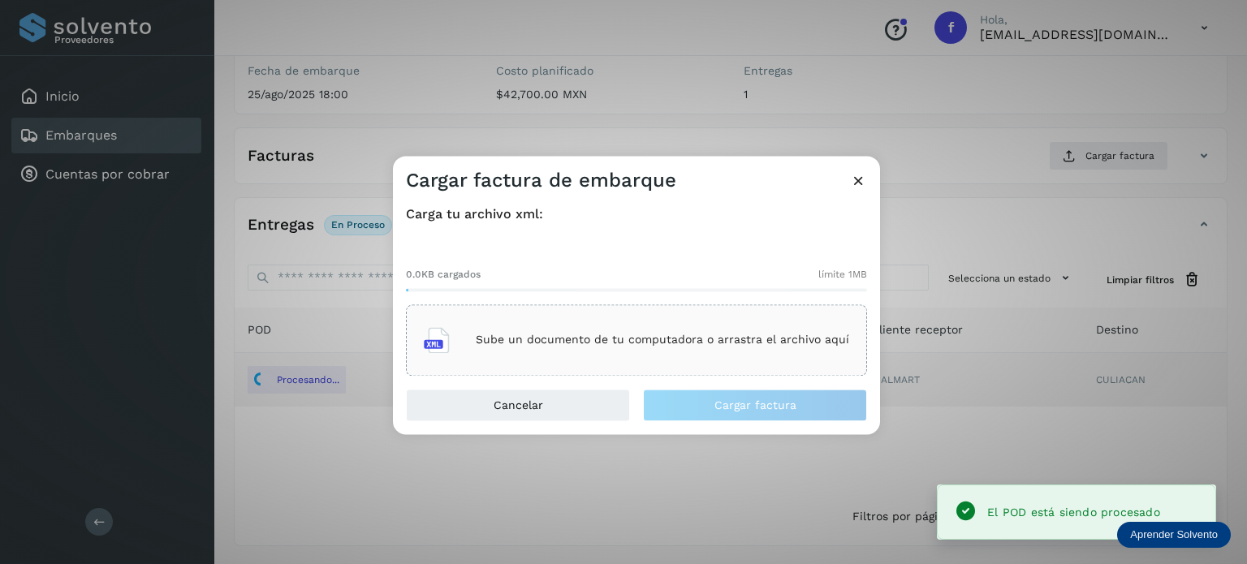
click at [669, 343] on p "Sube un documento de tu computadora o arrastra el archivo aquí" at bounding box center [662, 341] width 373 height 14
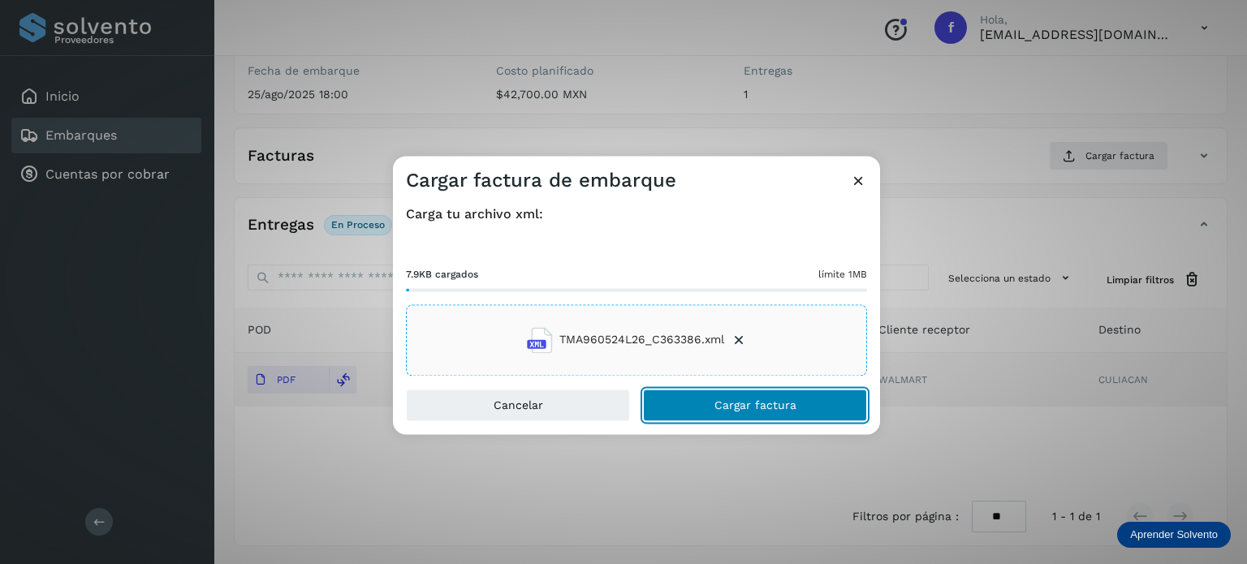
drag, startPoint x: 812, startPoint y: 405, endPoint x: 796, endPoint y: 395, distance: 18.9
click at [812, 405] on button "Cargar factura" at bounding box center [755, 405] width 224 height 32
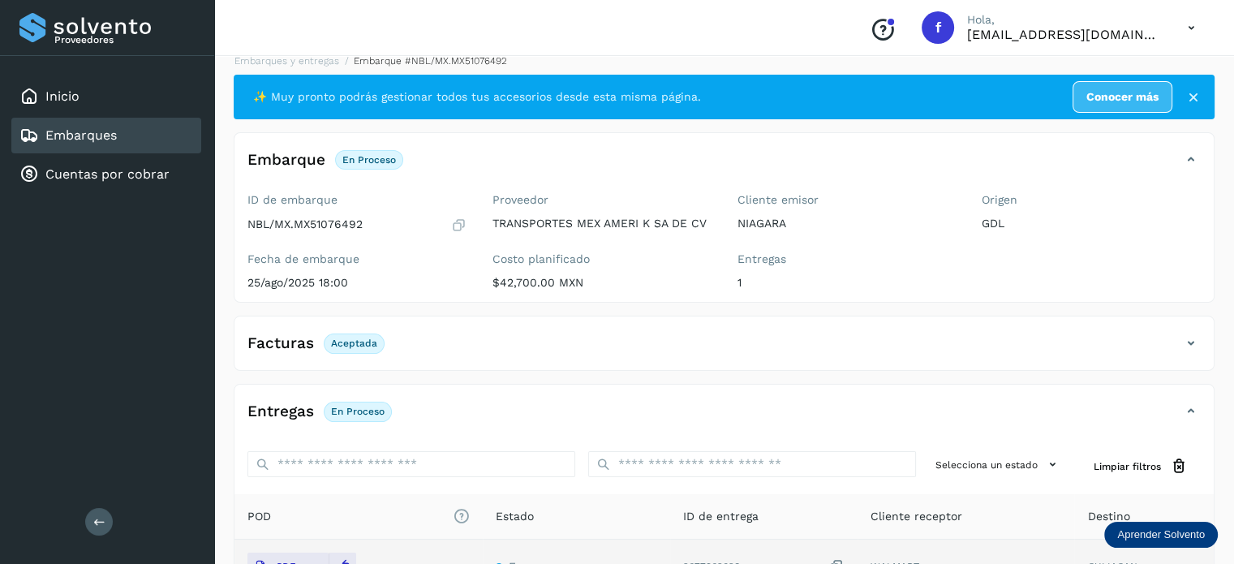
scroll to position [0, 0]
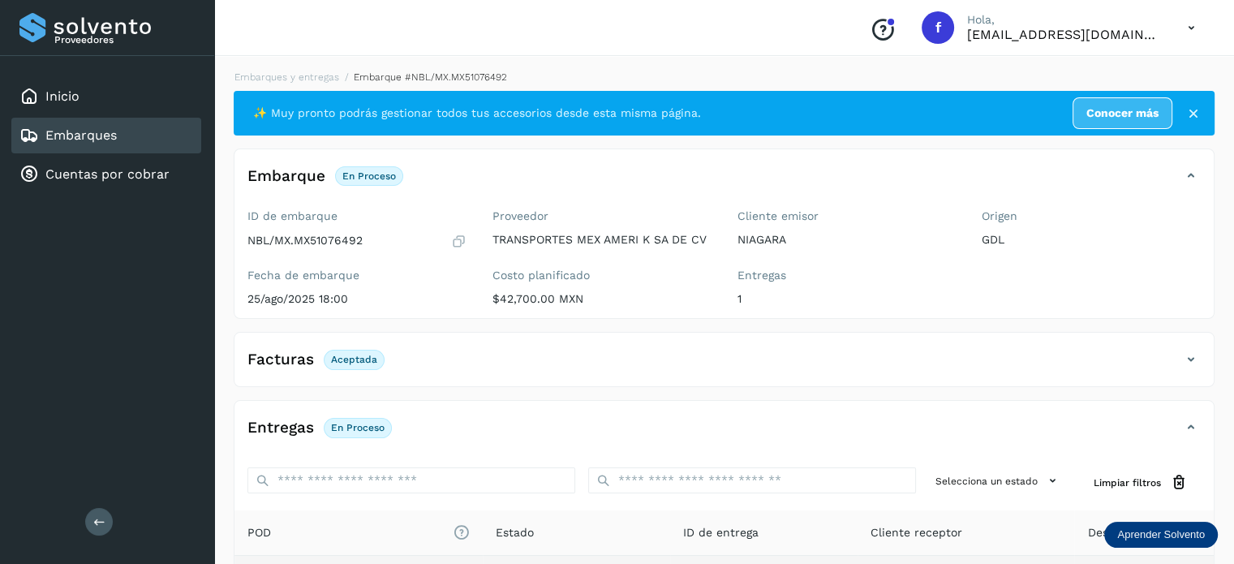
drag, startPoint x: 307, startPoint y: 51, endPoint x: 308, endPoint y: 67, distance: 16.3
click at [305, 51] on div "Conoce nuestros beneficios f Hola, [EMAIL_ADDRESS][DOMAIN_NAME]" at bounding box center [724, 28] width 1020 height 56
click at [308, 68] on div "Embarques y entregas Embarque #NBL/MX.MX51076492 ✨ Muy pronto podrás gestionar …" at bounding box center [724, 409] width 1020 height 718
click at [310, 72] on link "Embarques y entregas" at bounding box center [287, 76] width 105 height 11
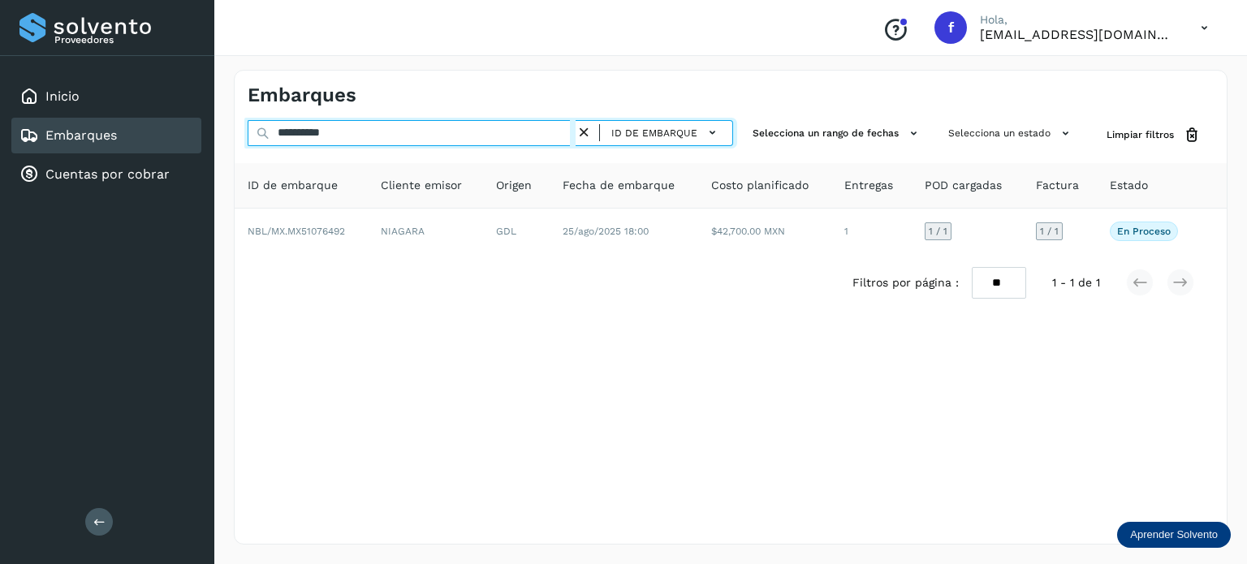
click at [299, 132] on input "**********" at bounding box center [412, 133] width 328 height 26
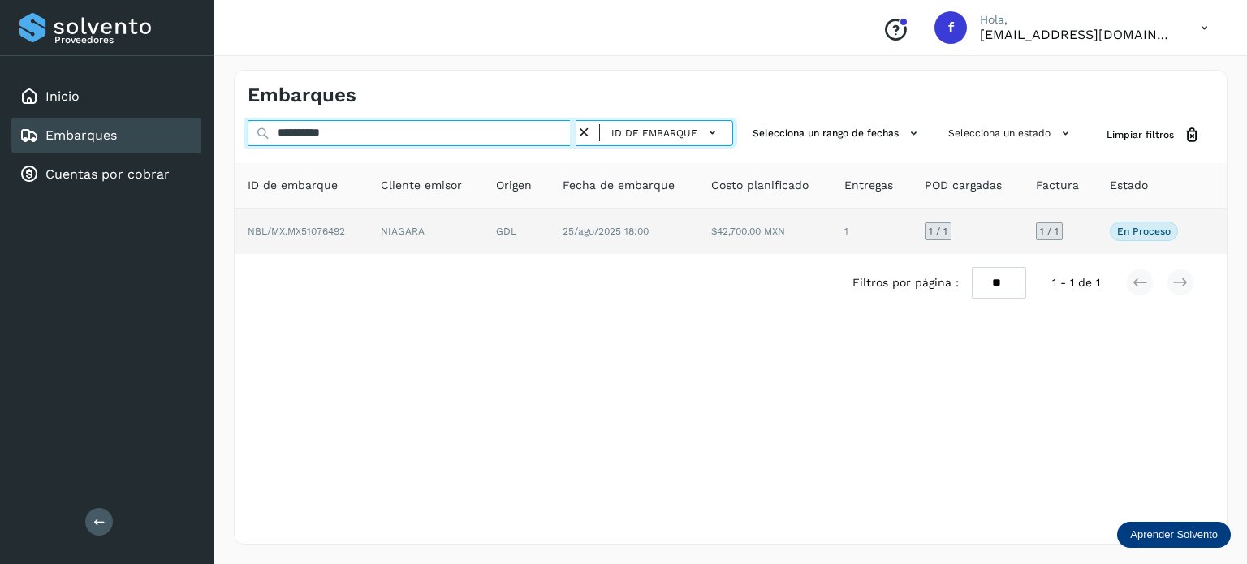
paste input "text"
type input "**********"
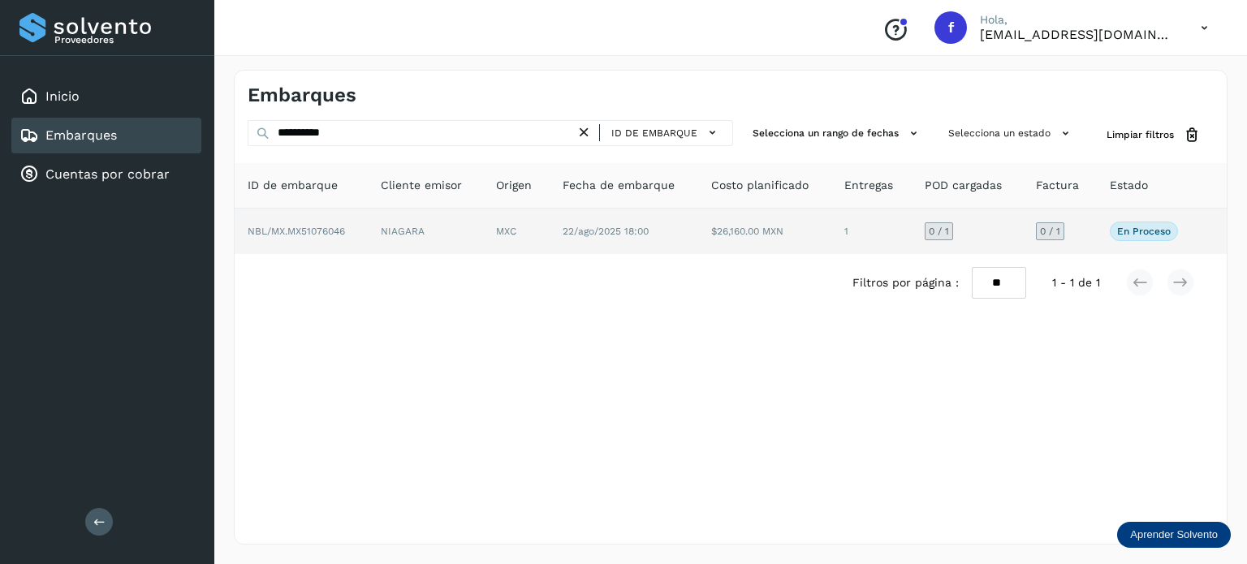
click at [695, 252] on td "22/ago/2025 18:00" at bounding box center [623, 231] width 149 height 45
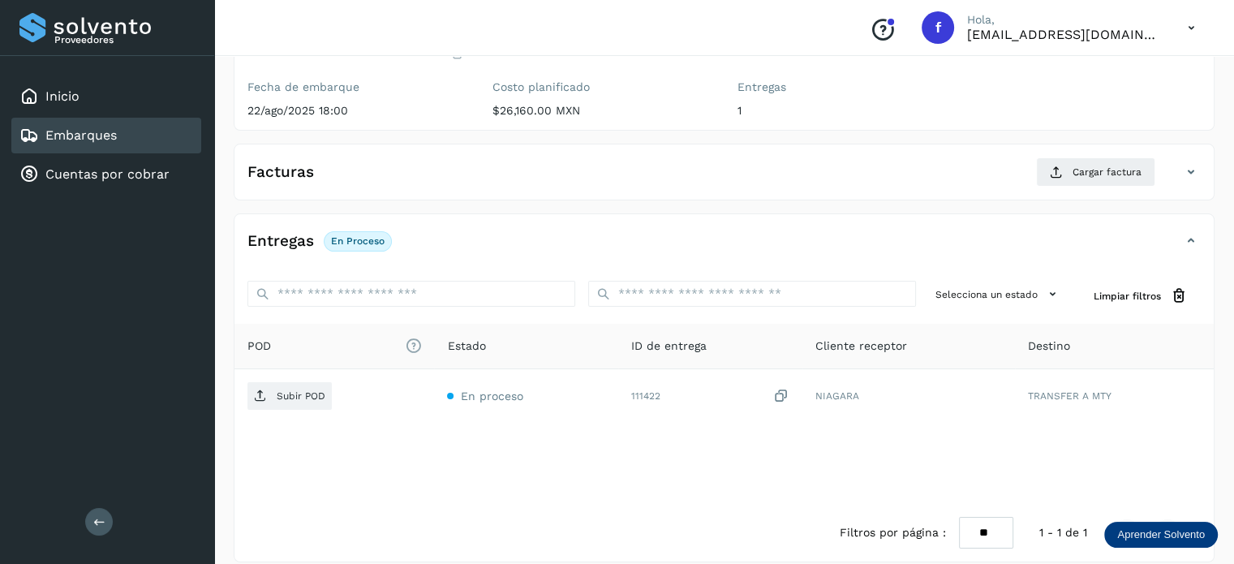
scroll to position [205, 0]
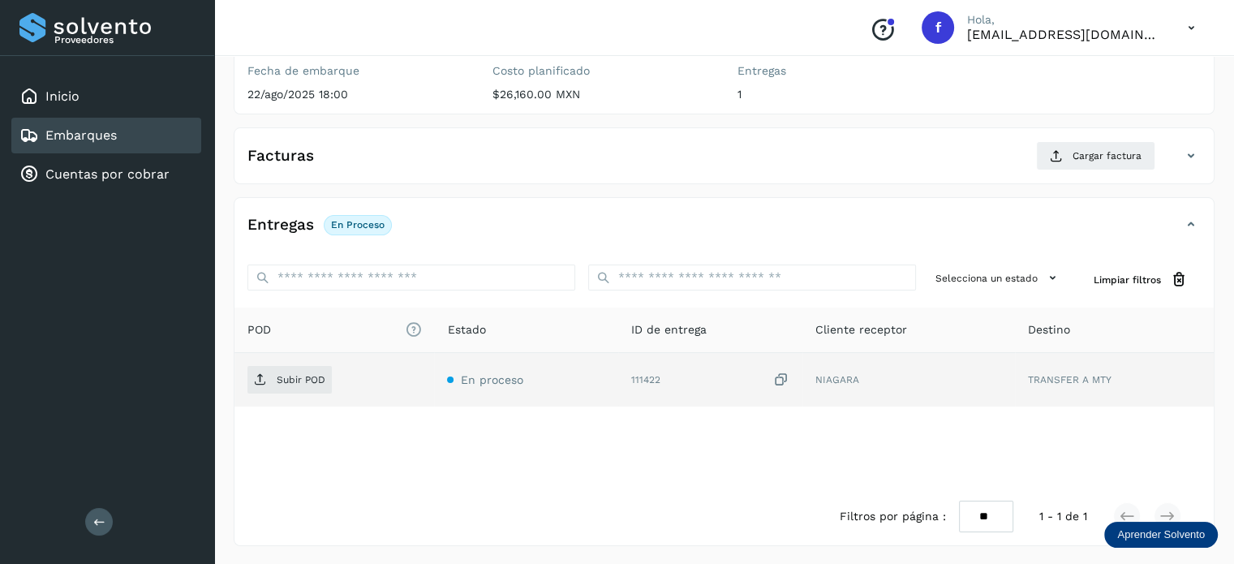
click at [782, 378] on icon at bounding box center [781, 380] width 16 height 17
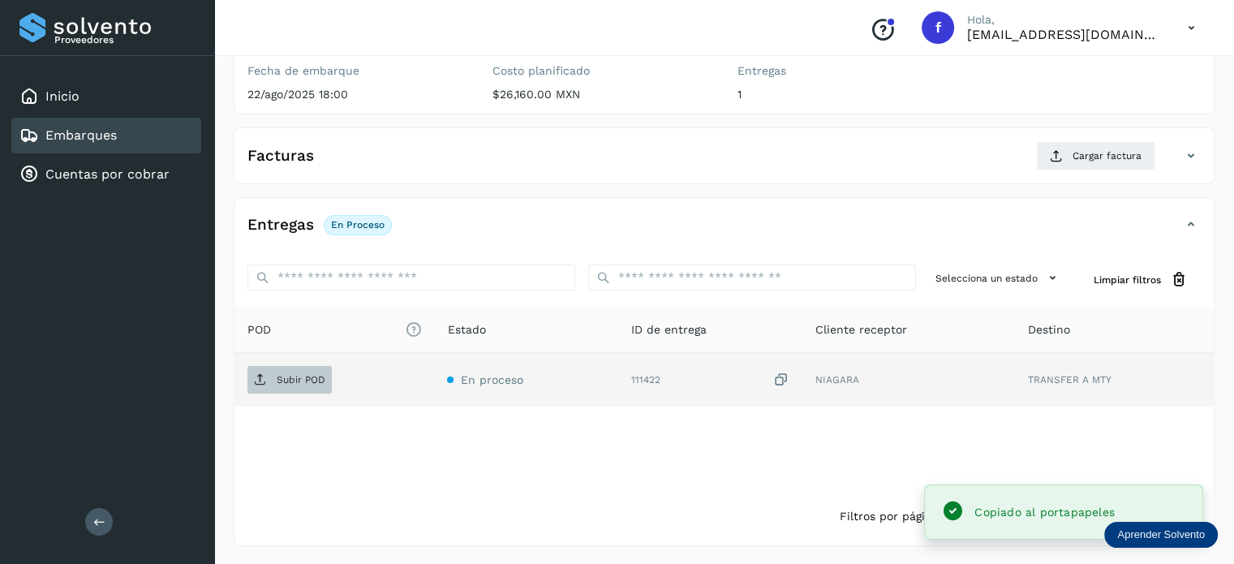
click at [291, 376] on p "Subir POD" at bounding box center [301, 379] width 49 height 11
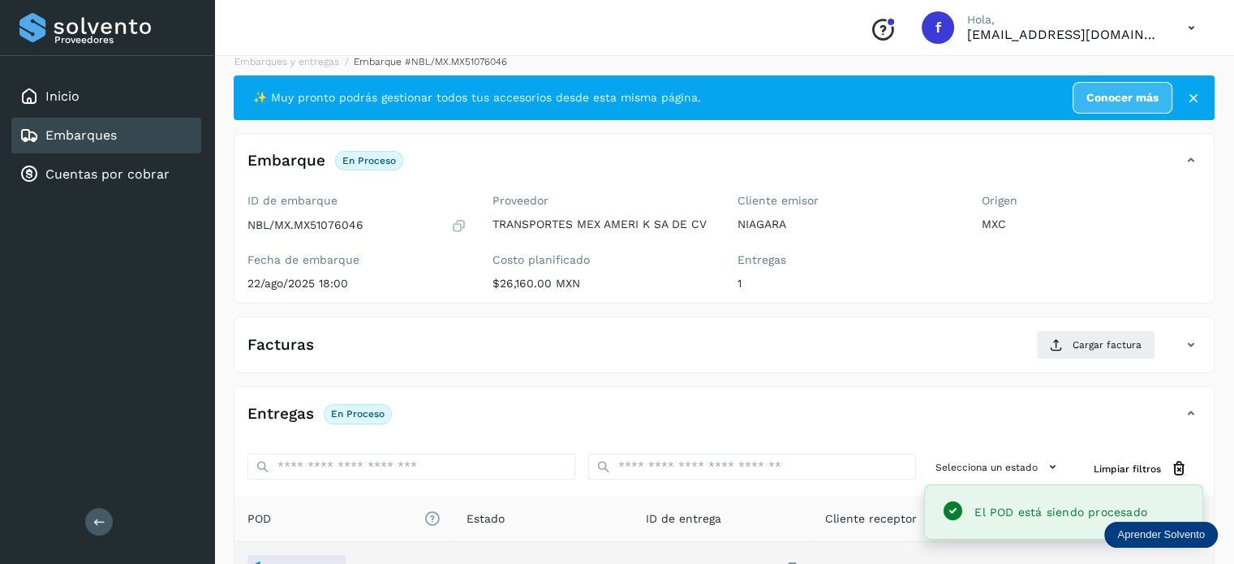
scroll to position [0, 0]
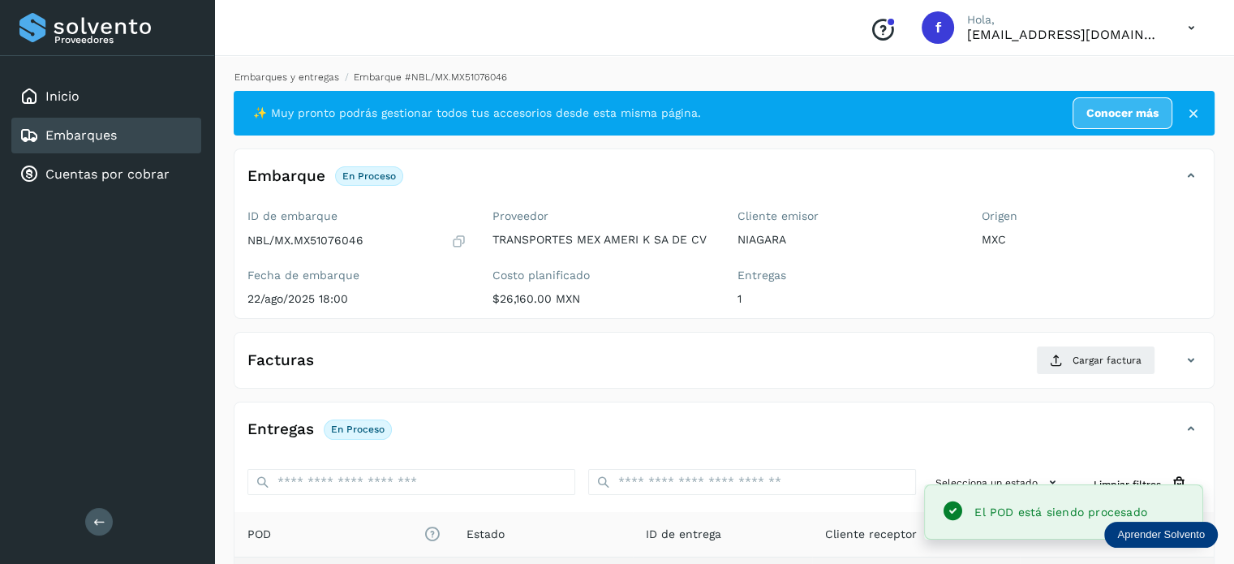
click at [282, 77] on link "Embarques y entregas" at bounding box center [287, 76] width 105 height 11
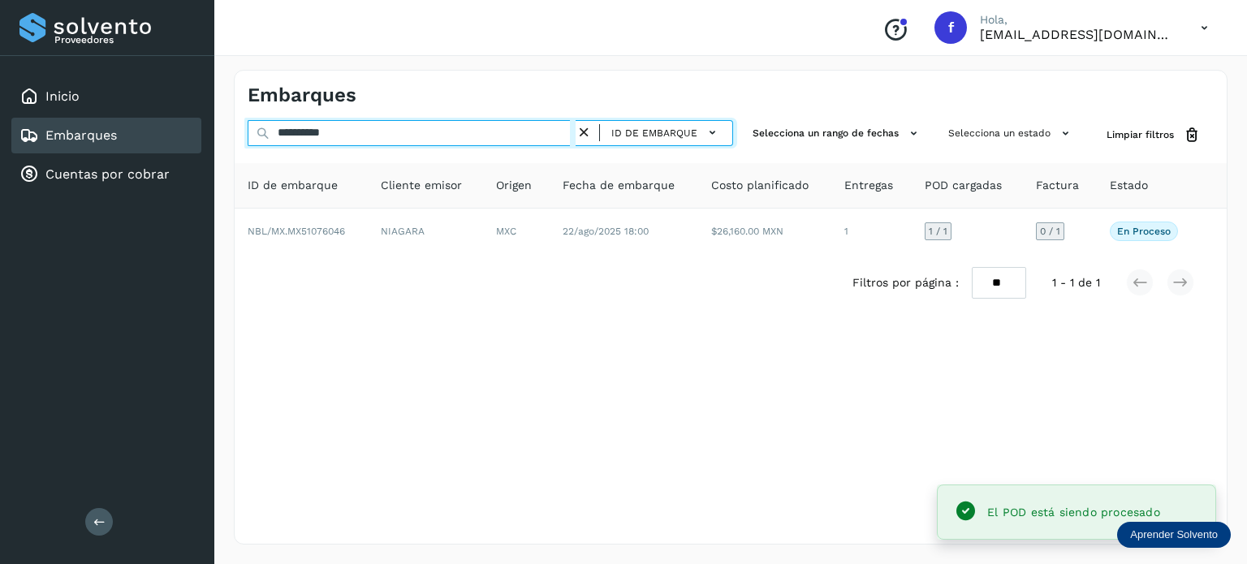
click at [318, 127] on input "**********" at bounding box center [412, 133] width 328 height 26
paste input "text"
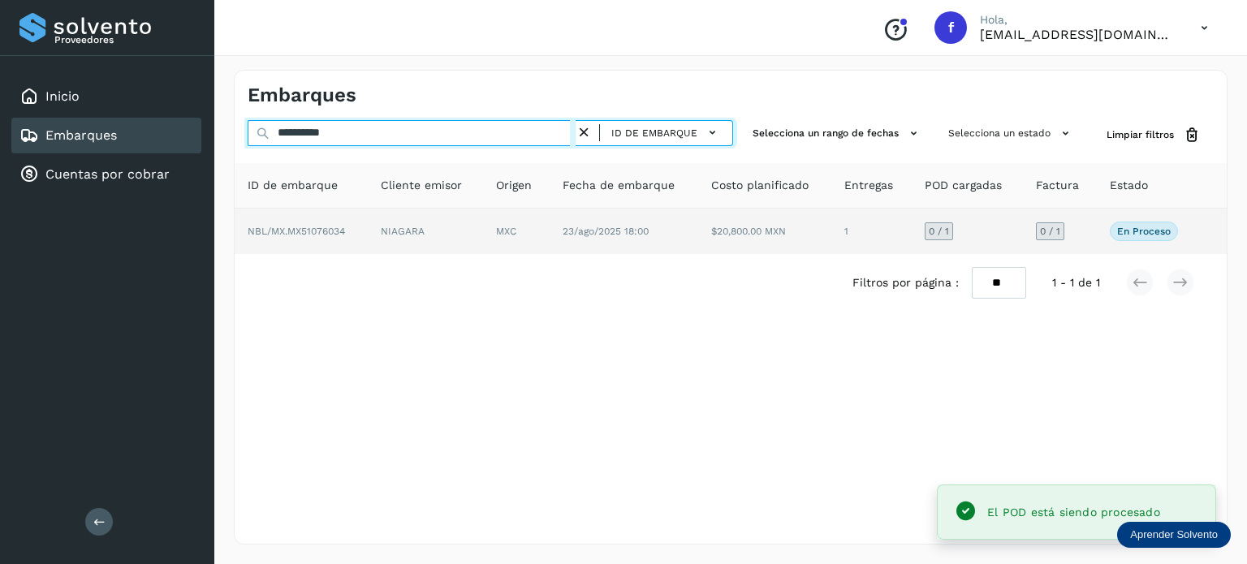
type input "**********"
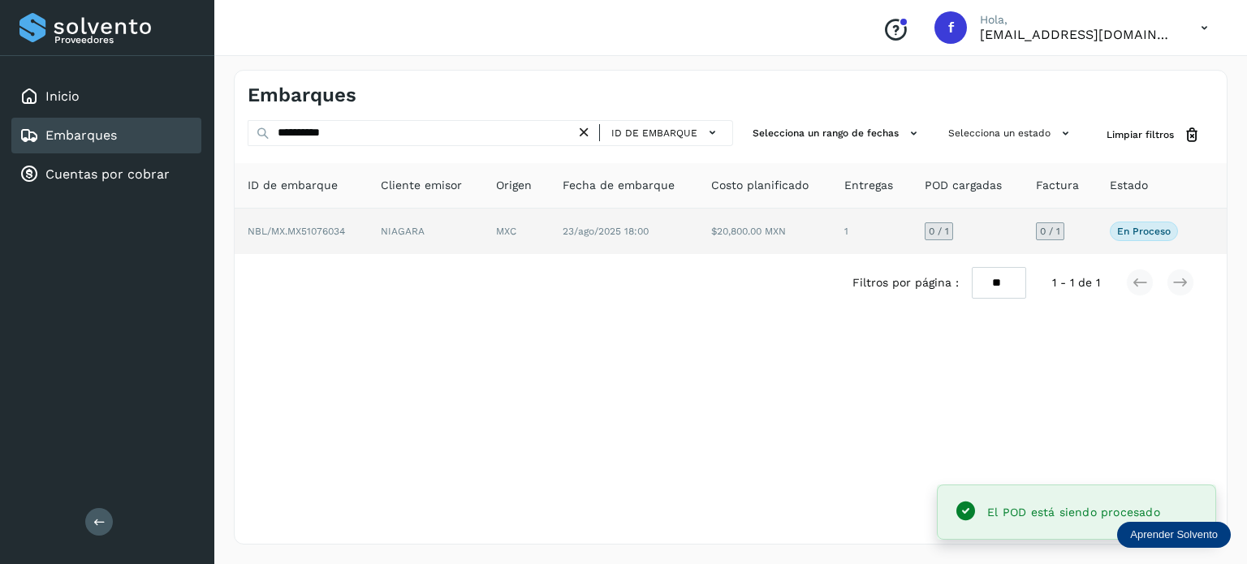
click at [437, 235] on td "NIAGARA" at bounding box center [425, 231] width 115 height 45
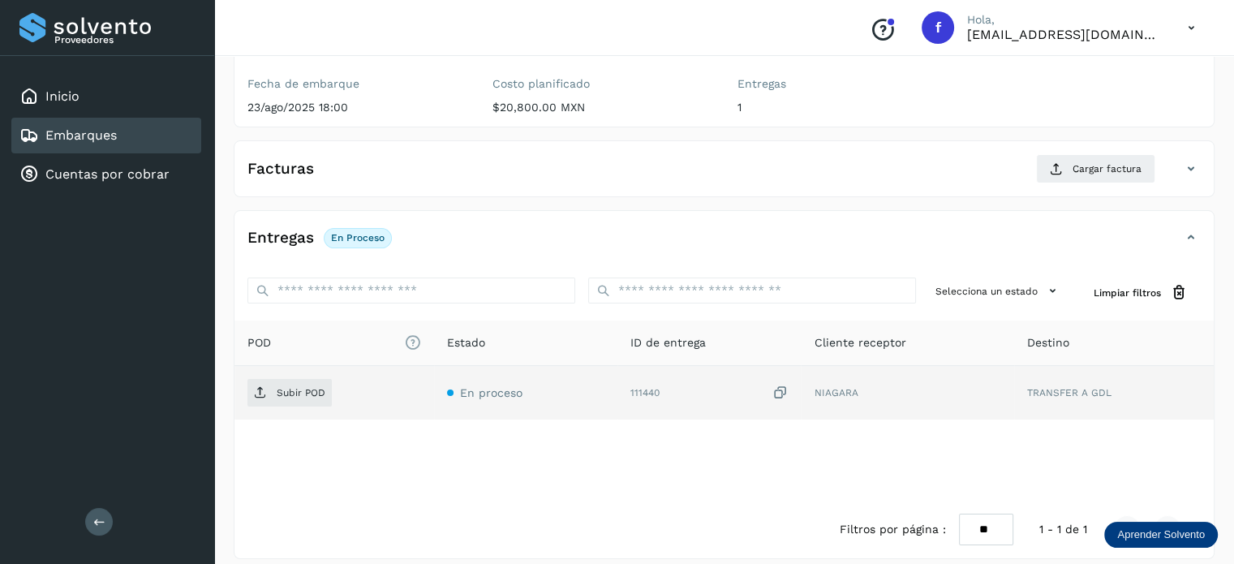
scroll to position [205, 0]
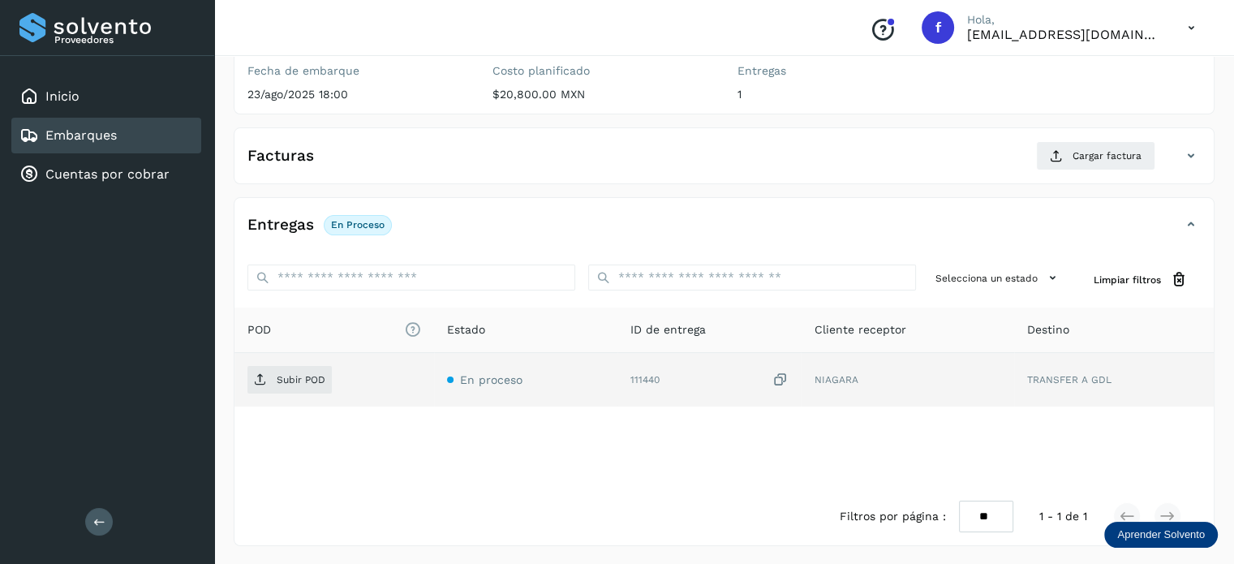
click at [786, 381] on icon at bounding box center [780, 380] width 16 height 17
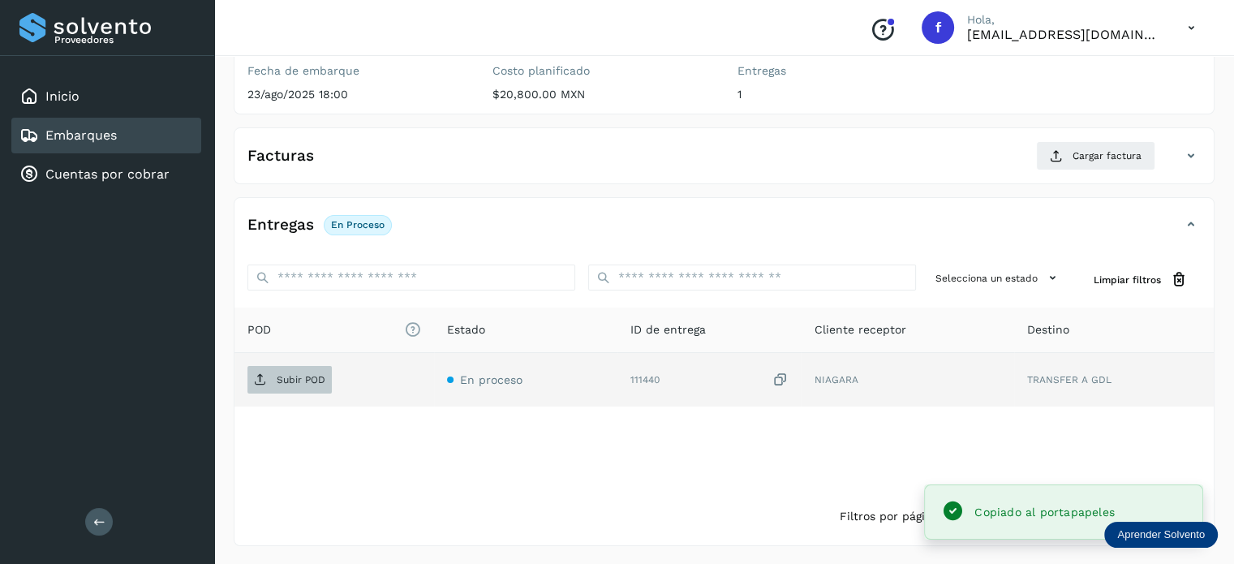
click at [315, 379] on p "Subir POD" at bounding box center [301, 379] width 49 height 11
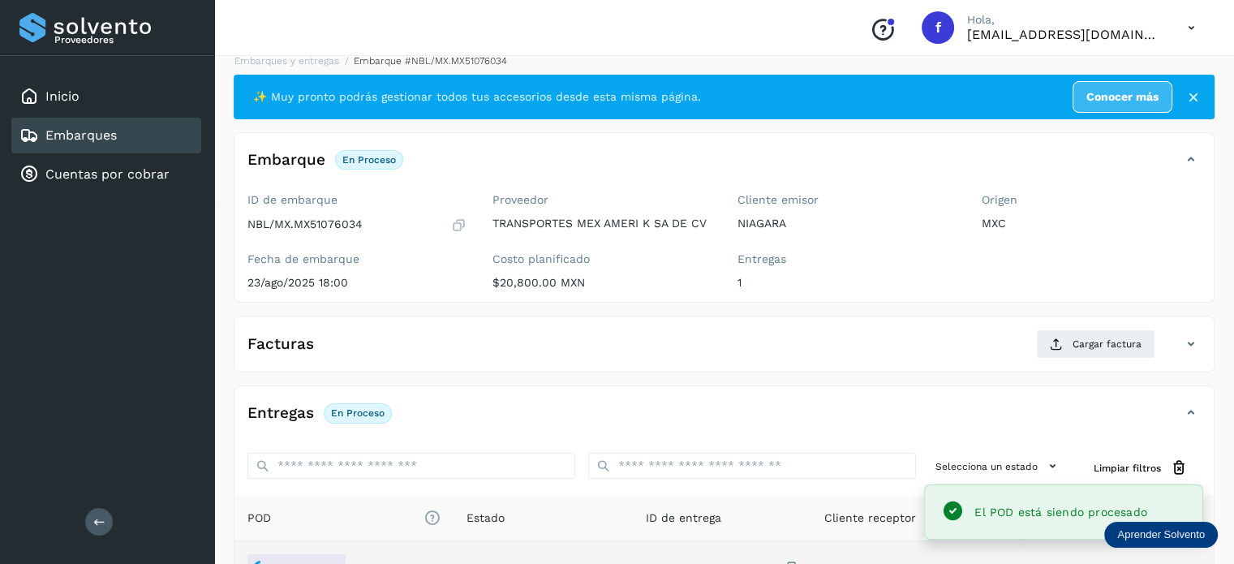
scroll to position [0, 0]
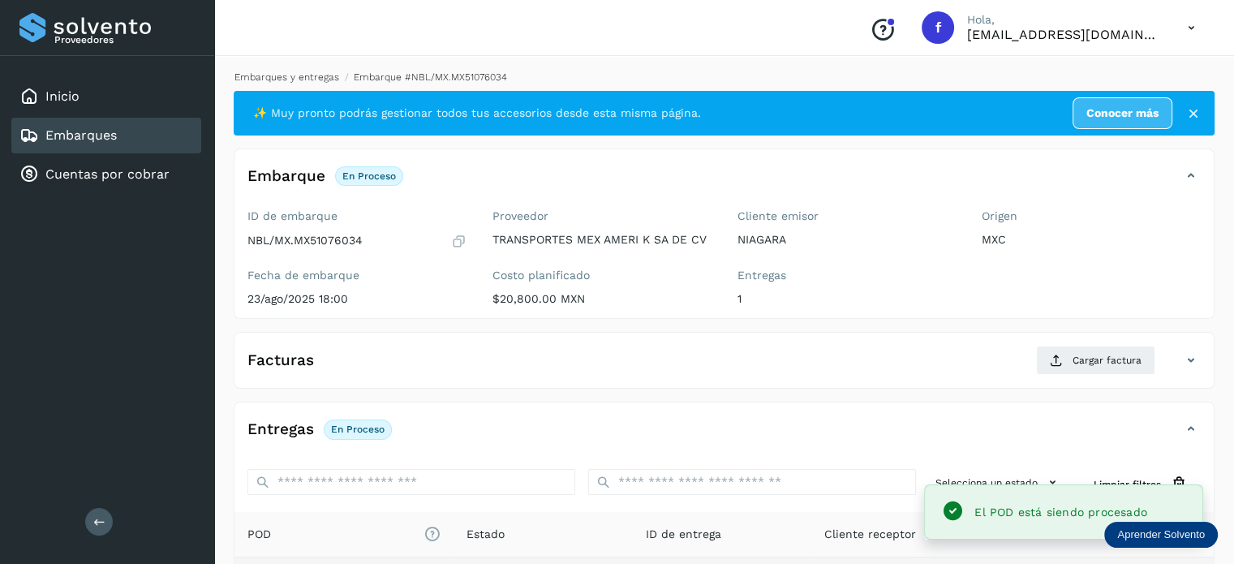
click at [275, 73] on link "Embarques y entregas" at bounding box center [287, 76] width 105 height 11
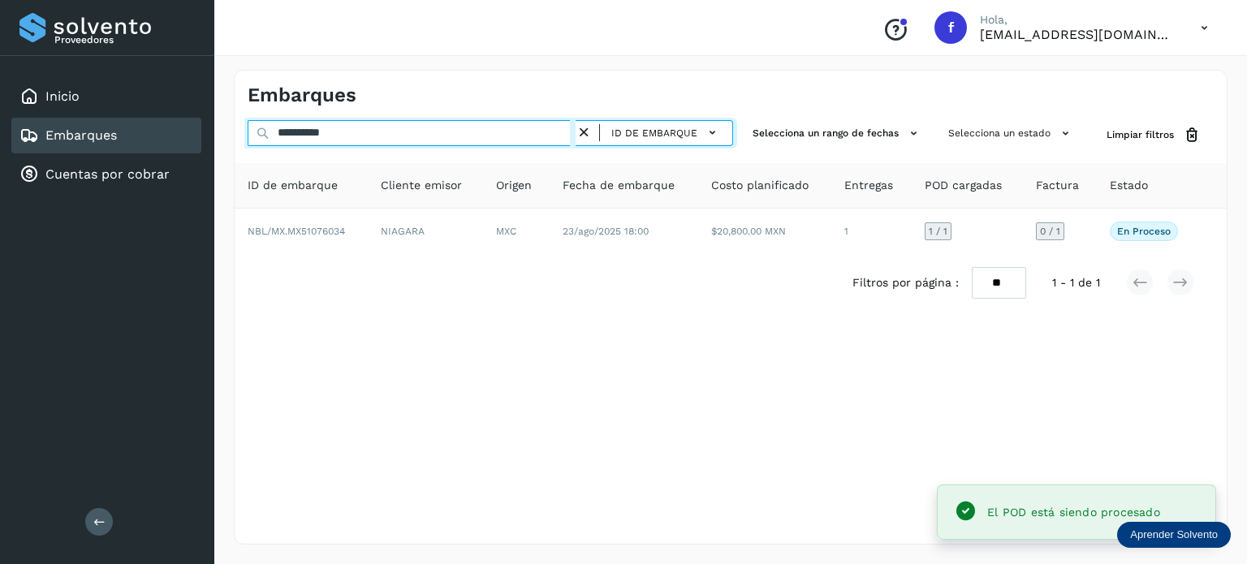
click at [298, 124] on input "**********" at bounding box center [412, 133] width 328 height 26
paste input "text"
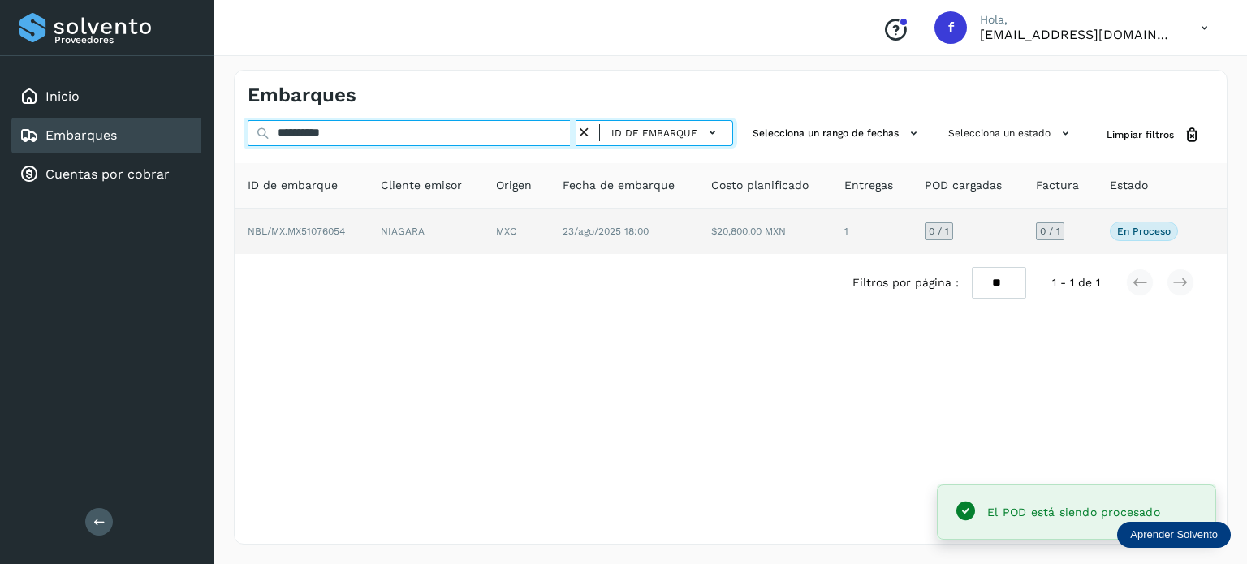
type input "**********"
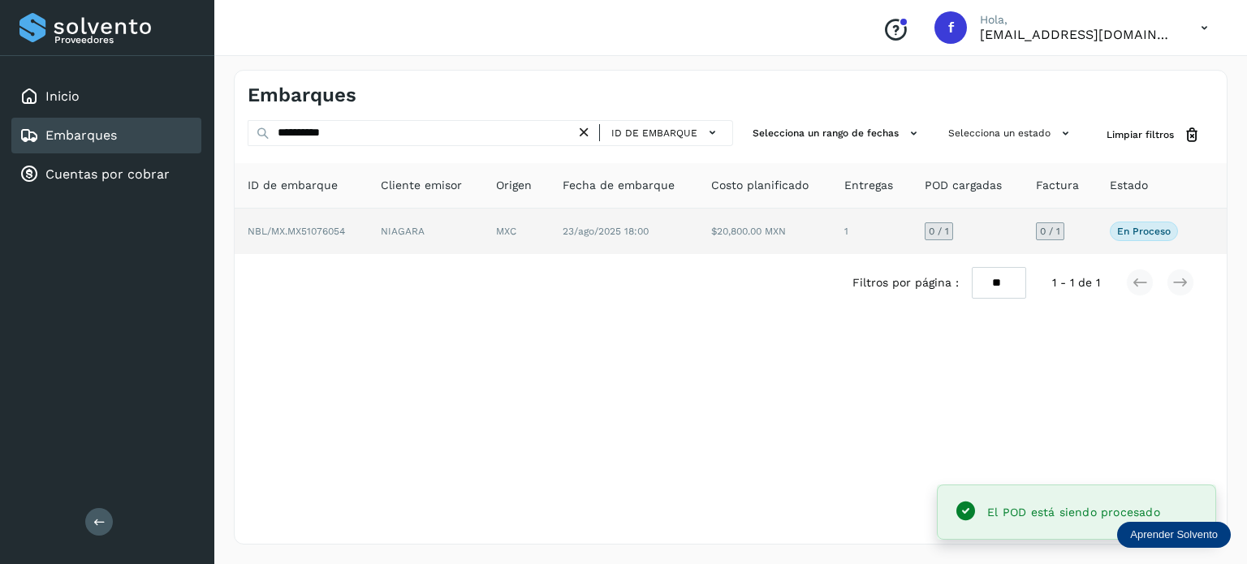
click at [474, 237] on td "NIAGARA" at bounding box center [425, 231] width 115 height 45
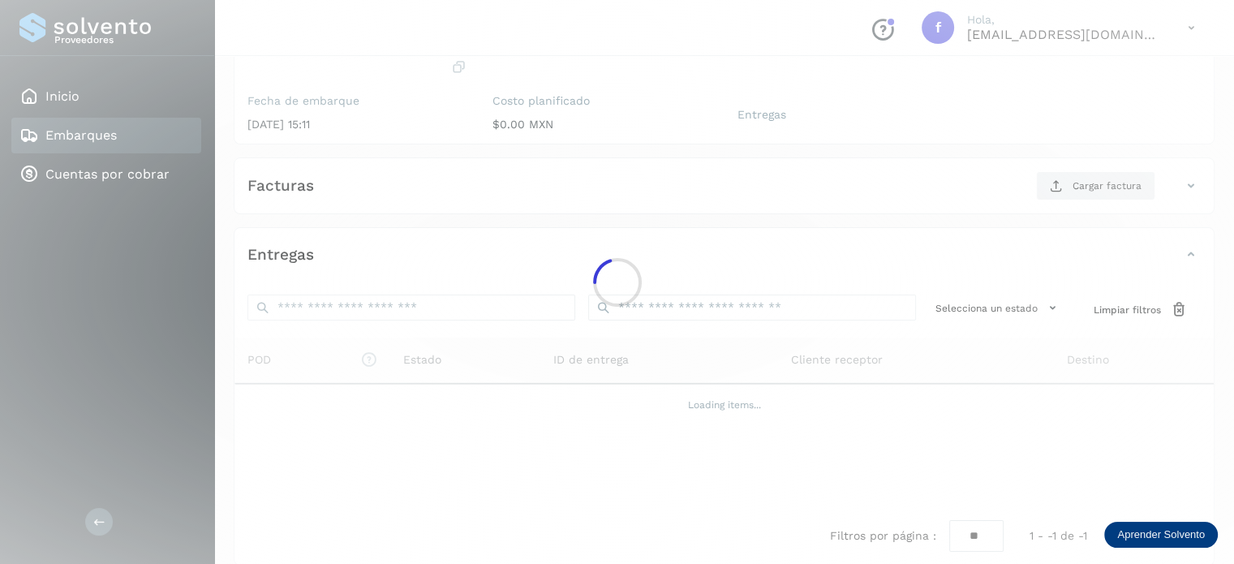
scroll to position [193, 0]
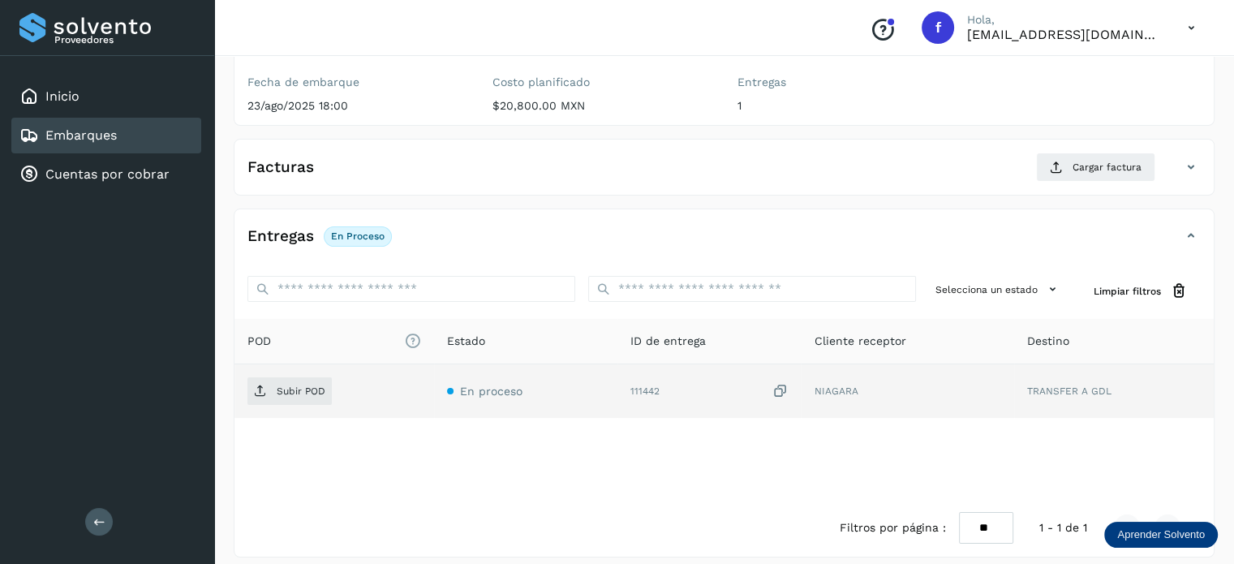
click at [778, 387] on icon at bounding box center [780, 391] width 16 height 17
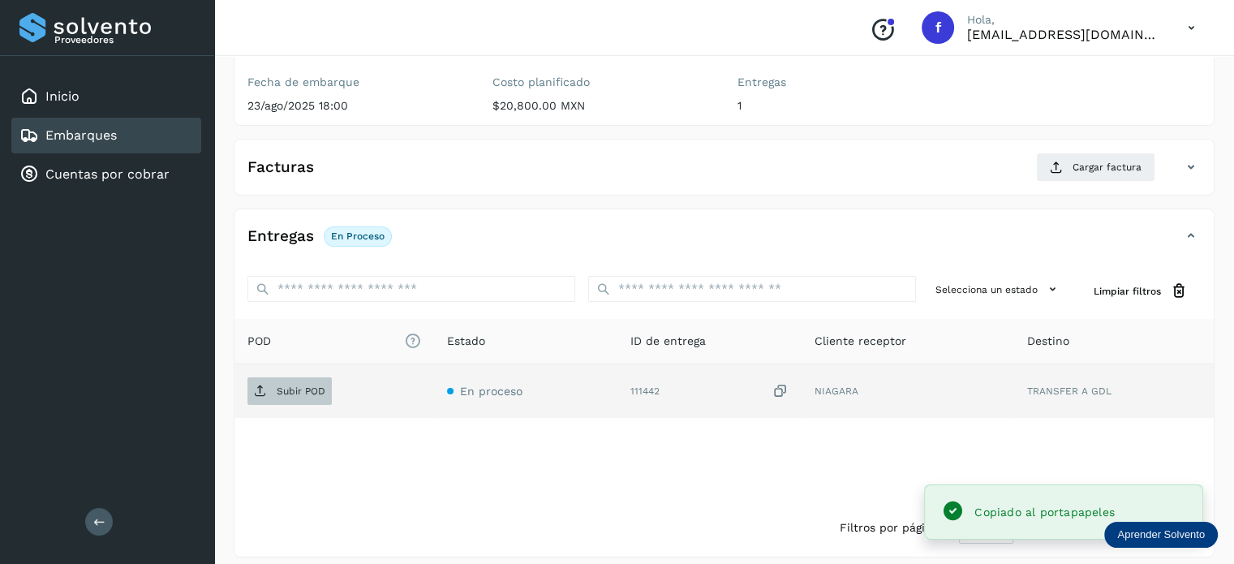
drag, startPoint x: 302, startPoint y: 408, endPoint x: 279, endPoint y: 394, distance: 26.6
click at [301, 405] on td "Subir POD" at bounding box center [335, 391] width 200 height 54
click at [279, 394] on p "Subir POD" at bounding box center [301, 390] width 49 height 11
